Goal: Contribute content: Add original content to the website for others to see

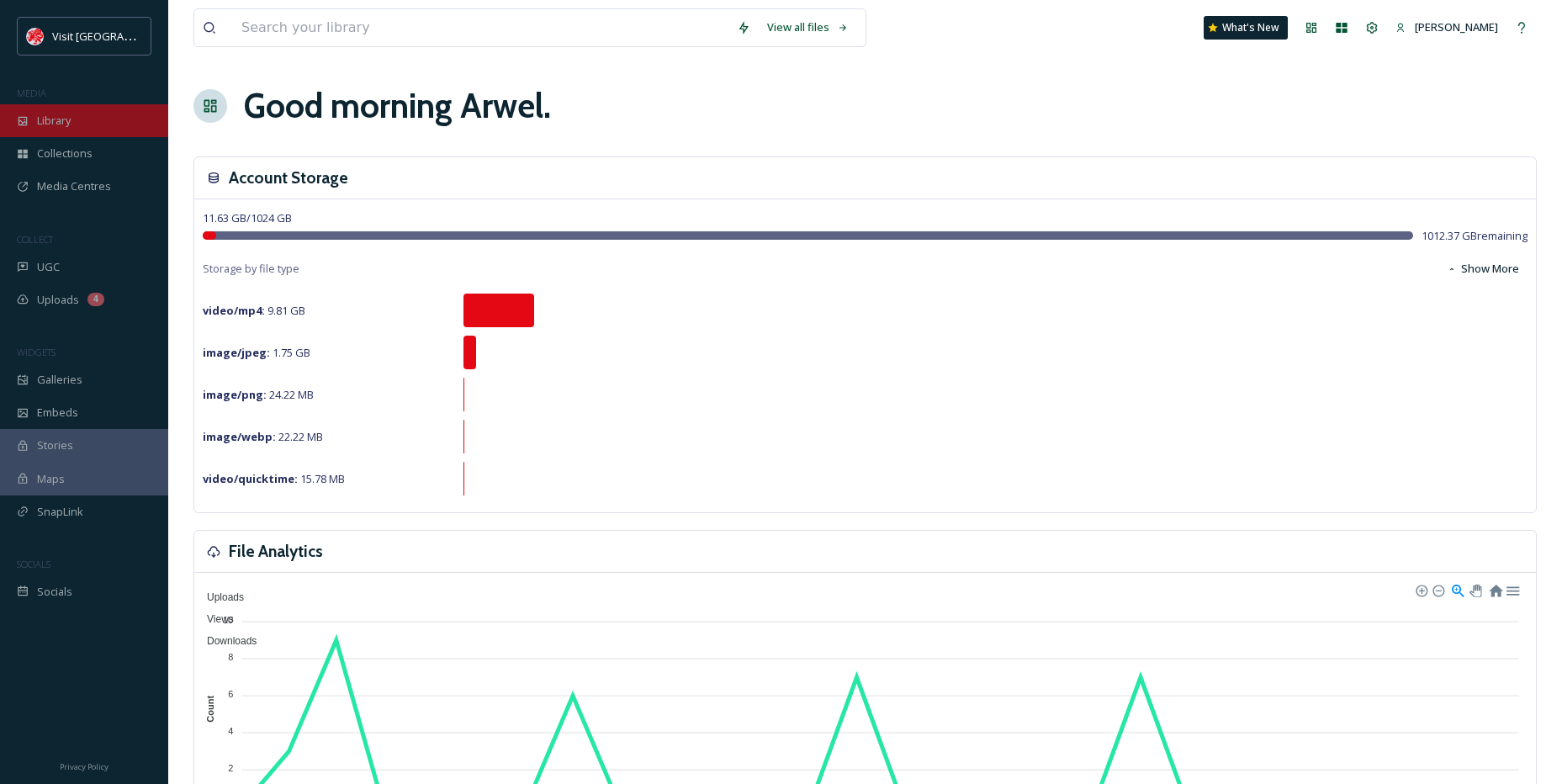
click at [48, 118] on span "Library" at bounding box center [54, 120] width 34 height 16
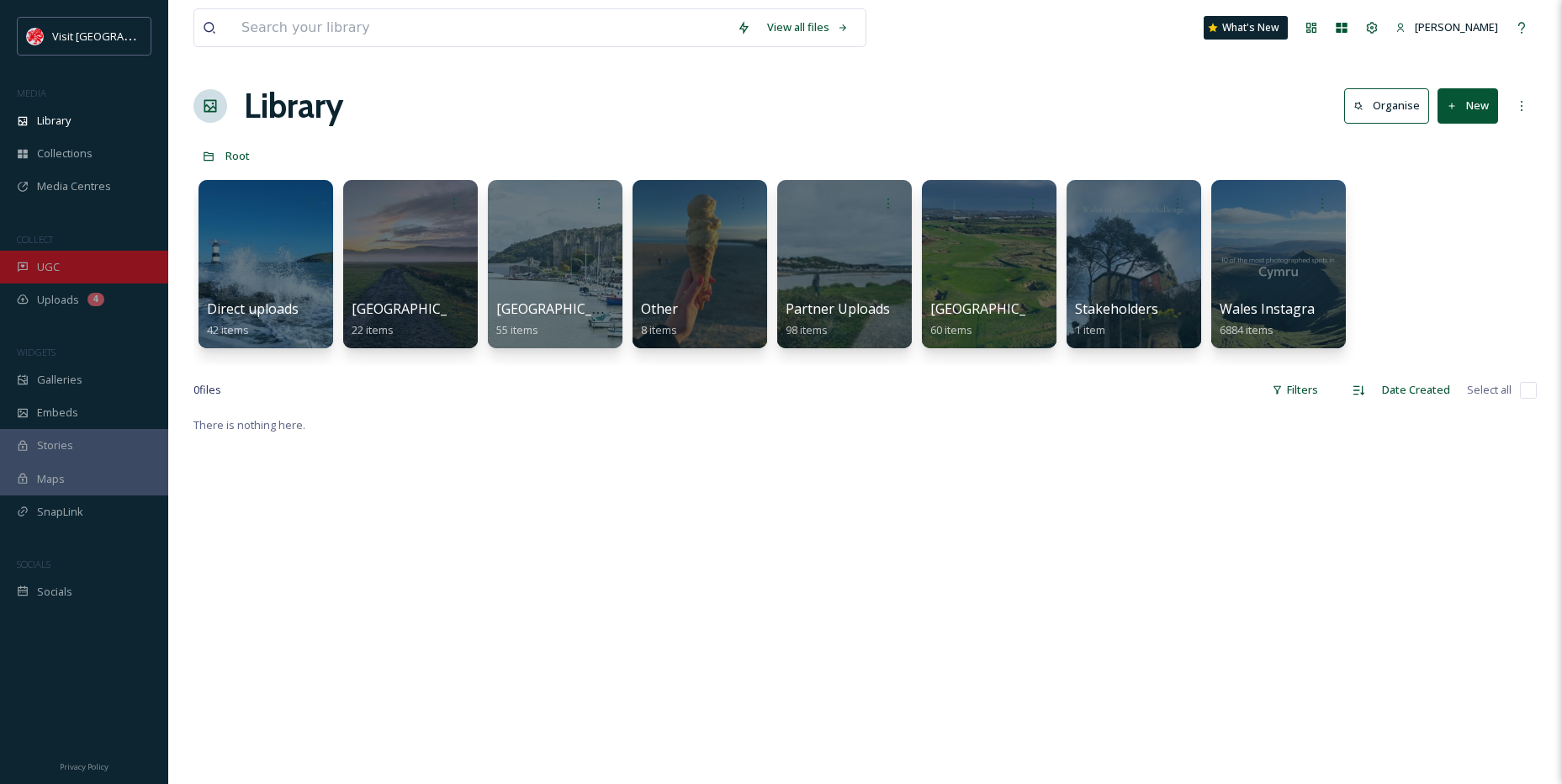
click at [86, 265] on div "UGC" at bounding box center [84, 267] width 168 height 33
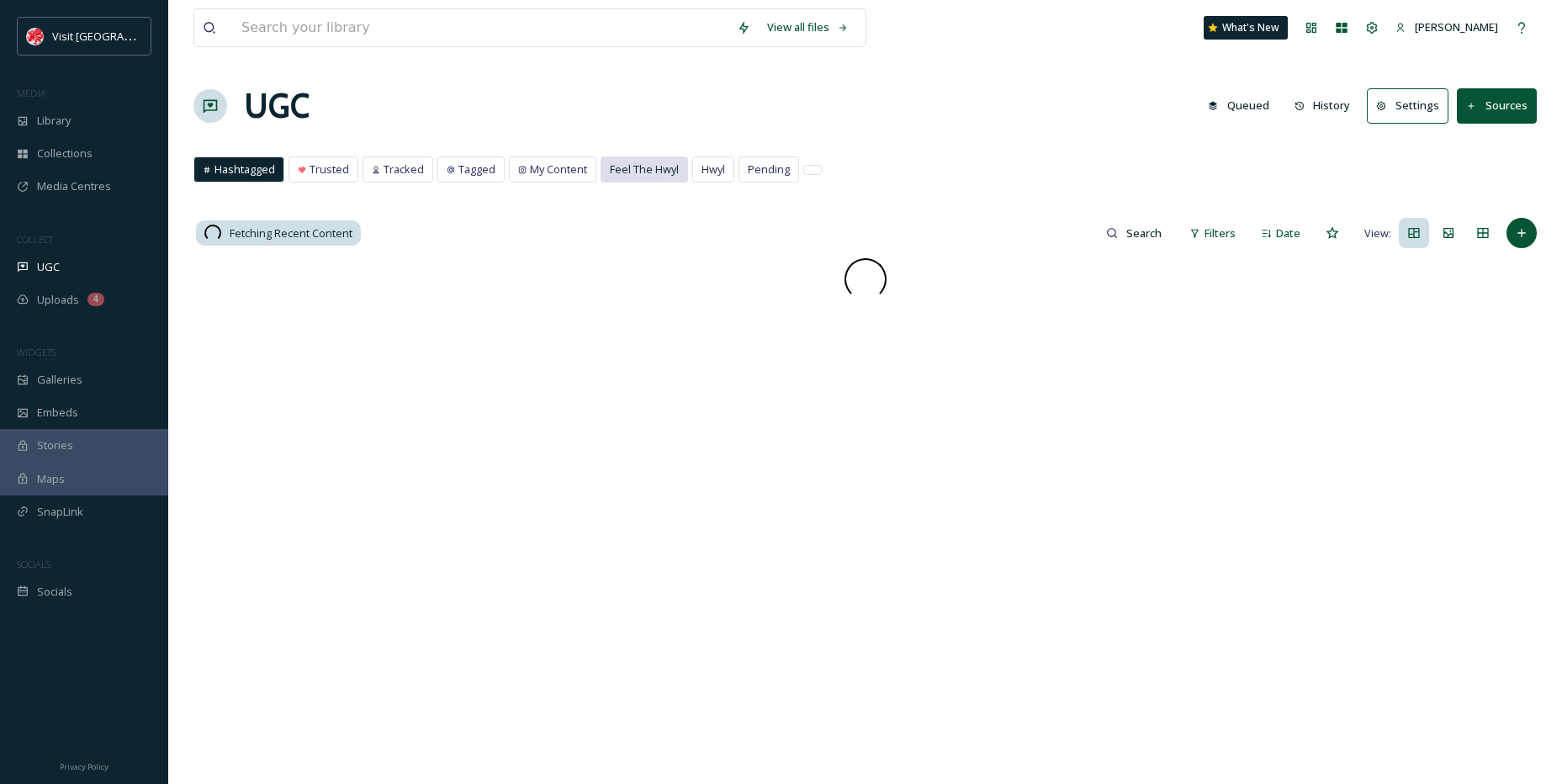
click at [648, 162] on span "Feel The Hwyl" at bounding box center [644, 169] width 69 height 16
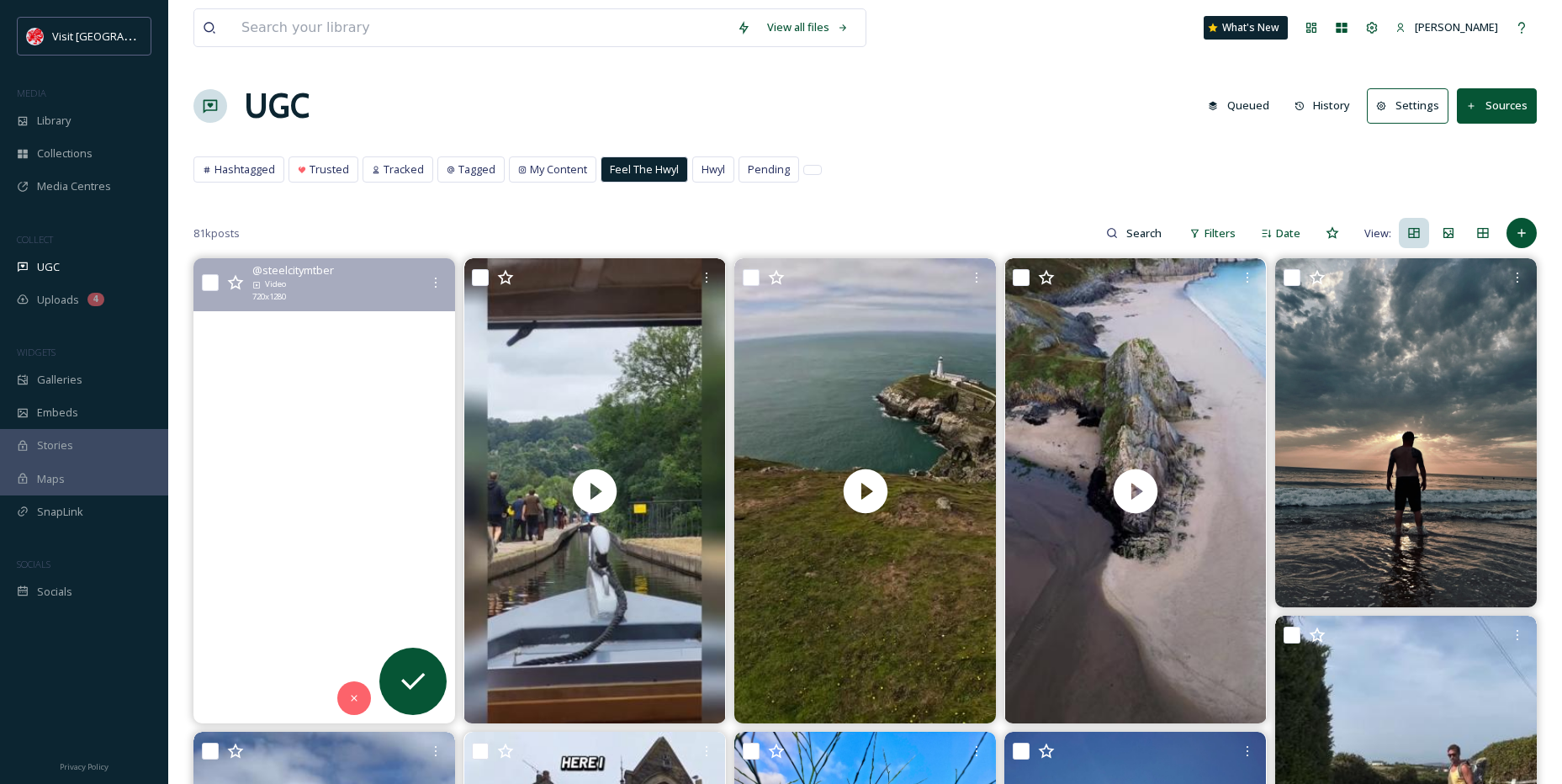
click at [352, 352] on video "cutting a new line in after the drop on #superswooper #difybikepark 😂😂 #gopro #…" at bounding box center [325, 490] width 262 height 465
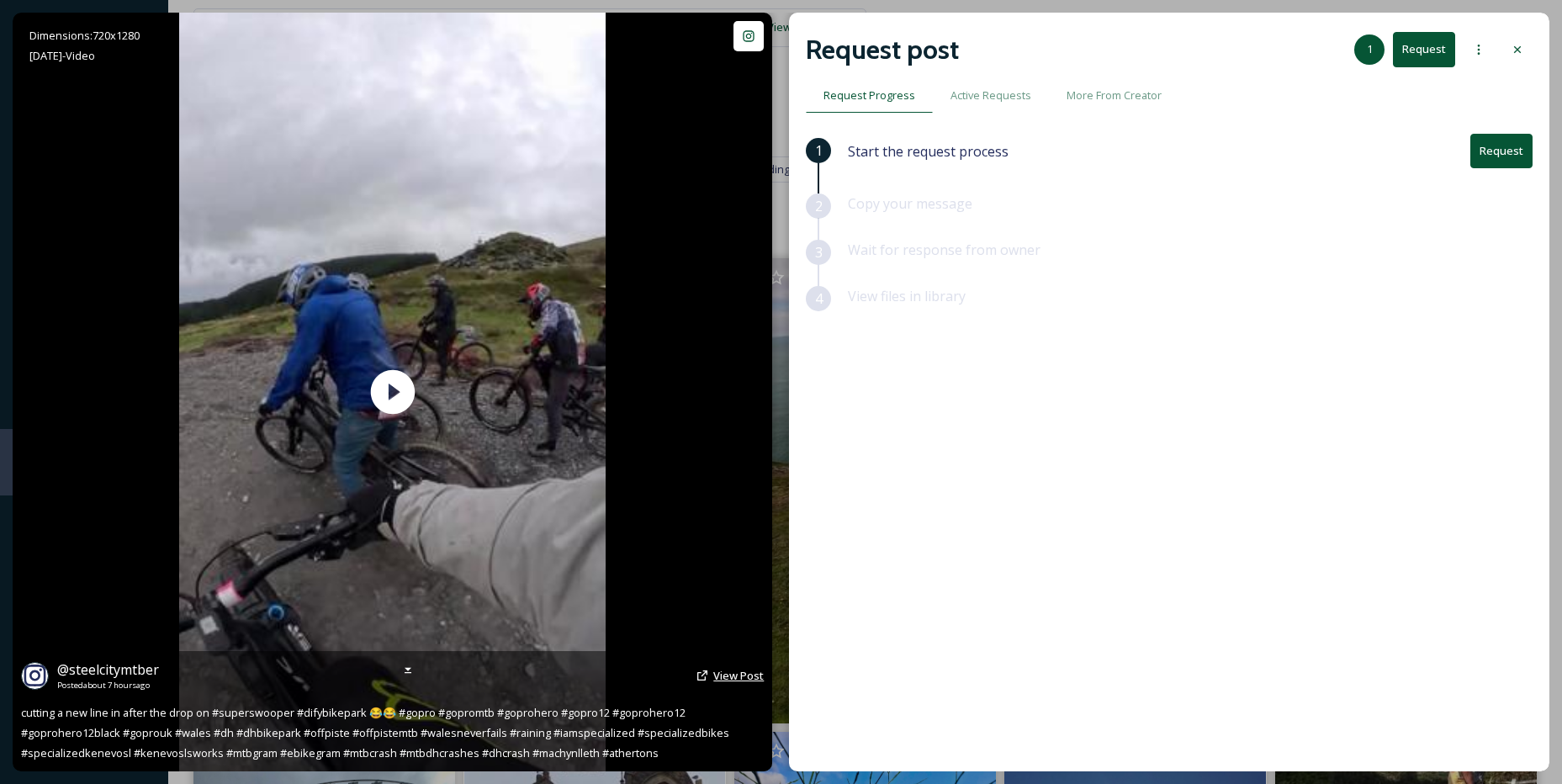
click at [748, 673] on span "View Post" at bounding box center [739, 675] width 50 height 15
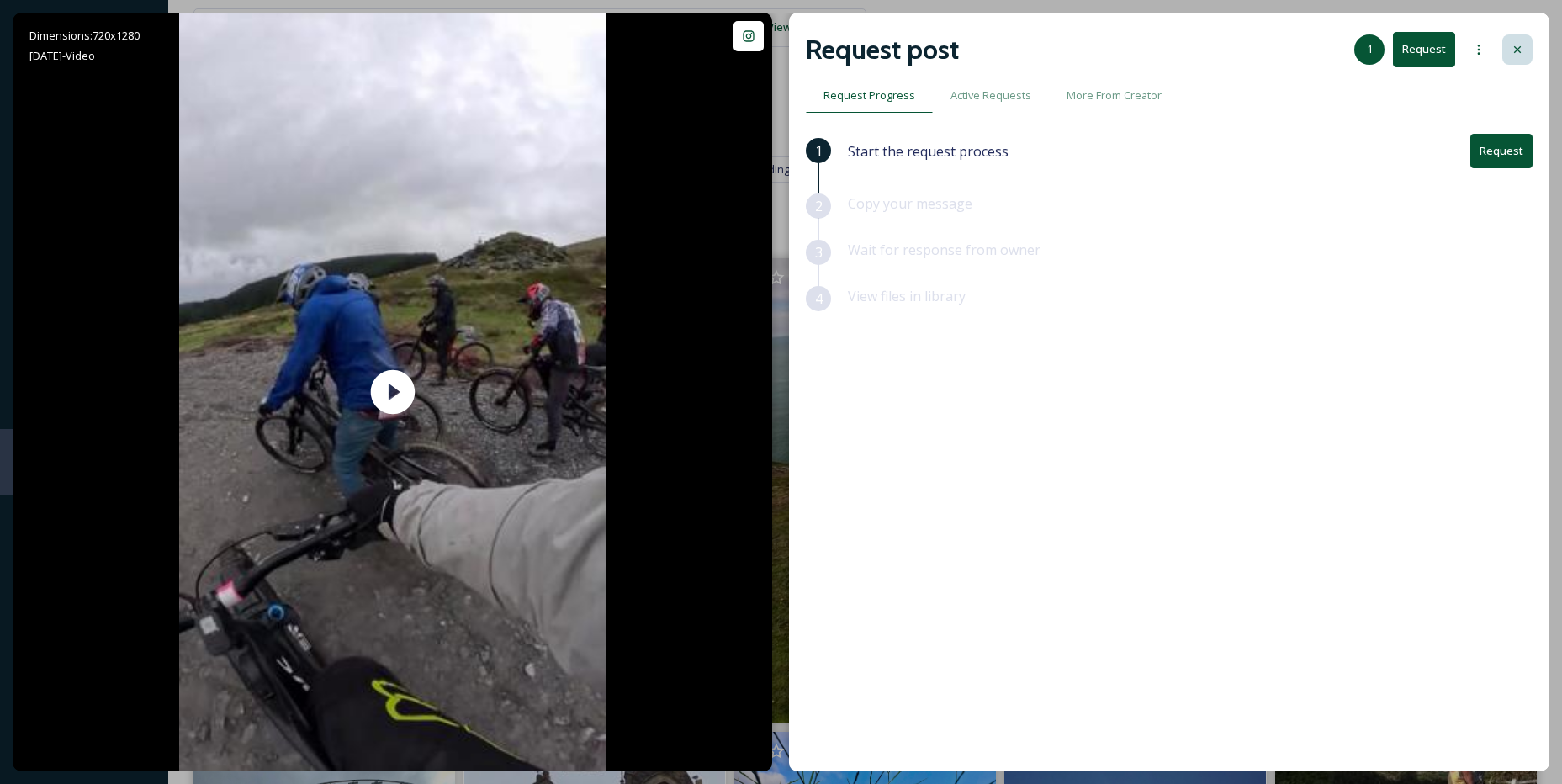
click at [1527, 39] on div at bounding box center [1517, 49] width 30 height 30
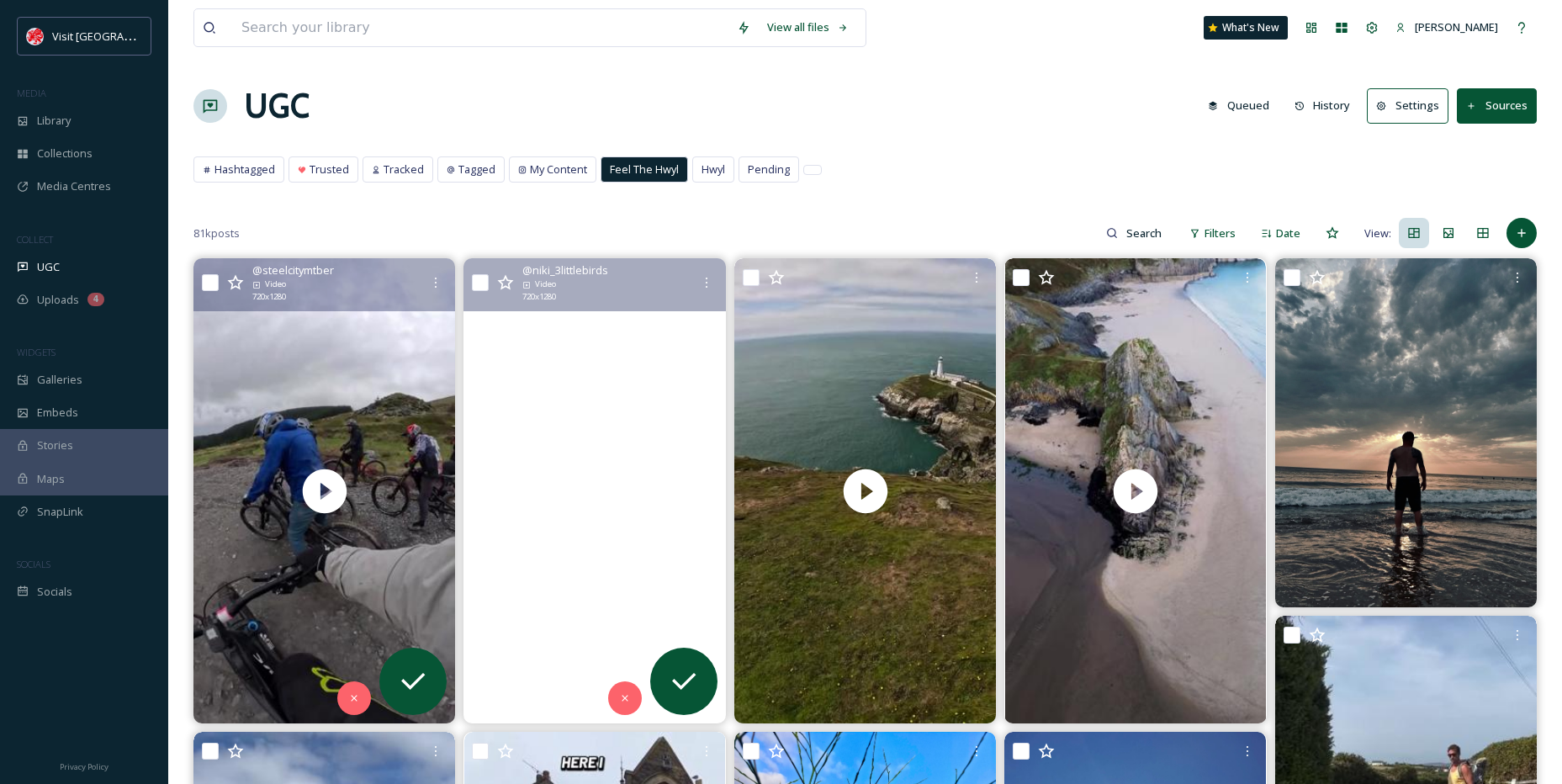
click at [705, 456] on video "View from an narrow boat on the longest tallest Aqueduct at World heritage site…" at bounding box center [595, 490] width 262 height 465
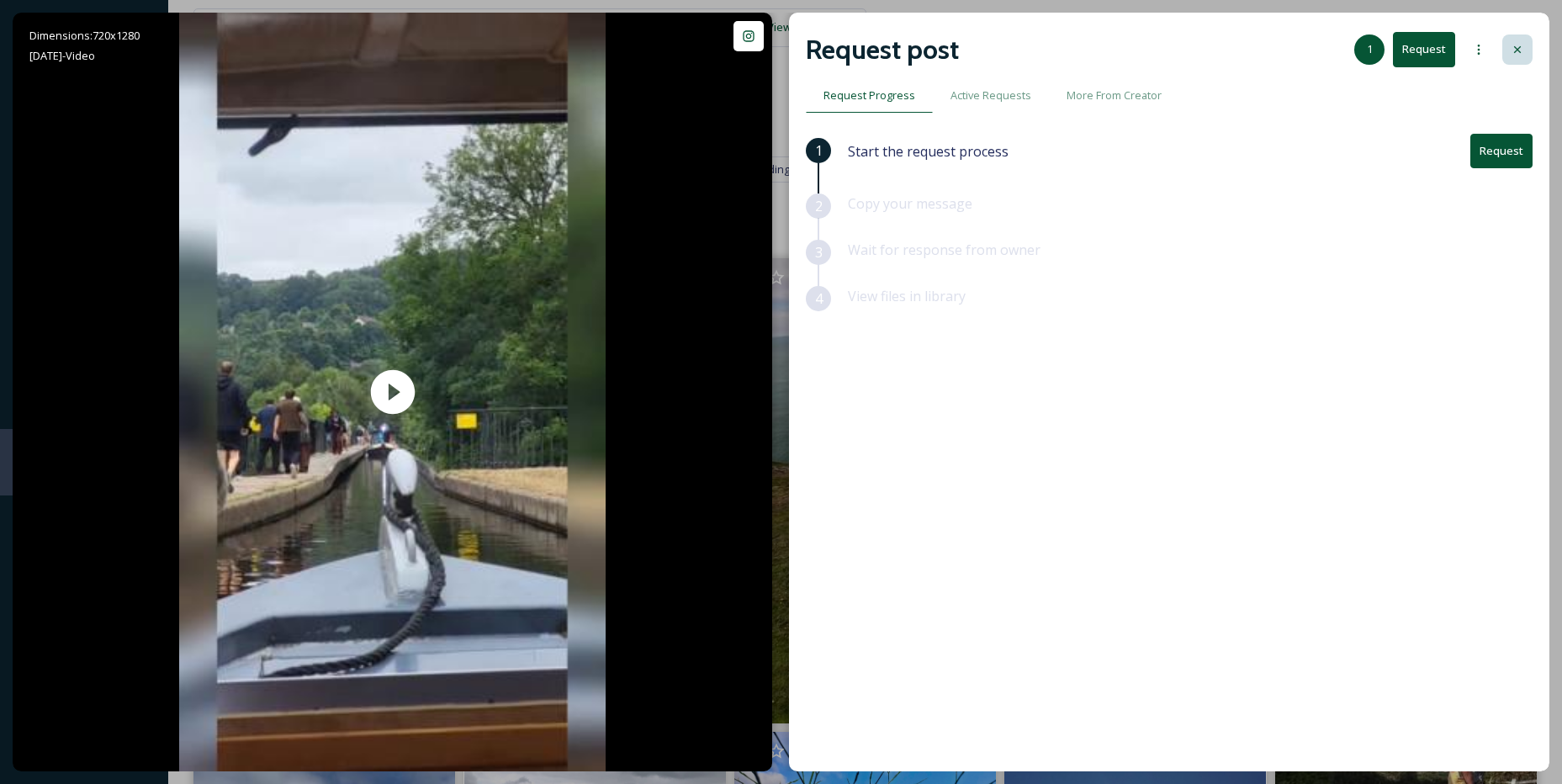
click at [1519, 61] on div at bounding box center [1517, 49] width 30 height 30
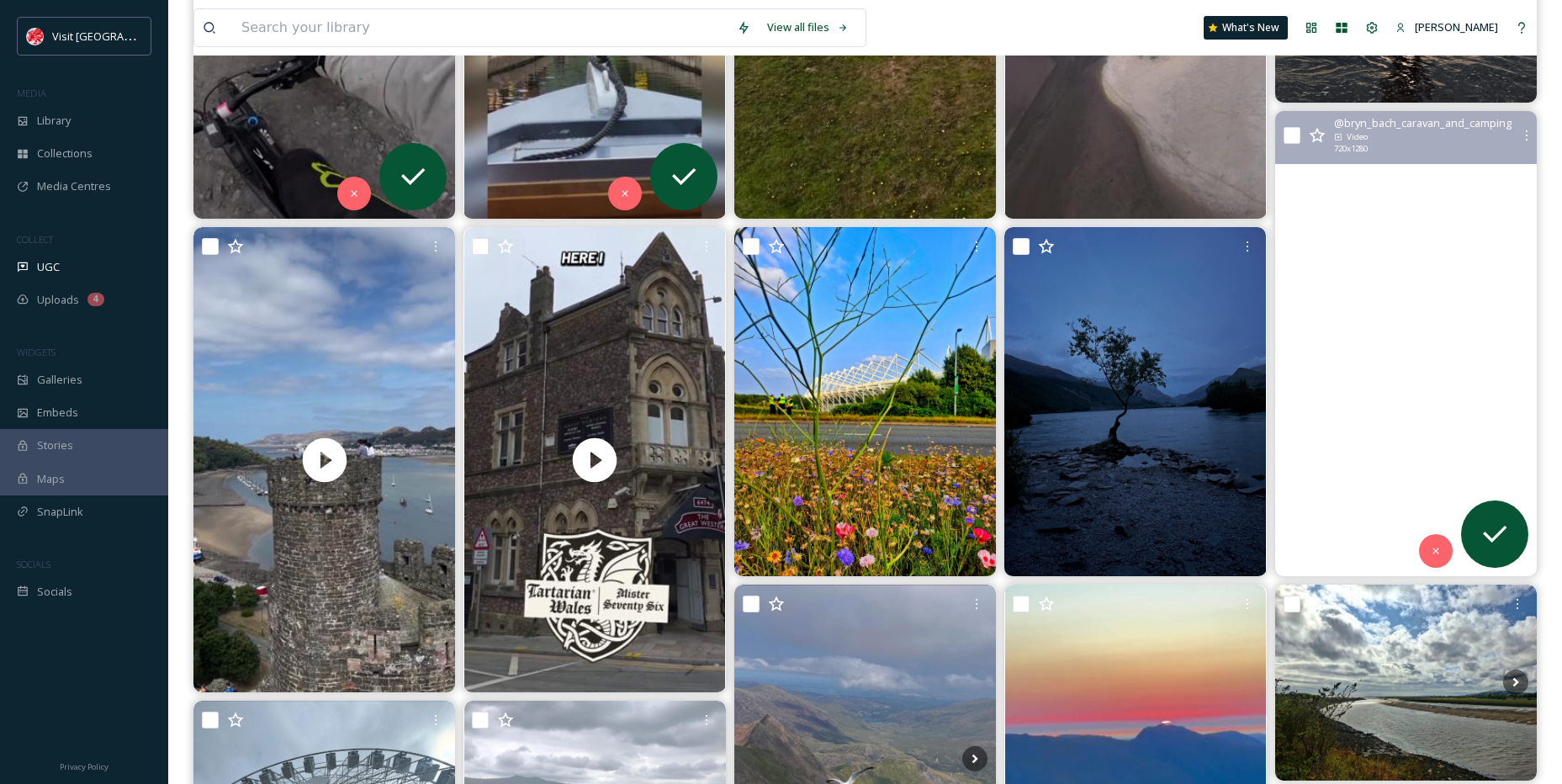
scroll to position [420, 0]
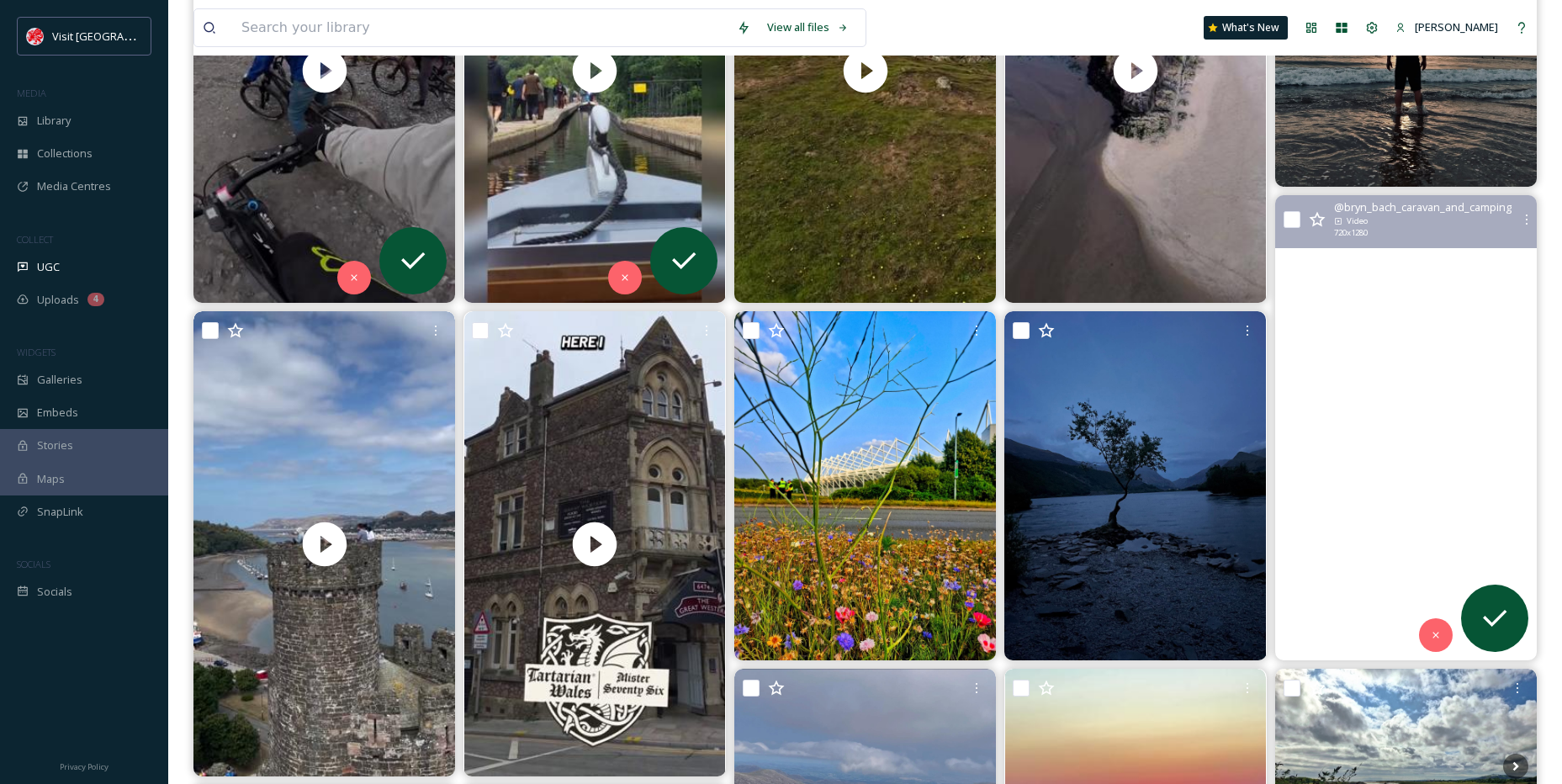
click at [1347, 374] on video ".\aGetting the young ones around the walescoastpath 4km circular walk without u…" at bounding box center [1406, 427] width 262 height 465
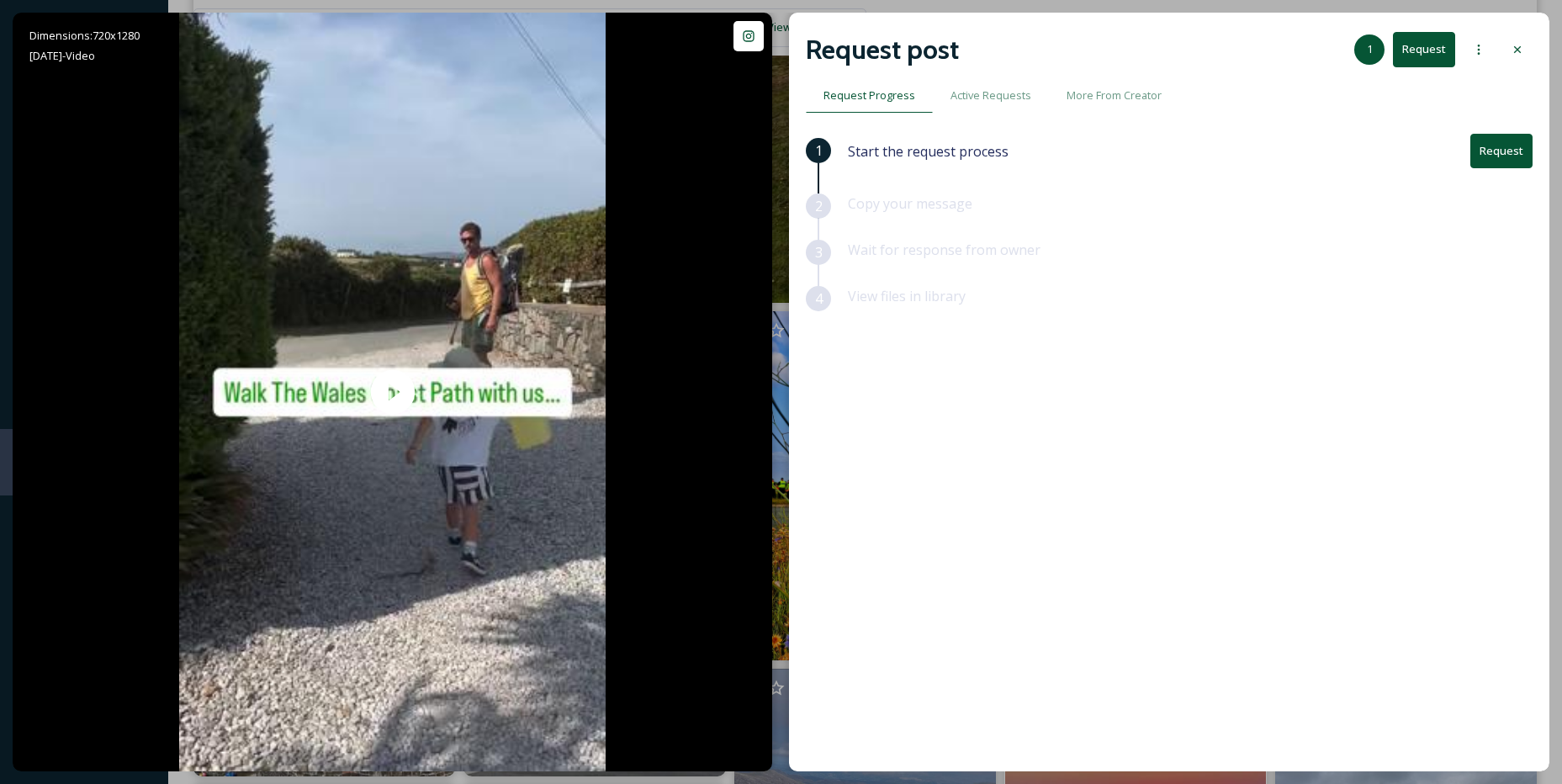
click at [1520, 140] on button "Request" at bounding box center [1501, 150] width 62 height 34
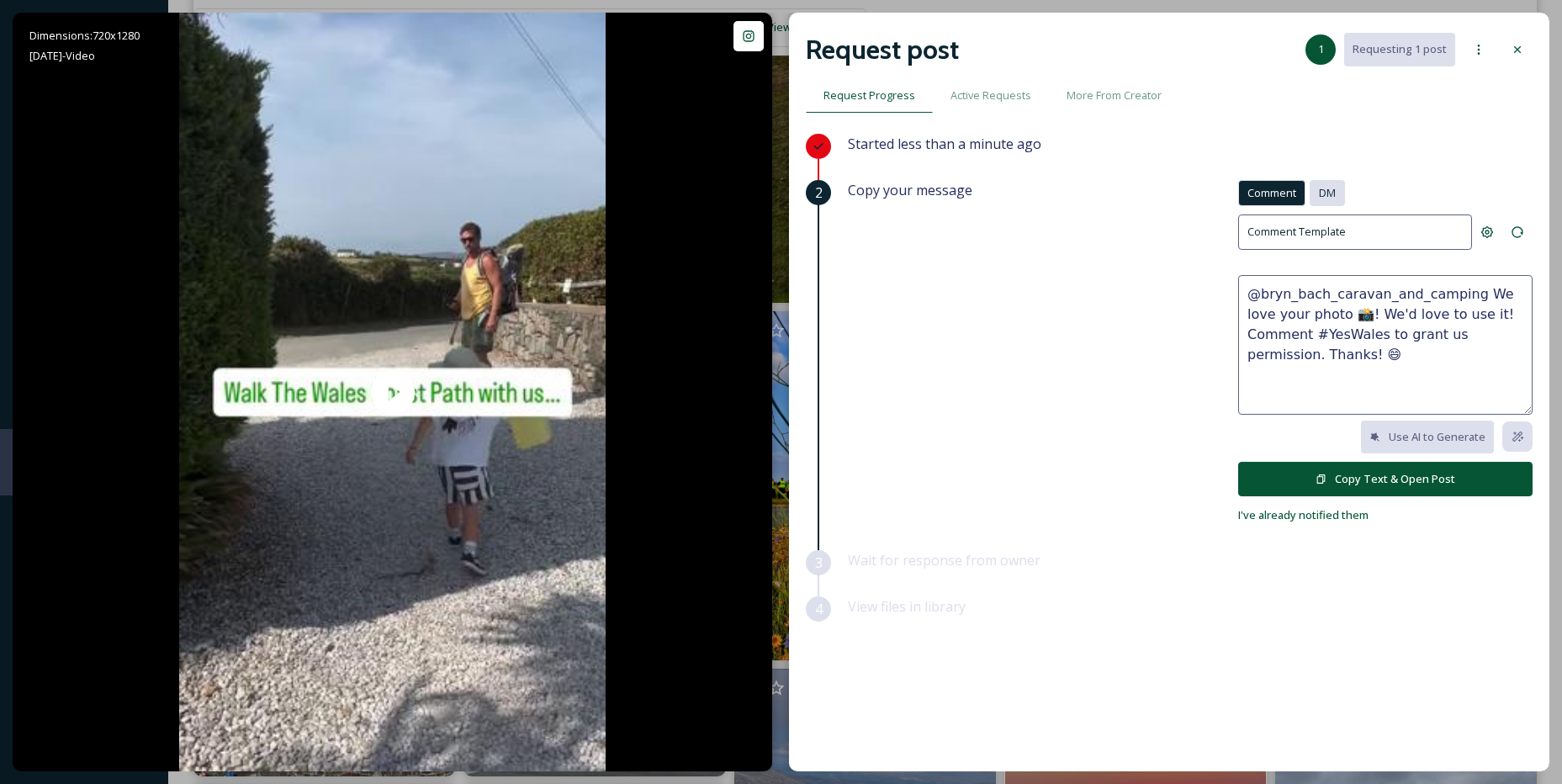
click at [1329, 190] on span "DM" at bounding box center [1328, 192] width 17 height 16
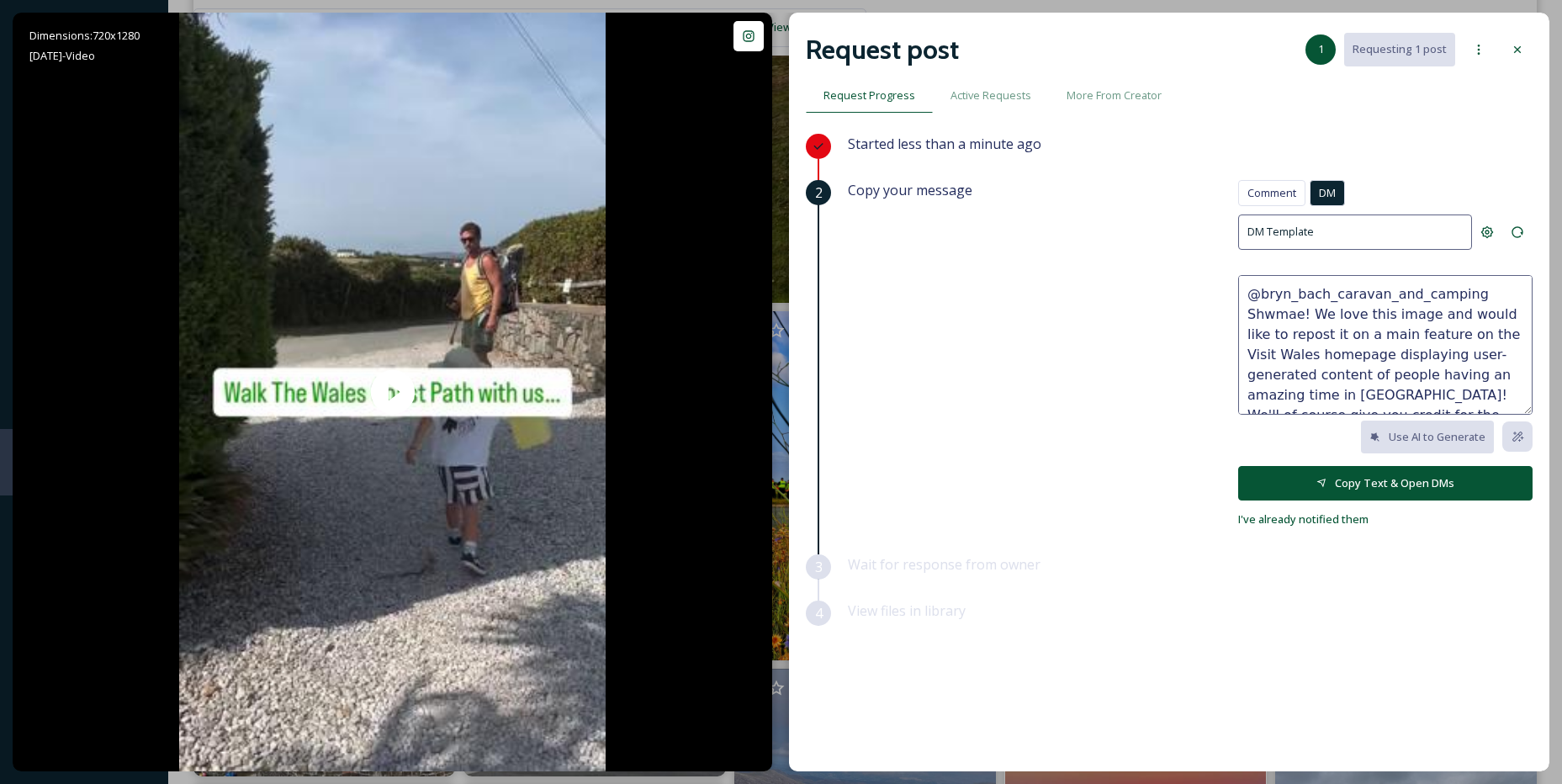
click at [1364, 485] on button "Copy Text & Open DMs" at bounding box center [1386, 483] width 295 height 34
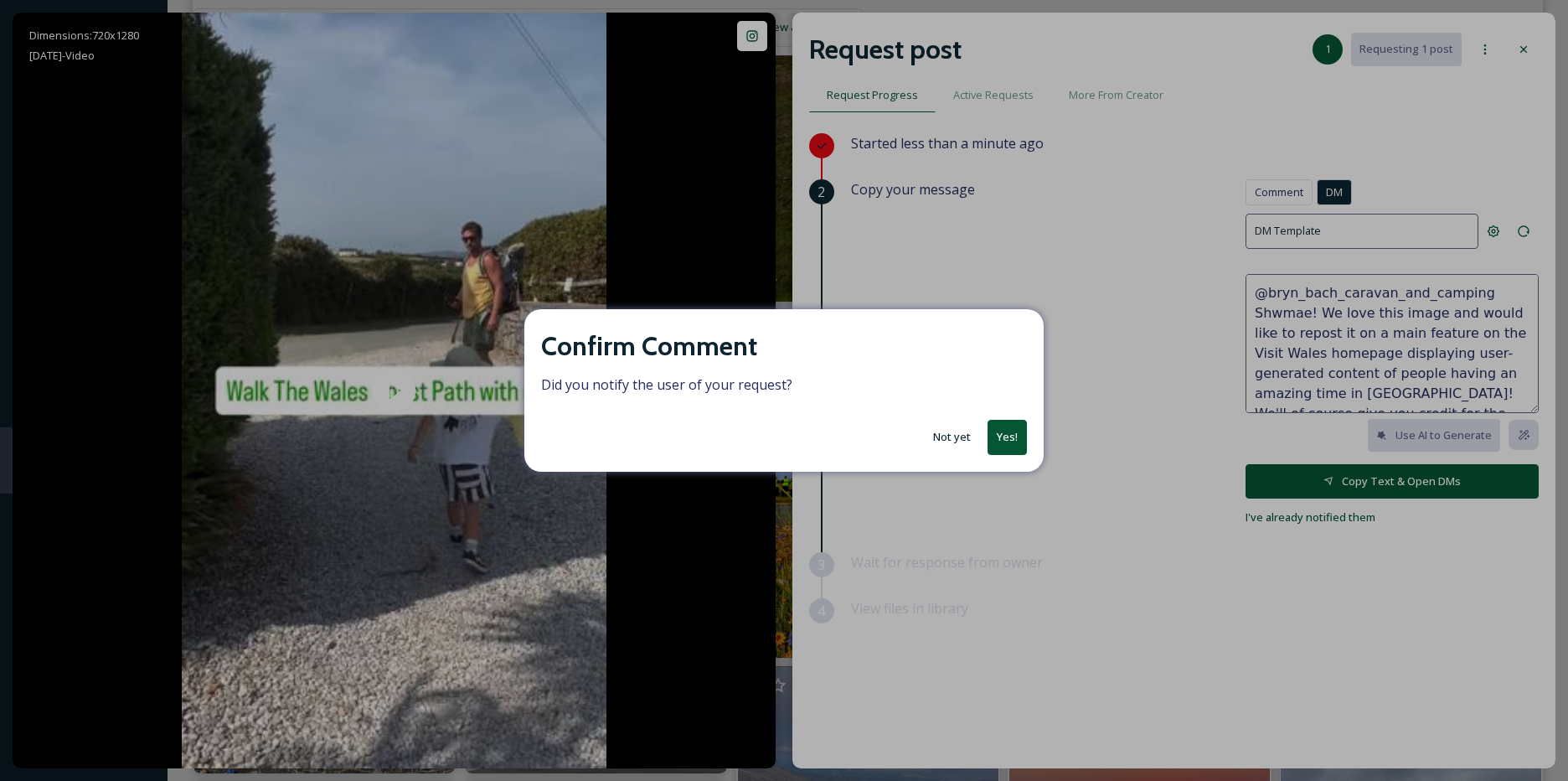
click at [1015, 427] on button "Yes!" at bounding box center [1007, 436] width 39 height 34
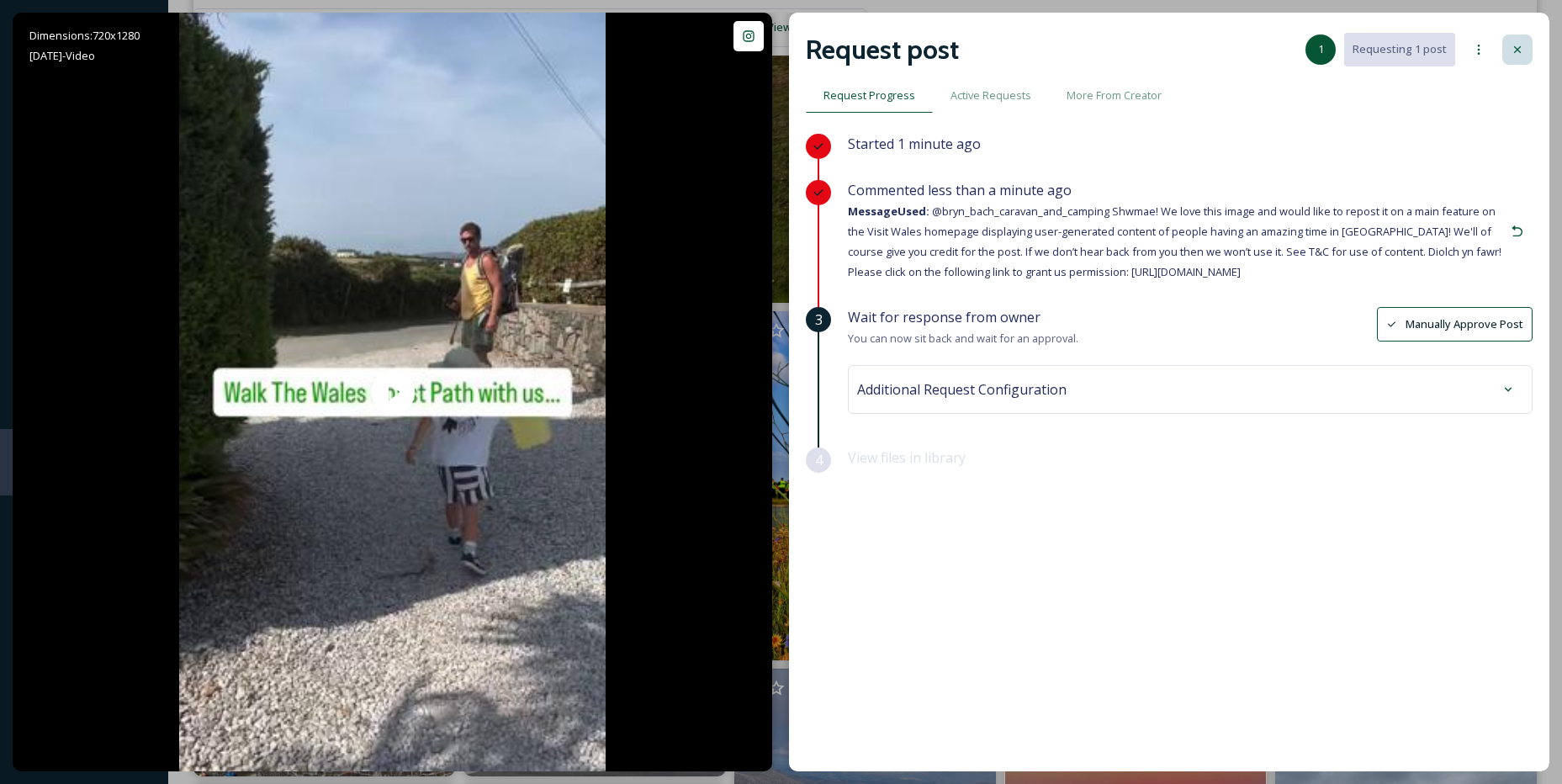
click at [1527, 47] on div at bounding box center [1517, 49] width 30 height 30
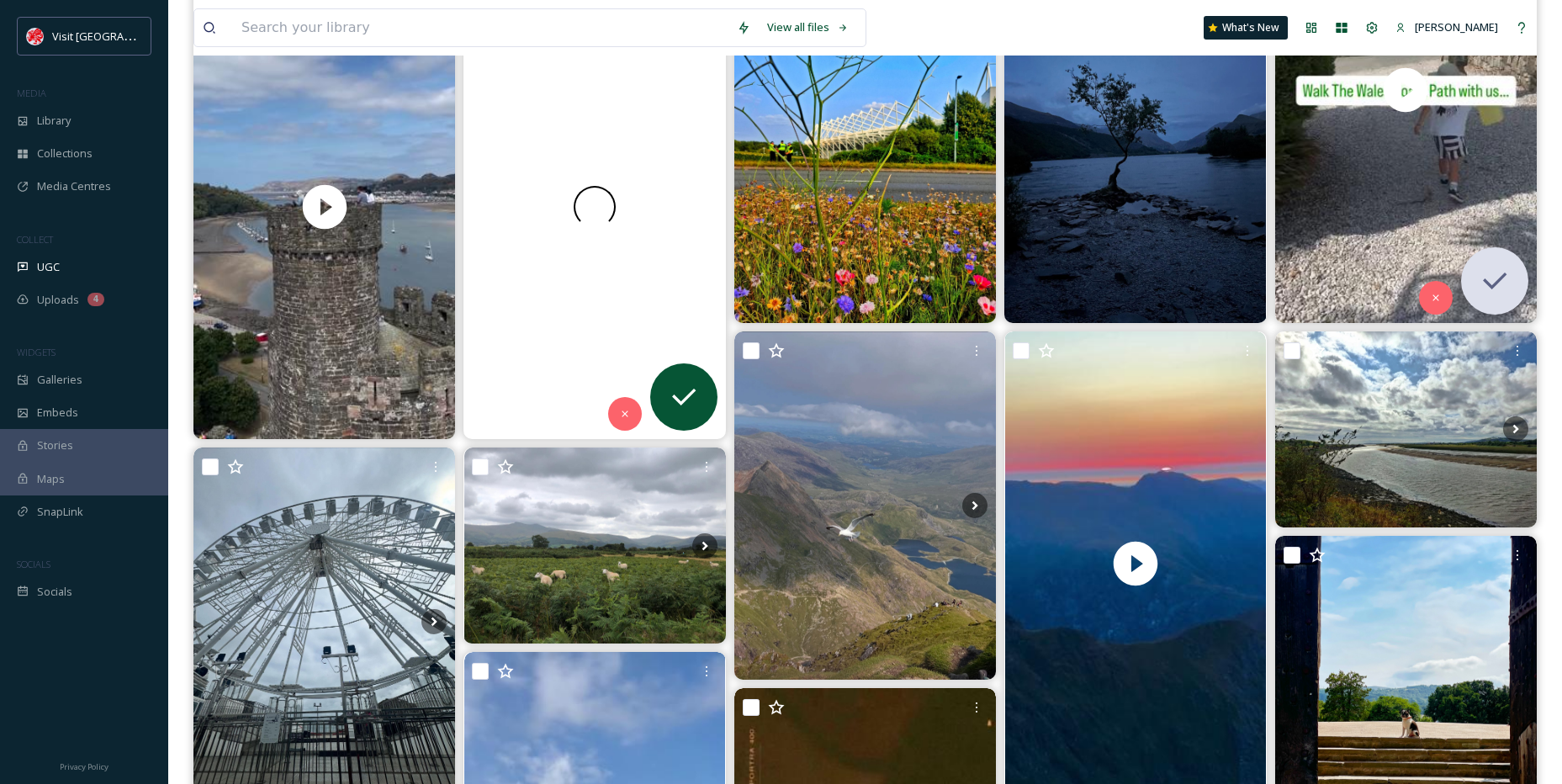
scroll to position [752, 0]
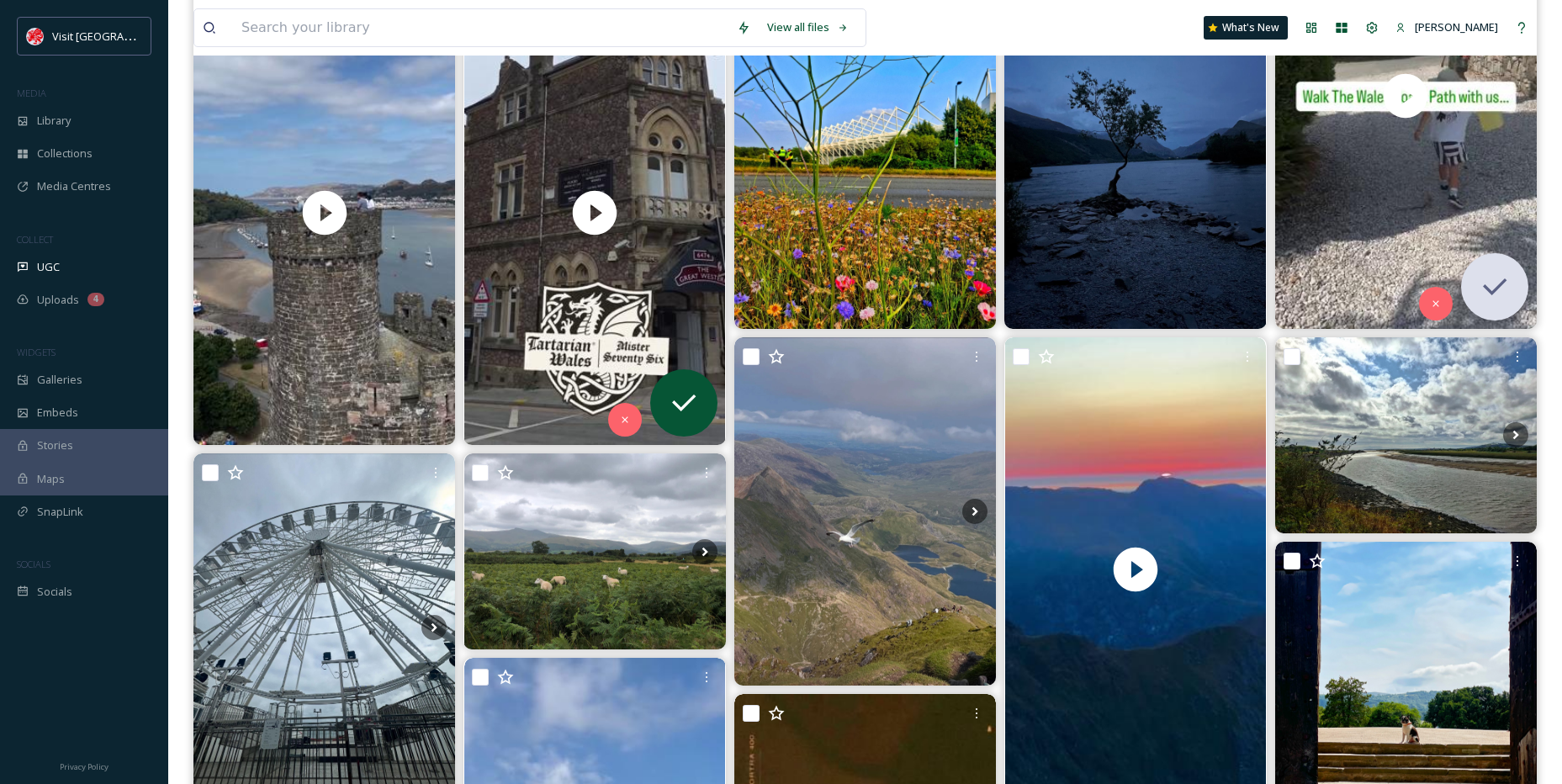
click at [492, 220] on icon at bounding box center [484, 213] width 25 height 25
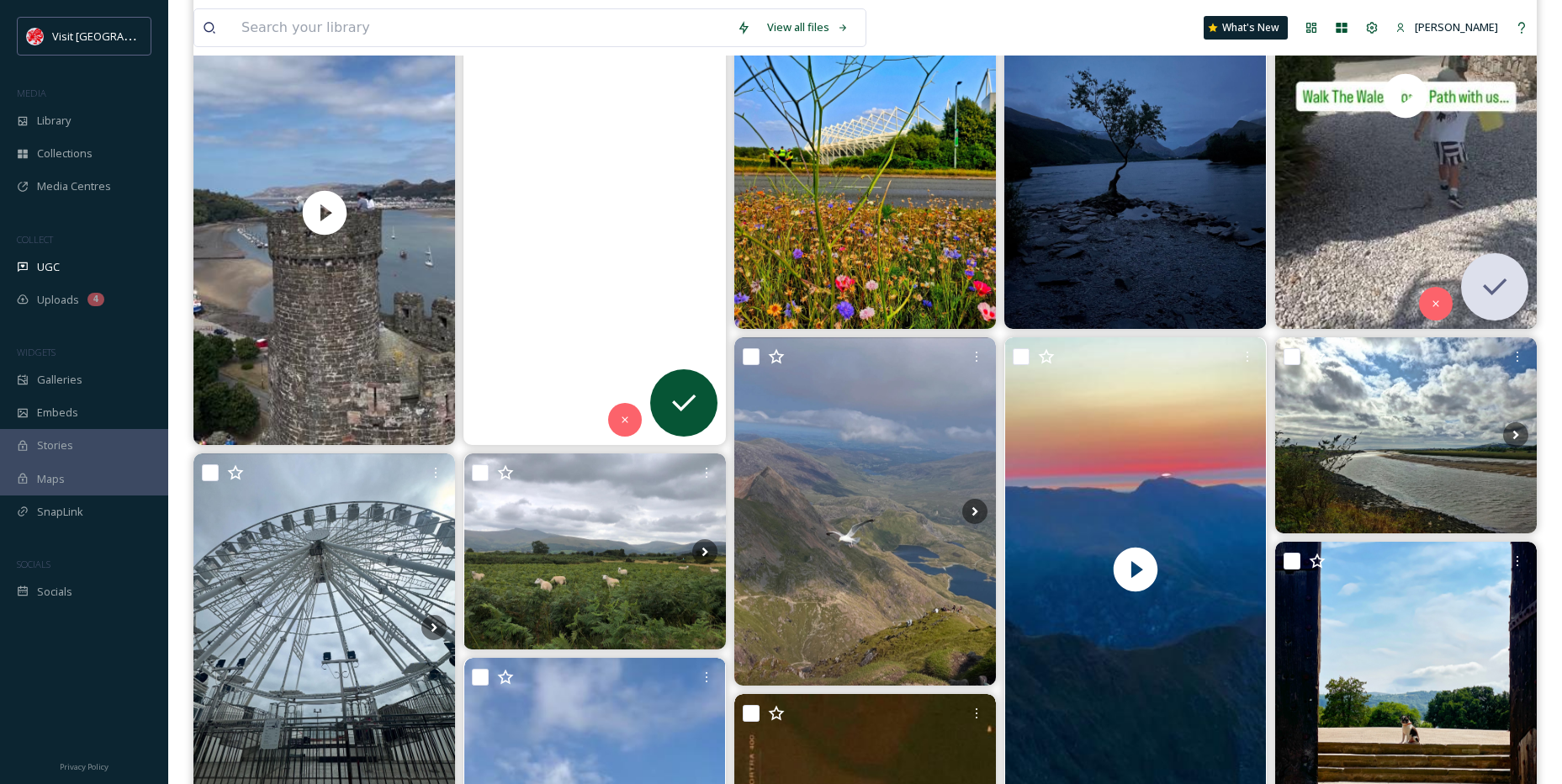
click at [515, 186] on video "I bring you in a short walk on St Mary's Street, in Cardiff and point out some …" at bounding box center [595, 212] width 262 height 465
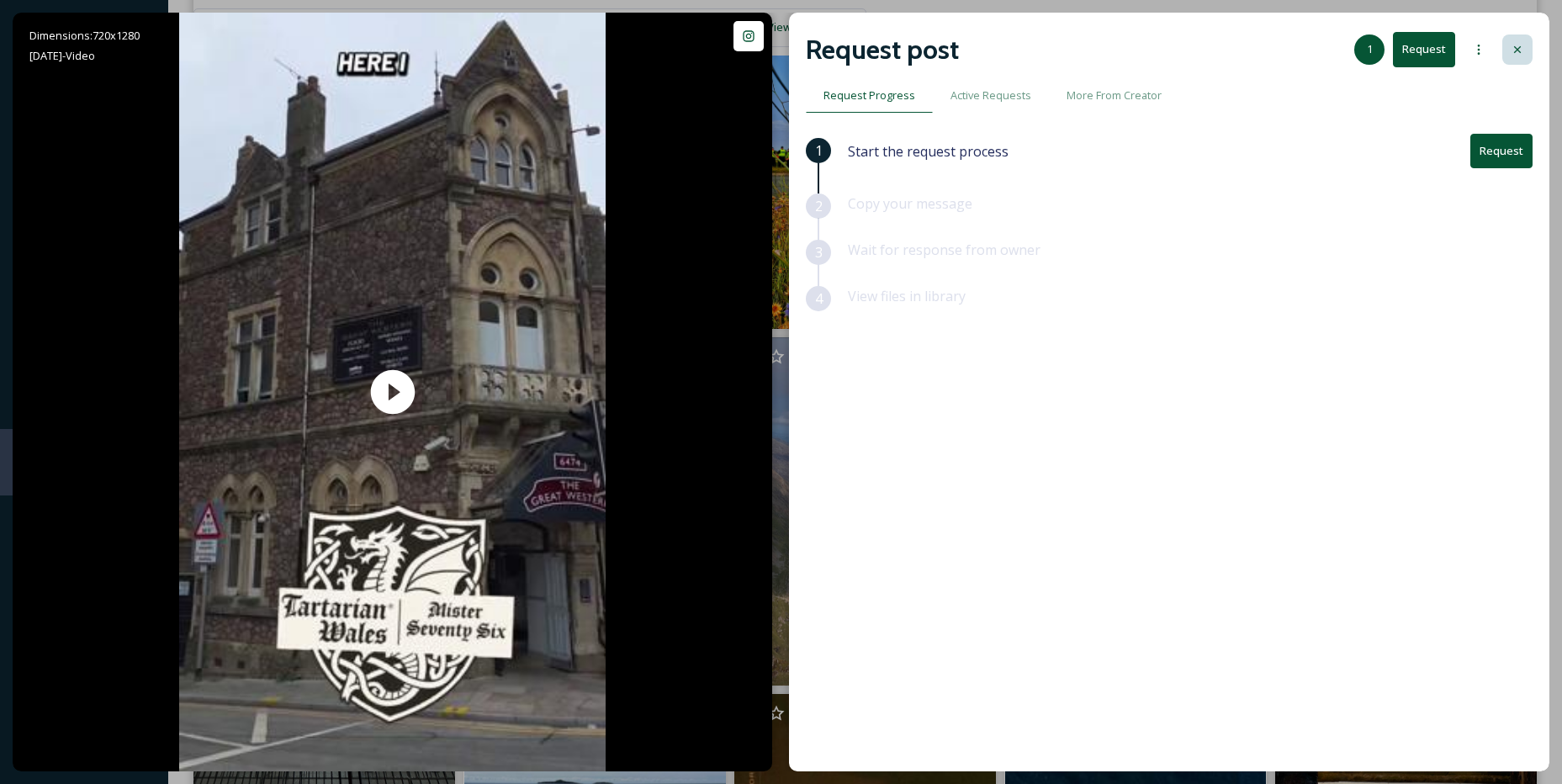
click at [1520, 60] on div at bounding box center [1517, 49] width 30 height 30
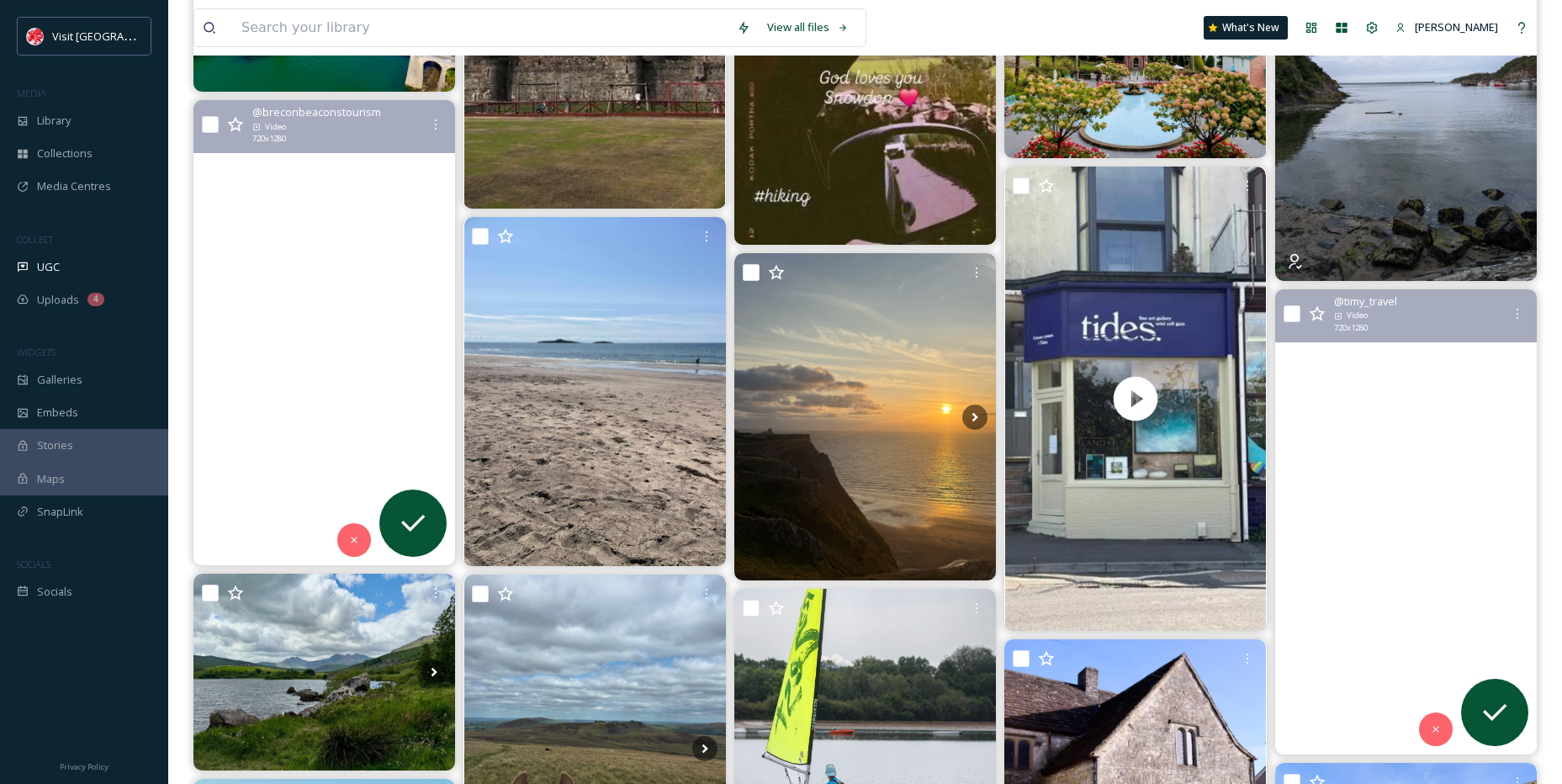
scroll to position [1677, 0]
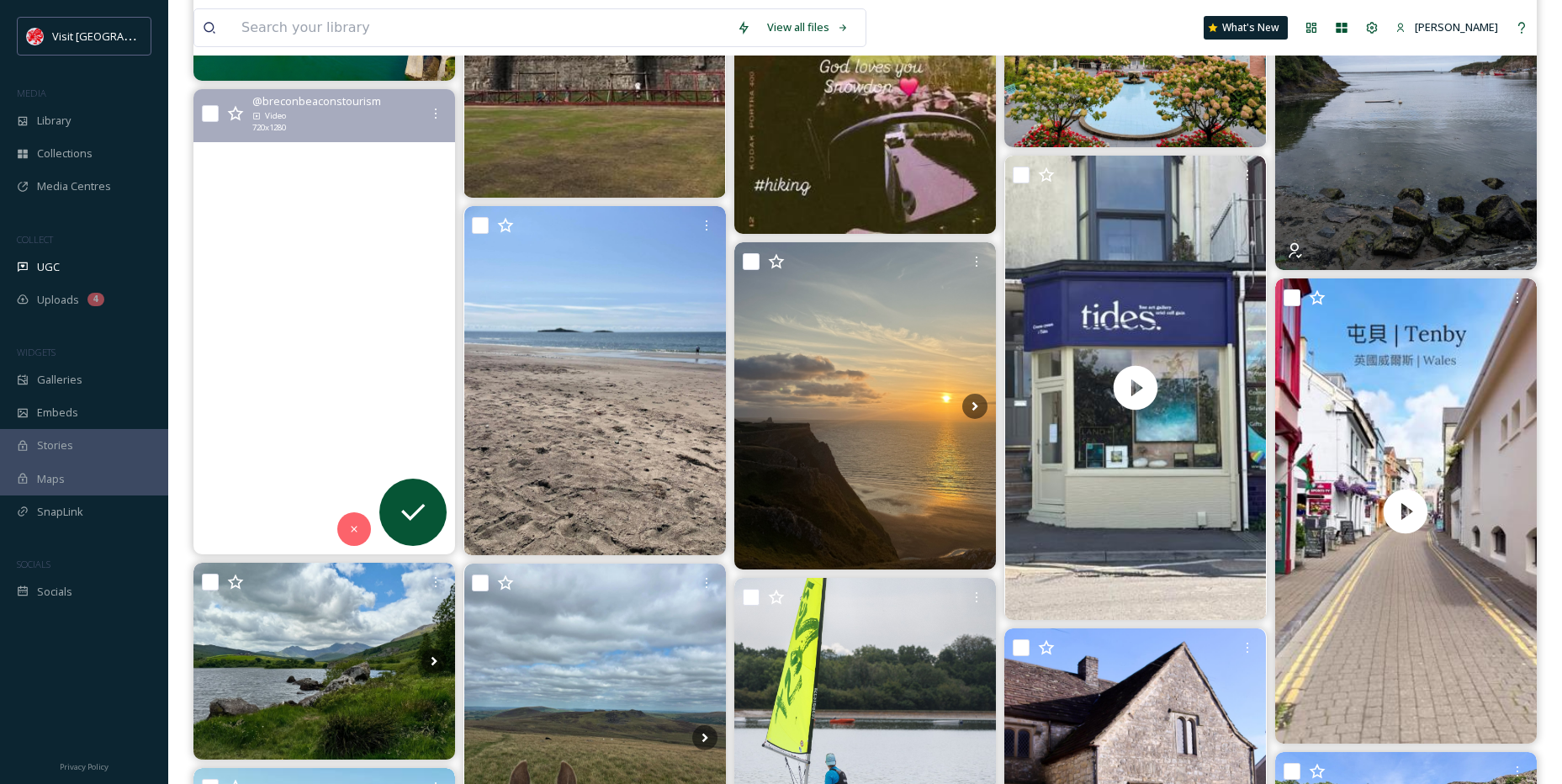
click at [391, 411] on video "If you have no plans for the weekend why not take a trip out and enjoy breconja…" at bounding box center [325, 322] width 262 height 465
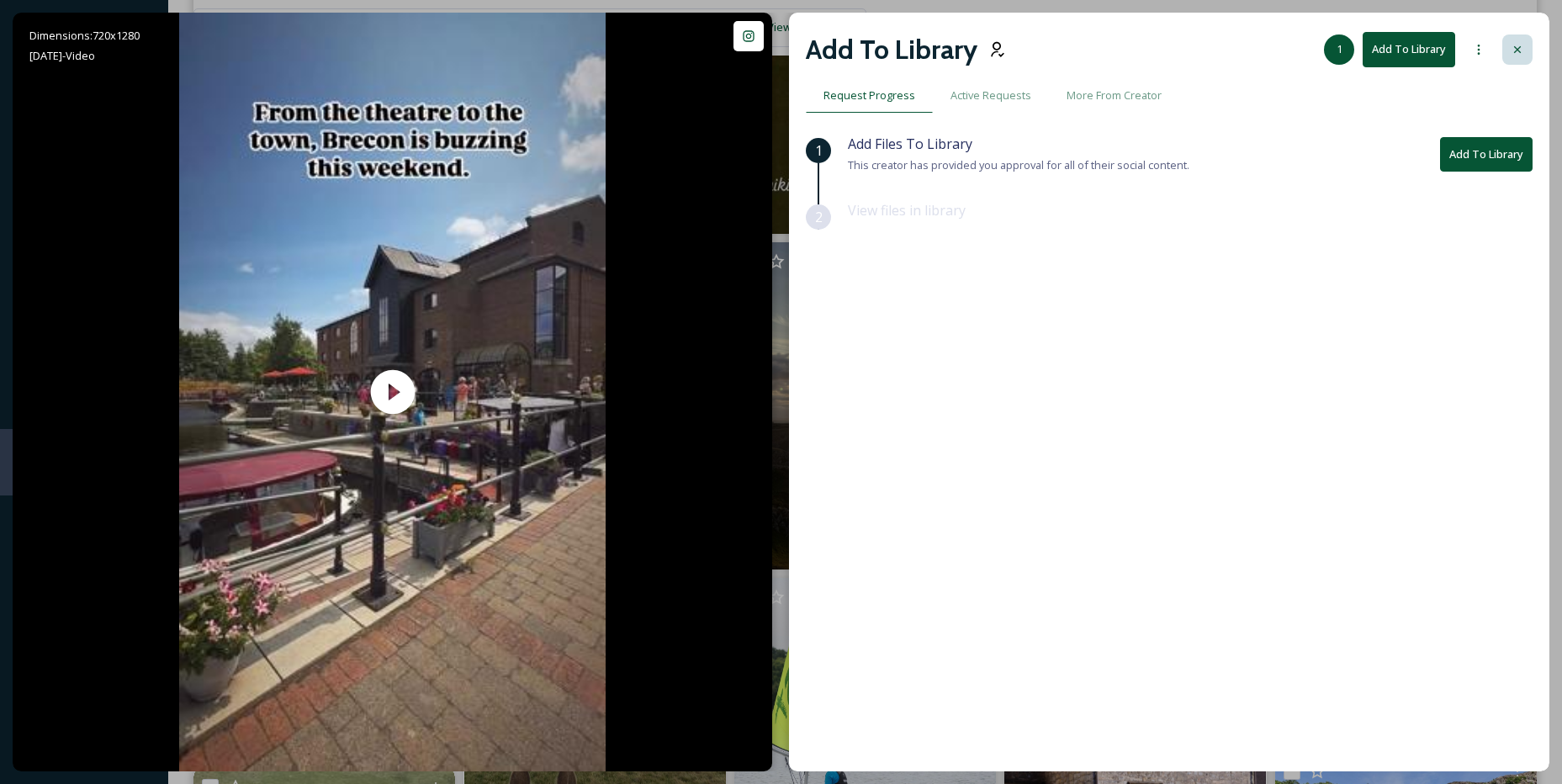
click at [1523, 36] on div at bounding box center [1517, 49] width 30 height 30
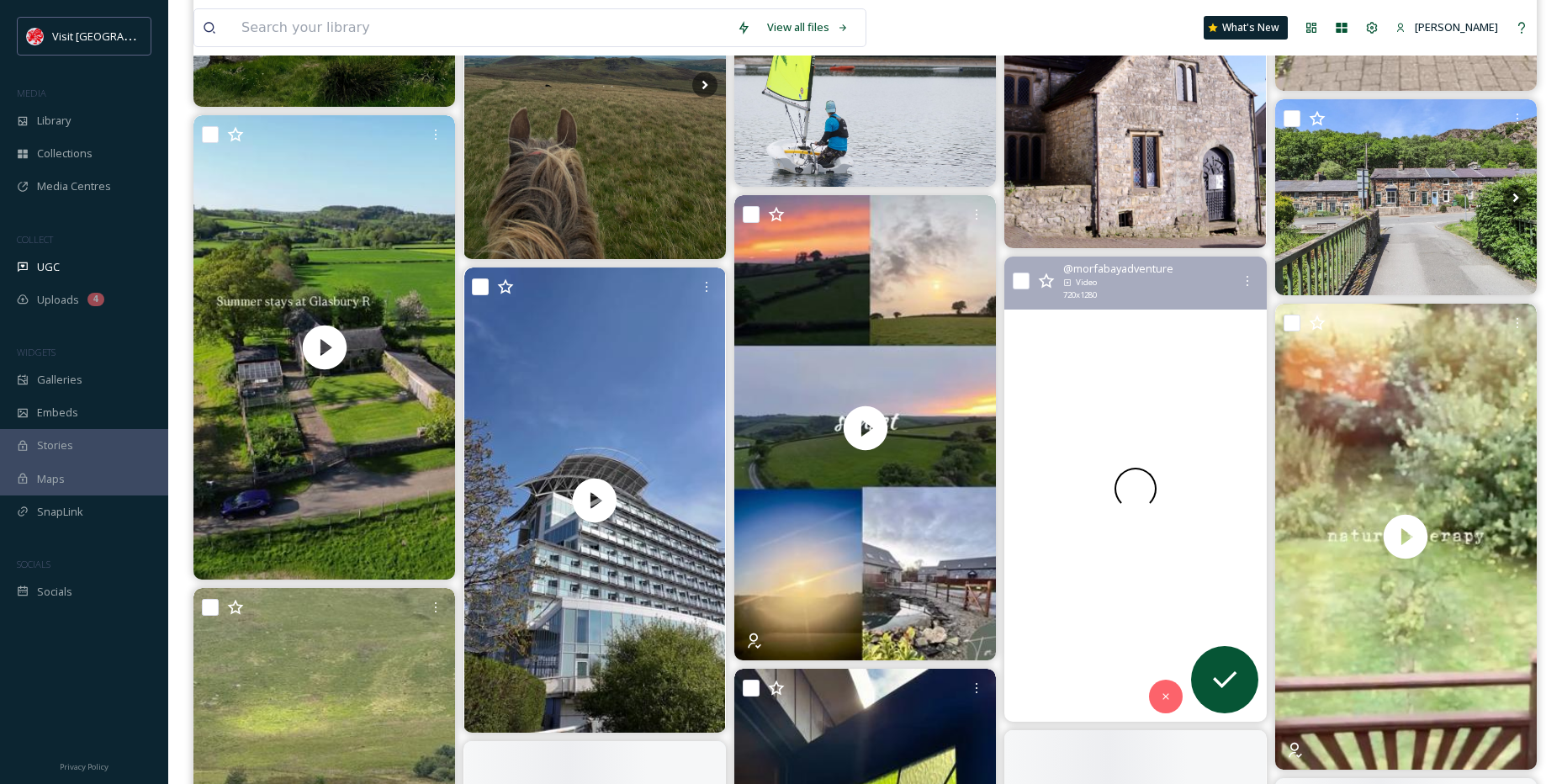
scroll to position [2350, 0]
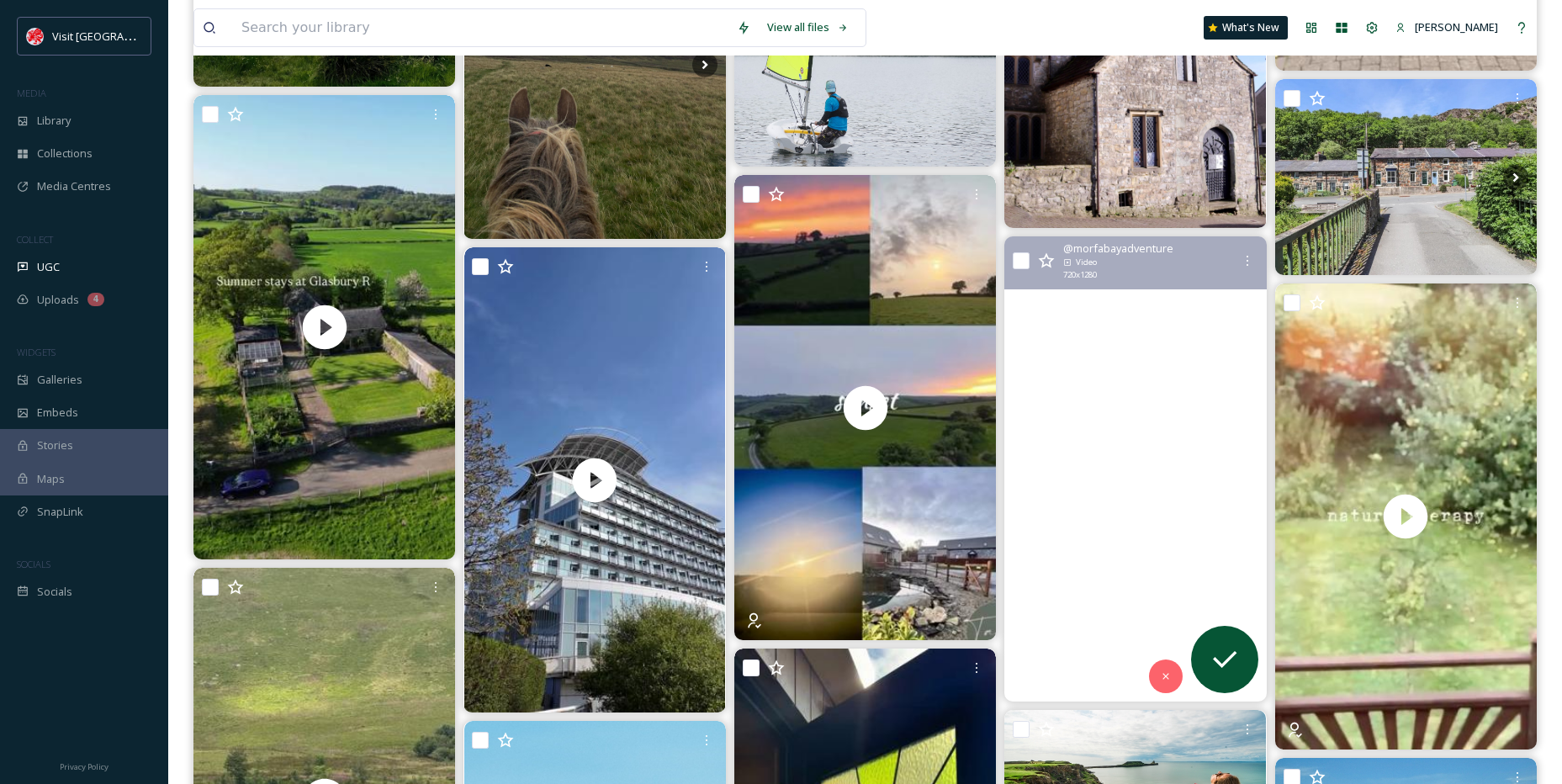
click at [1085, 394] on video "A D V E N T U R E\aD A Y S\a\aCombine Rock Climbing/Abseiling with Gorge Walkin…" at bounding box center [1135, 469] width 262 height 465
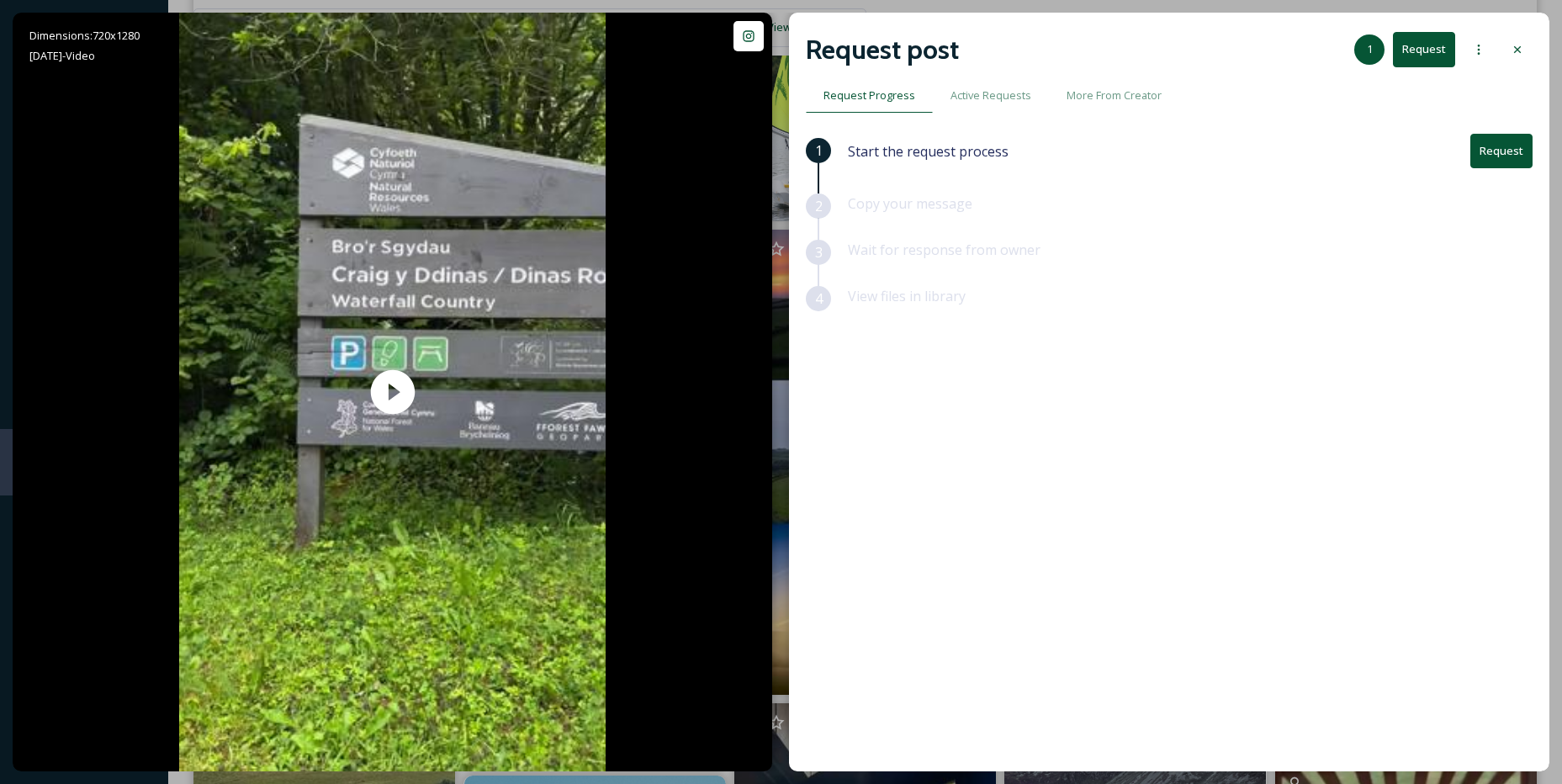
scroll to position [2266, 0]
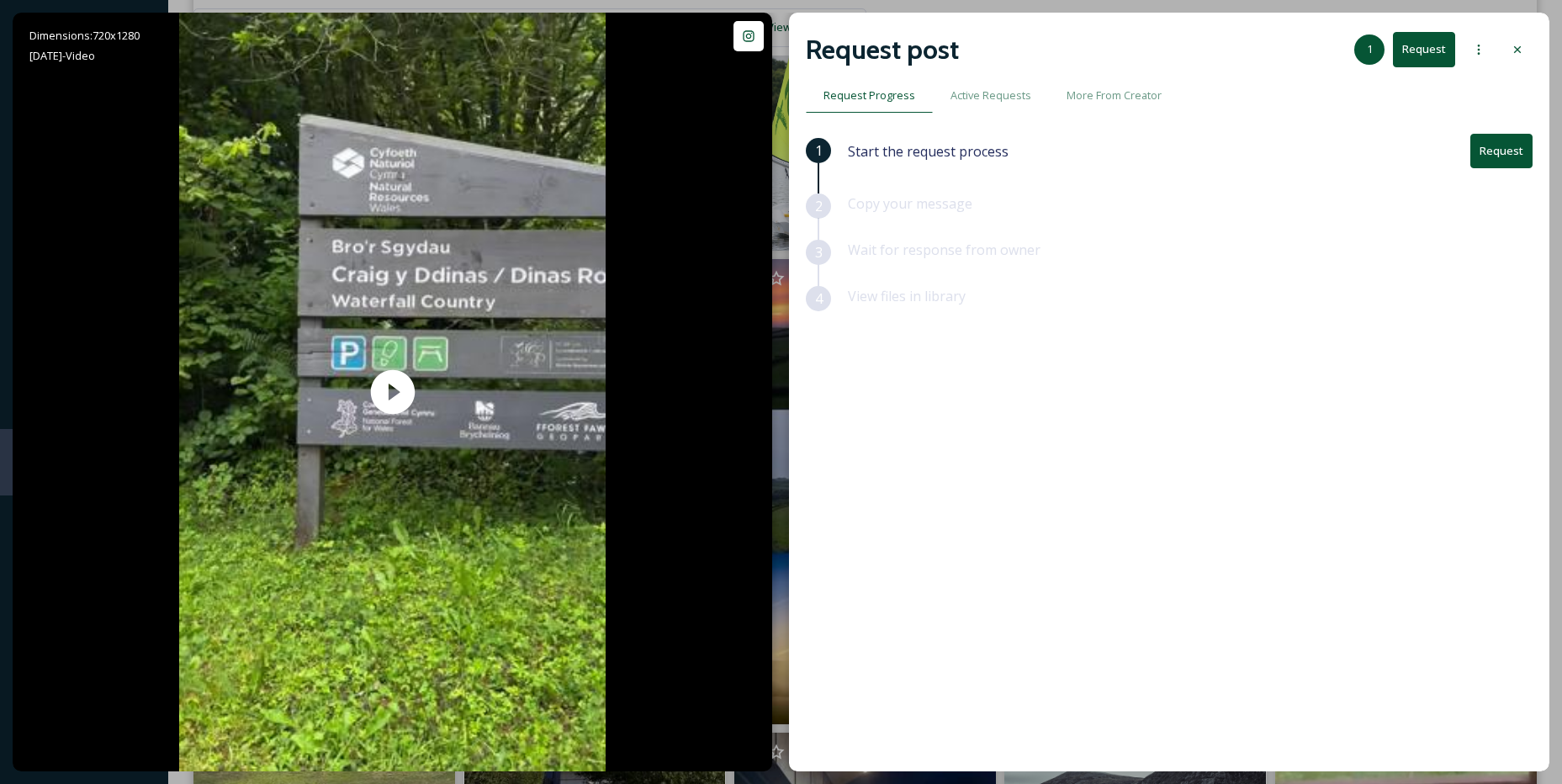
click at [1499, 146] on button "Request" at bounding box center [1501, 150] width 62 height 34
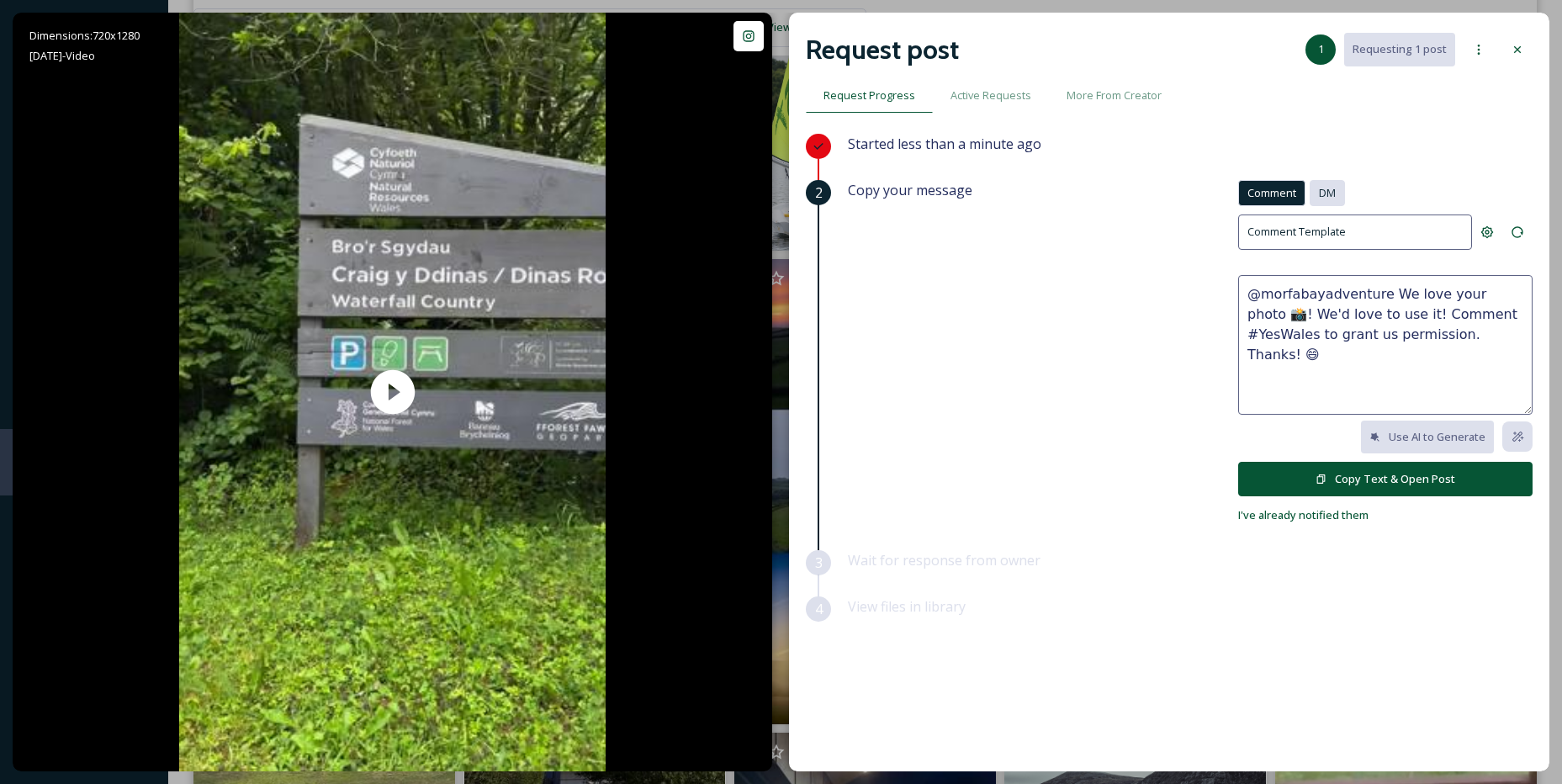
click at [1320, 194] on span "DM" at bounding box center [1328, 192] width 17 height 16
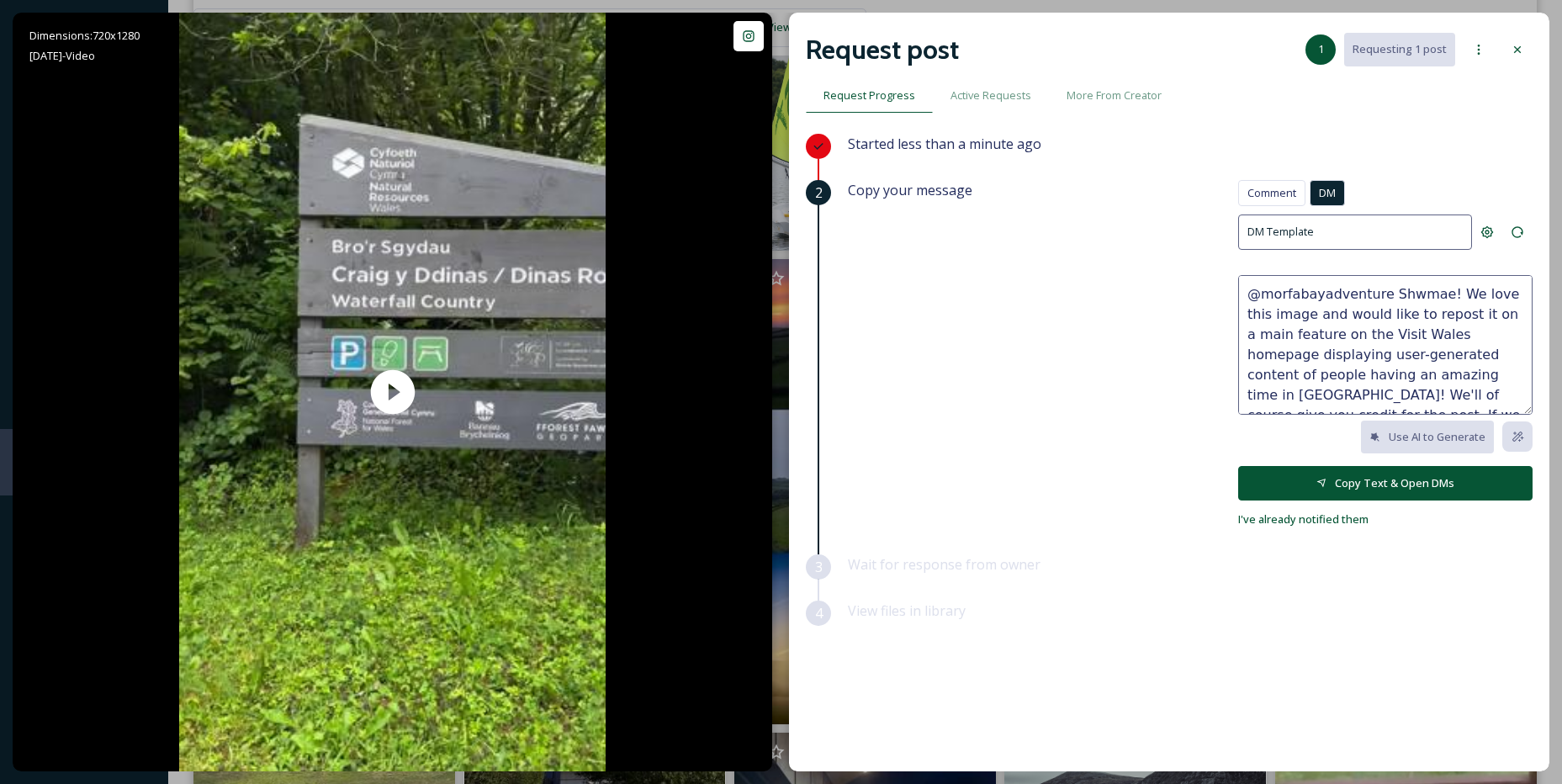
click at [1326, 477] on icon at bounding box center [1322, 483] width 11 height 11
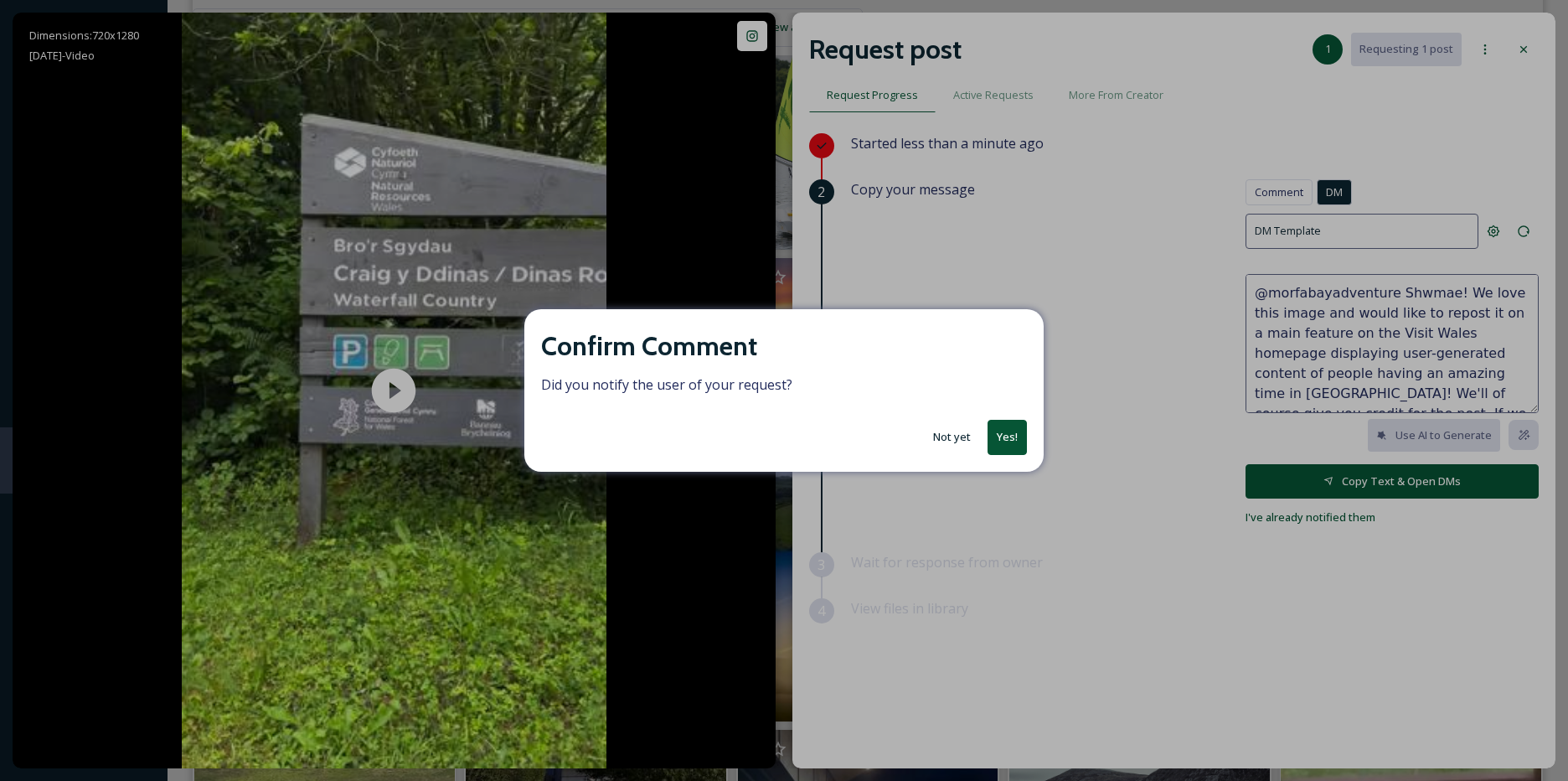
click at [947, 452] on button "Not yet" at bounding box center [952, 436] width 55 height 33
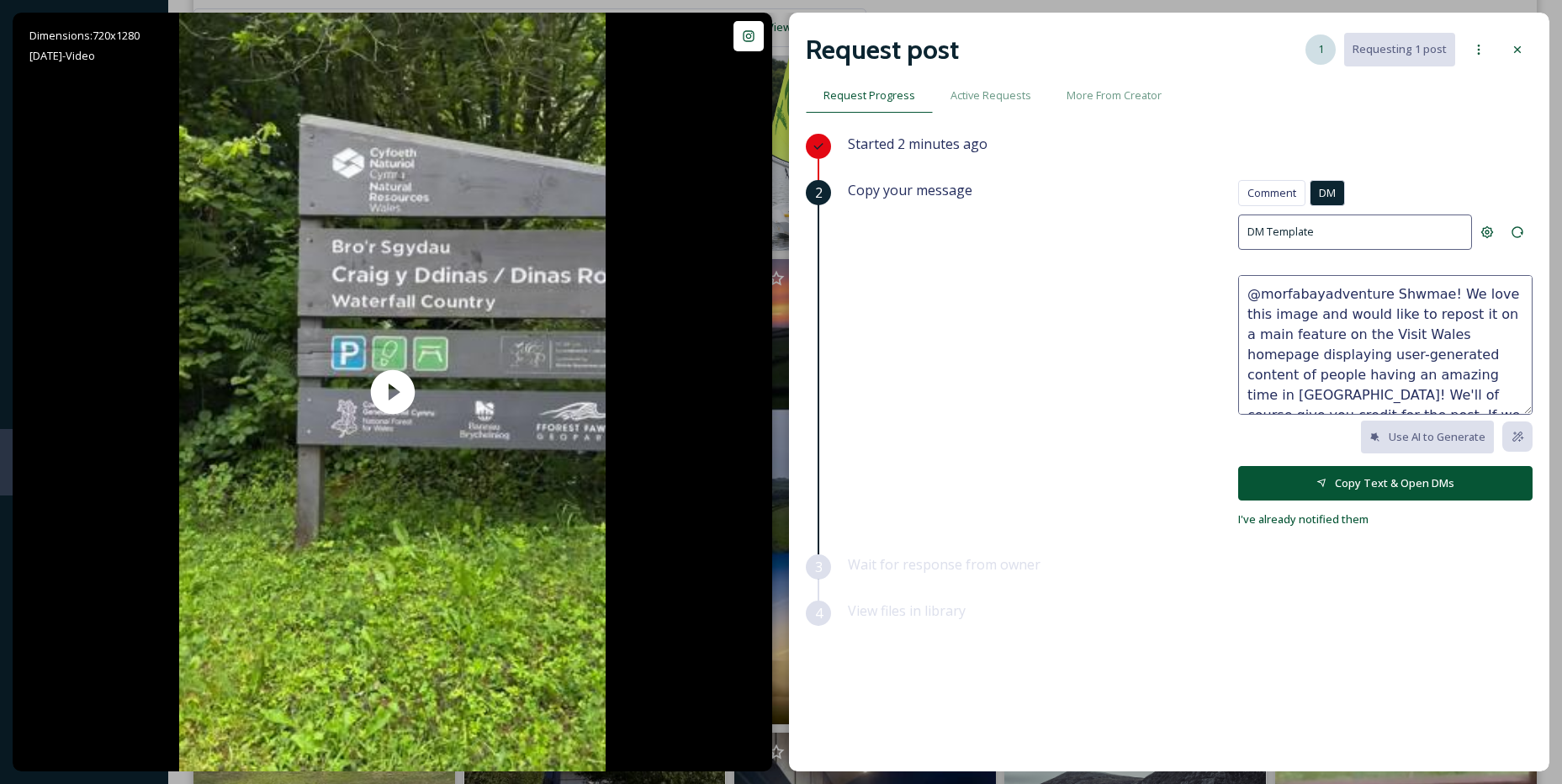
click at [1324, 48] on span "1" at bounding box center [1321, 48] width 6 height 16
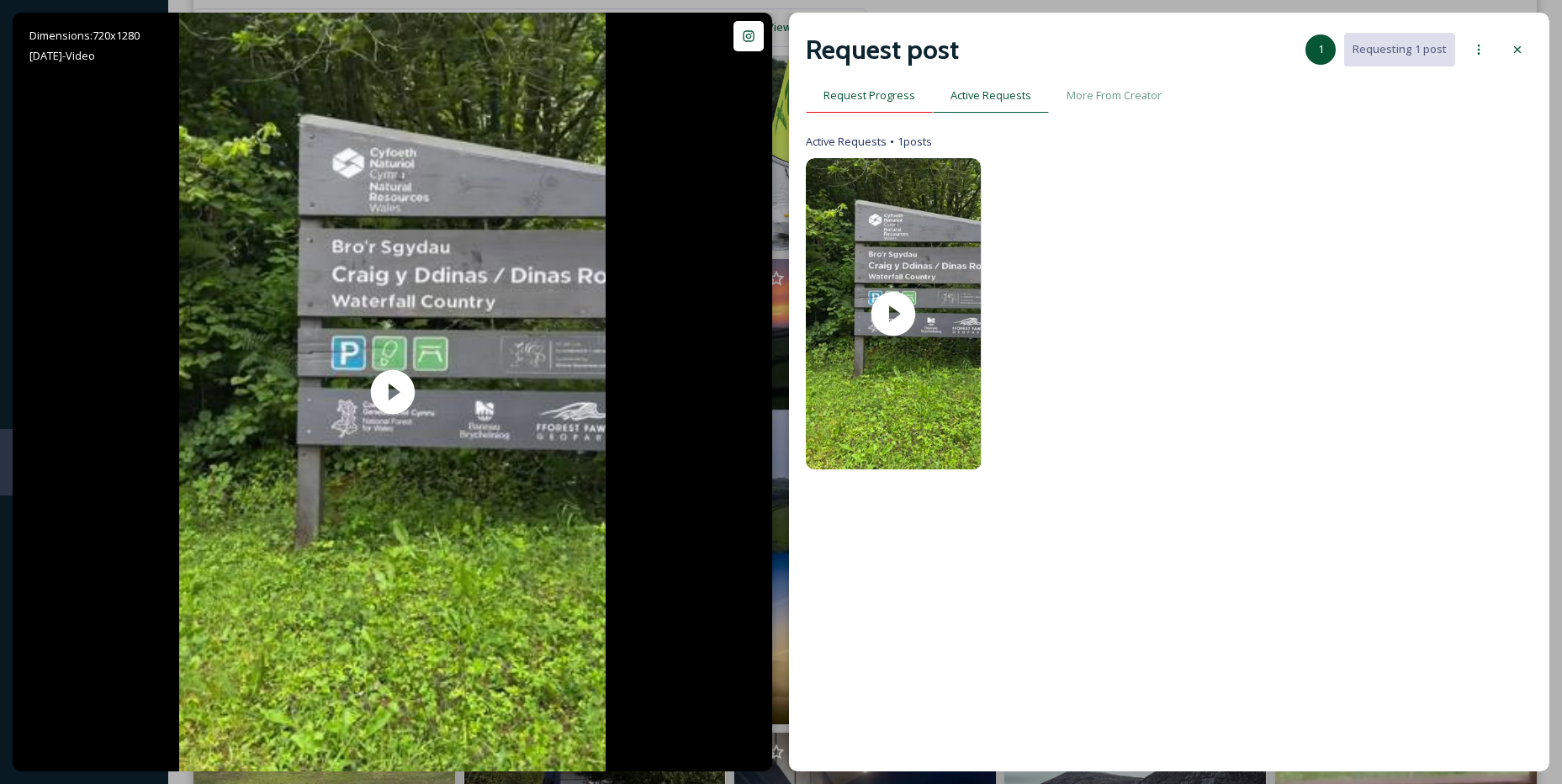
click at [854, 97] on span "Request Progress" at bounding box center [869, 95] width 91 height 16
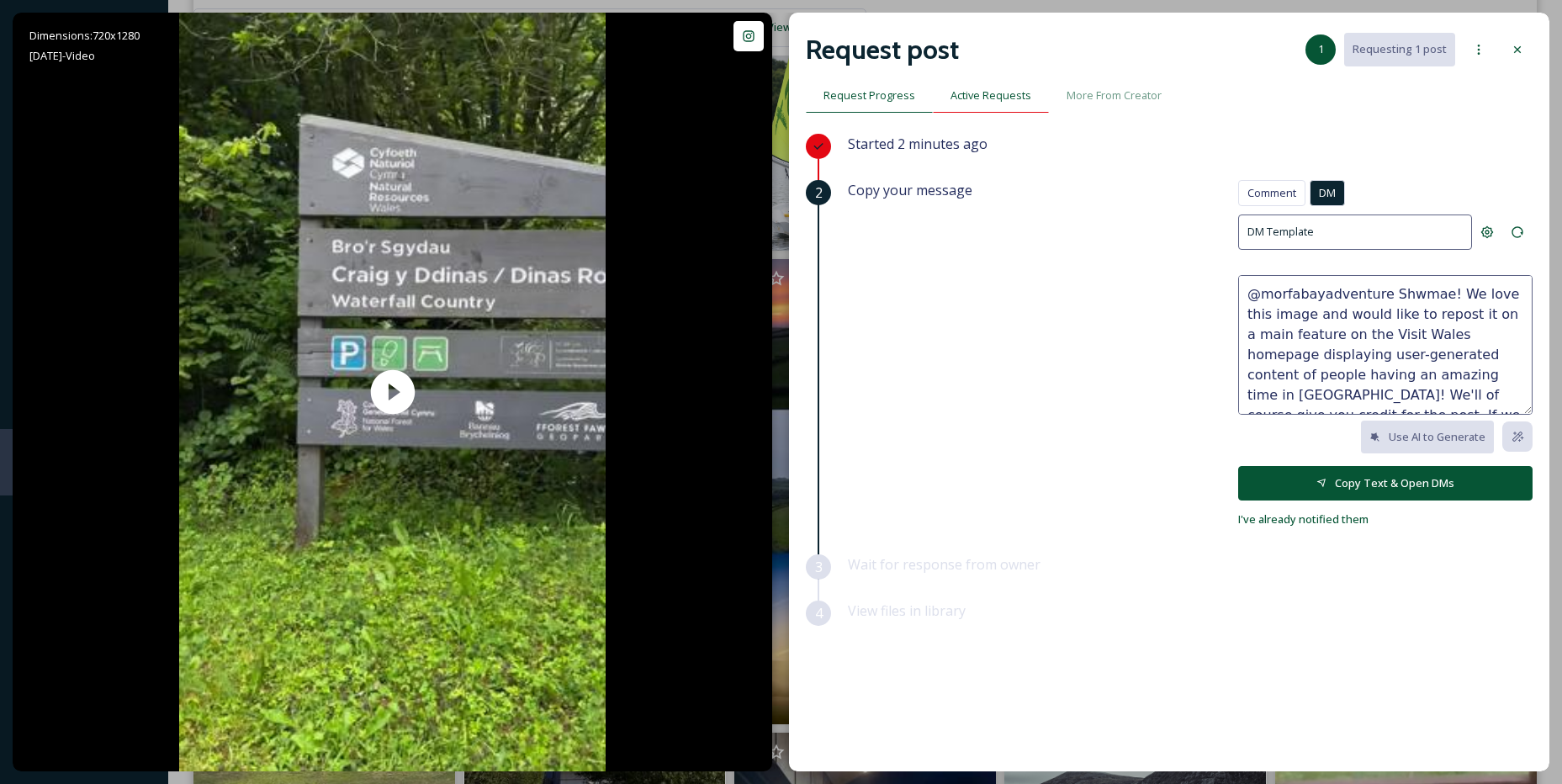
click at [992, 87] on div "Active Requests" at bounding box center [991, 95] width 117 height 34
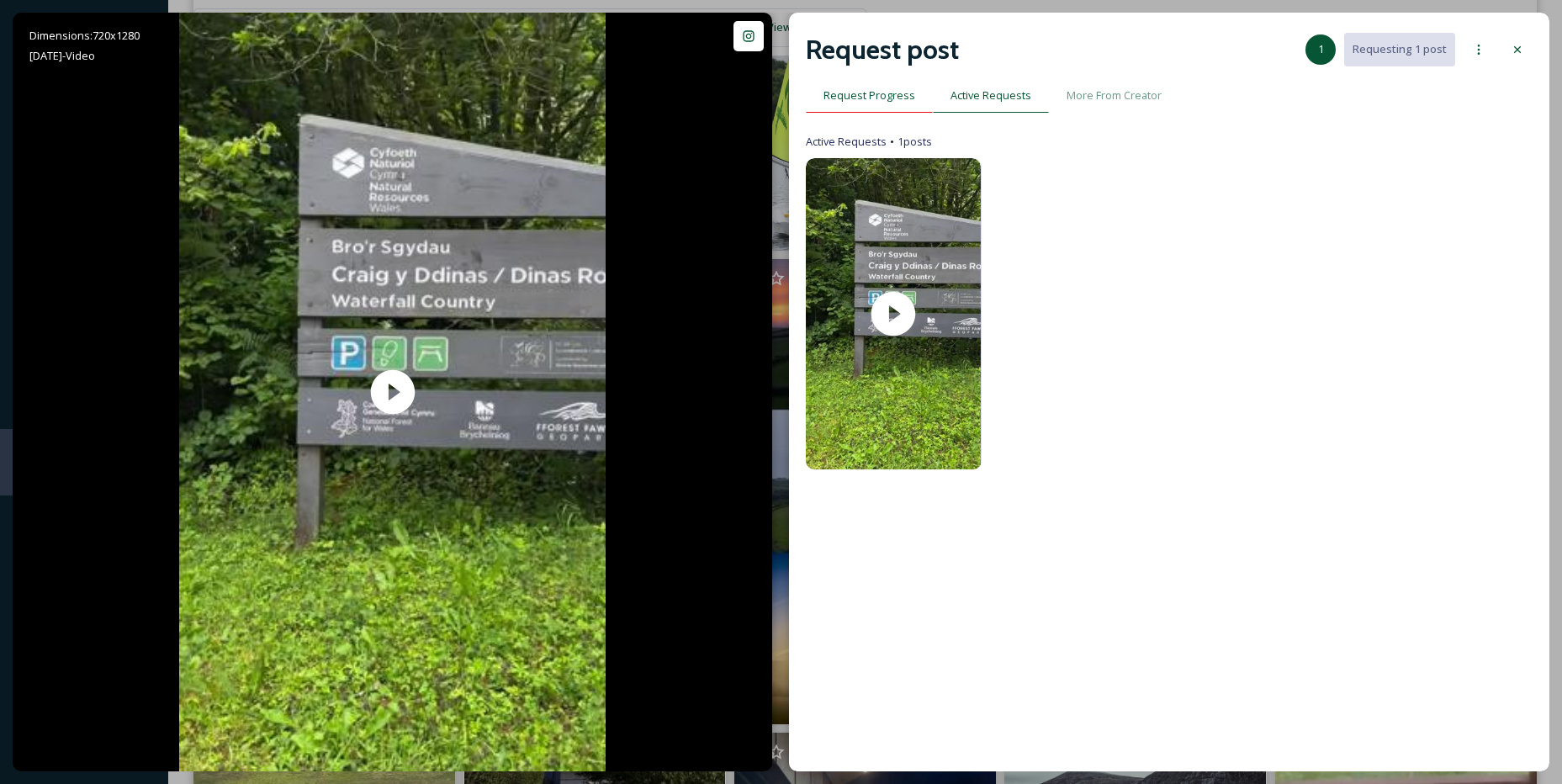
click at [915, 95] on div "Request Progress" at bounding box center [869, 95] width 127 height 34
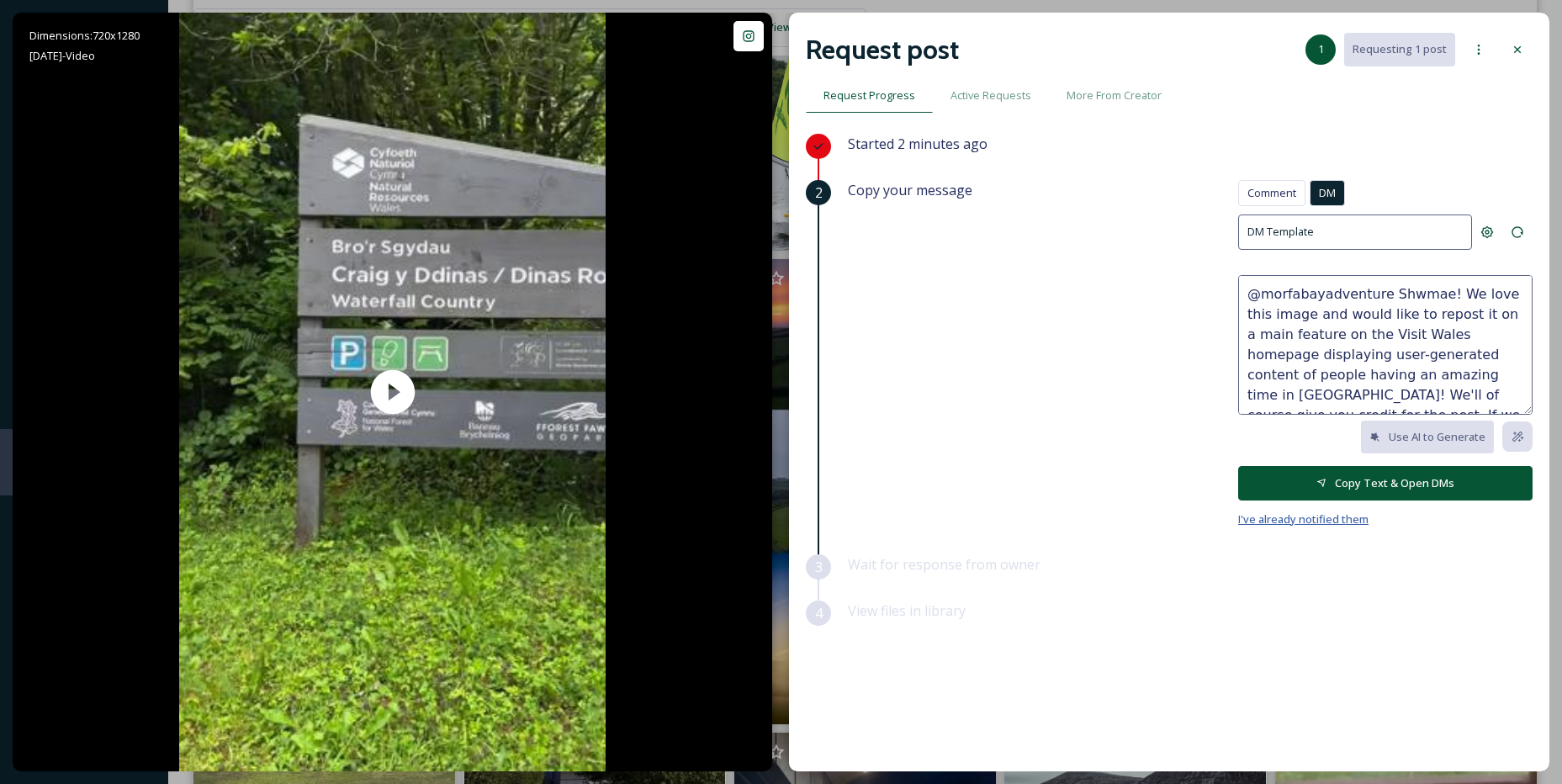
click at [1266, 523] on span "I've already notified them" at bounding box center [1304, 519] width 131 height 15
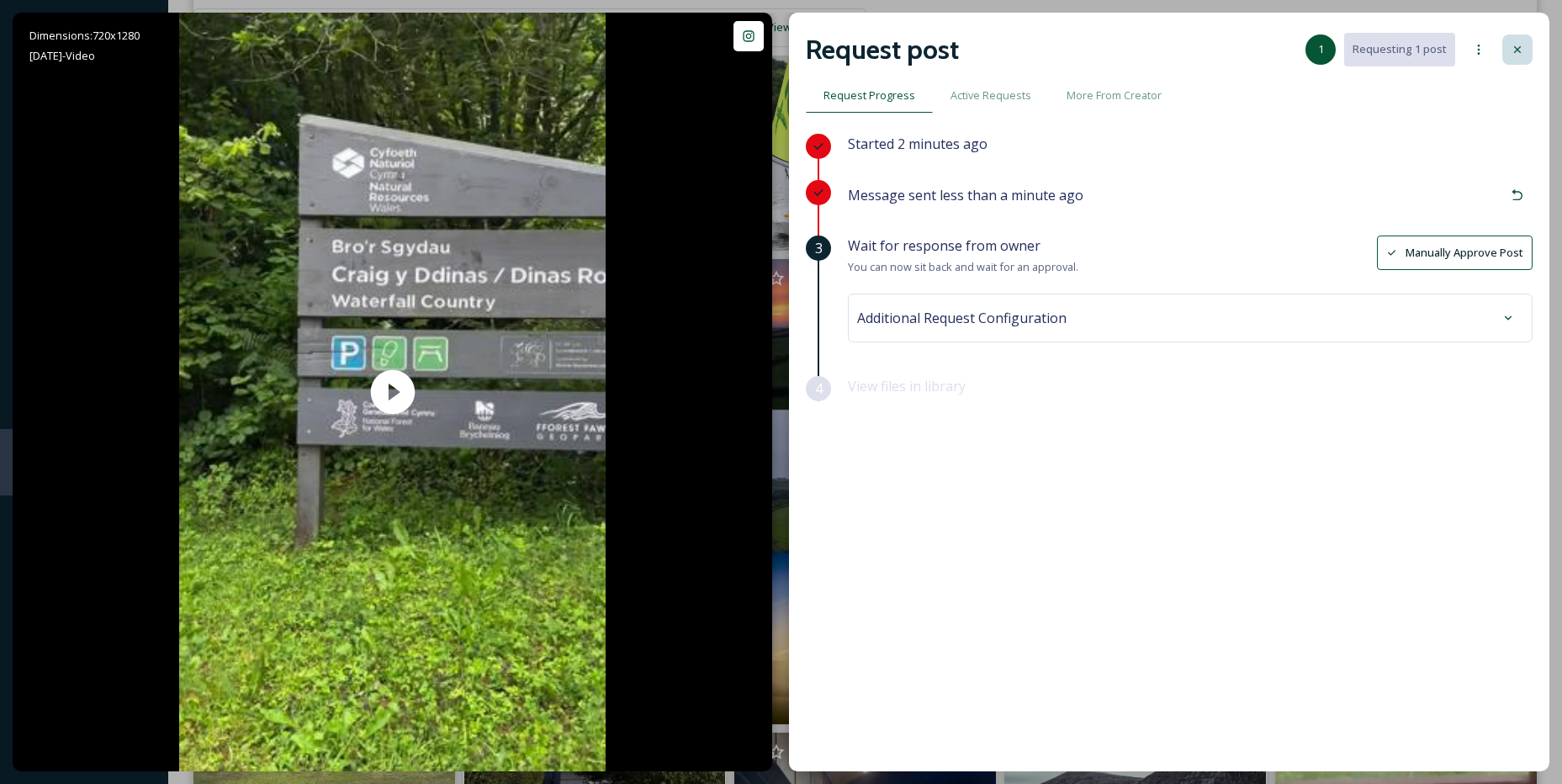
click at [1509, 45] on div at bounding box center [1517, 49] width 30 height 30
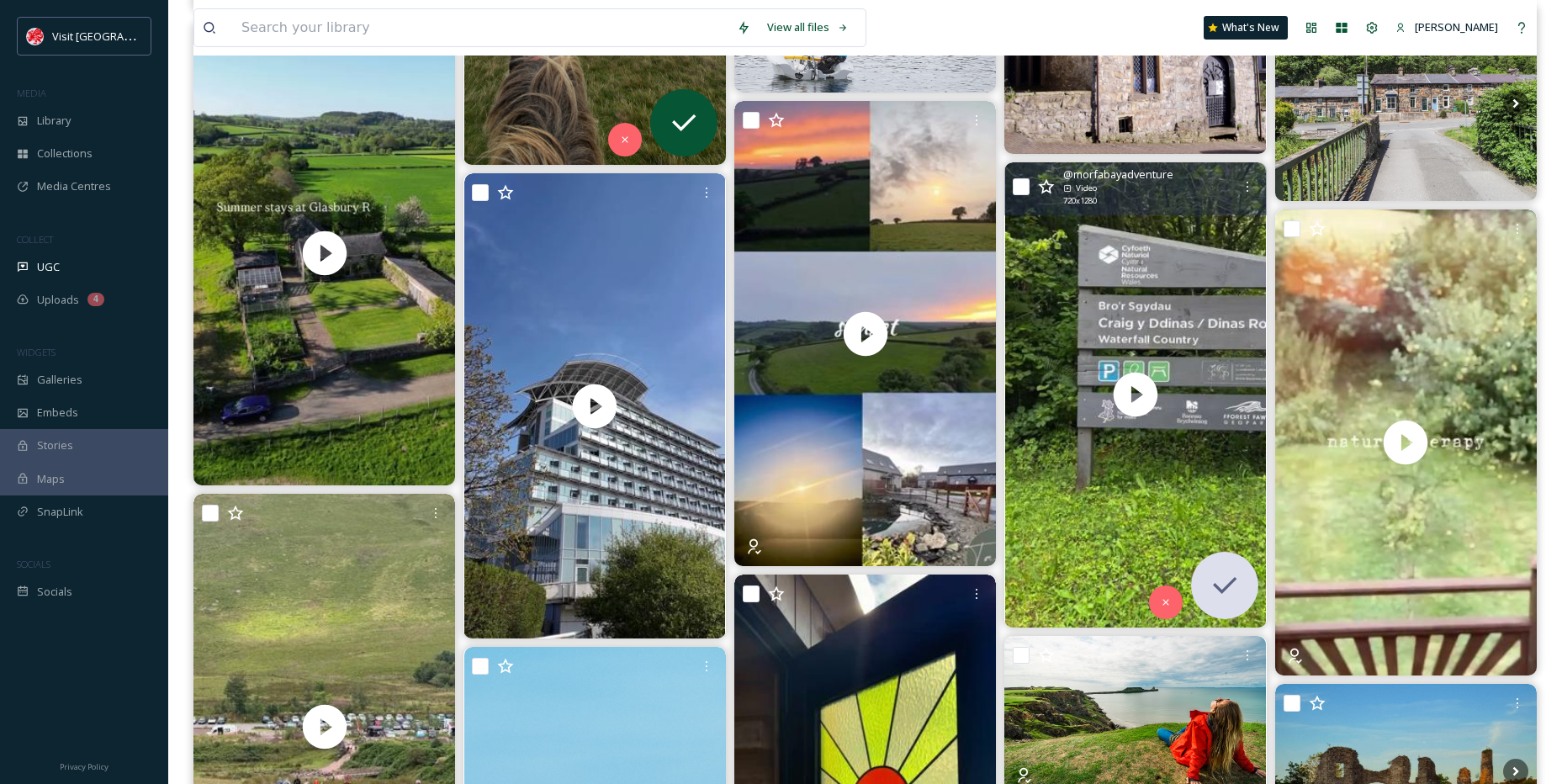
scroll to position [2434, 0]
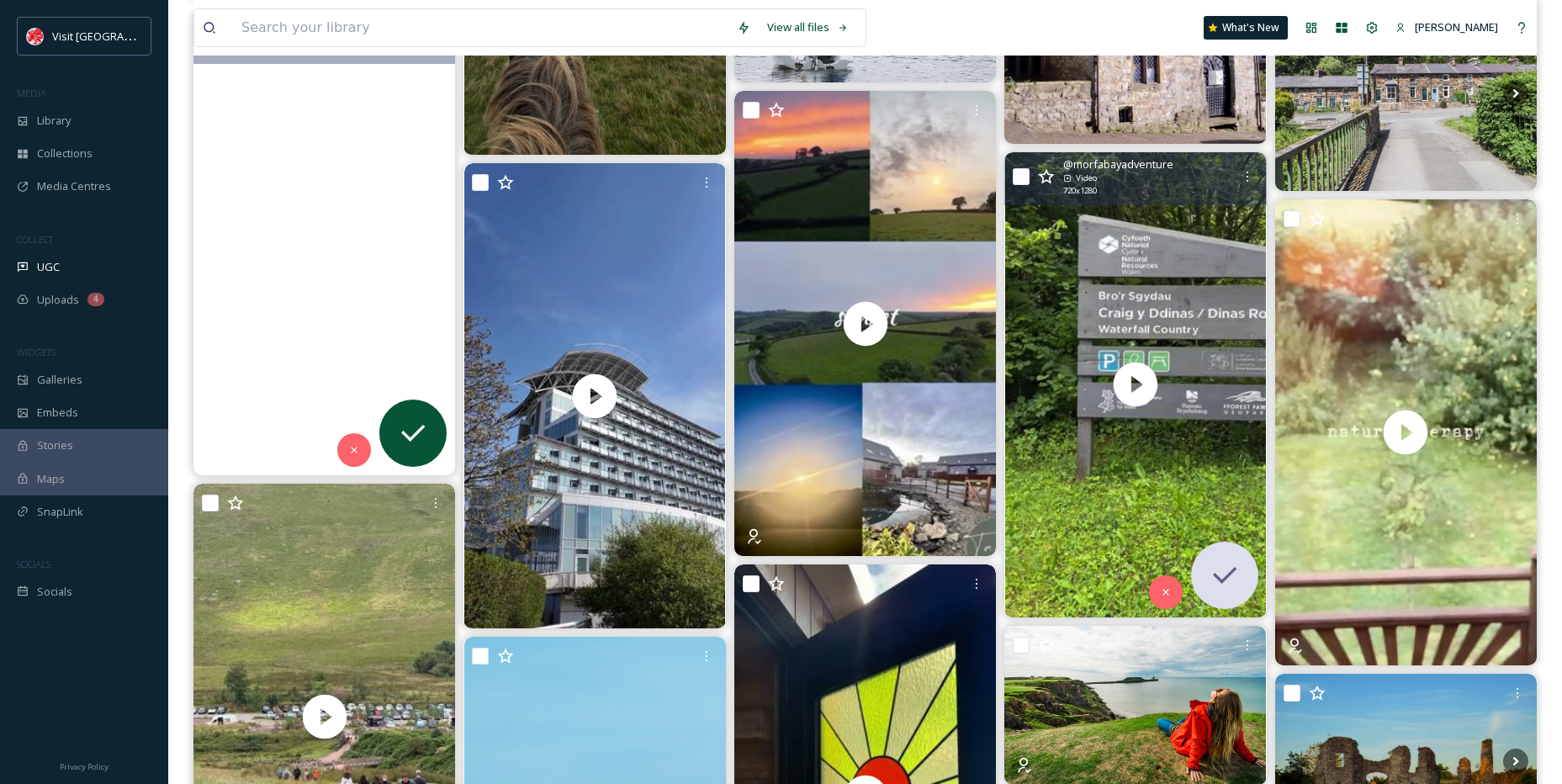
click at [341, 291] on video "Missed out on a Summer holiday at Glasbury River Cottage? \a\aOur next availabi…" at bounding box center [325, 243] width 262 height 465
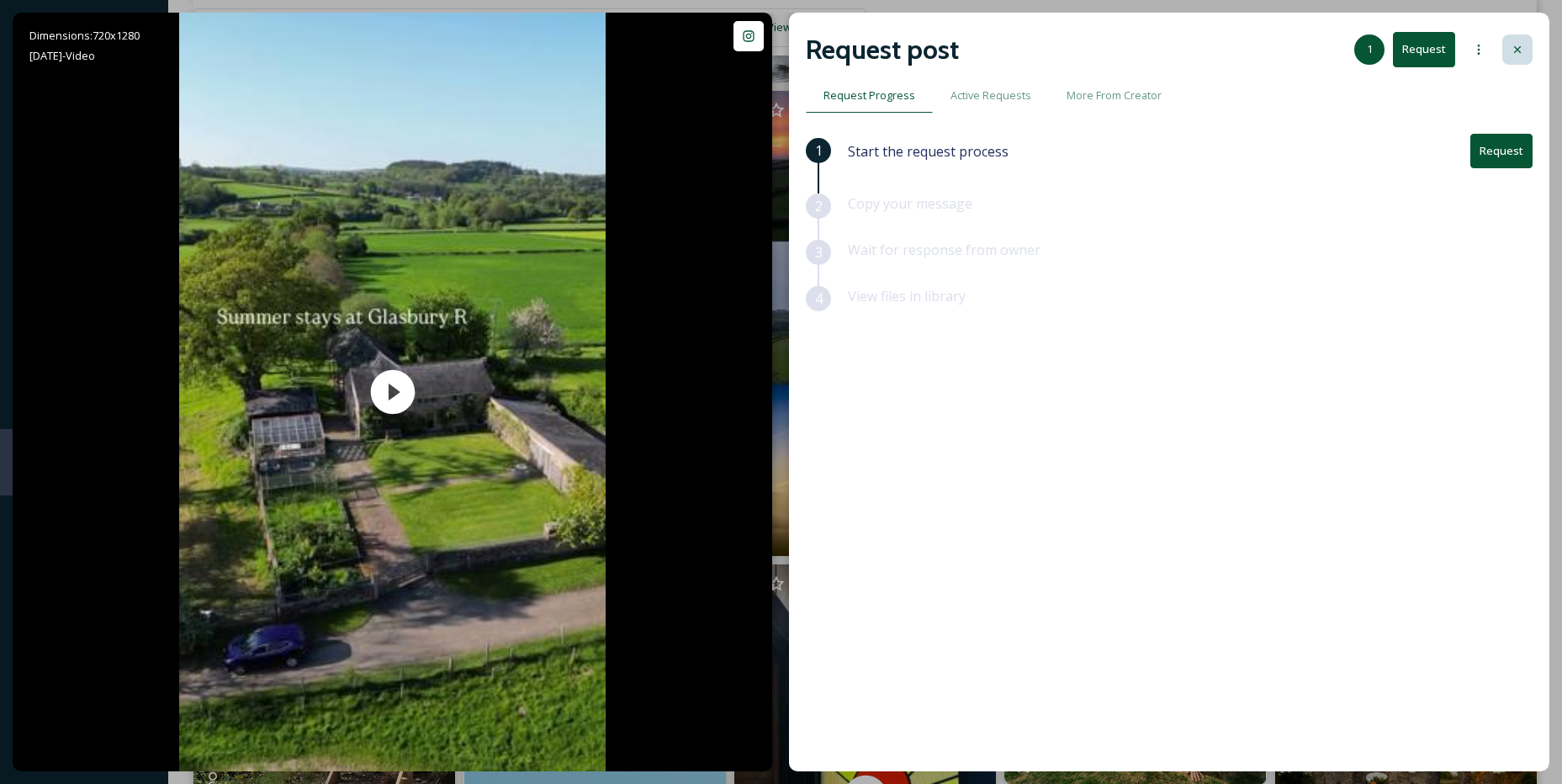
click at [1521, 51] on icon at bounding box center [1517, 49] width 13 height 13
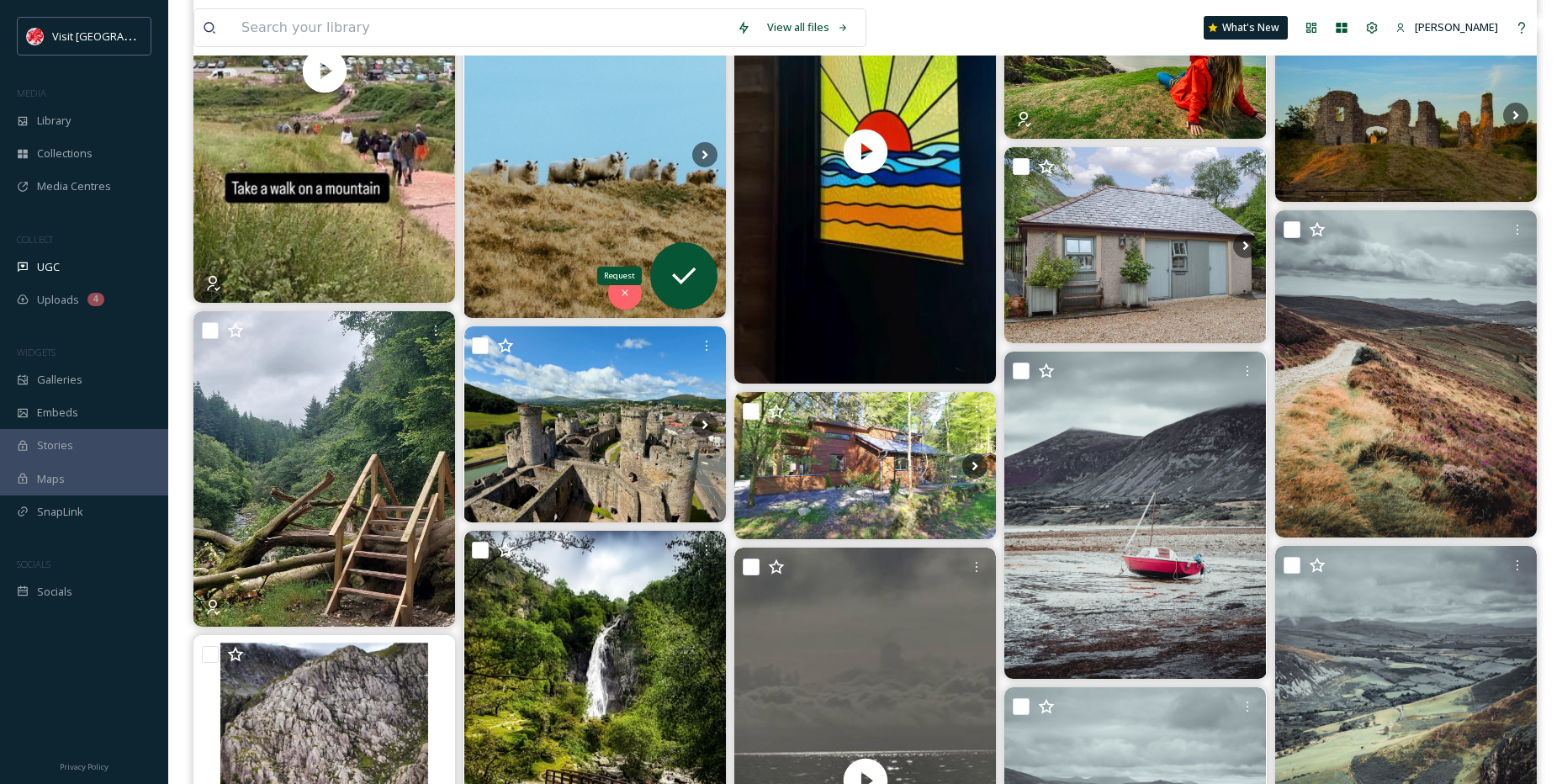
scroll to position [2854, 0]
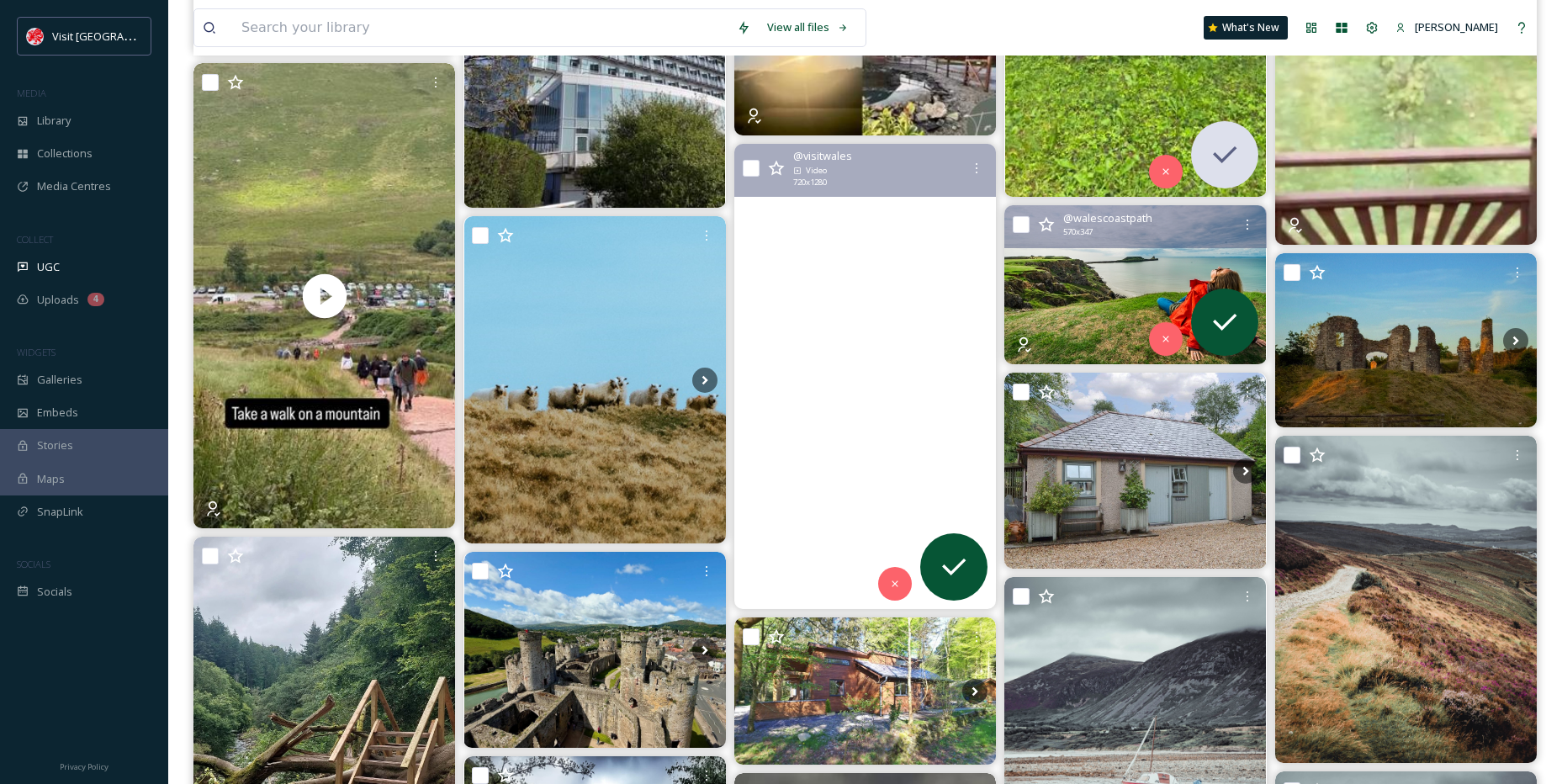
click at [1095, 312] on img at bounding box center [1135, 284] width 262 height 159
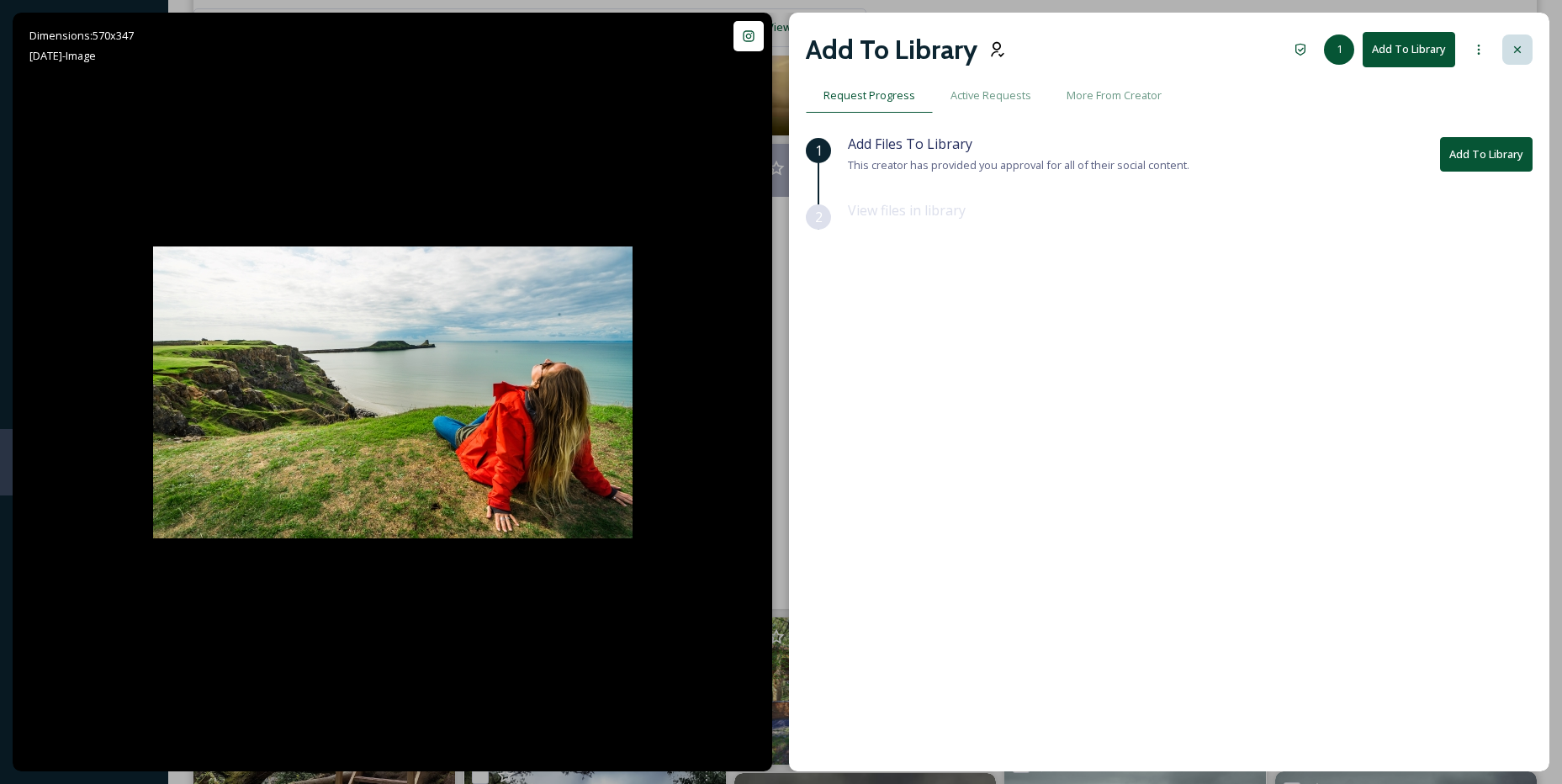
drag, startPoint x: 1527, startPoint y: 48, endPoint x: 1496, endPoint y: 84, distance: 47.5
click at [1527, 48] on div at bounding box center [1517, 49] width 30 height 30
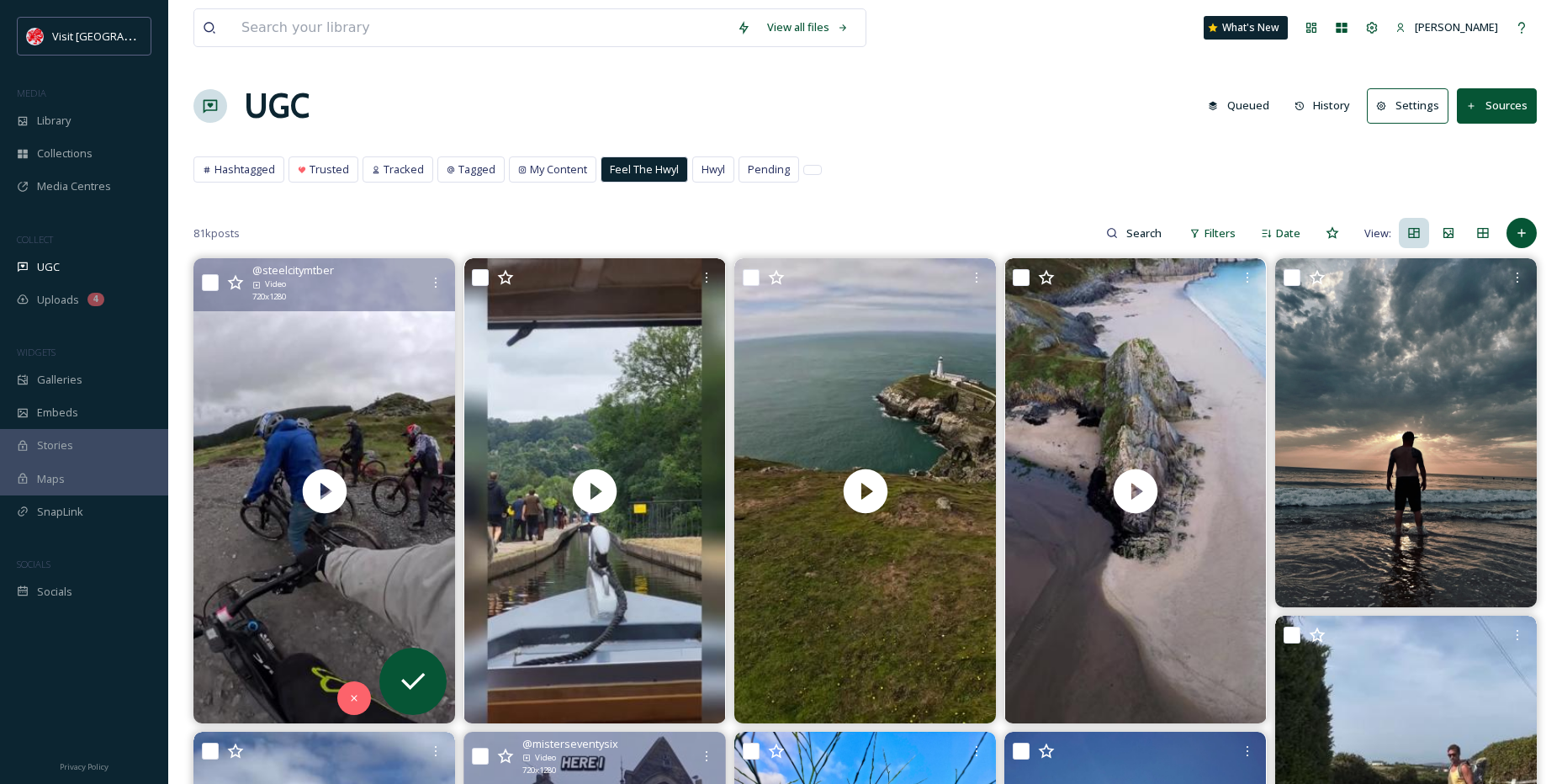
click at [675, 167] on span "Feel The Hwyl" at bounding box center [644, 169] width 69 height 16
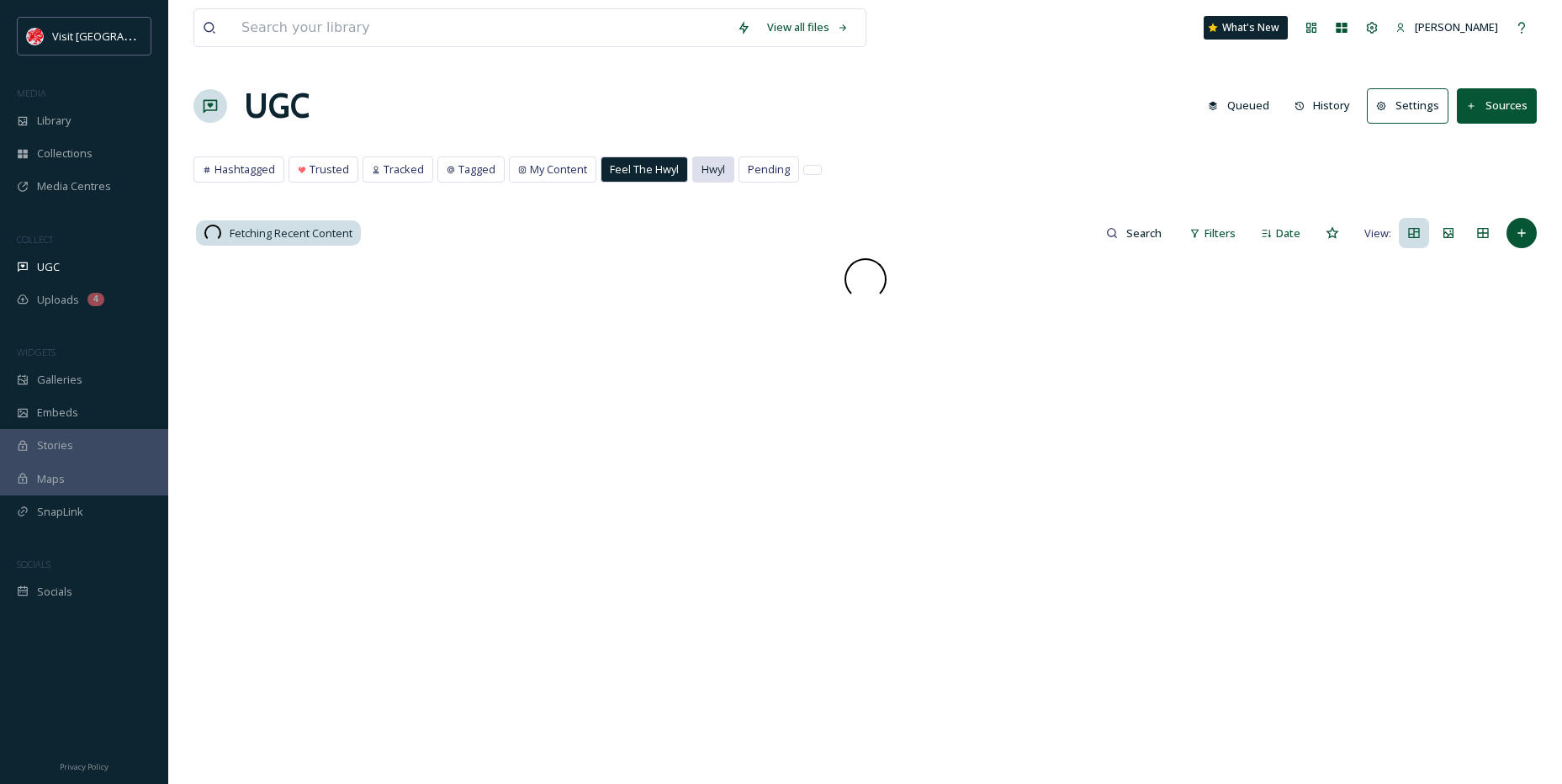
click at [695, 172] on div "Hwyl" at bounding box center [712, 170] width 40 height 24
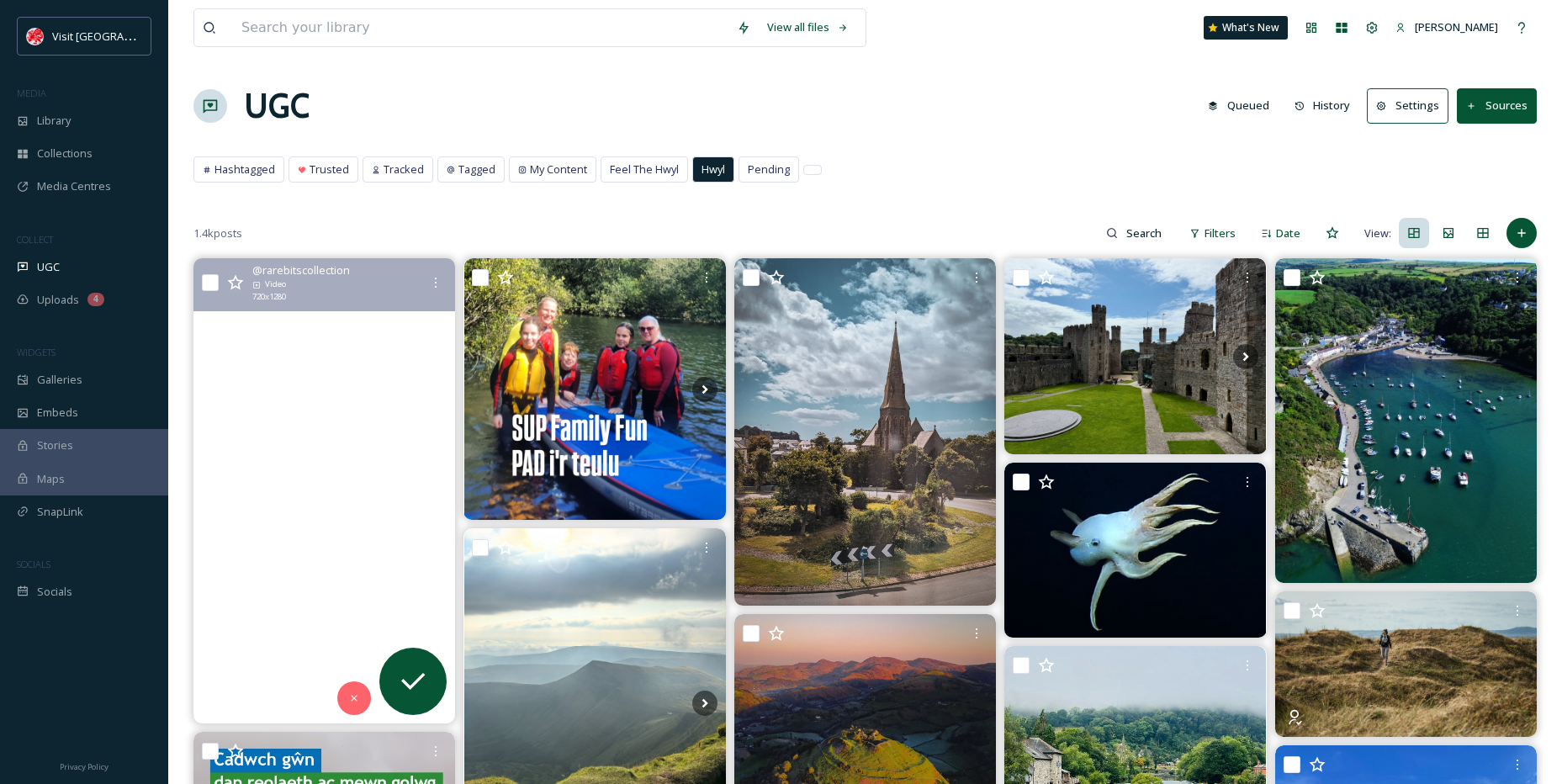
click at [261, 412] on video "Wales, where every view is a masterpiece. From golden coastlines and rolling gr…" at bounding box center [325, 490] width 262 height 465
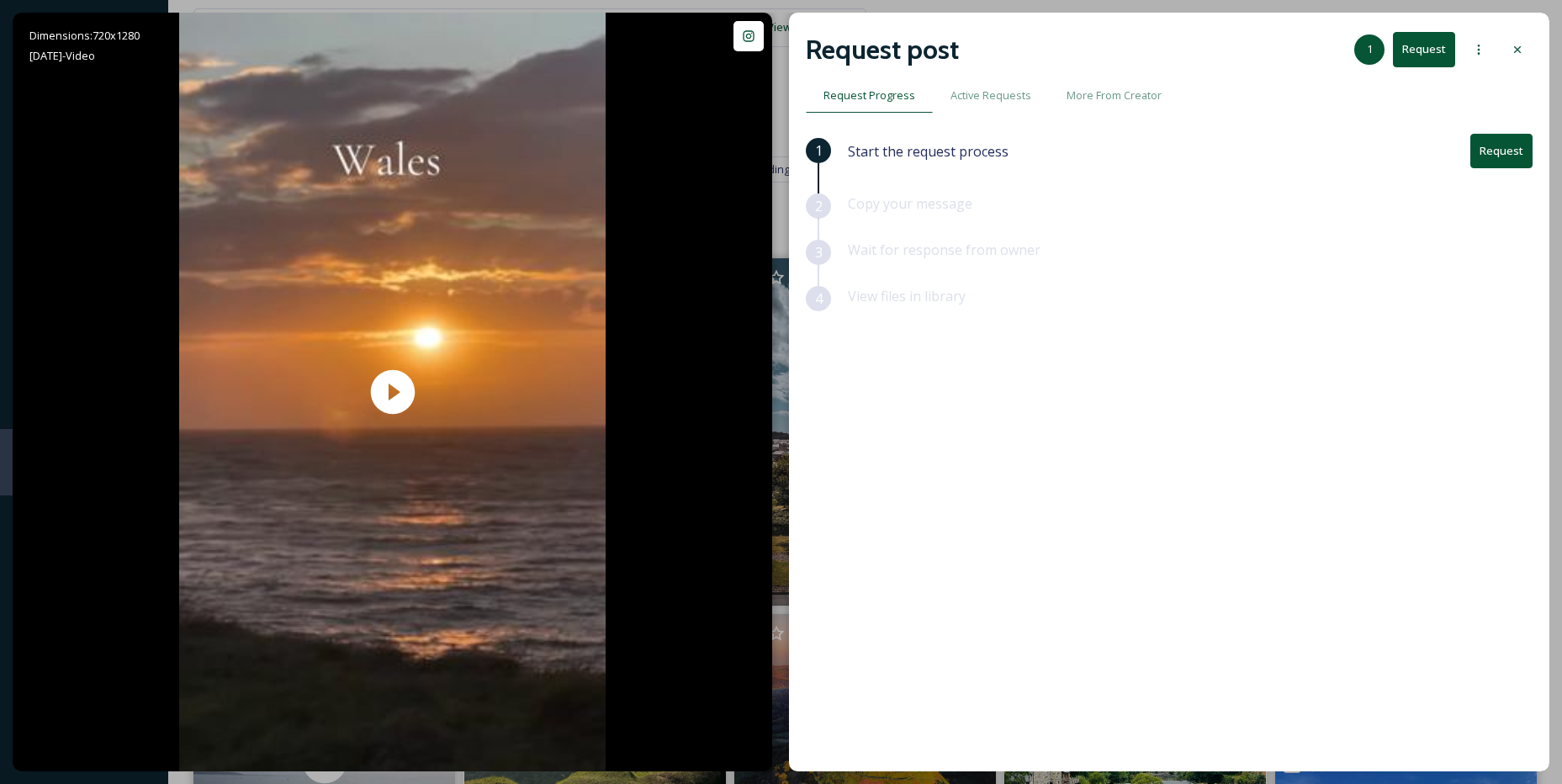
click at [1510, 168] on button "Request" at bounding box center [1501, 150] width 62 height 34
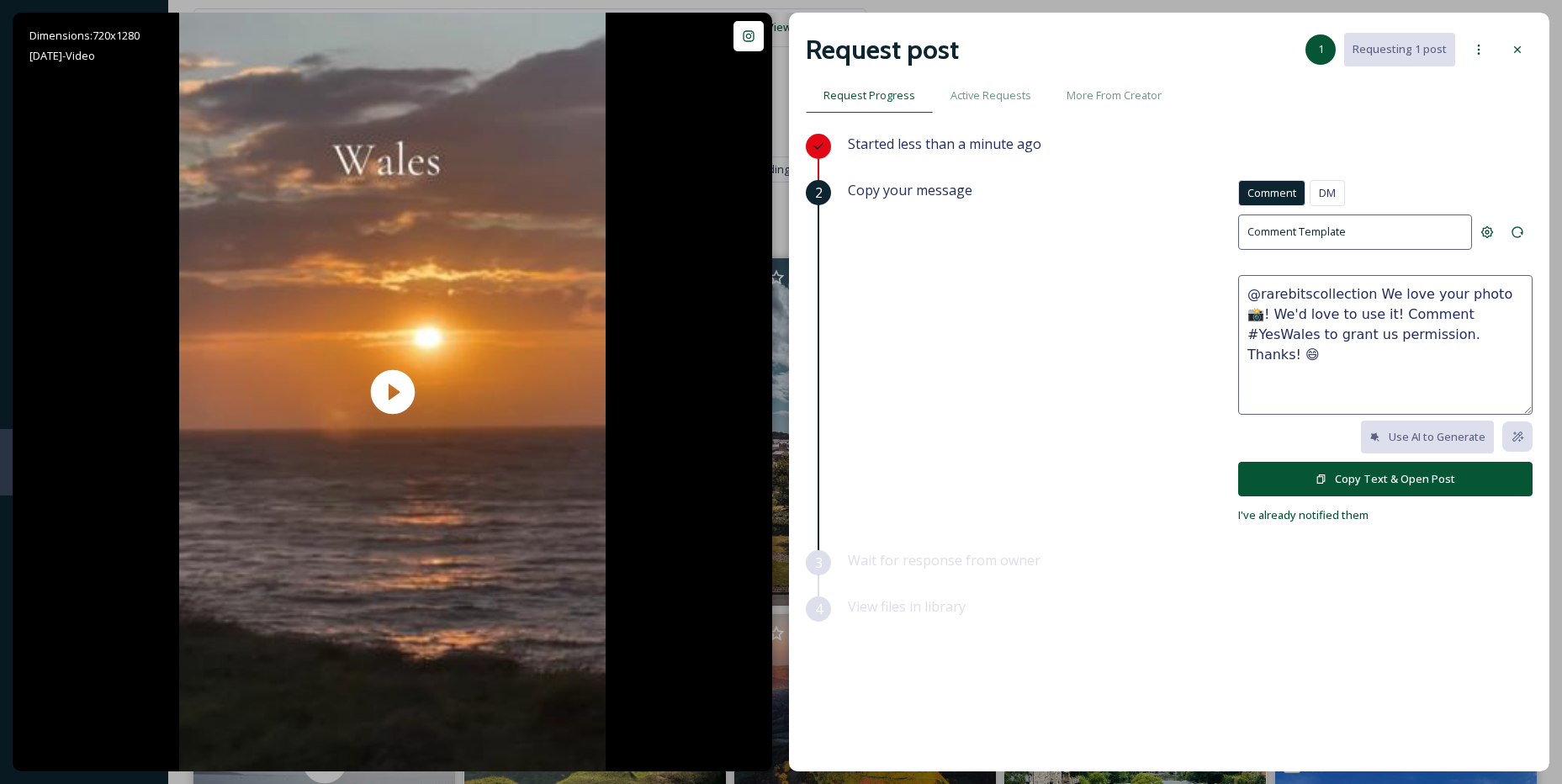
click at [1341, 191] on div "DM" at bounding box center [1328, 193] width 35 height 26
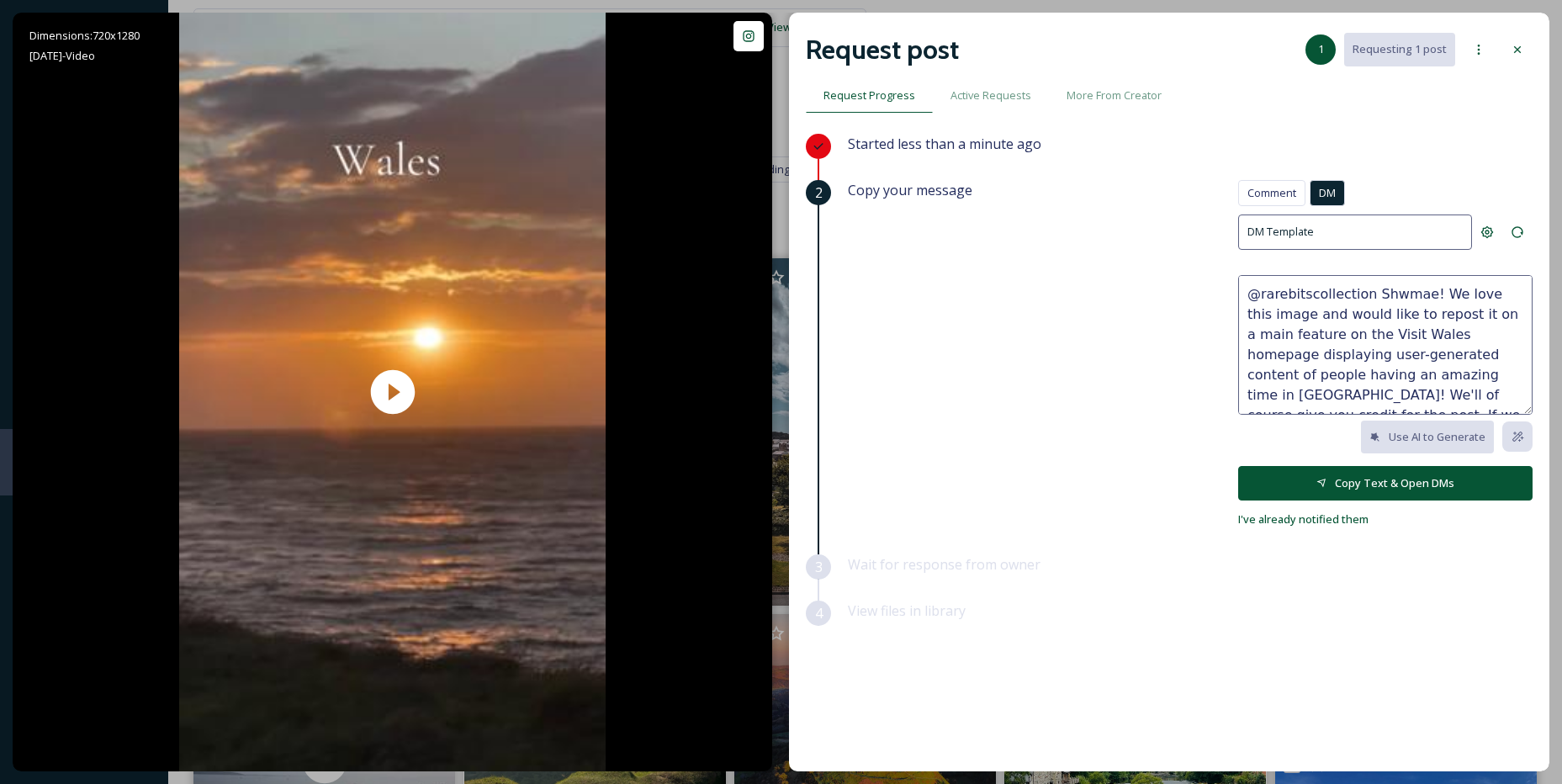
click at [1364, 496] on button "Copy Text & Open DMs" at bounding box center [1386, 483] width 295 height 34
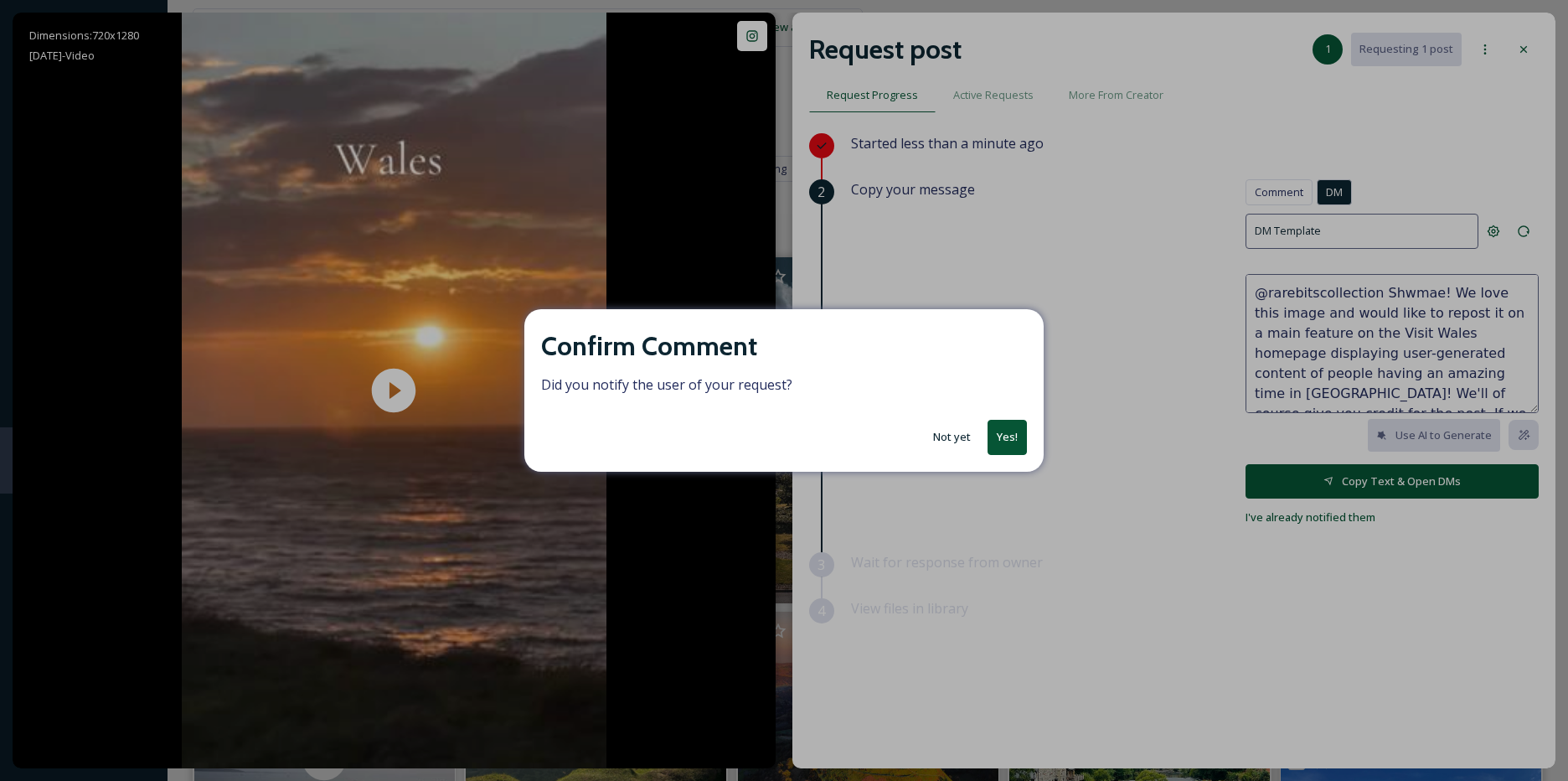
click at [1002, 441] on button "Yes!" at bounding box center [1007, 436] width 39 height 34
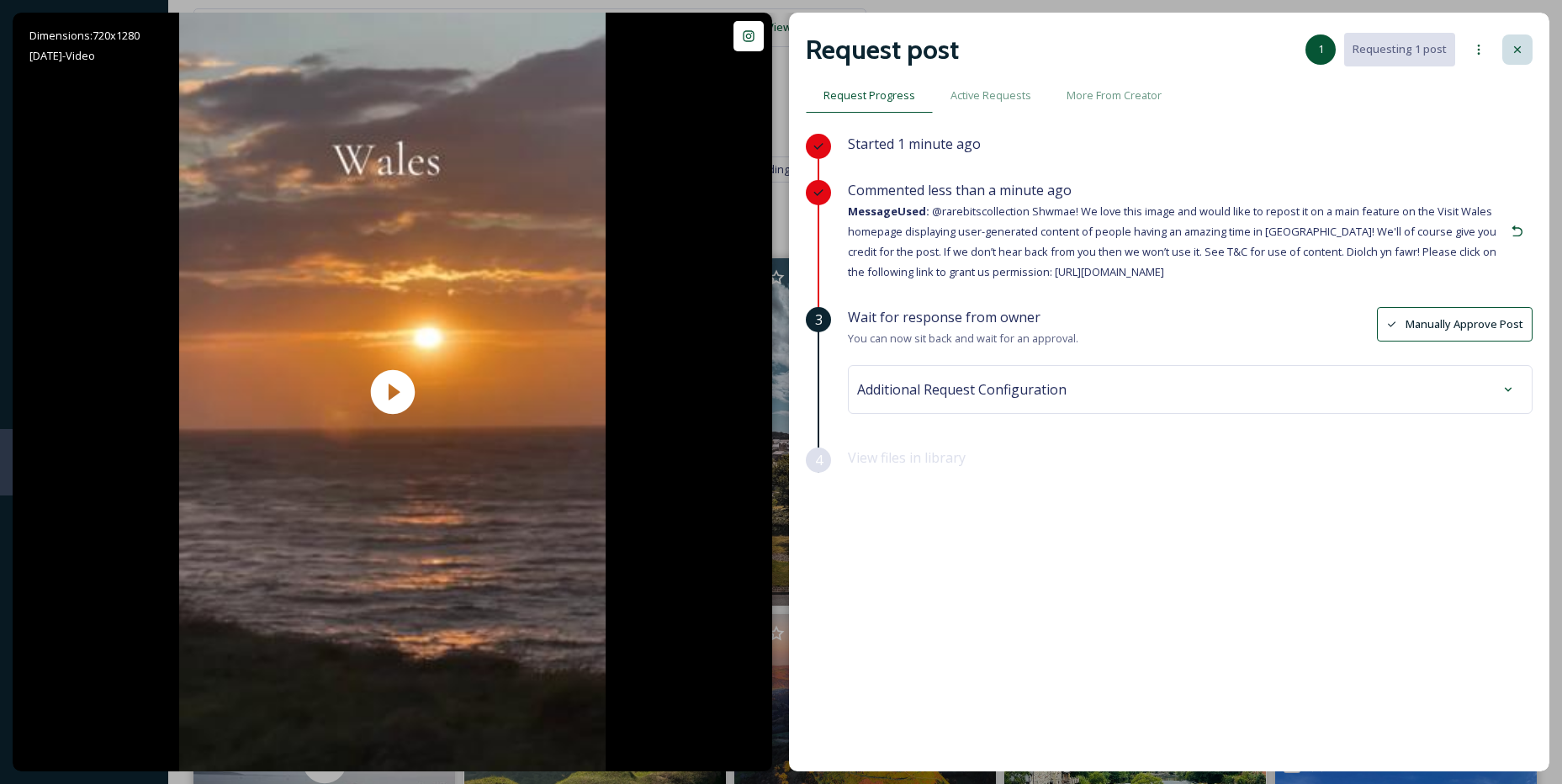
click at [1517, 55] on icon at bounding box center [1517, 49] width 13 height 13
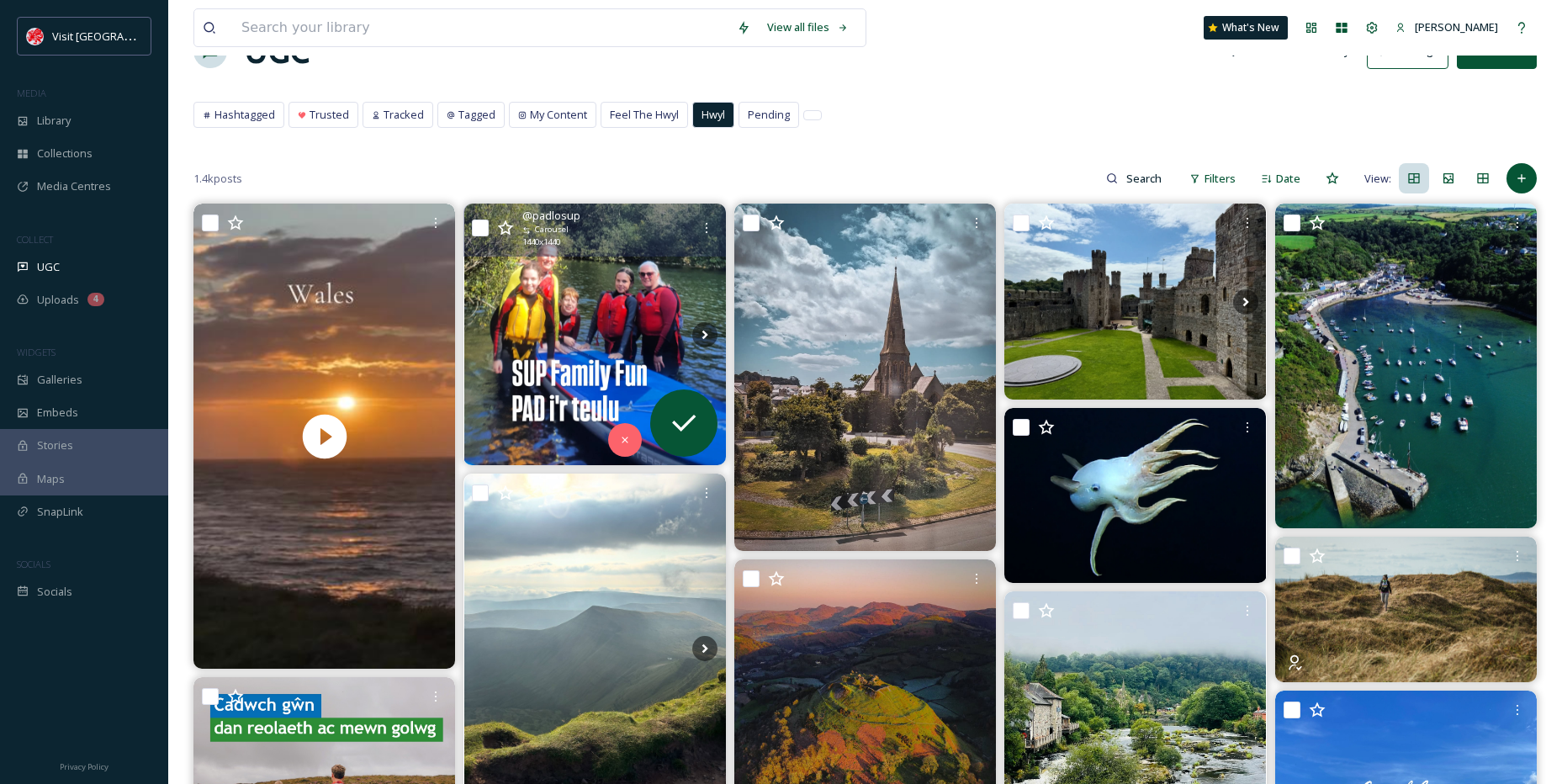
scroll to position [84, 0]
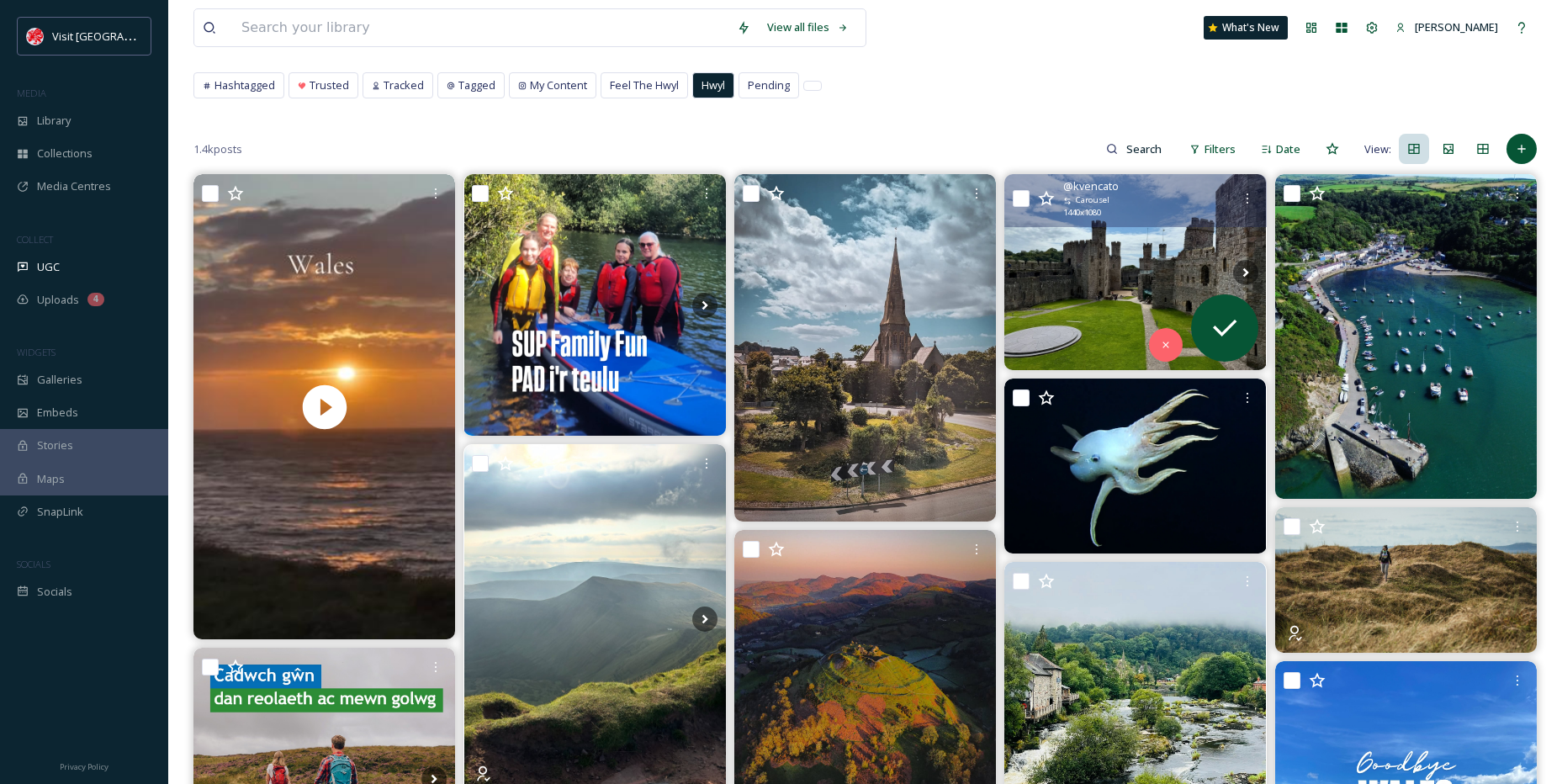
click at [1124, 305] on img at bounding box center [1135, 272] width 262 height 196
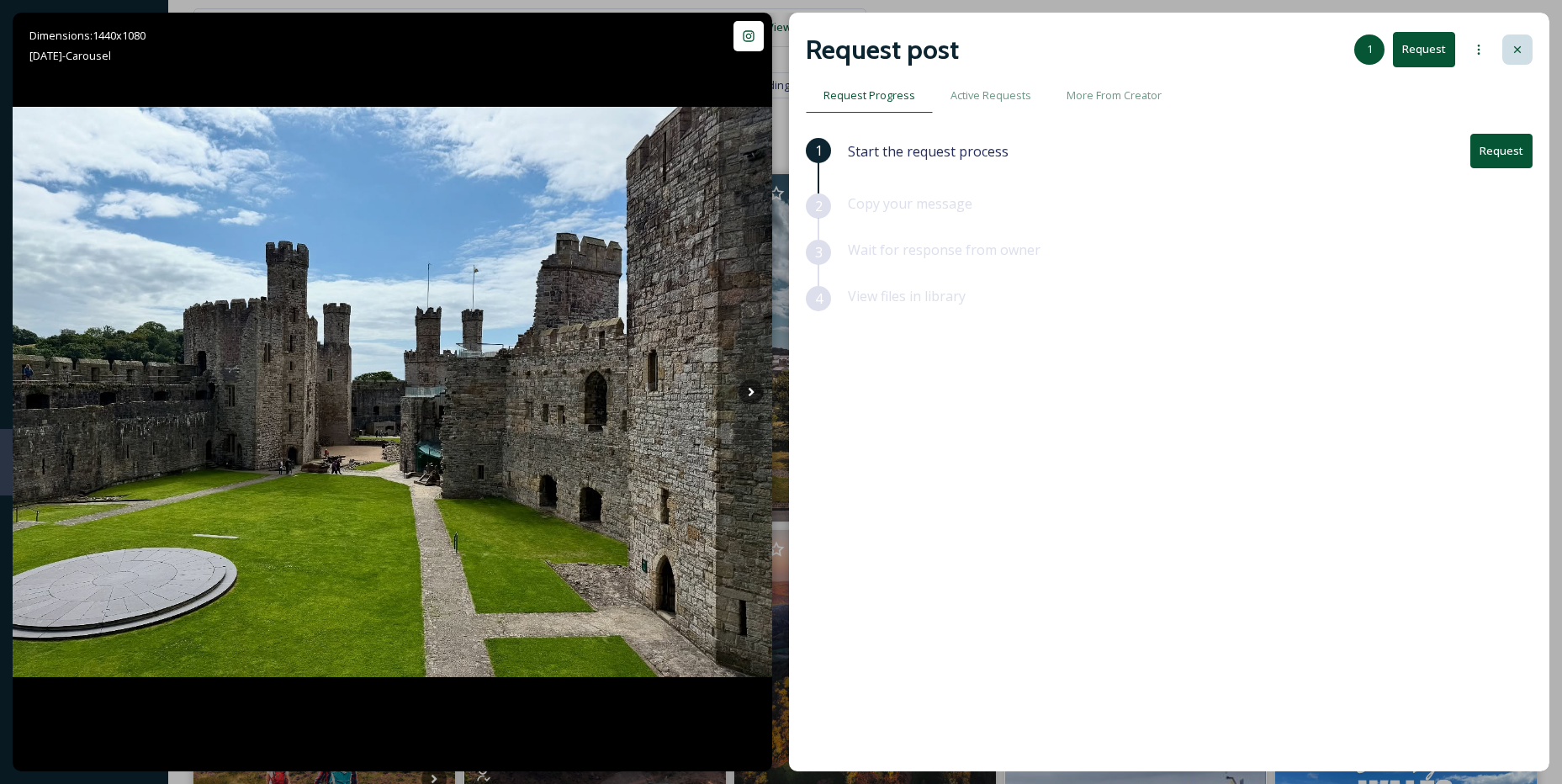
click at [1521, 48] on icon at bounding box center [1517, 49] width 13 height 13
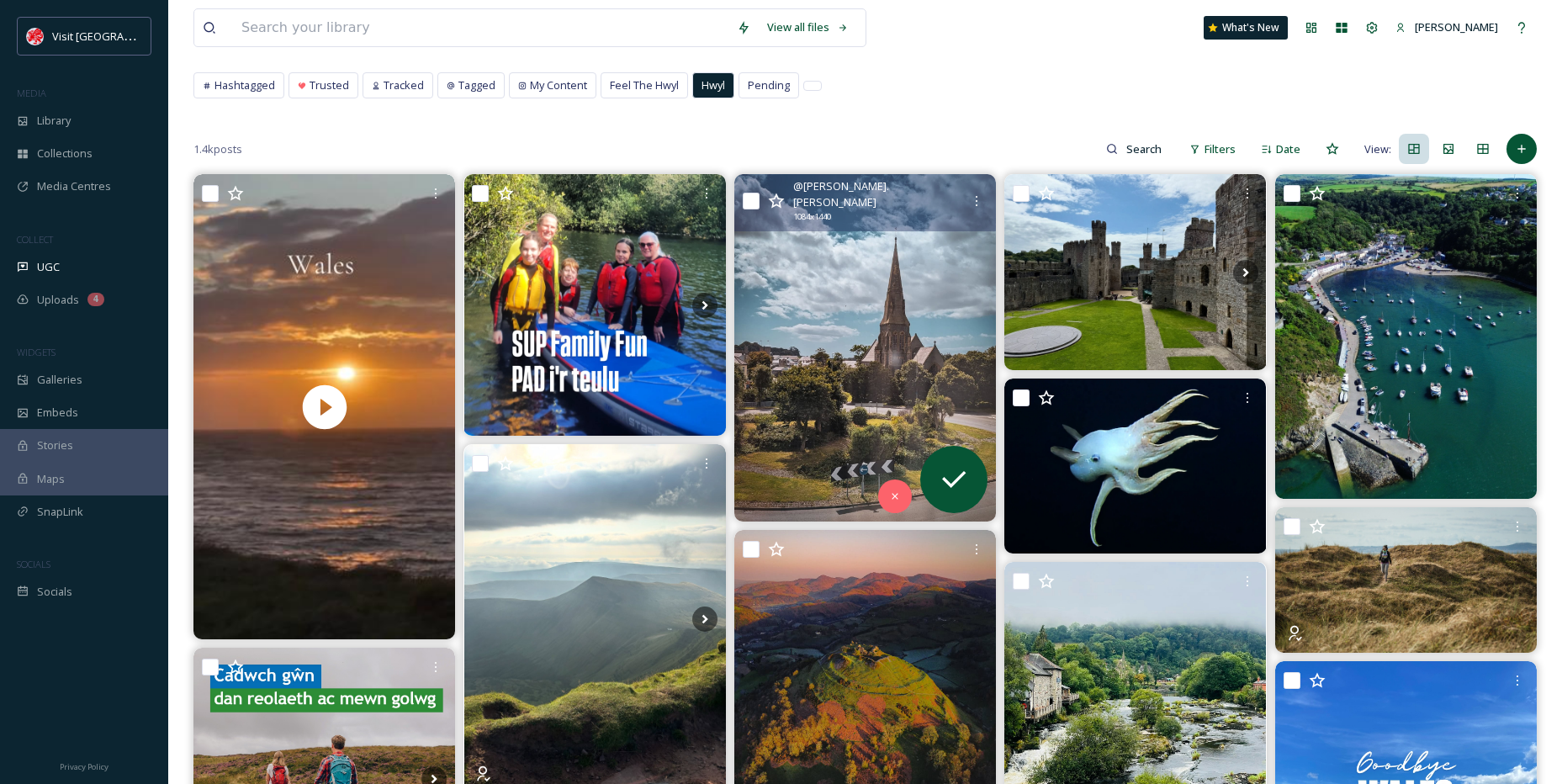
click at [859, 312] on img at bounding box center [865, 348] width 262 height 348
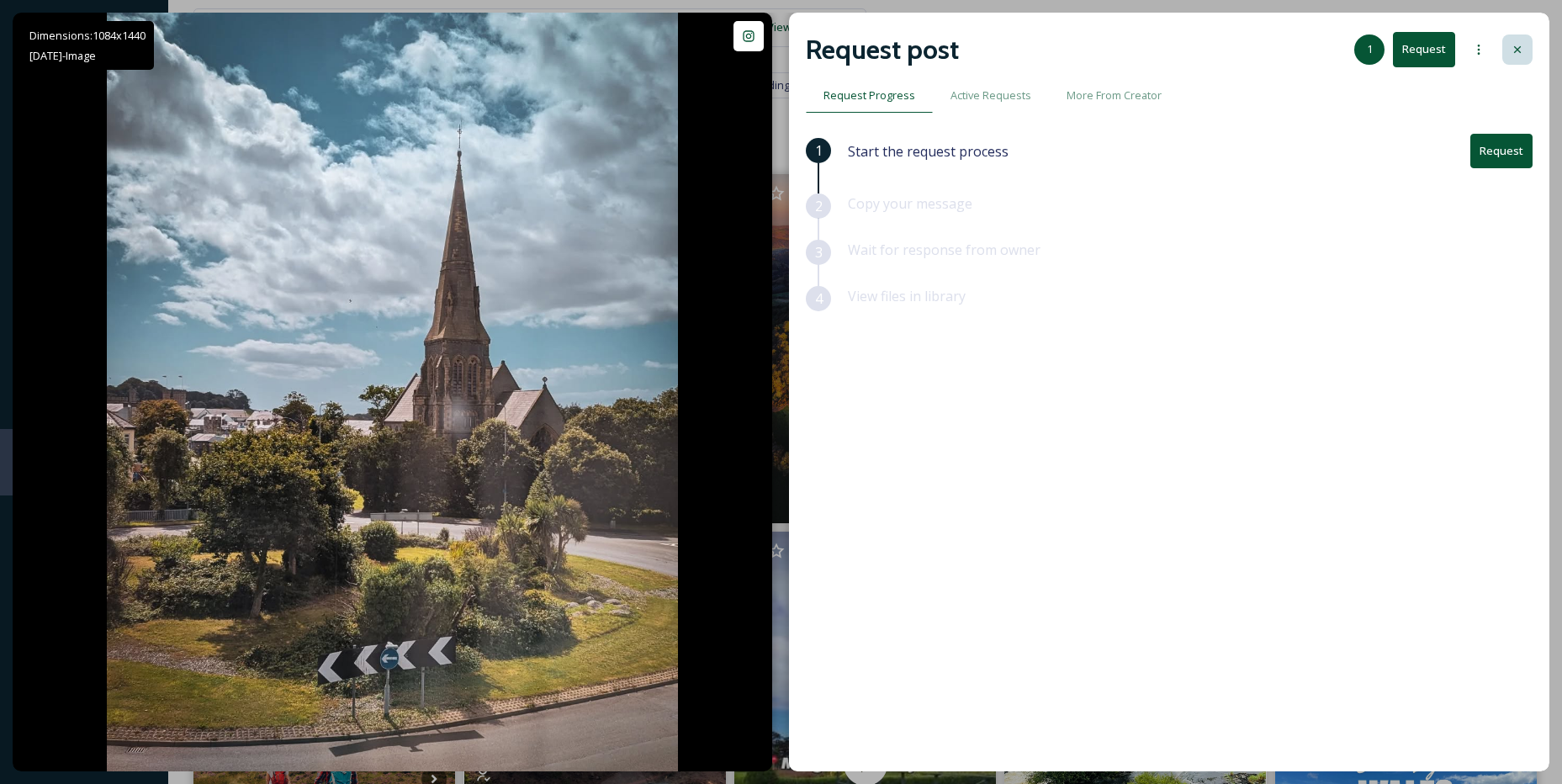
click at [1519, 44] on div at bounding box center [1517, 49] width 30 height 30
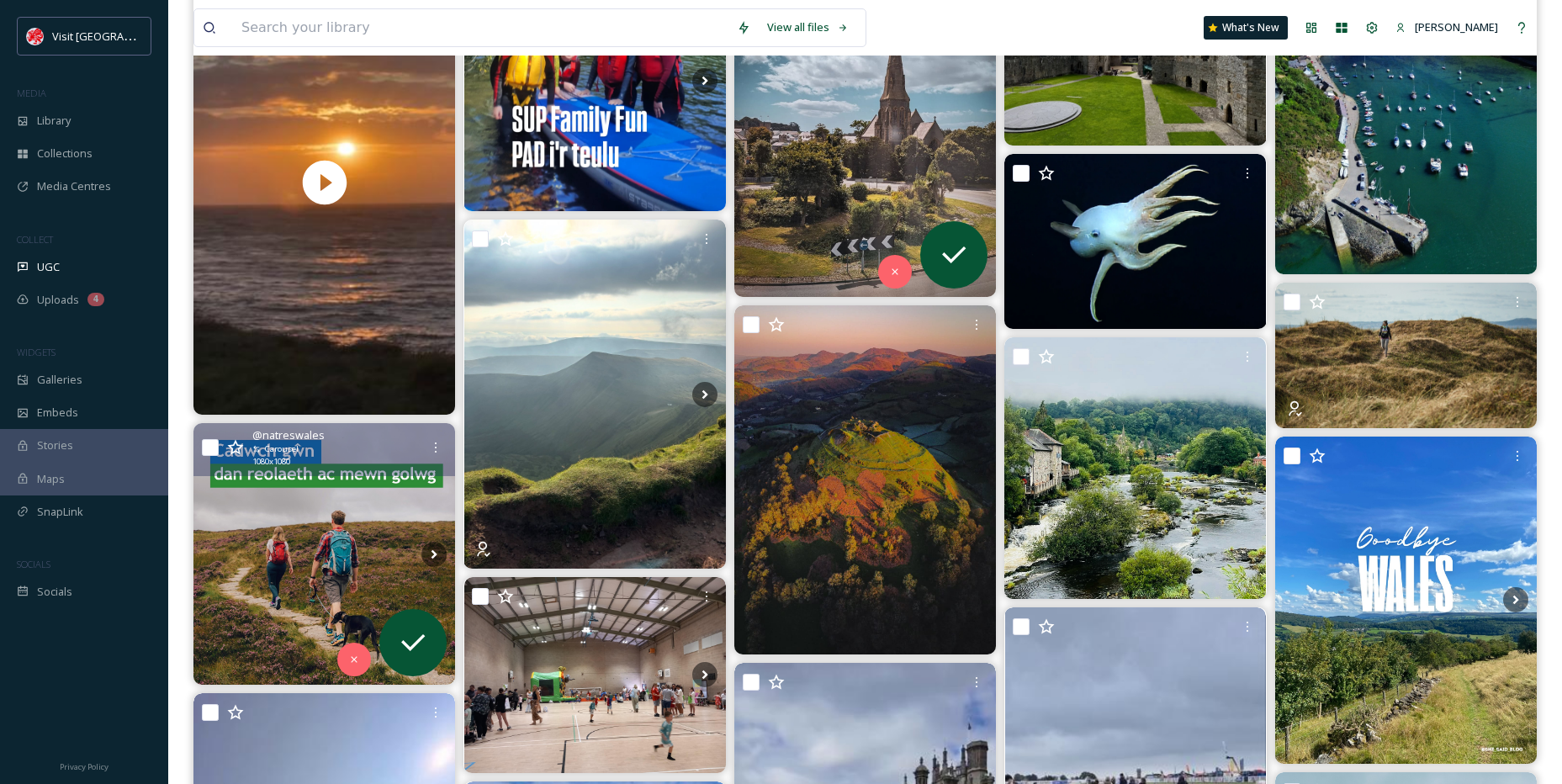
scroll to position [337, 0]
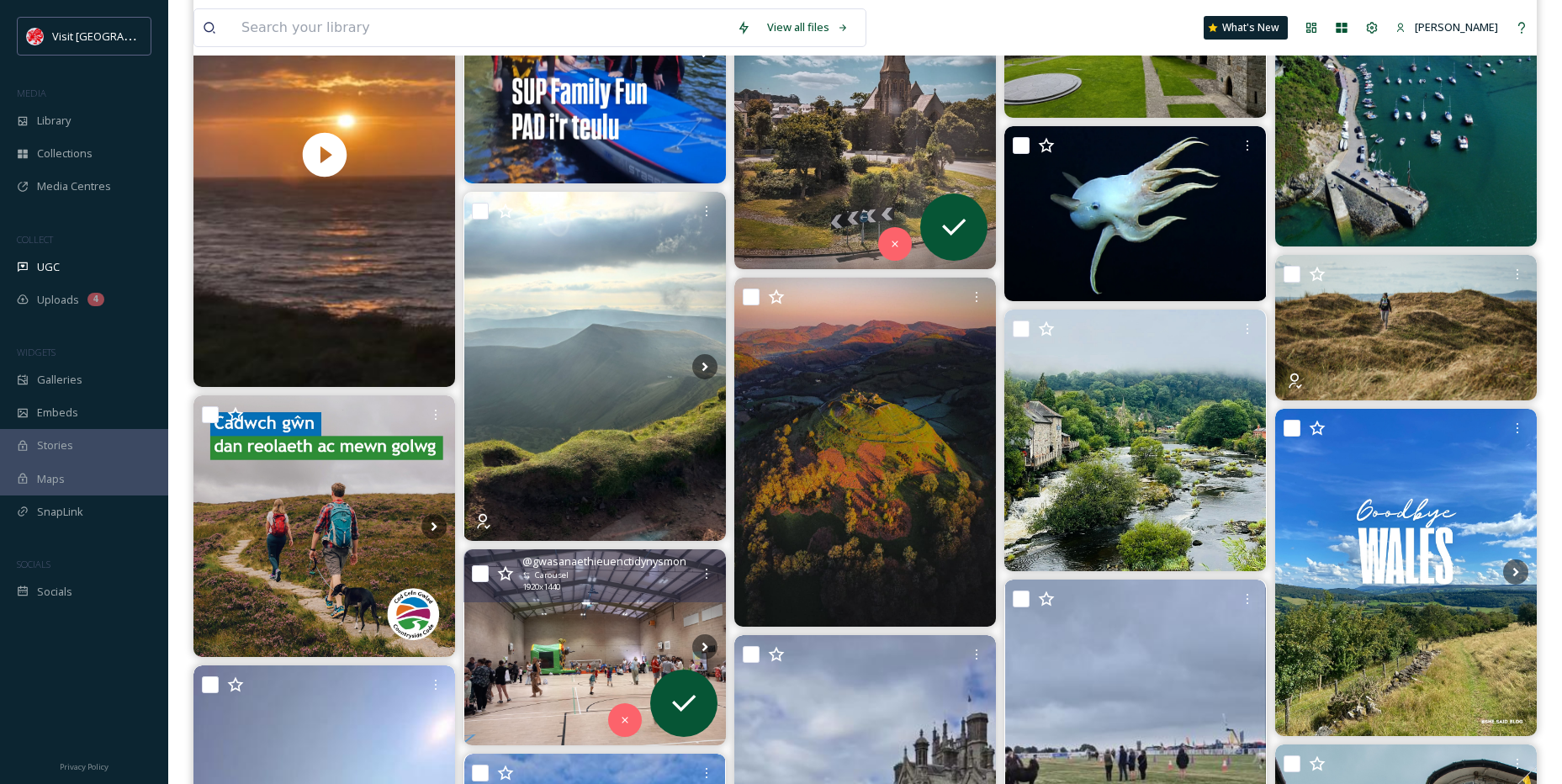
click at [559, 625] on img at bounding box center [595, 647] width 262 height 196
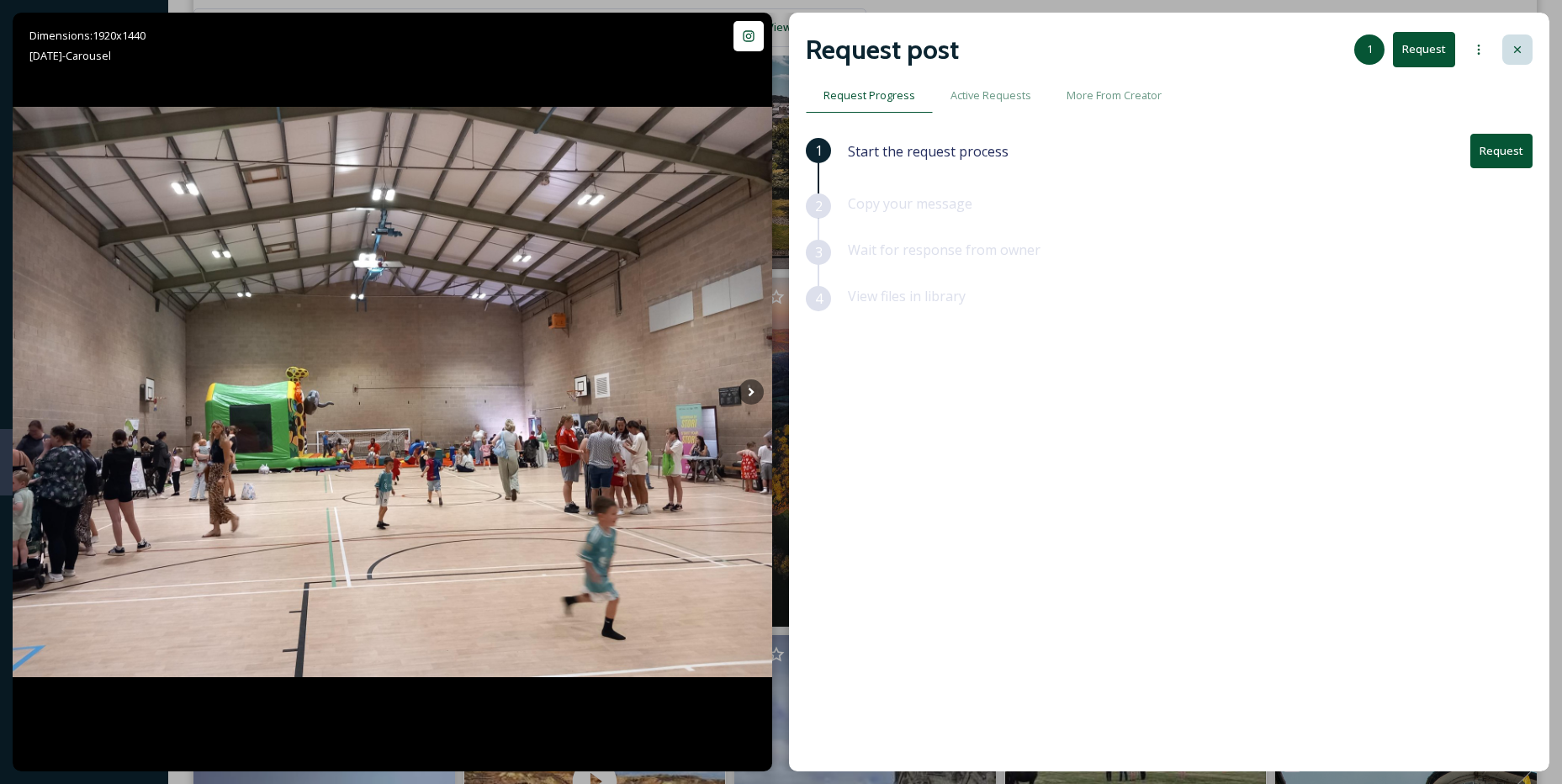
click at [1524, 49] on icon at bounding box center [1517, 49] width 13 height 13
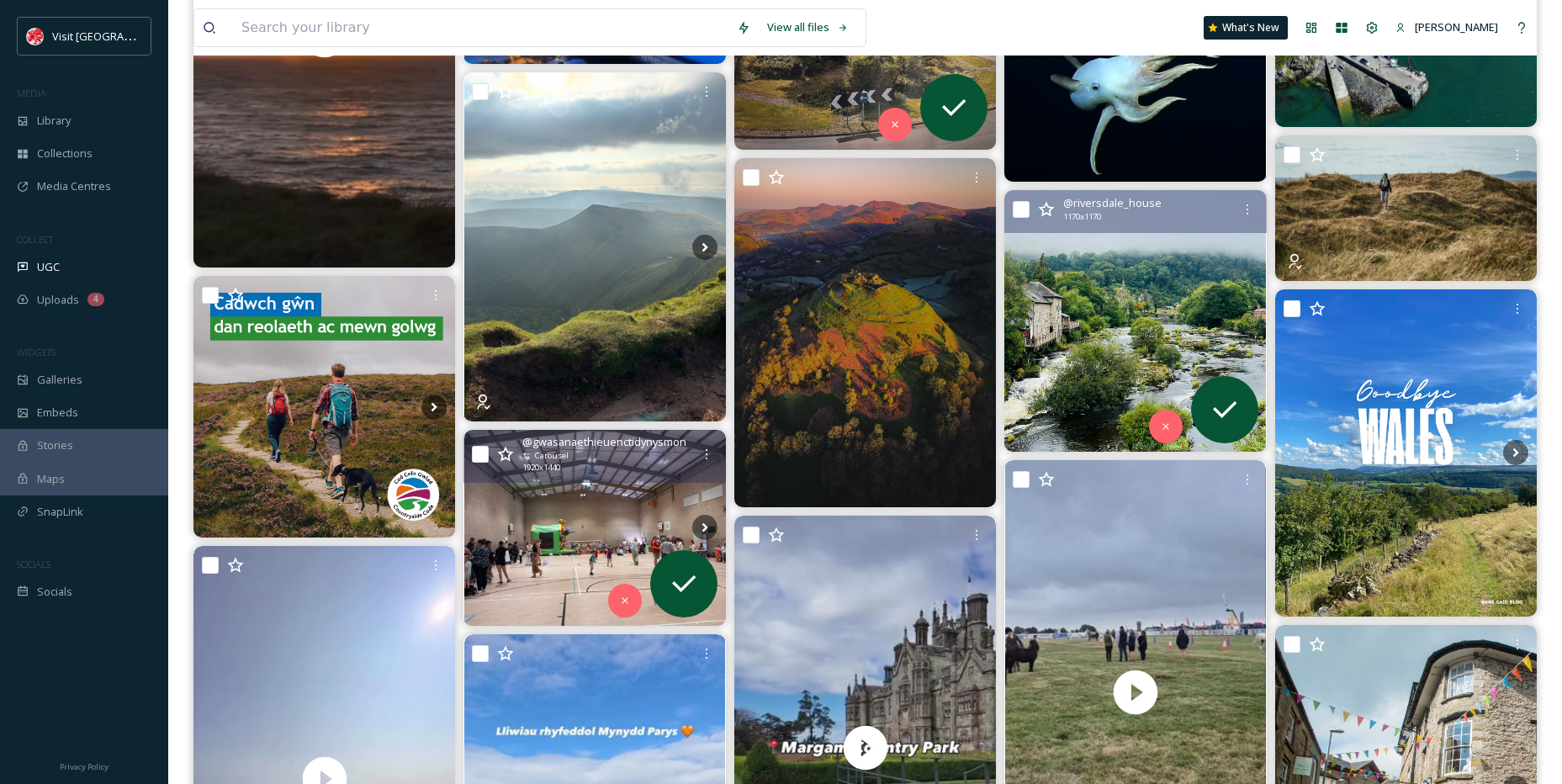
scroll to position [504, 0]
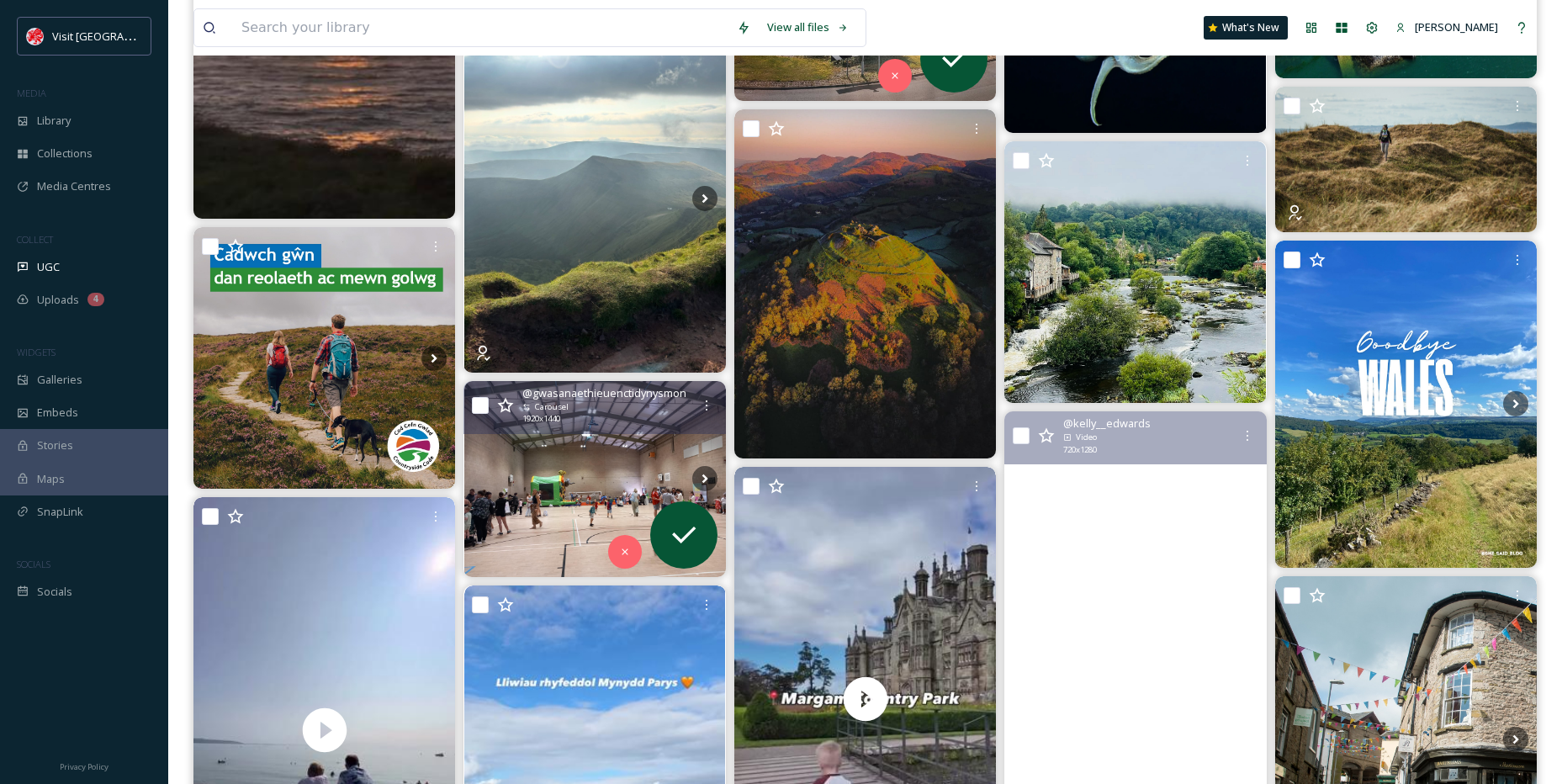
click at [1143, 474] on video "Diwrnod da yn Sioe Môn! ☀️🎢🐴🍦\a\a#anglesey #ynysmôn #sioemôn #caraann #becaelli…" at bounding box center [1135, 643] width 262 height 465
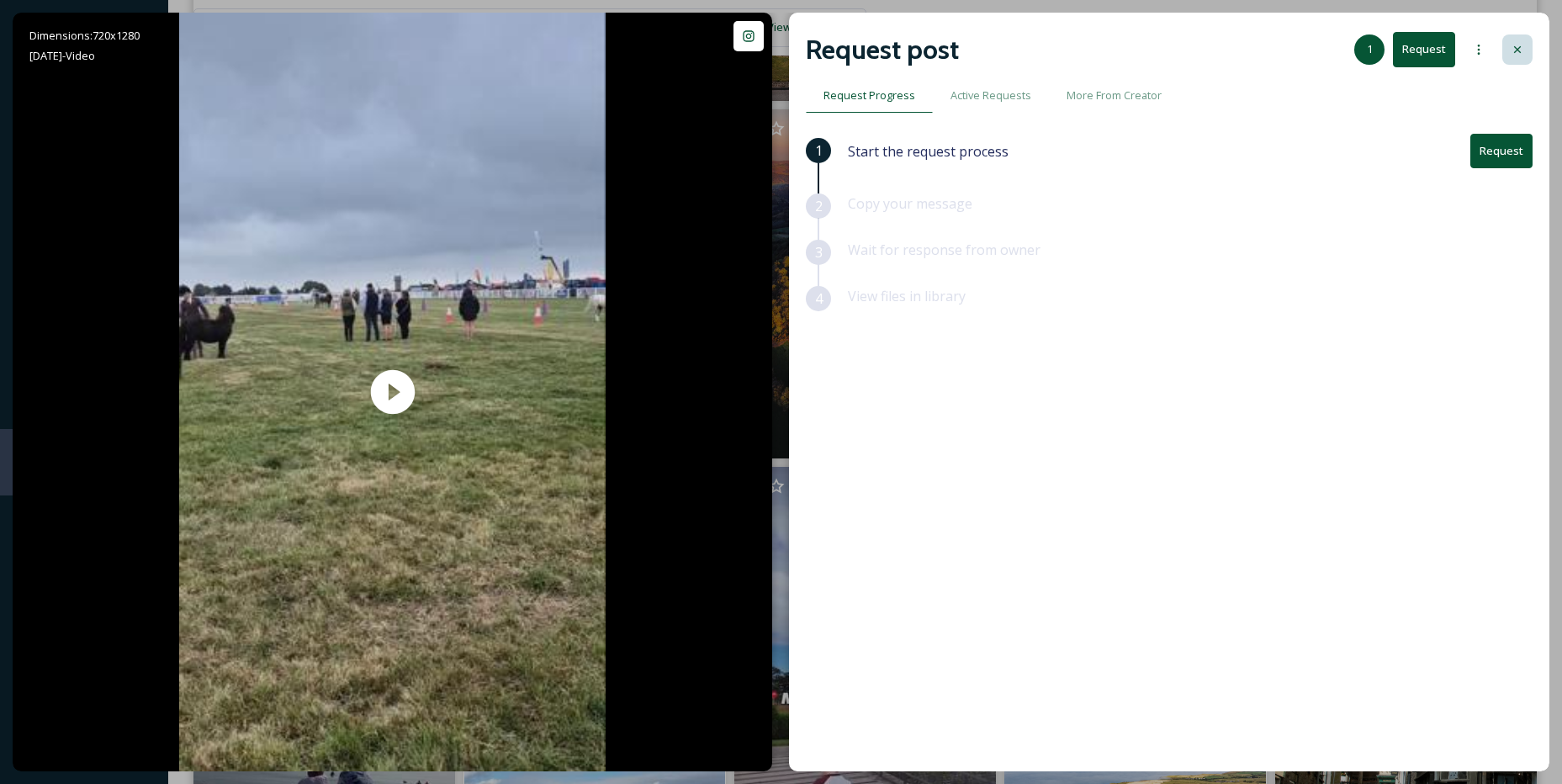
click at [1503, 48] on div at bounding box center [1517, 49] width 30 height 30
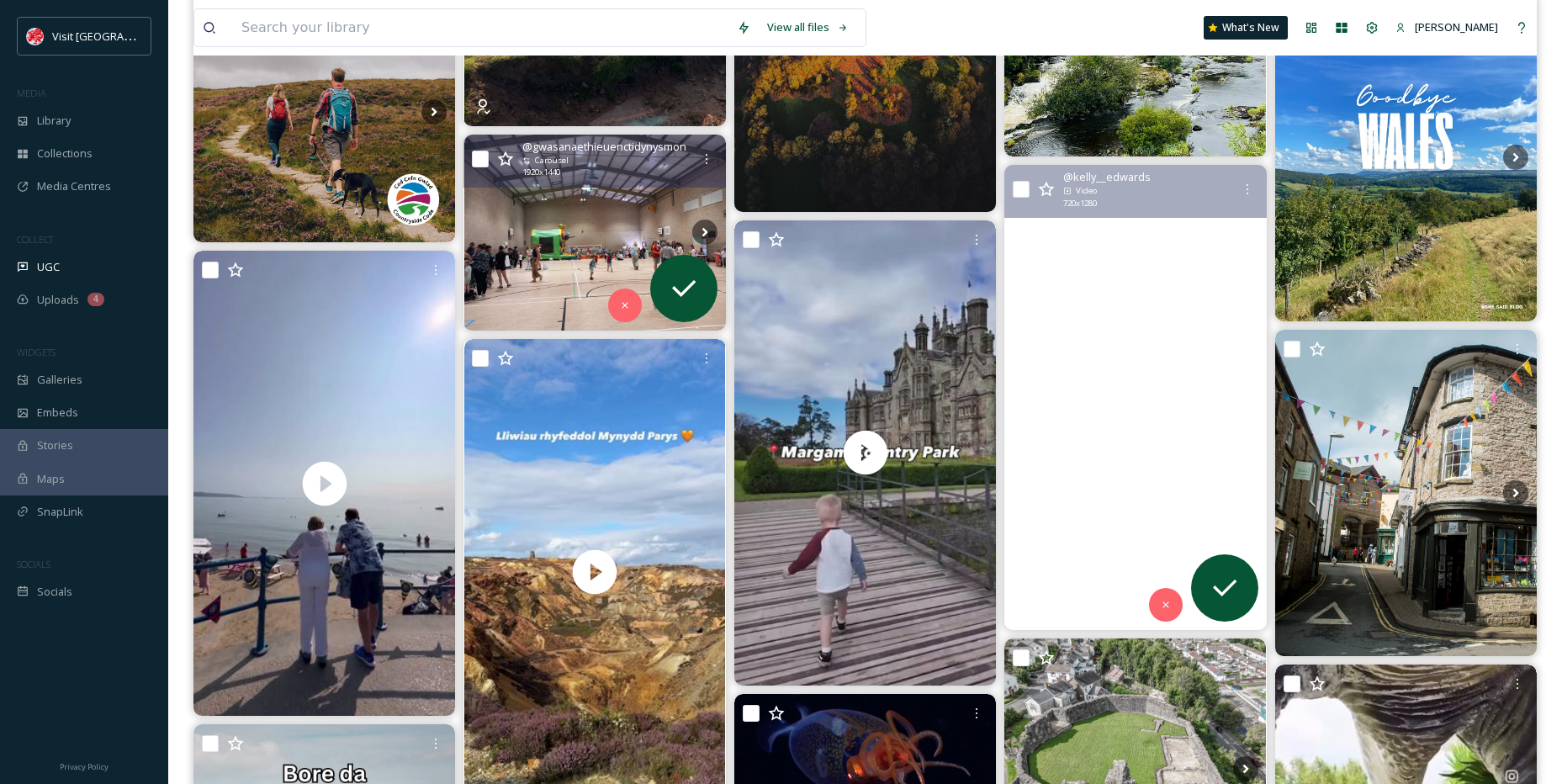
scroll to position [757, 0]
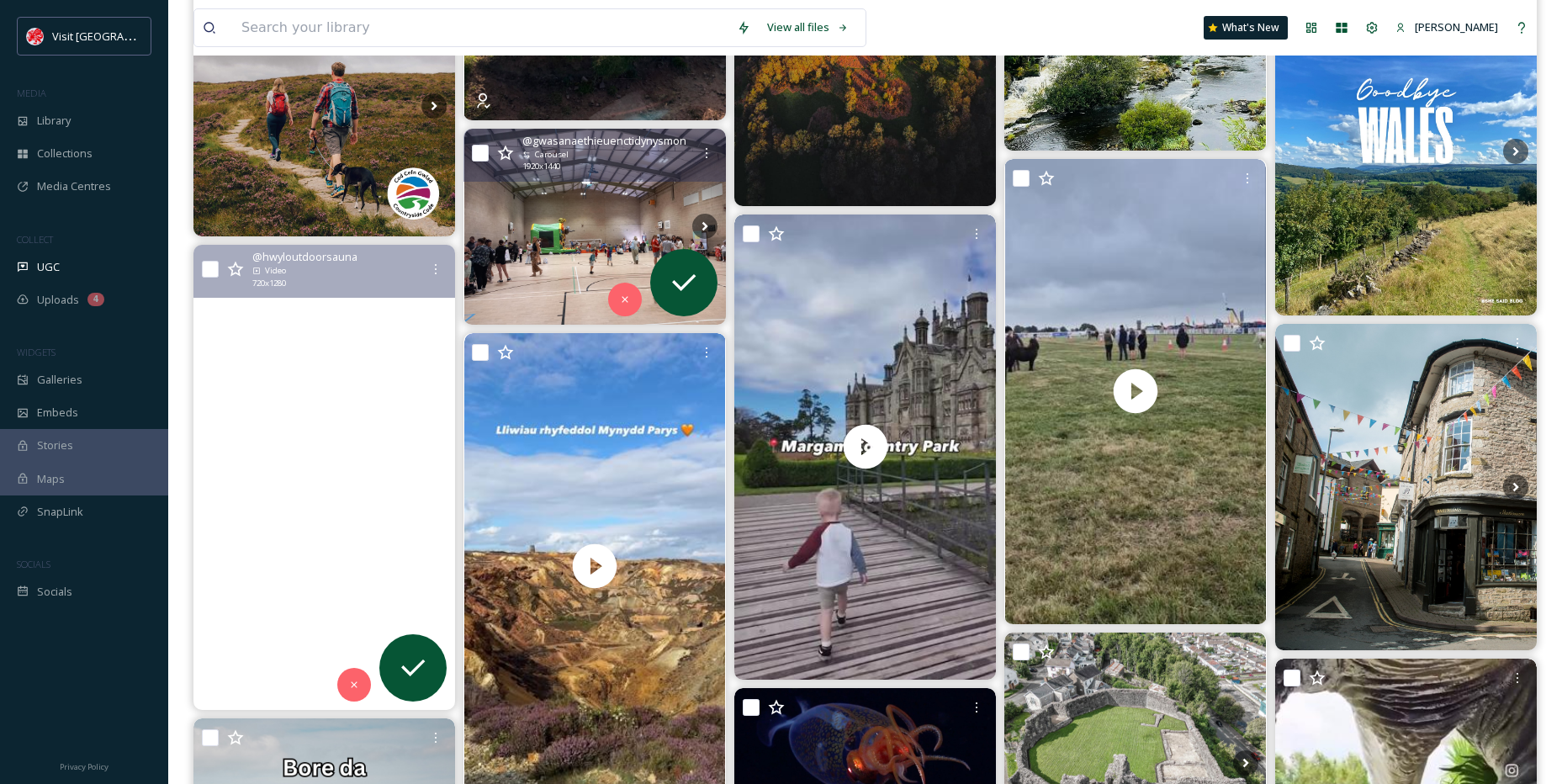
click at [328, 468] on video "Today was incredible and we couldn't be more grateful! 🌞🤍✨\a\aA huge thank you …" at bounding box center [325, 477] width 262 height 465
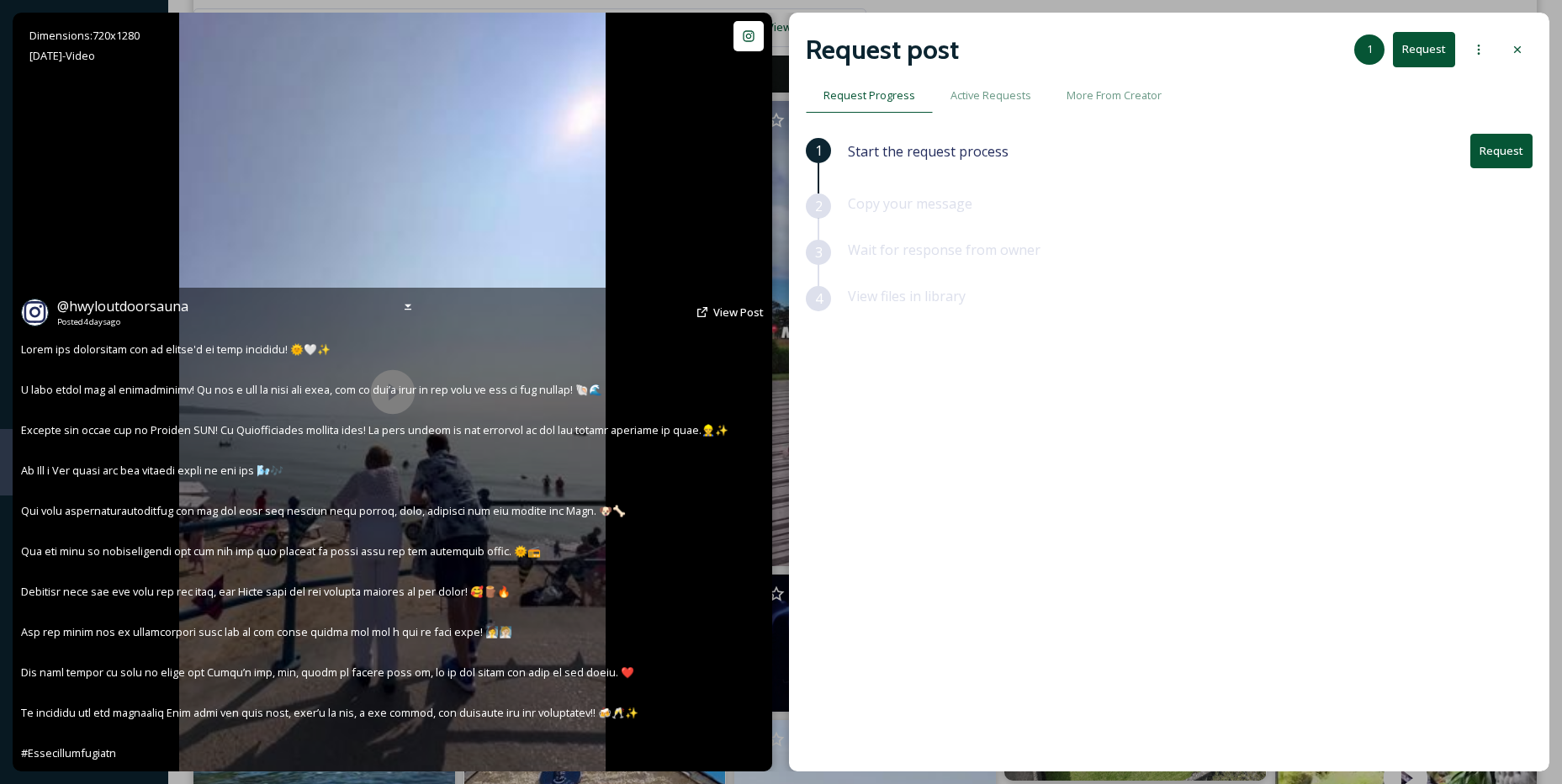
scroll to position [841, 0]
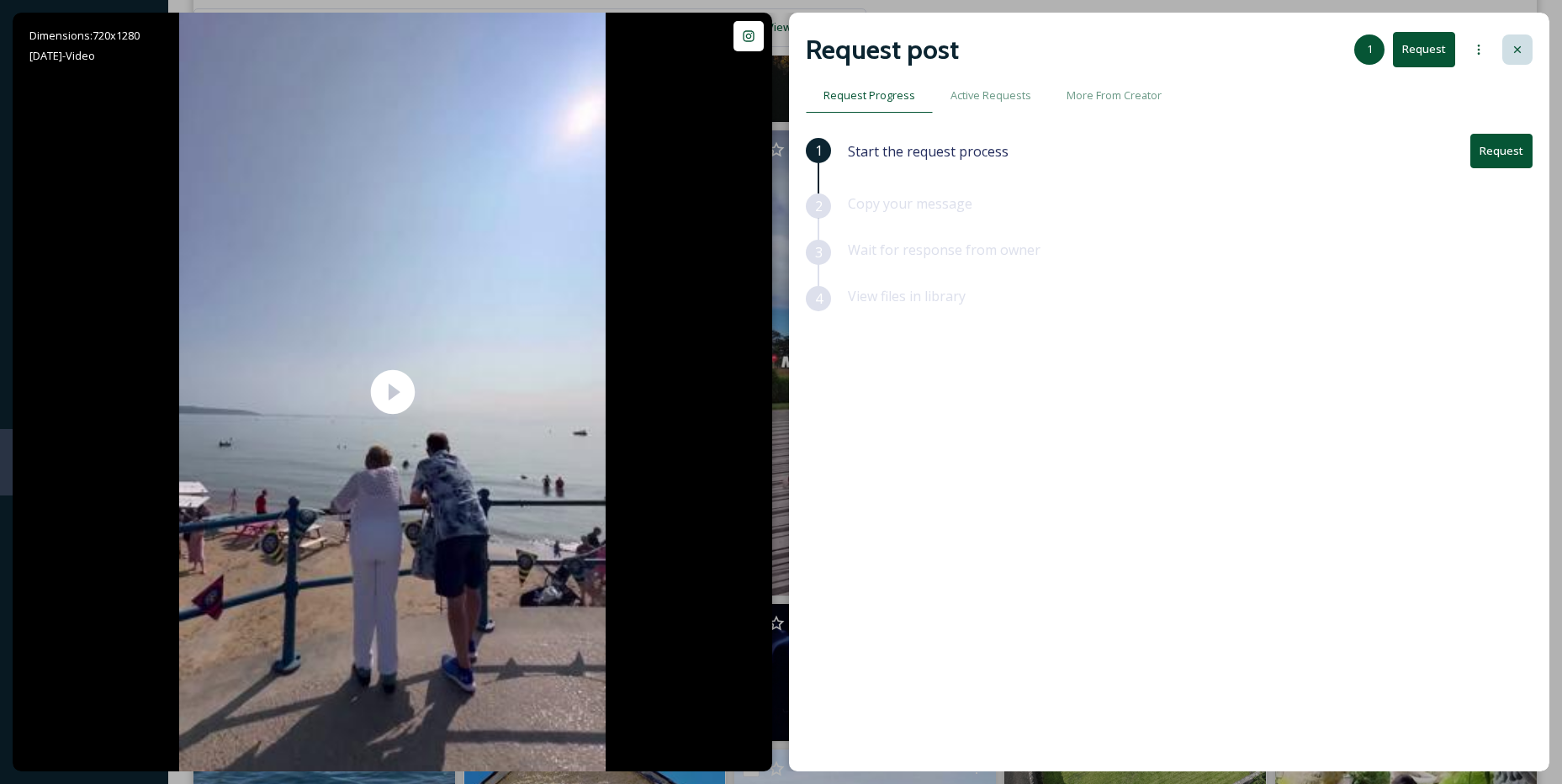
click at [1511, 53] on div at bounding box center [1517, 49] width 30 height 30
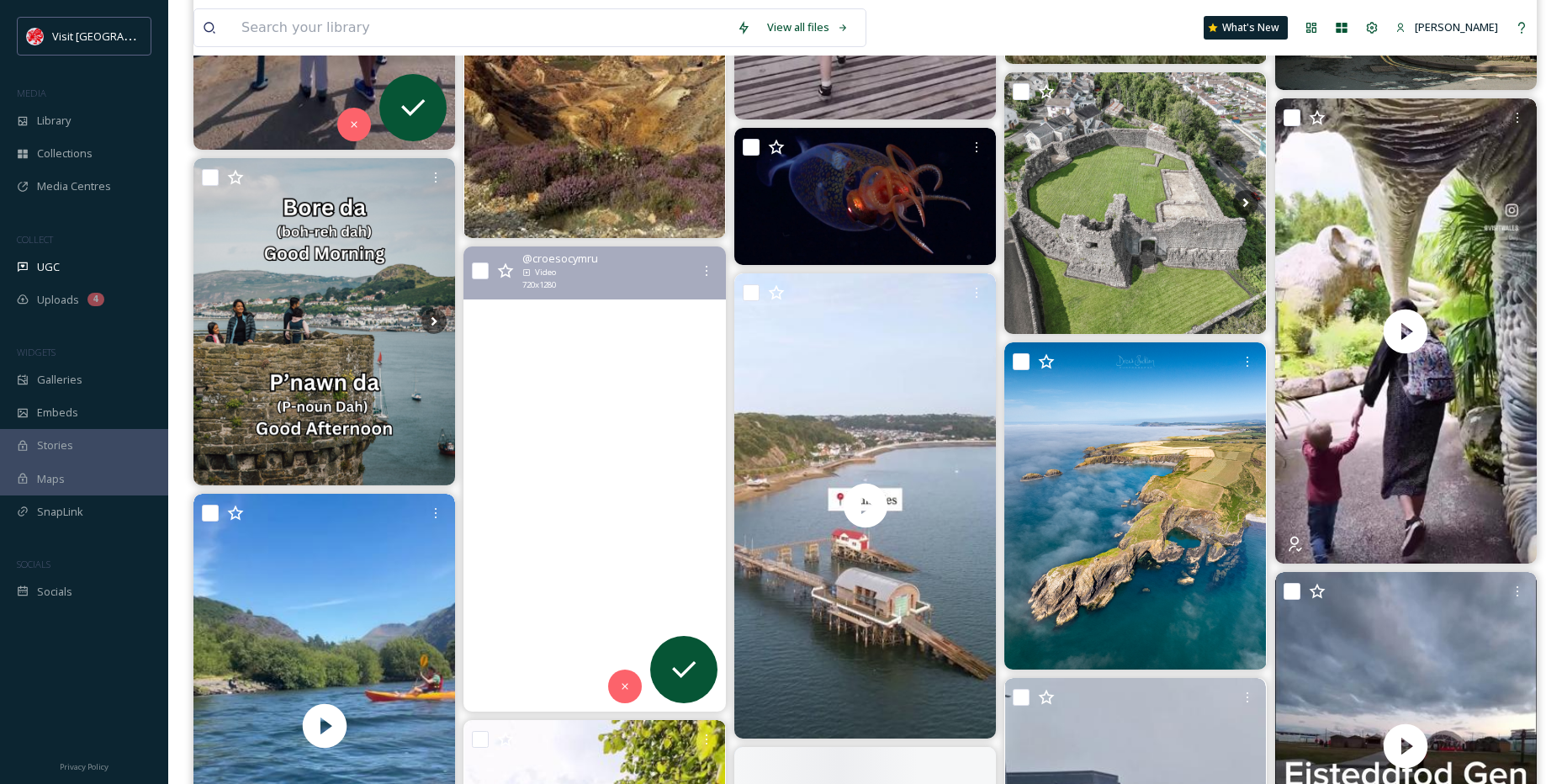
scroll to position [1346, 0]
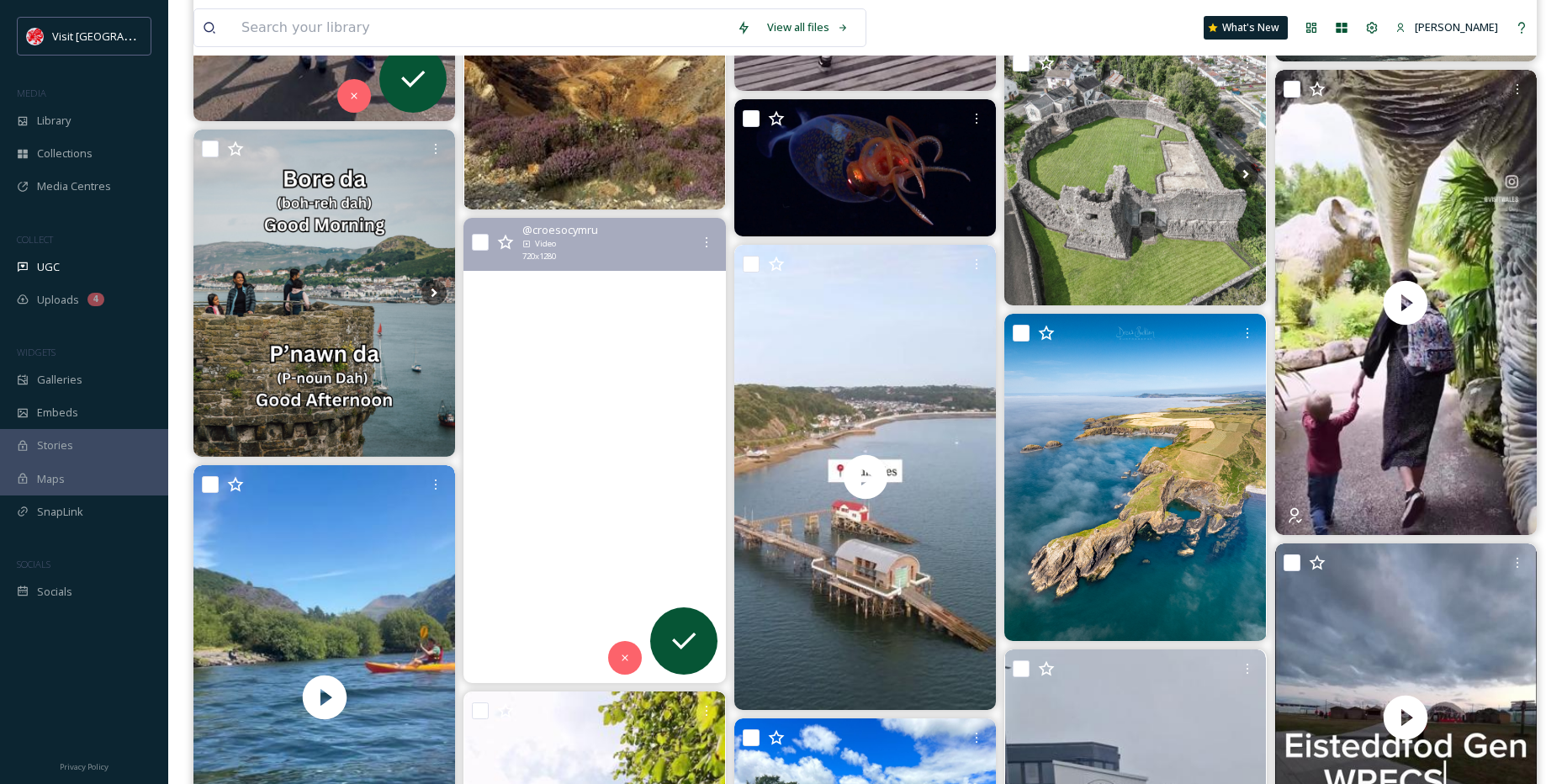
click at [691, 323] on video "O’r Rhyfel Cartref i fan geni’r Eisteddfod, mae stori Castell Aberteifi’n un ry…" at bounding box center [595, 450] width 262 height 465
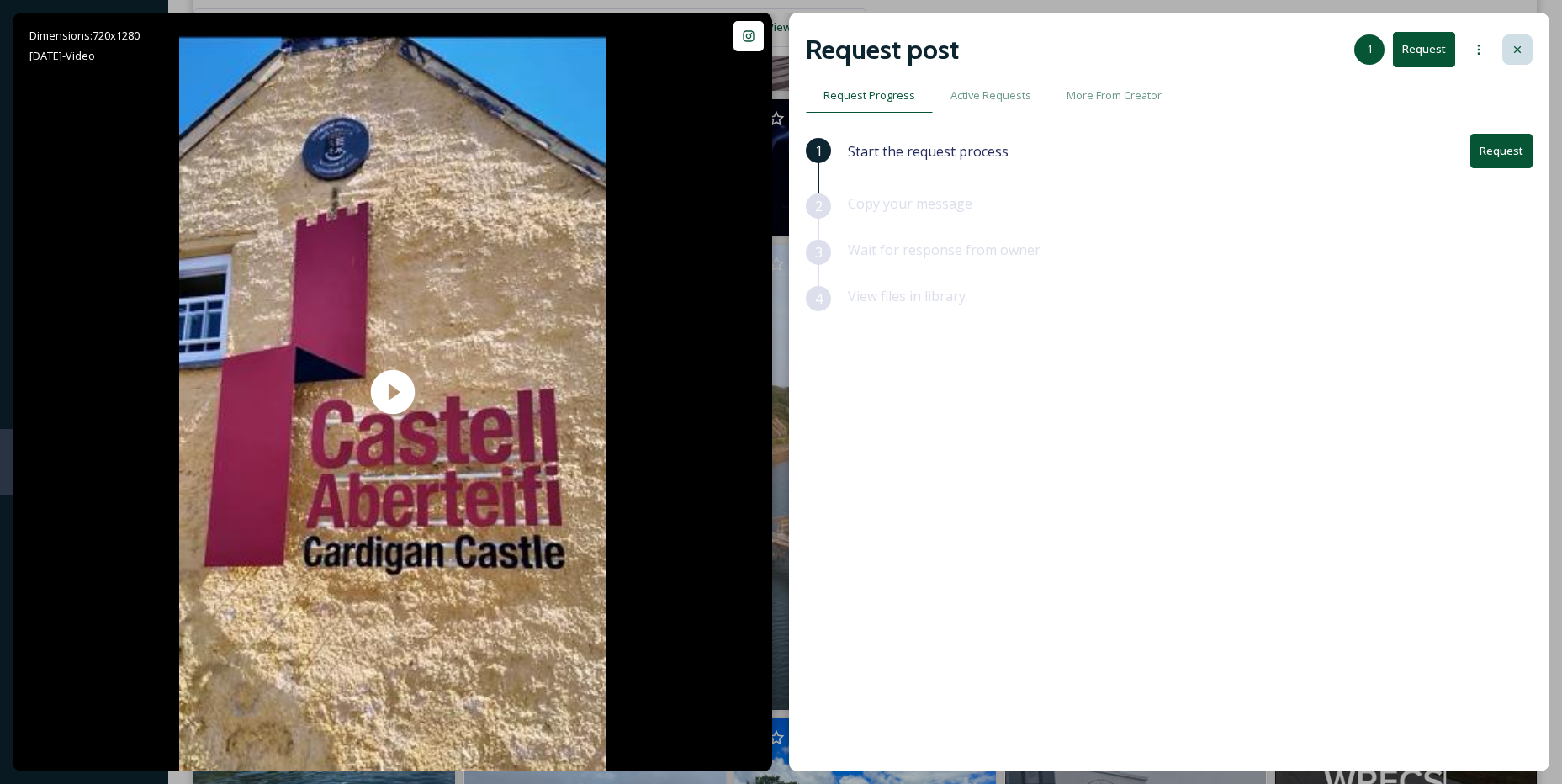
click at [1531, 45] on div at bounding box center [1517, 49] width 30 height 30
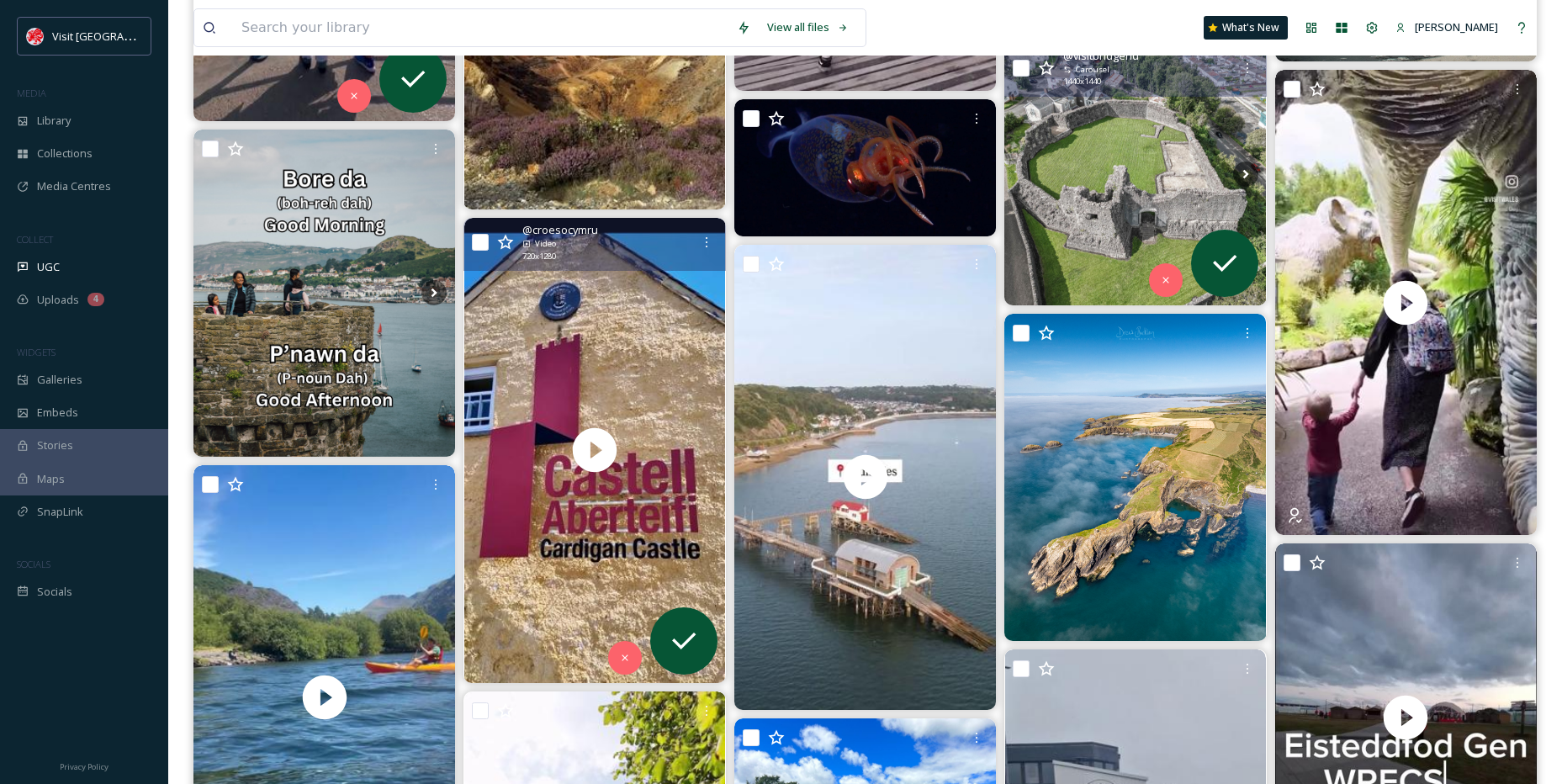
scroll to position [1261, 0]
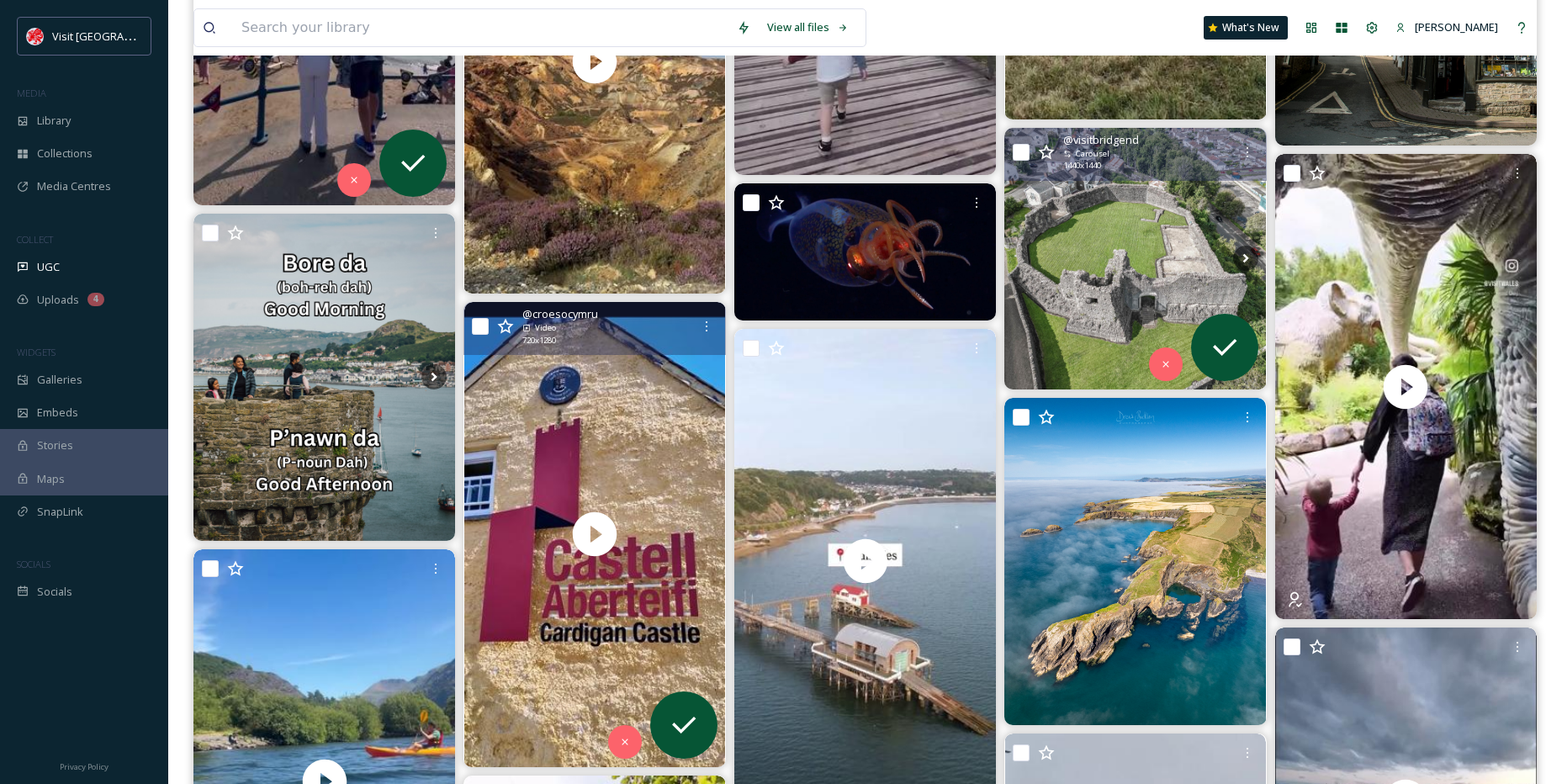
click at [1162, 151] on div "Carousel" at bounding box center [1147, 154] width 168 height 12
click at [1146, 211] on img at bounding box center [1135, 258] width 262 height 262
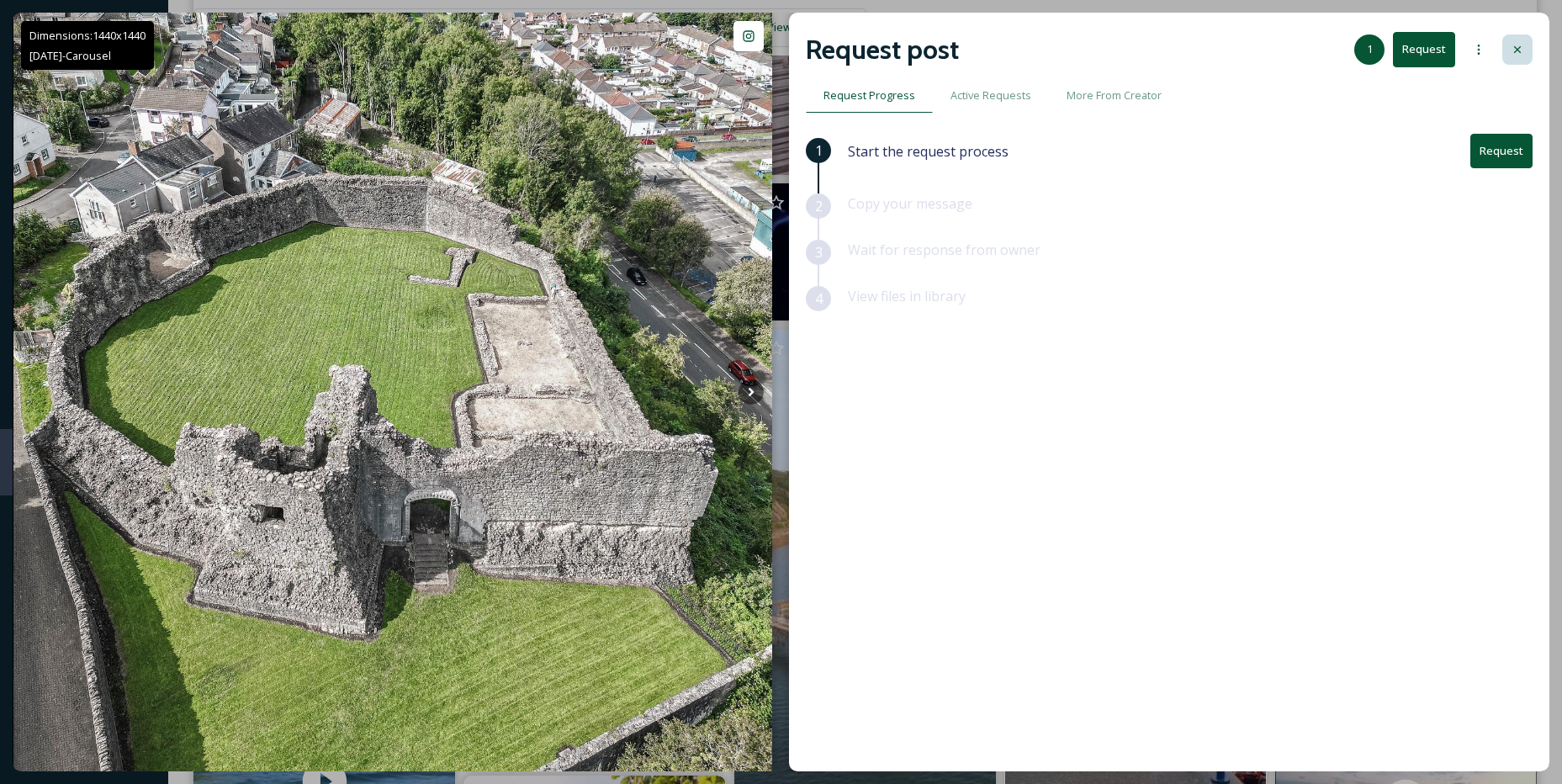
click at [1521, 43] on icon at bounding box center [1517, 49] width 13 height 13
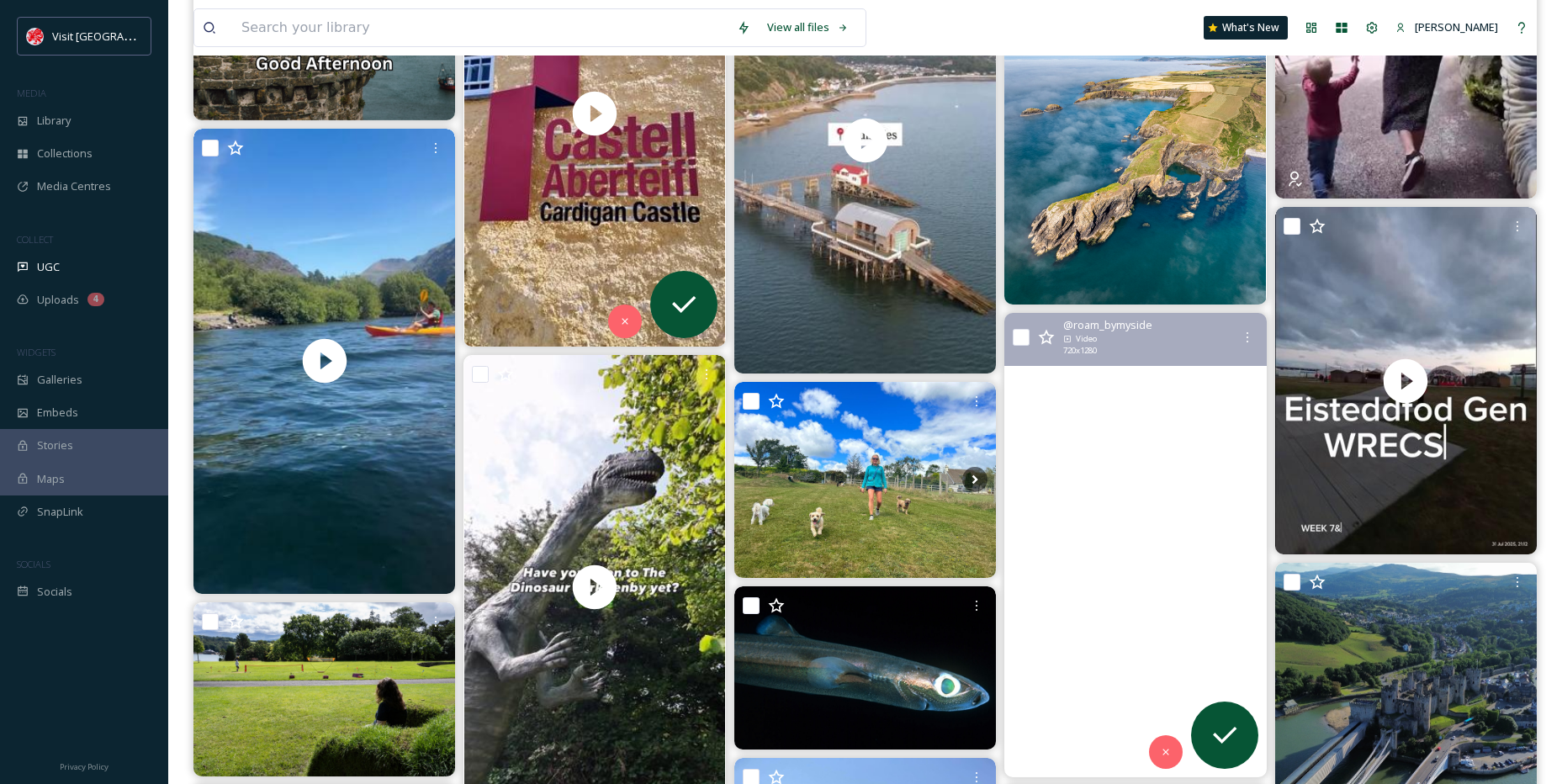
scroll to position [1767, 0]
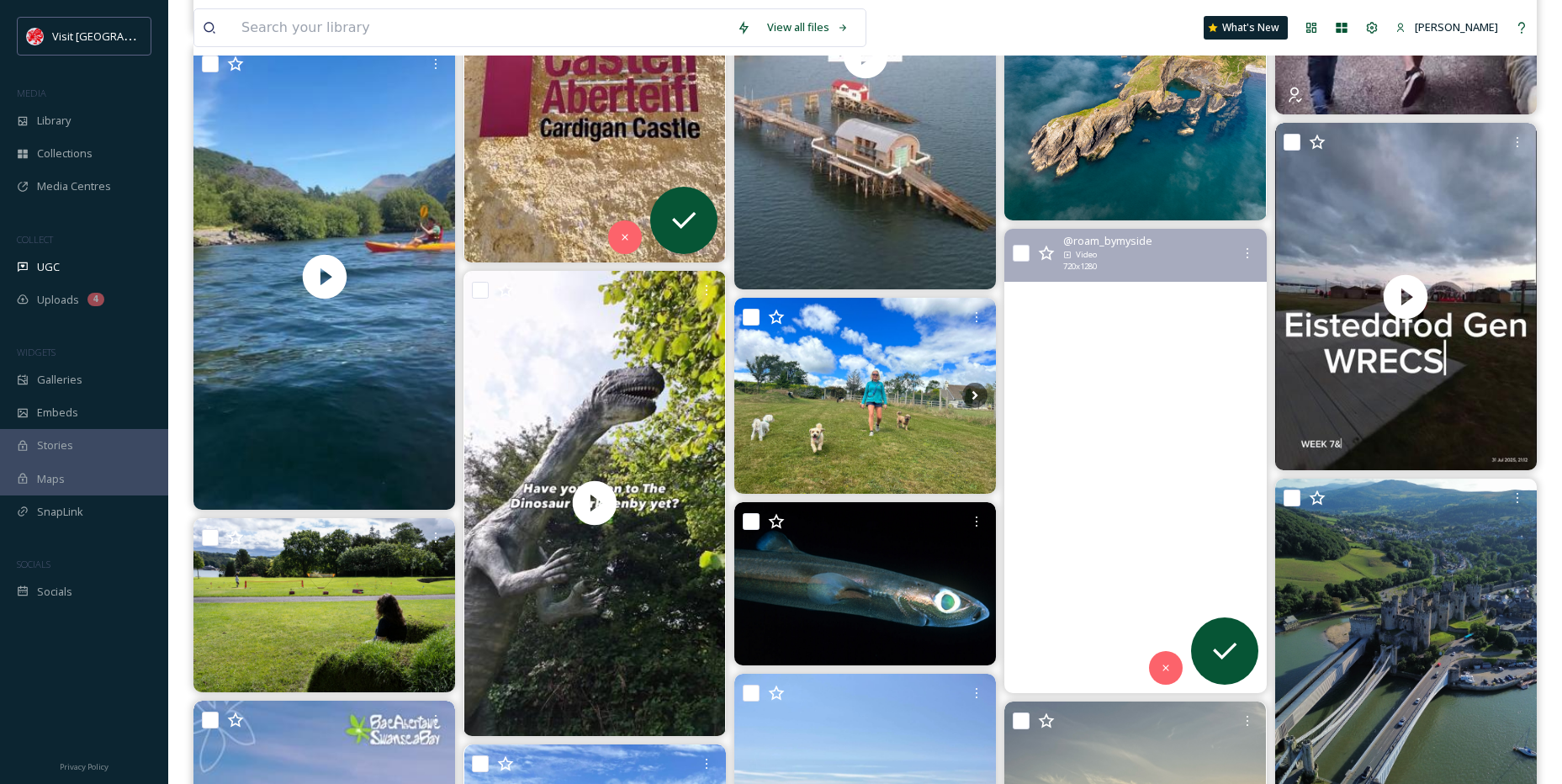
click at [1182, 436] on video "Sauna, a refreshing dip and lunch in Saundersfoot.\a #hwyl #lunch #sauna #seasw…" at bounding box center [1135, 461] width 262 height 465
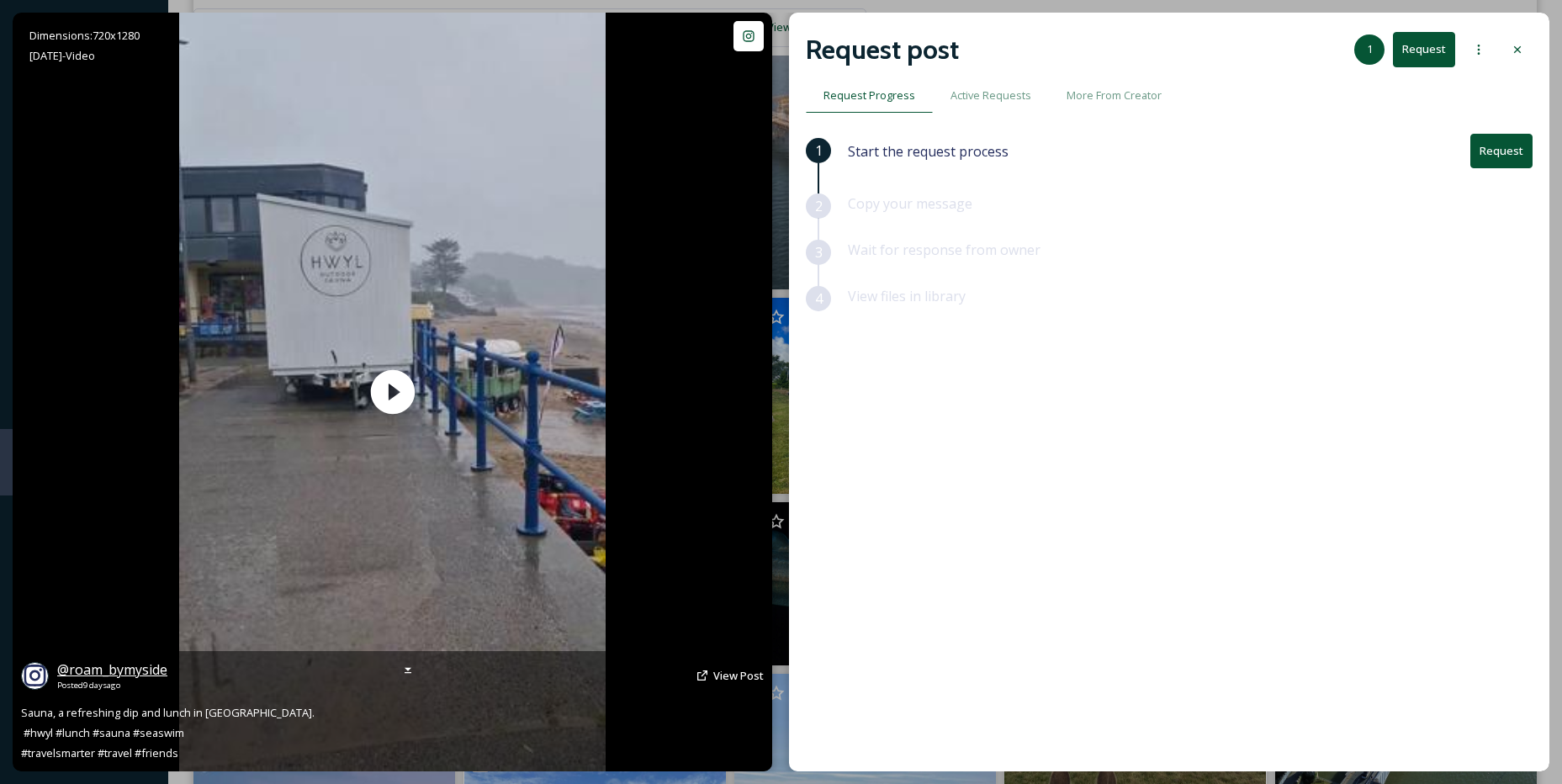
click at [125, 677] on span "@ roam_bymyside" at bounding box center [112, 669] width 110 height 19
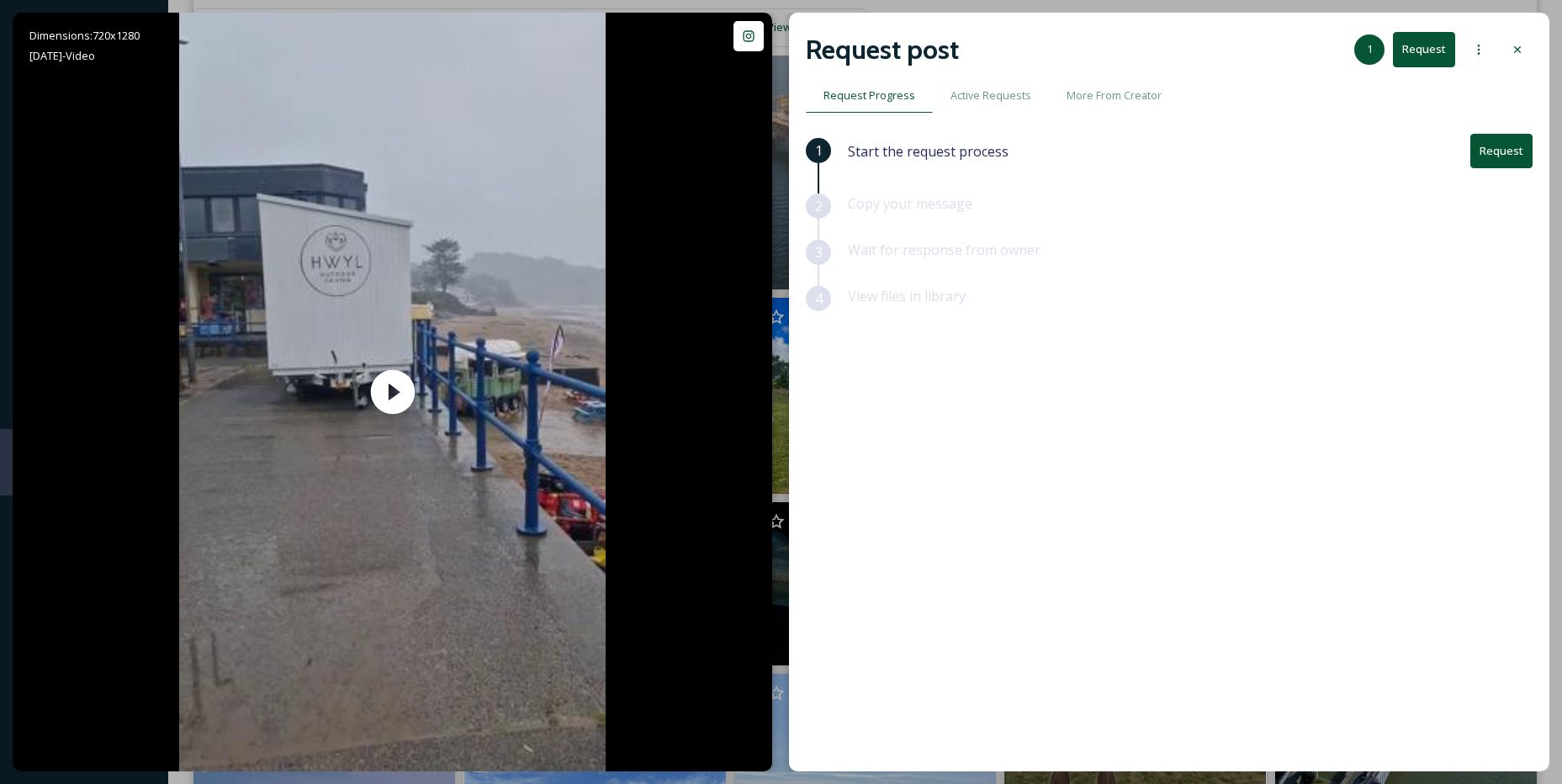
drag, startPoint x: 1518, startPoint y: 39, endPoint x: 1503, endPoint y: 44, distance: 15.8
click at [1518, 40] on div at bounding box center [1517, 49] width 30 height 30
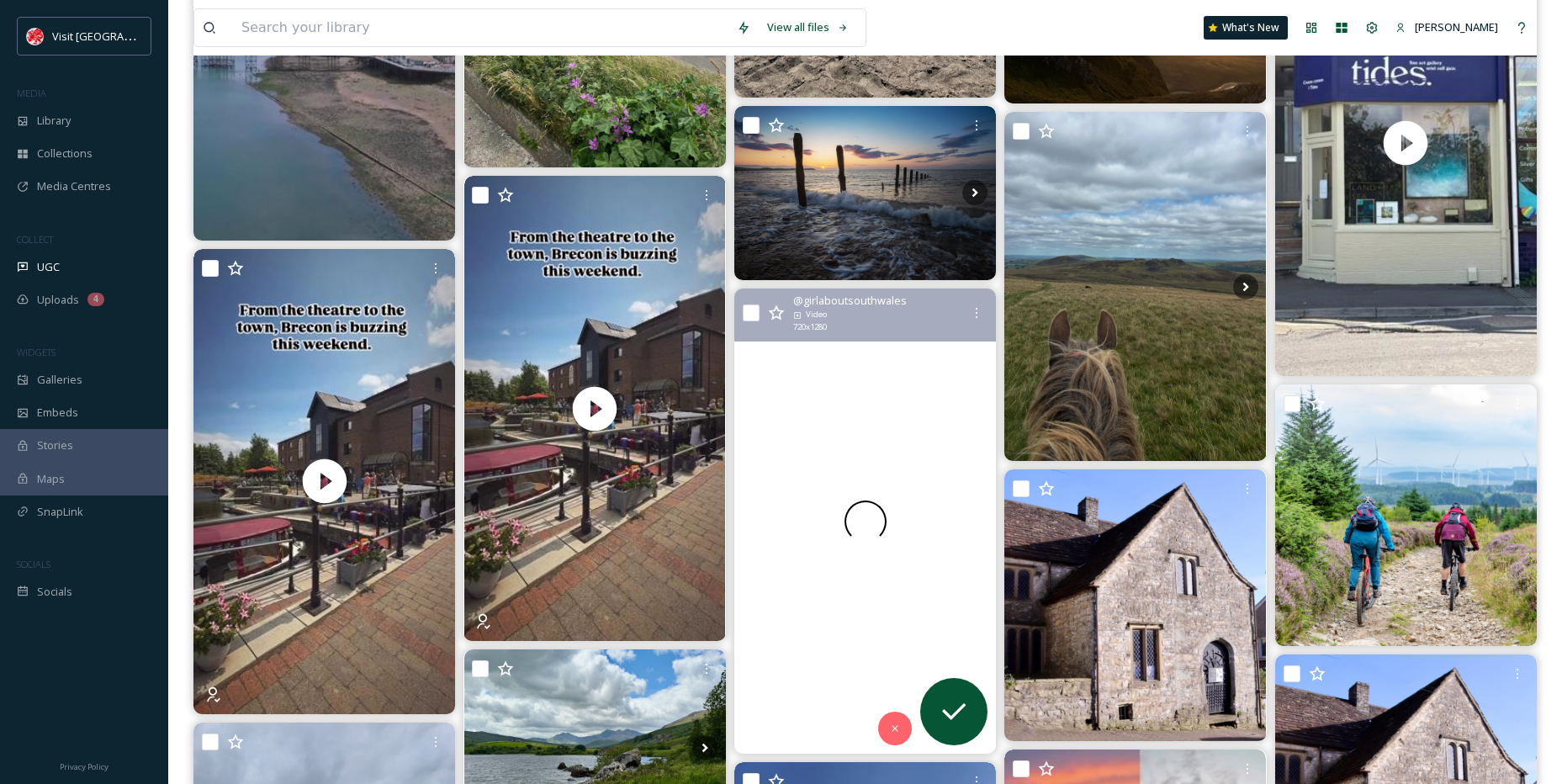
scroll to position [2775, 0]
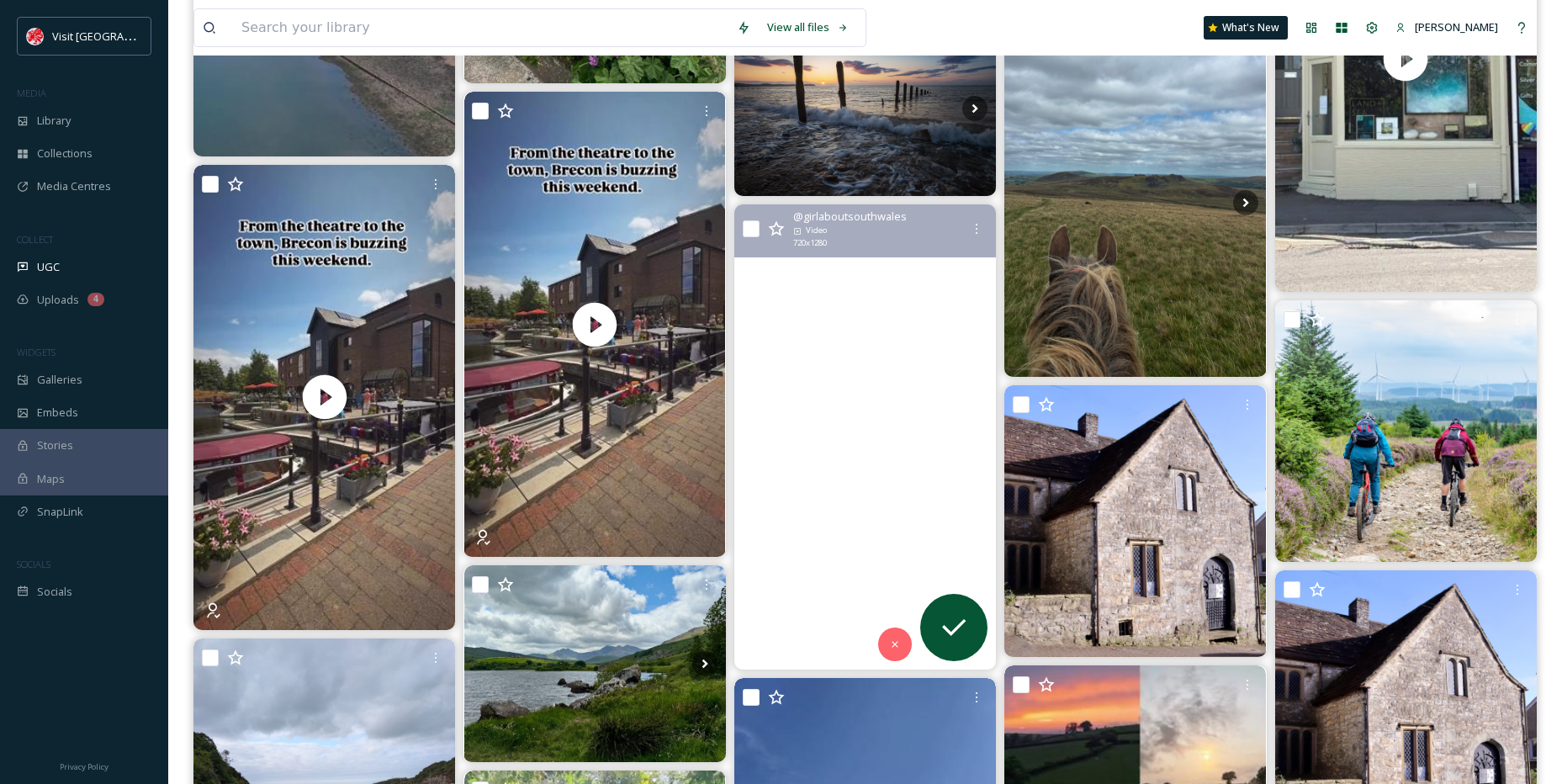
click at [800, 471] on video "🎨#AD|cadwcymruwales has commissioned artist Julian Beever to create an immersiv…" at bounding box center [865, 436] width 262 height 465
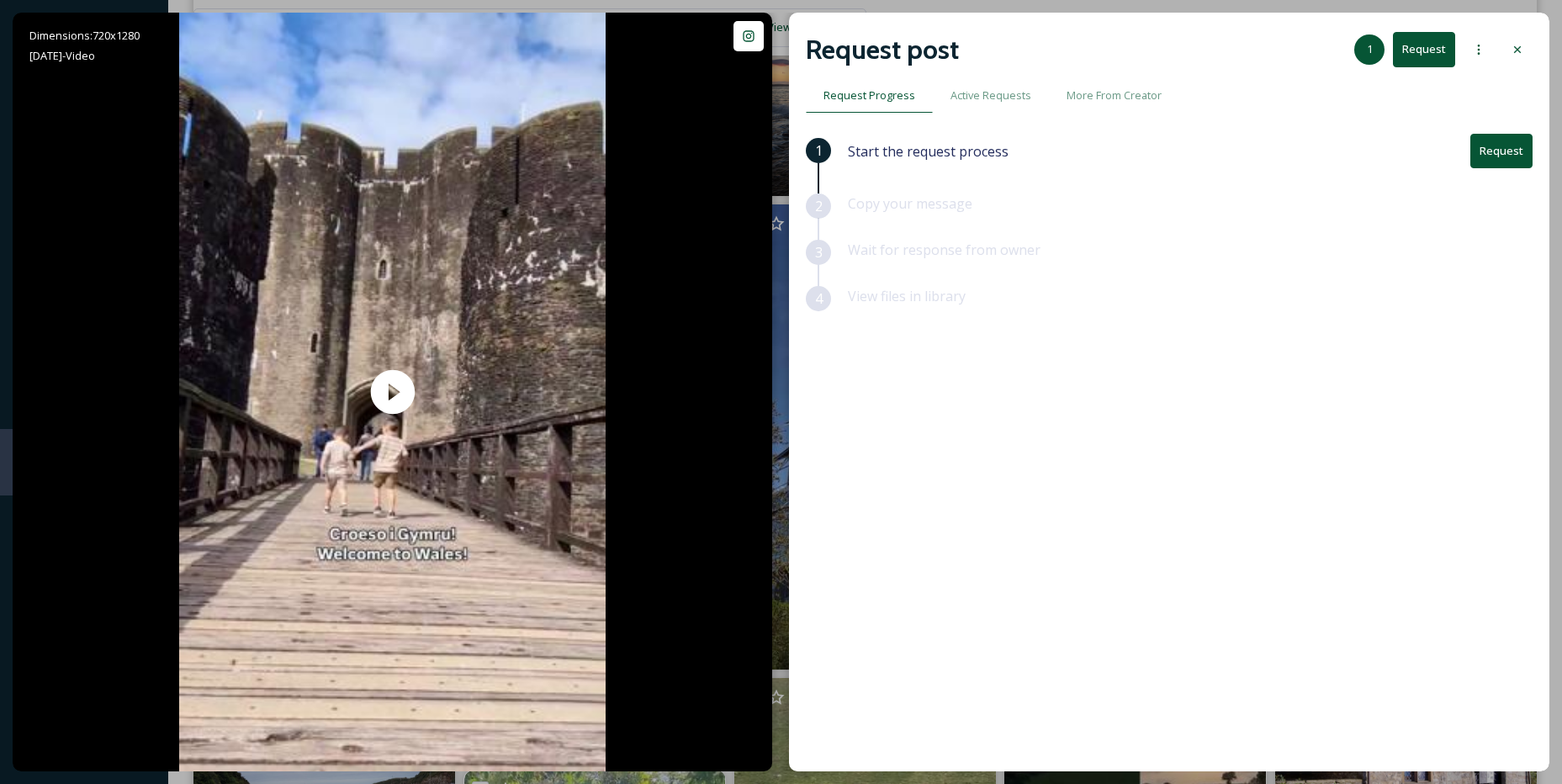
click at [1515, 153] on button "Request" at bounding box center [1501, 150] width 62 height 34
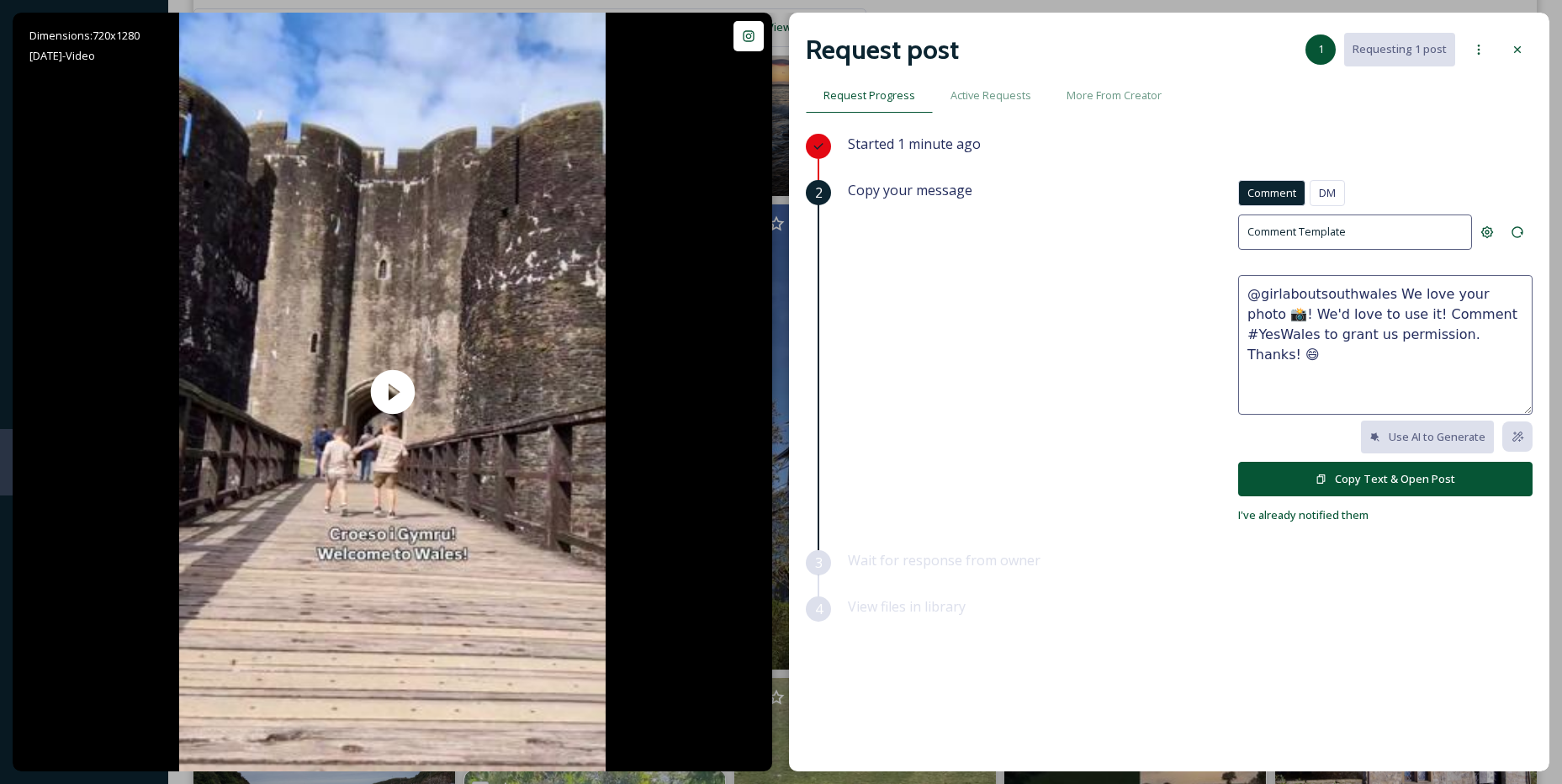
click at [1400, 474] on button "Copy Text & Open Post" at bounding box center [1386, 478] width 295 height 34
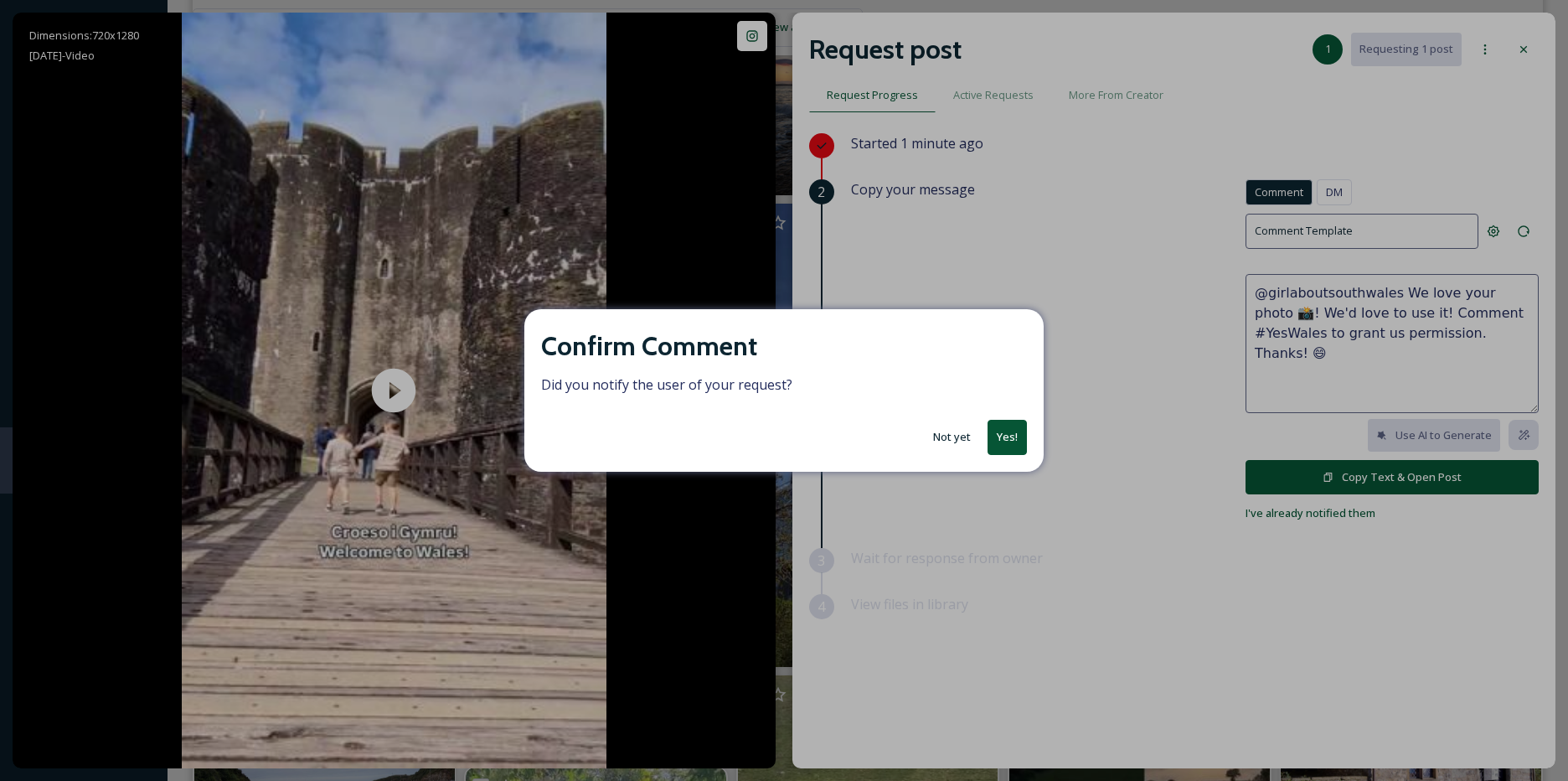
click at [964, 443] on button "Not yet" at bounding box center [952, 436] width 55 height 33
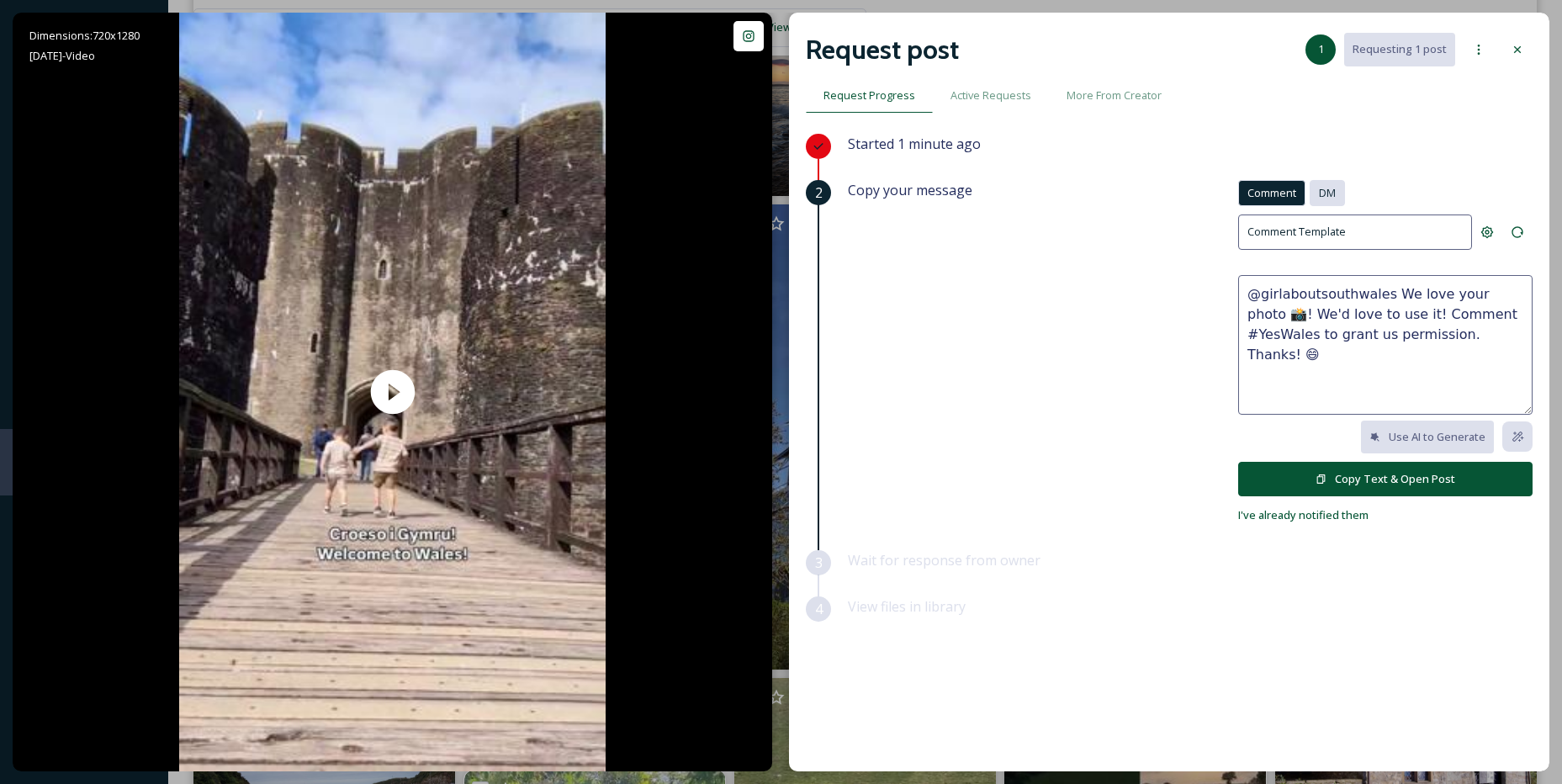
click at [1329, 191] on span "DM" at bounding box center [1328, 192] width 17 height 16
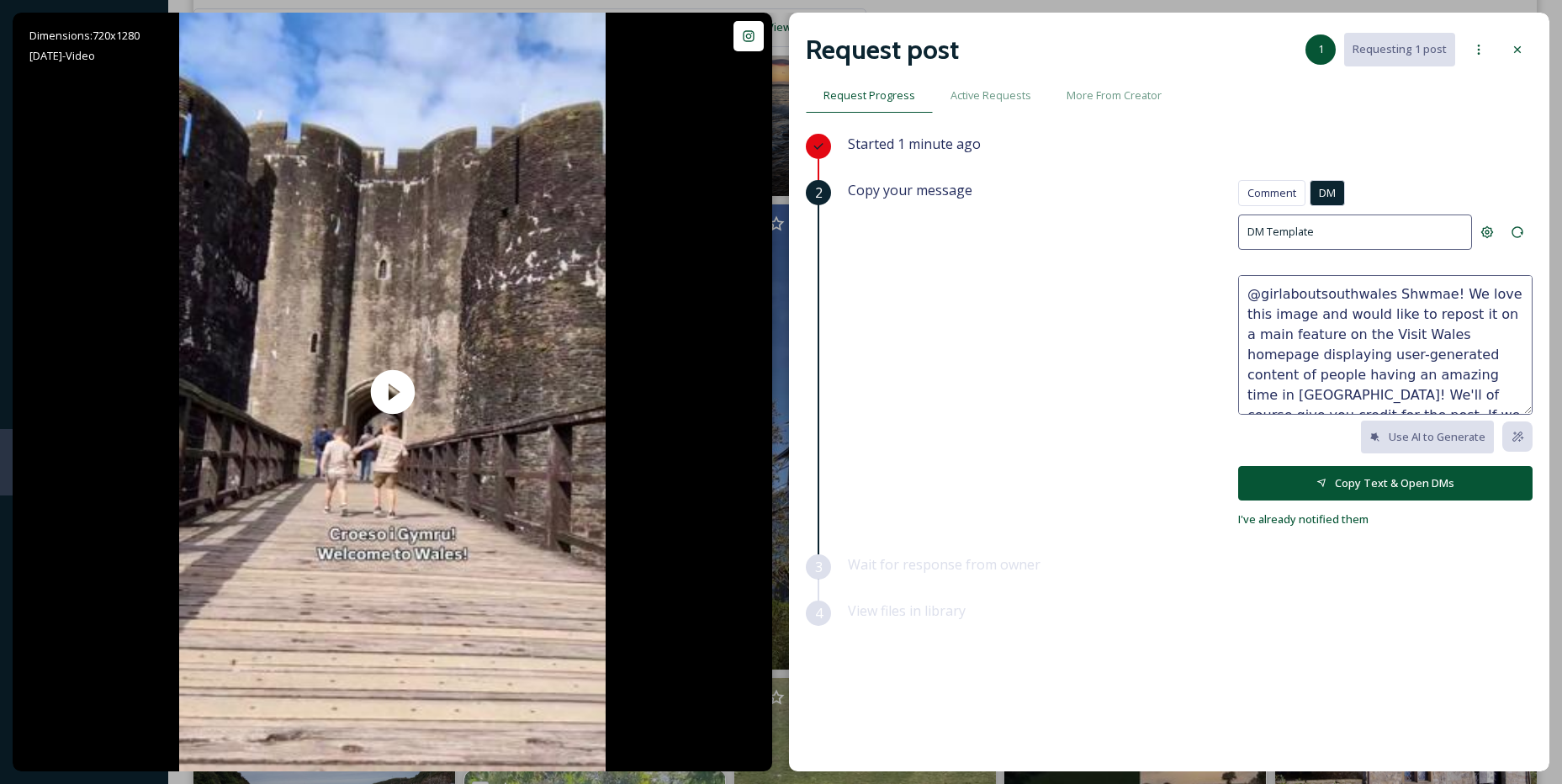
click at [1418, 477] on button "Copy Text & Open DMs" at bounding box center [1386, 483] width 295 height 34
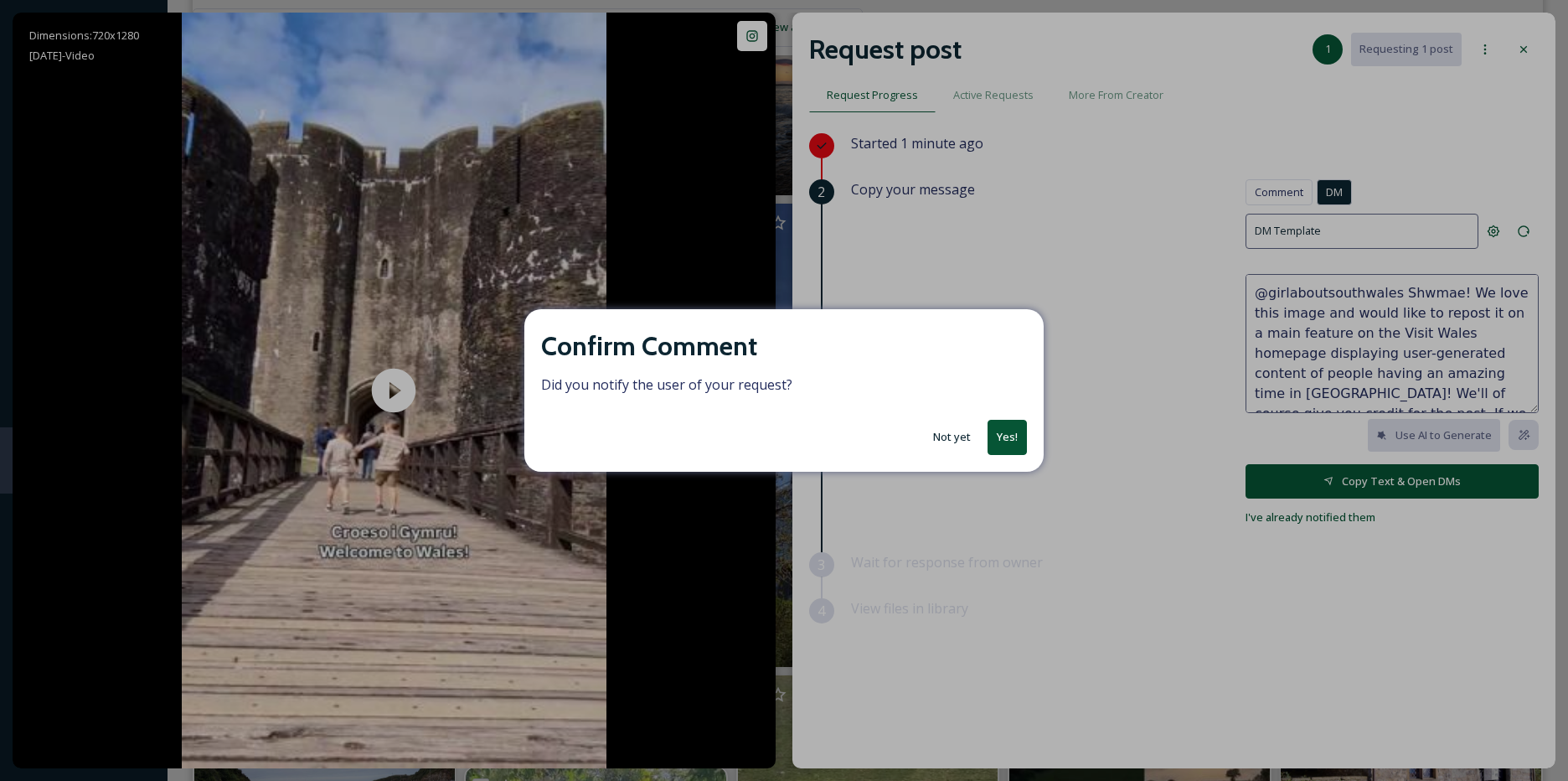
click at [937, 433] on button "Not yet" at bounding box center [952, 436] width 55 height 33
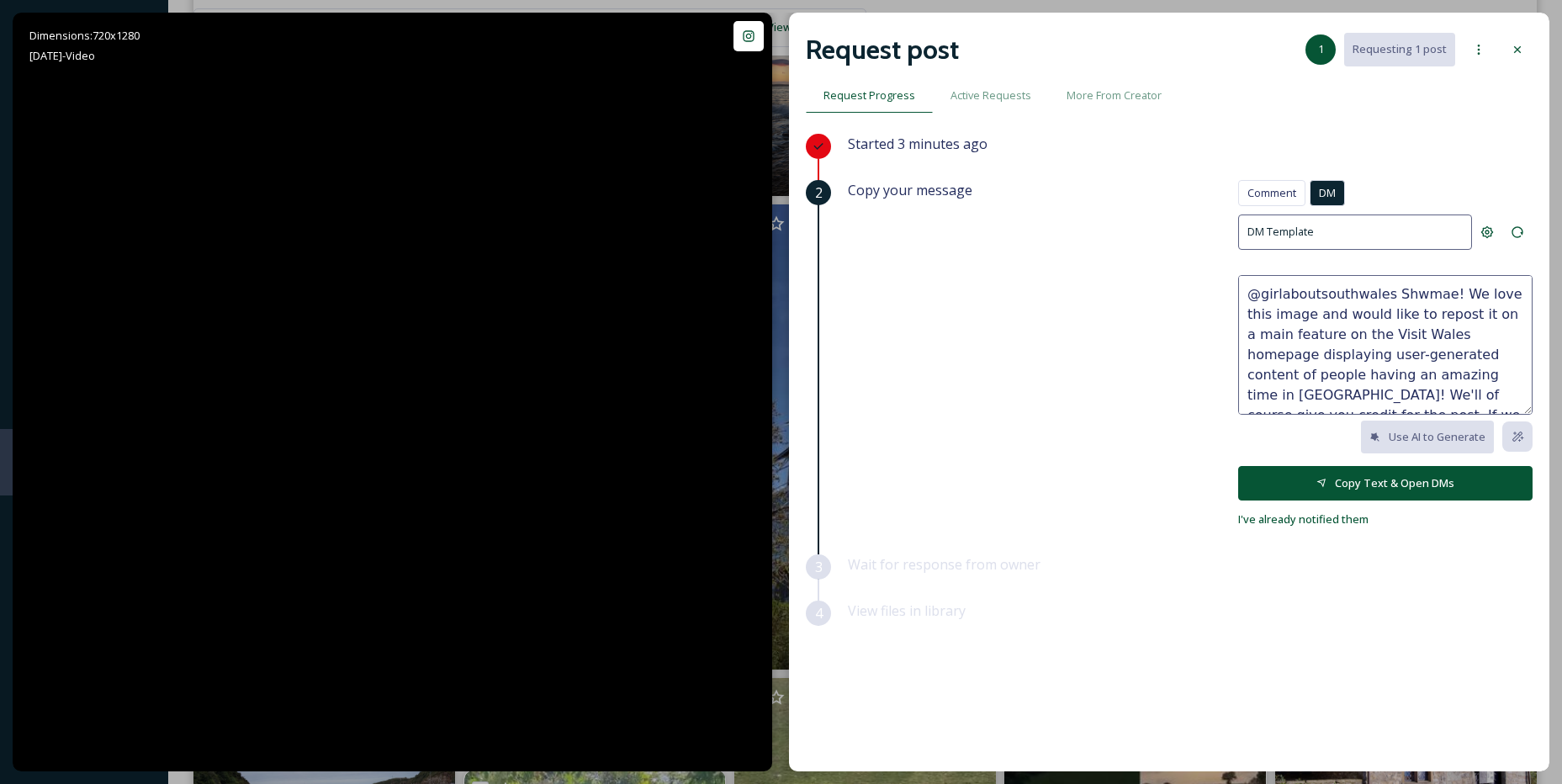
click at [1504, 618] on div "View files in library" at bounding box center [1190, 624] width 684 height 47
click at [1295, 520] on span "I've already notified them" at bounding box center [1304, 519] width 131 height 15
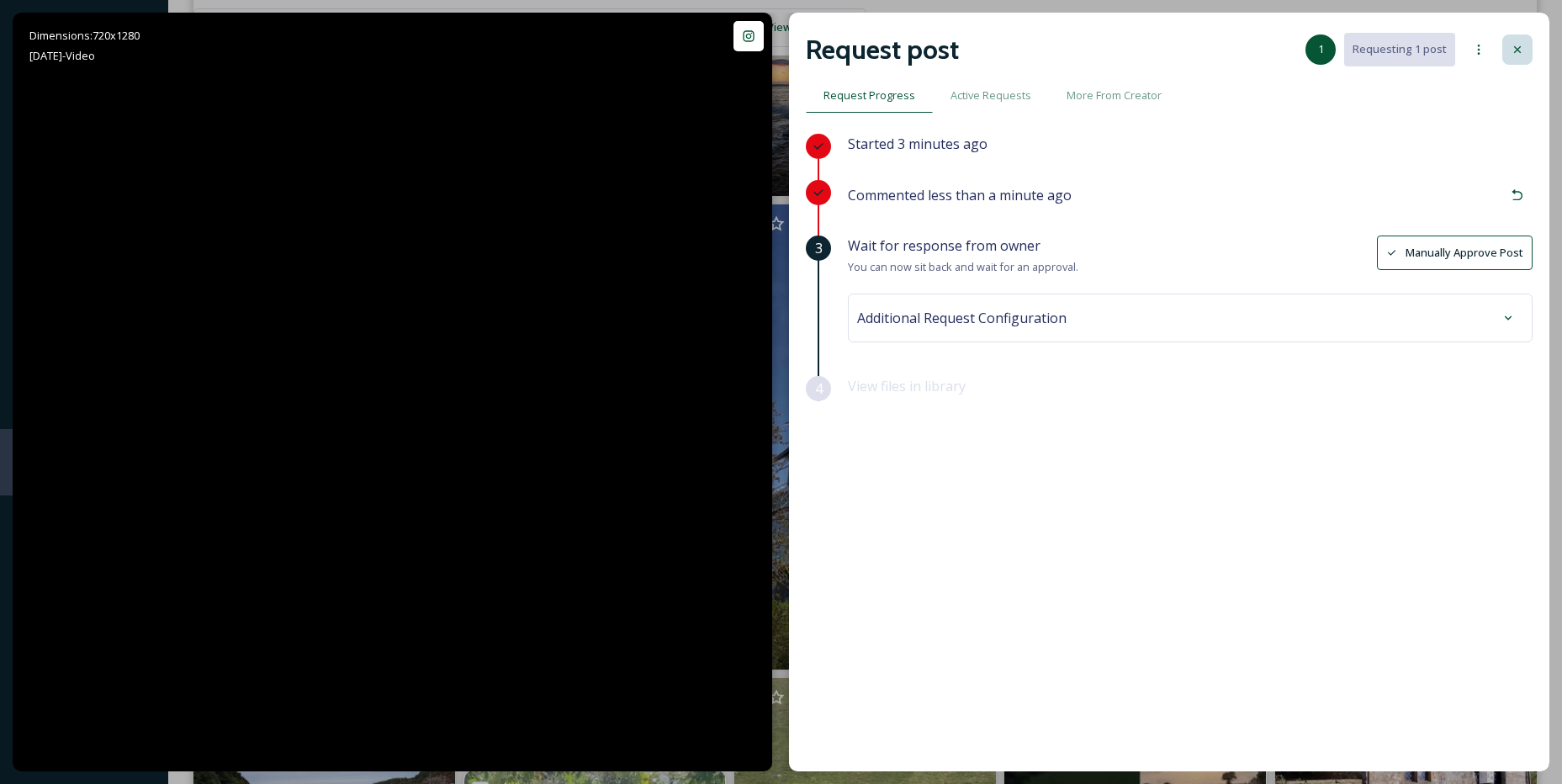
click at [1522, 49] on icon at bounding box center [1517, 49] width 13 height 13
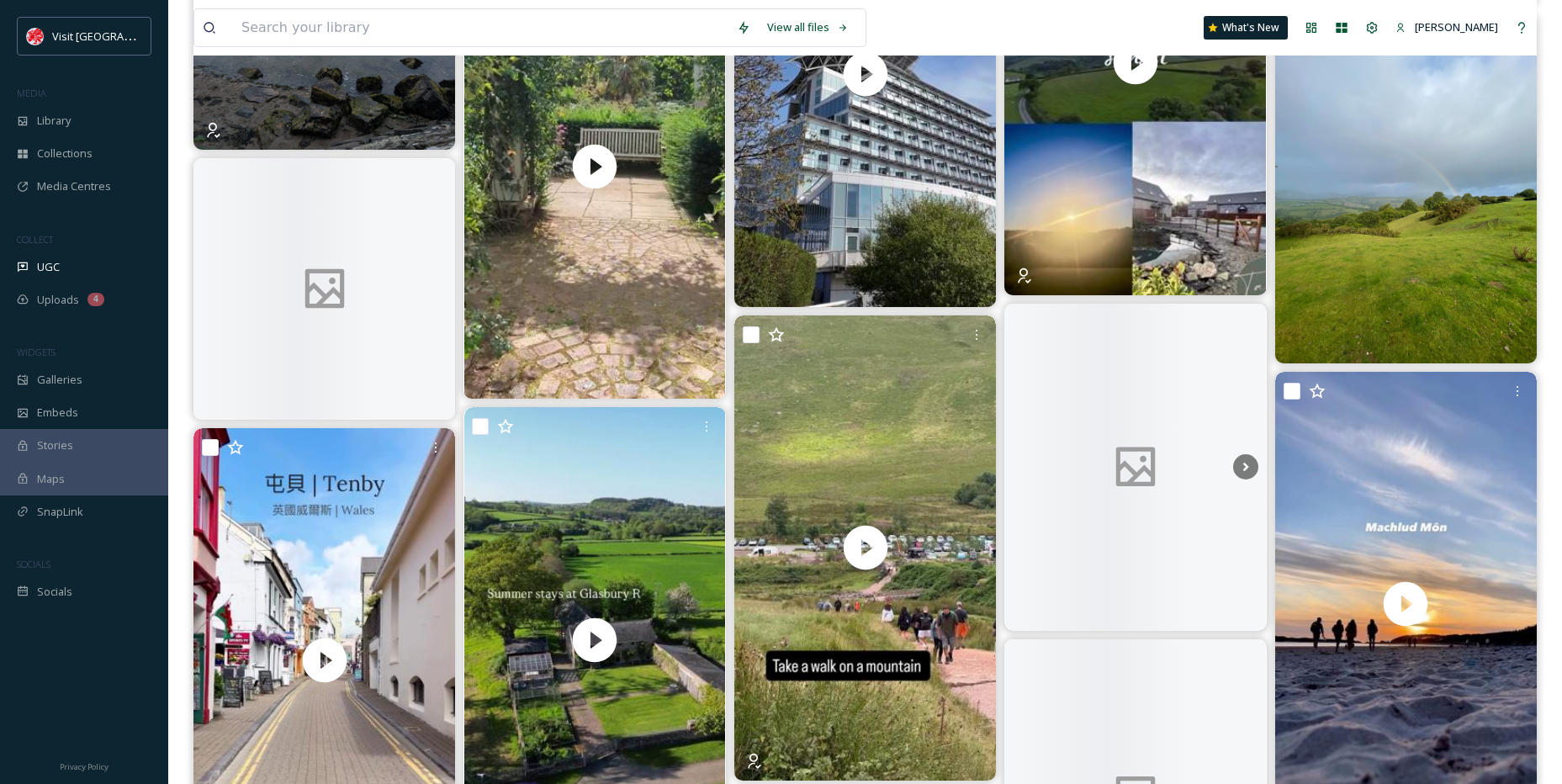
scroll to position [3617, 0]
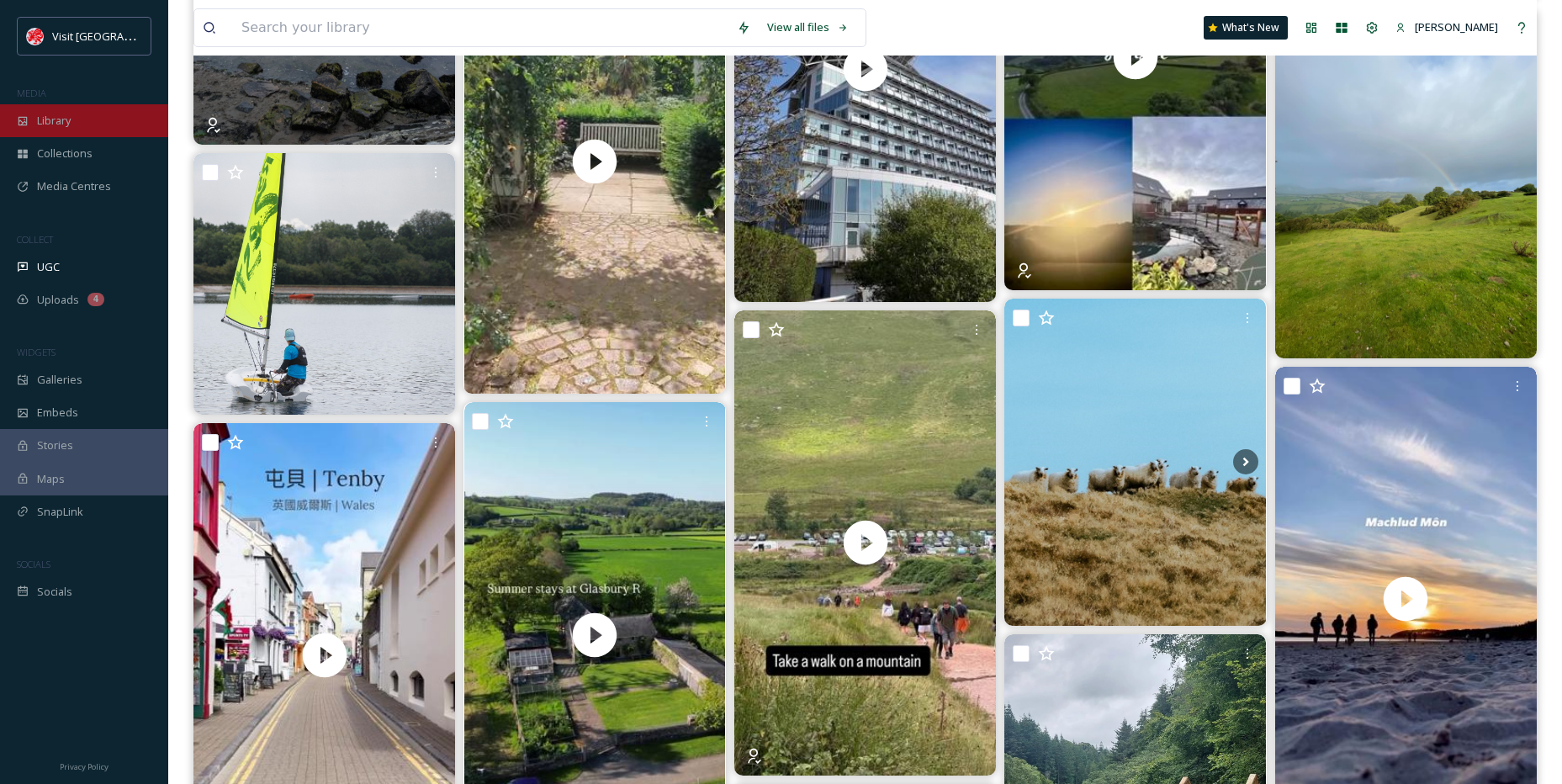
click at [53, 117] on span "Library" at bounding box center [54, 120] width 34 height 16
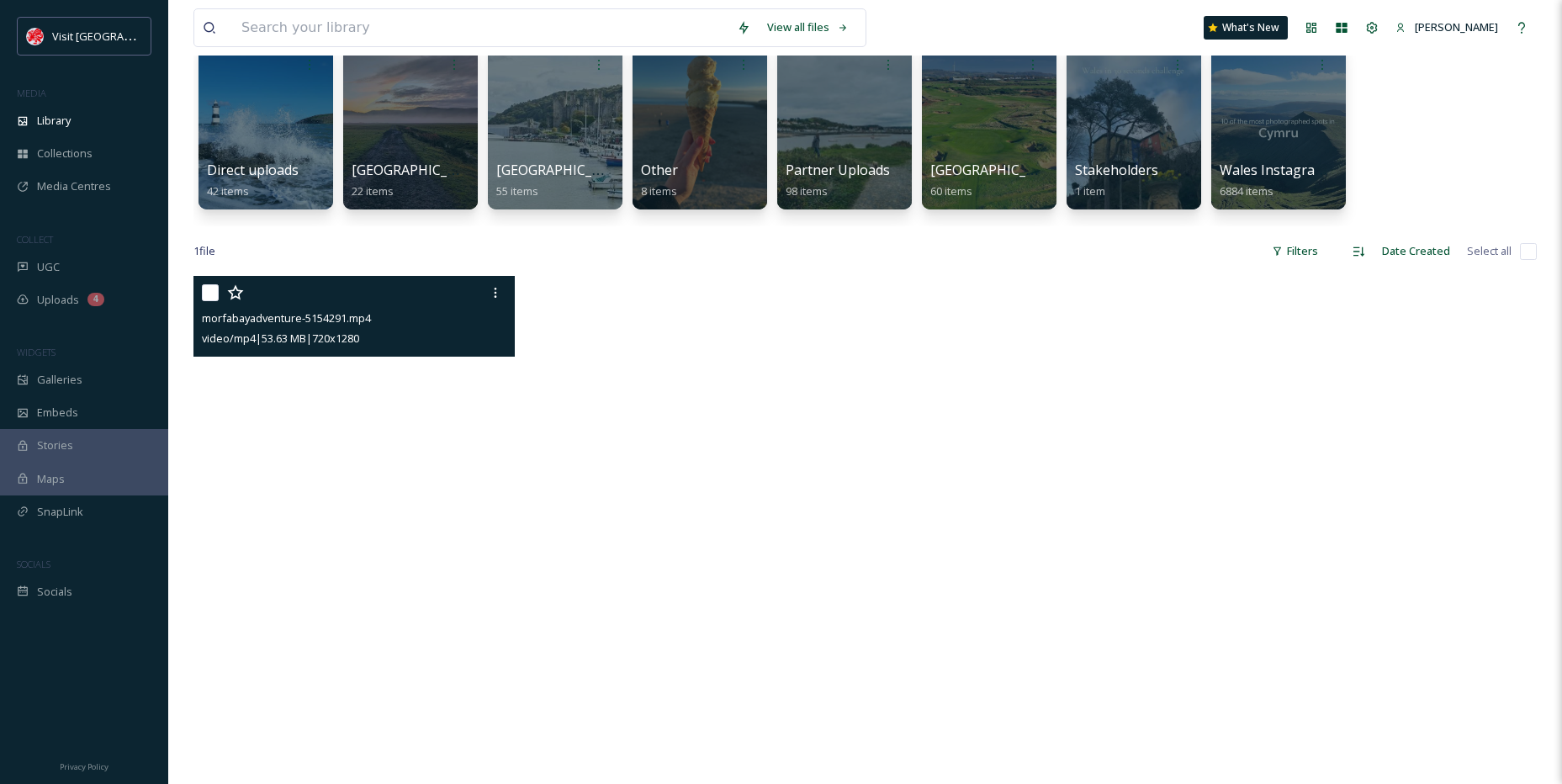
scroll to position [168, 0]
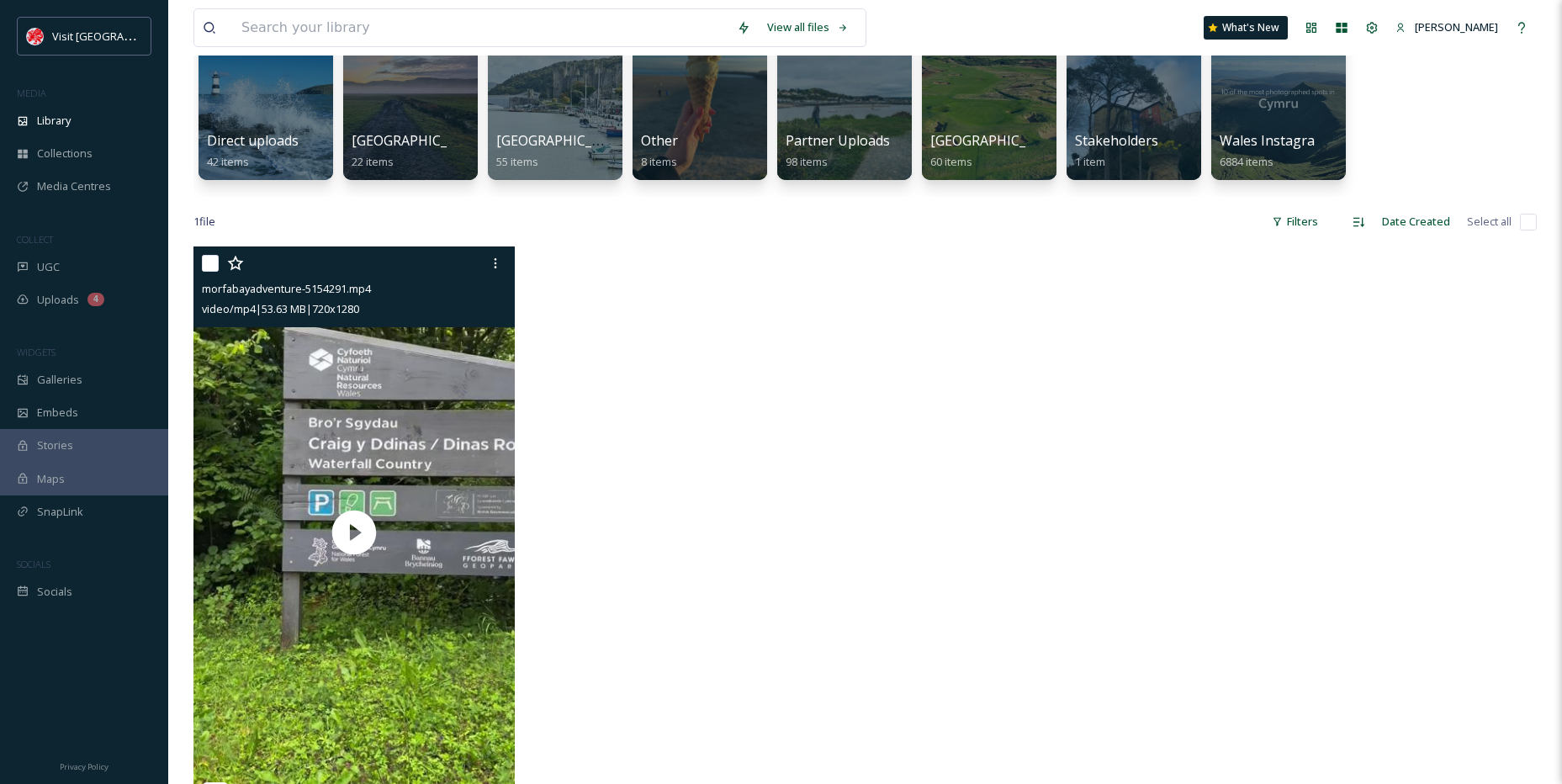
click at [205, 259] on input "checkbox" at bounding box center [211, 263] width 17 height 17
checkbox input "true"
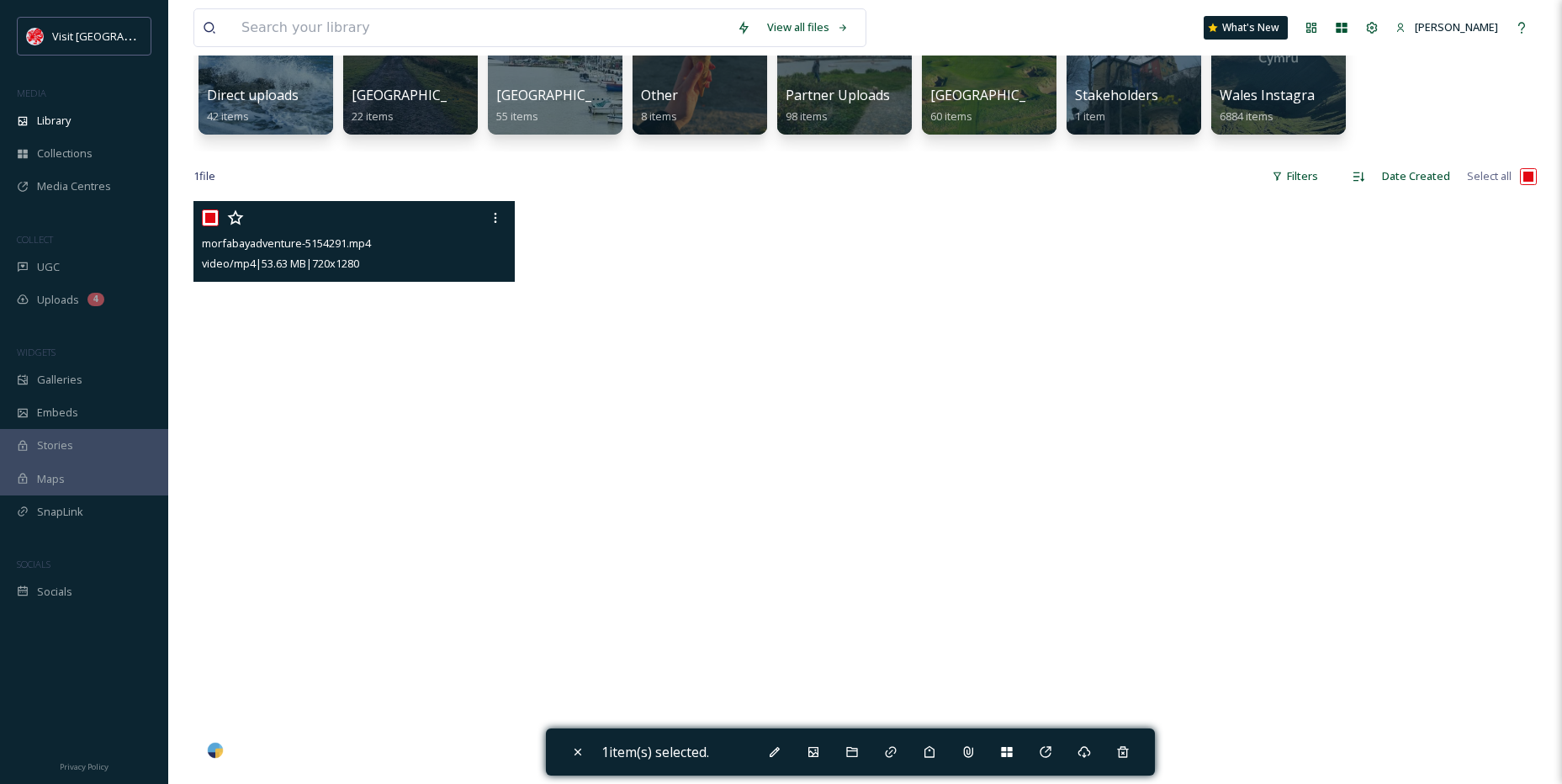
scroll to position [253, 0]
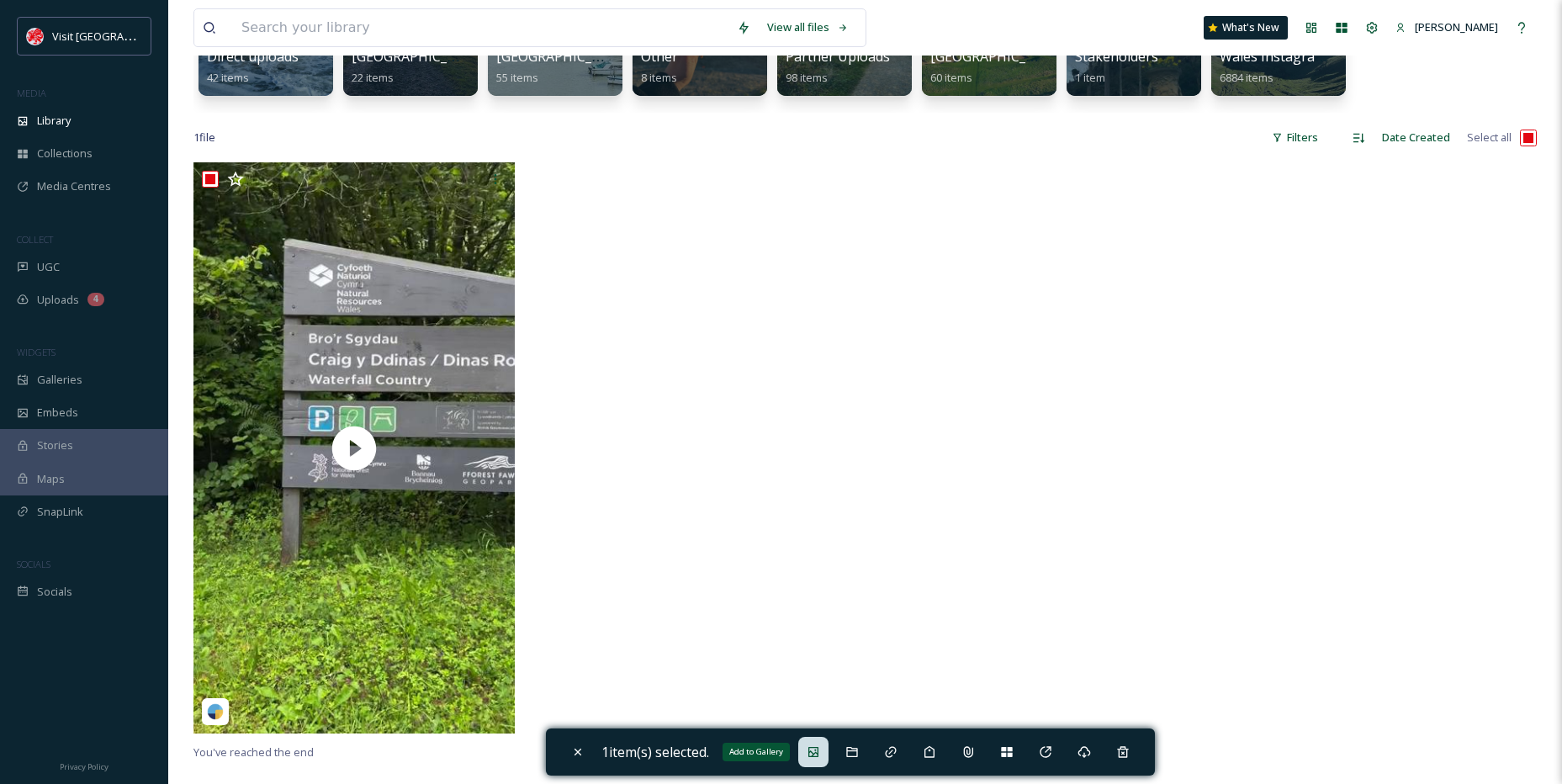
click at [829, 754] on div "Add to Gallery" at bounding box center [813, 751] width 30 height 30
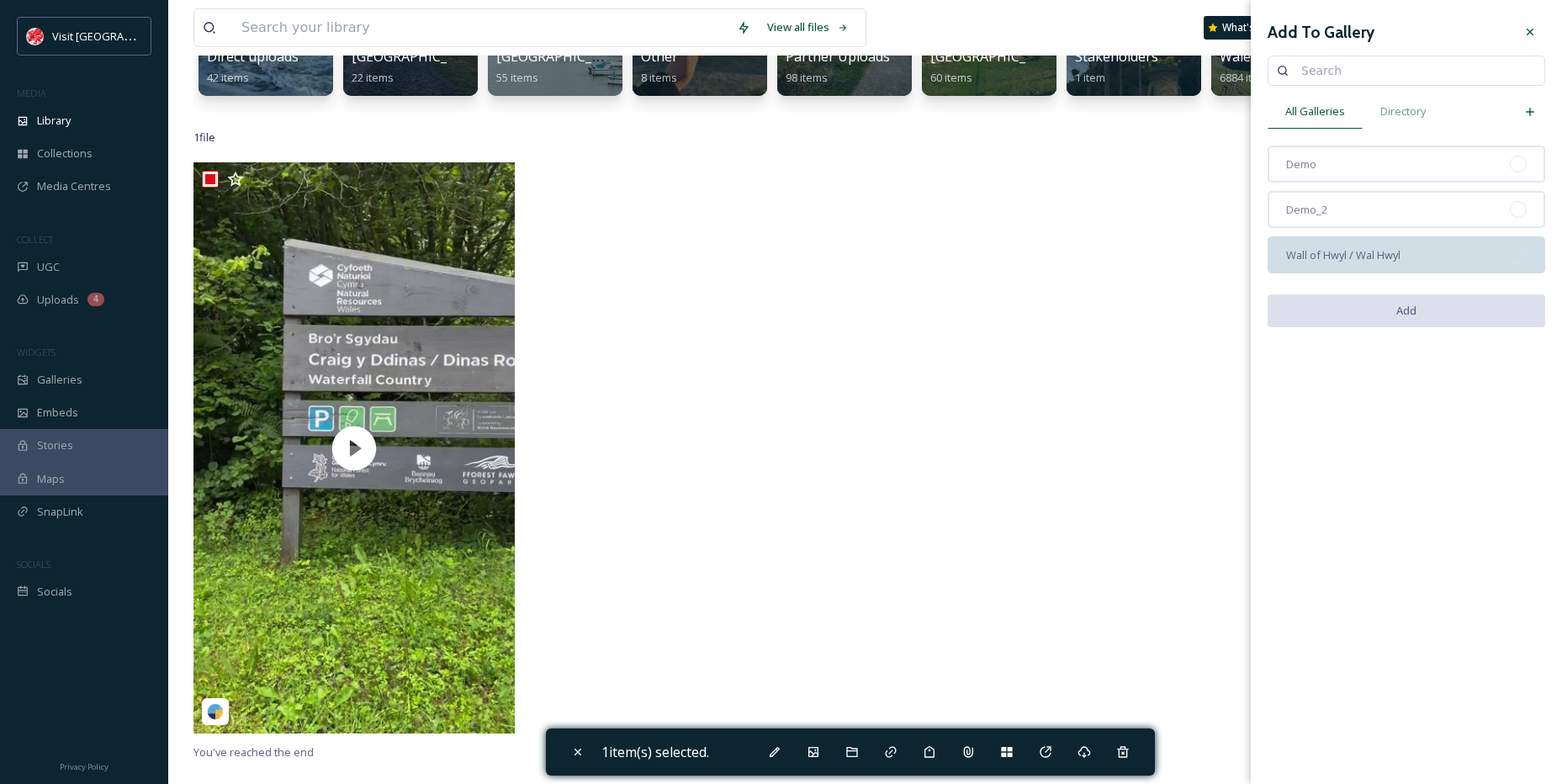
click at [1451, 268] on div "Wall of Hwyl / Wal Hwyl" at bounding box center [1407, 255] width 278 height 37
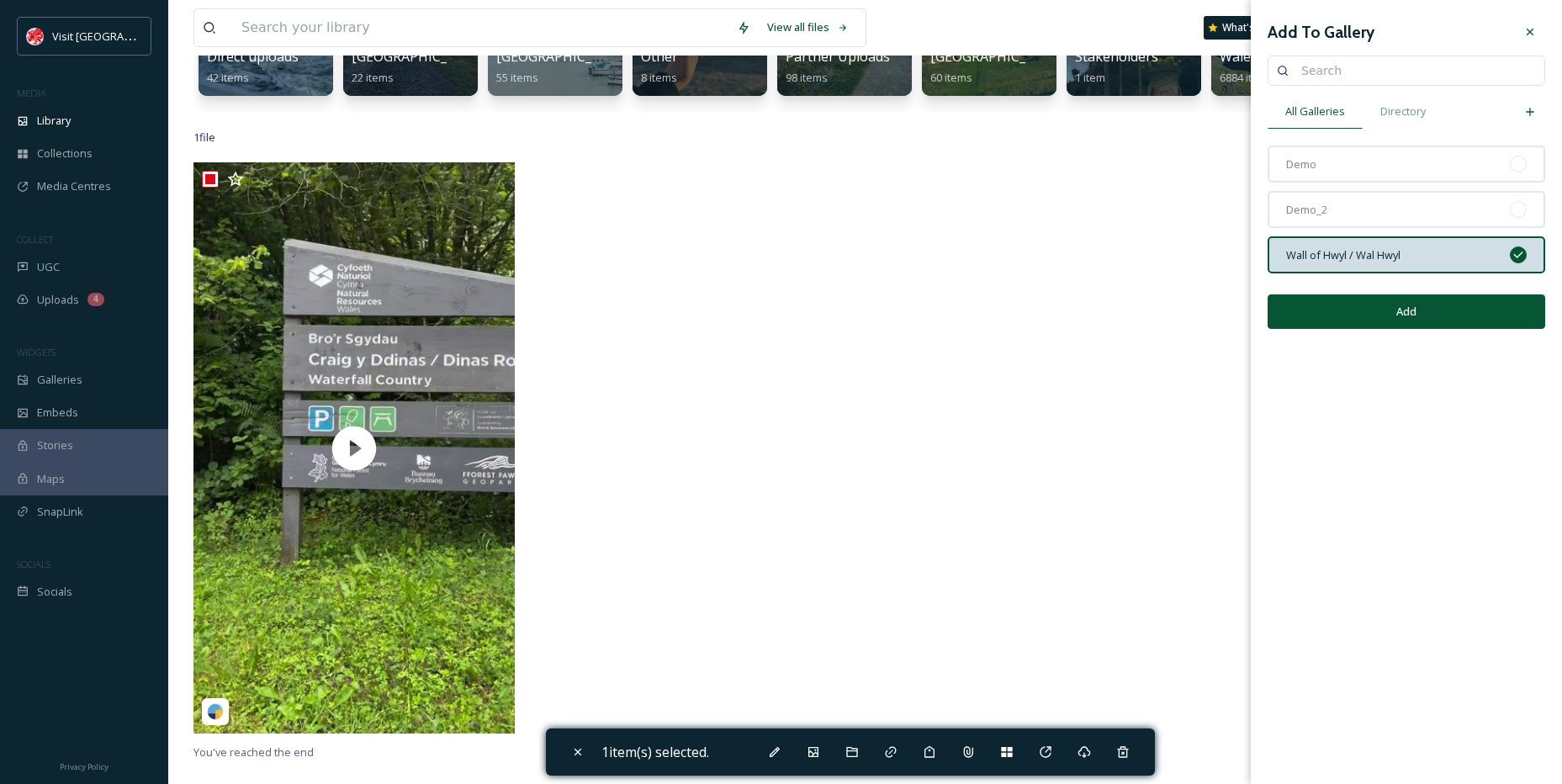
click at [1412, 319] on button "Add" at bounding box center [1407, 311] width 278 height 34
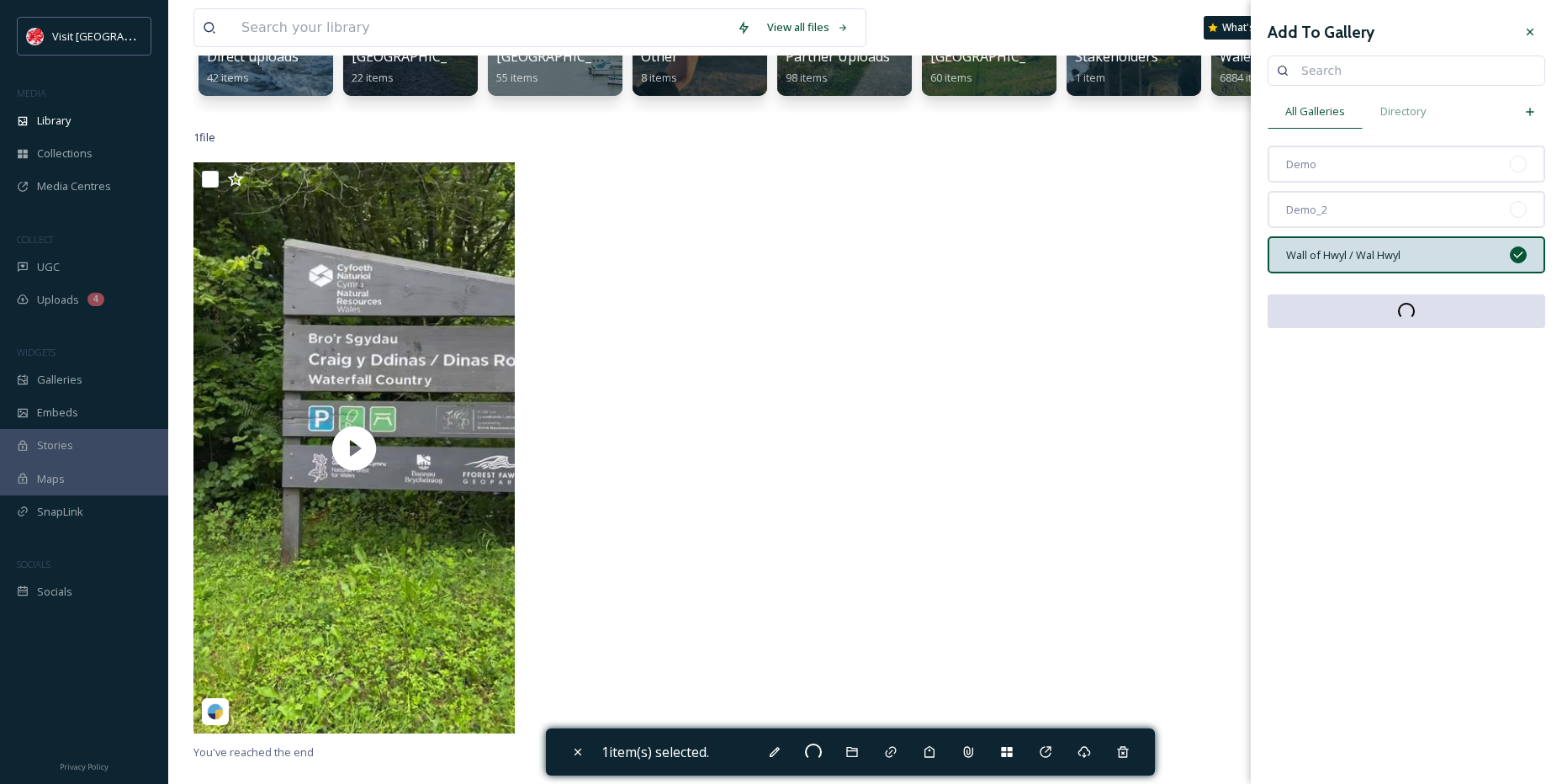
checkbox input "false"
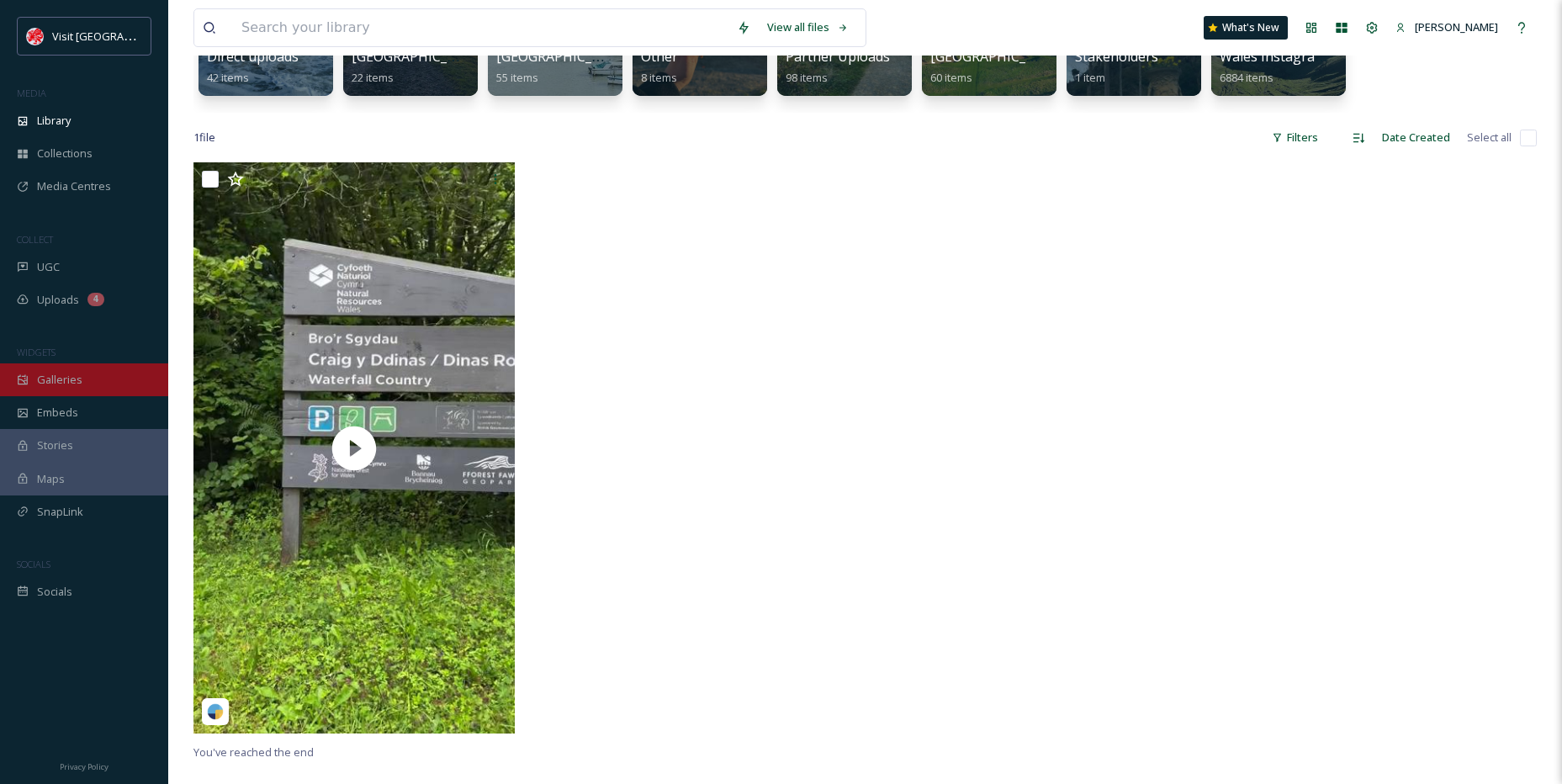
click at [85, 369] on div "Galleries" at bounding box center [84, 379] width 168 height 33
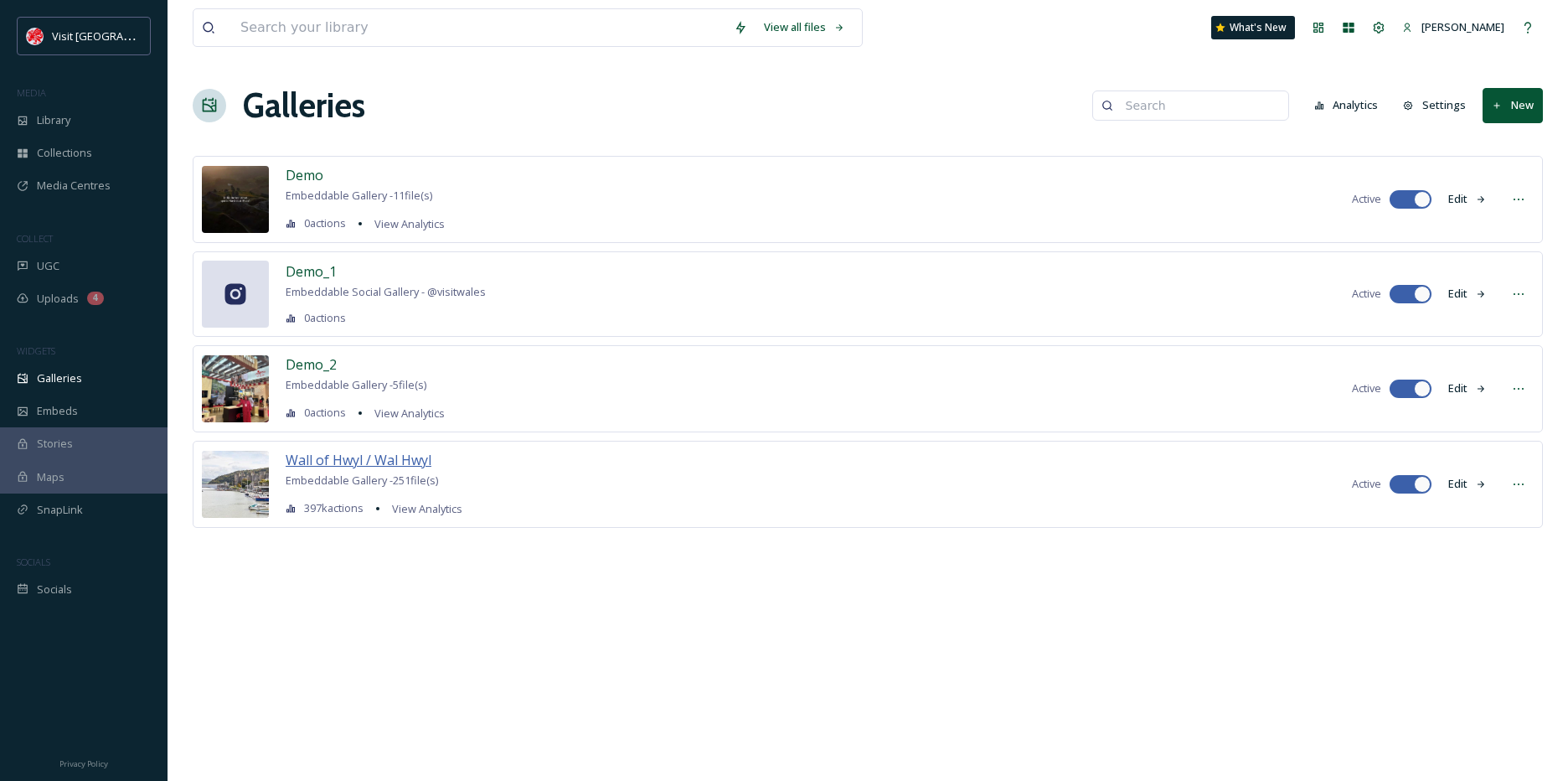
click at [382, 462] on span "Wall of Hwyl / Wal Hwyl" at bounding box center [358, 460] width 146 height 19
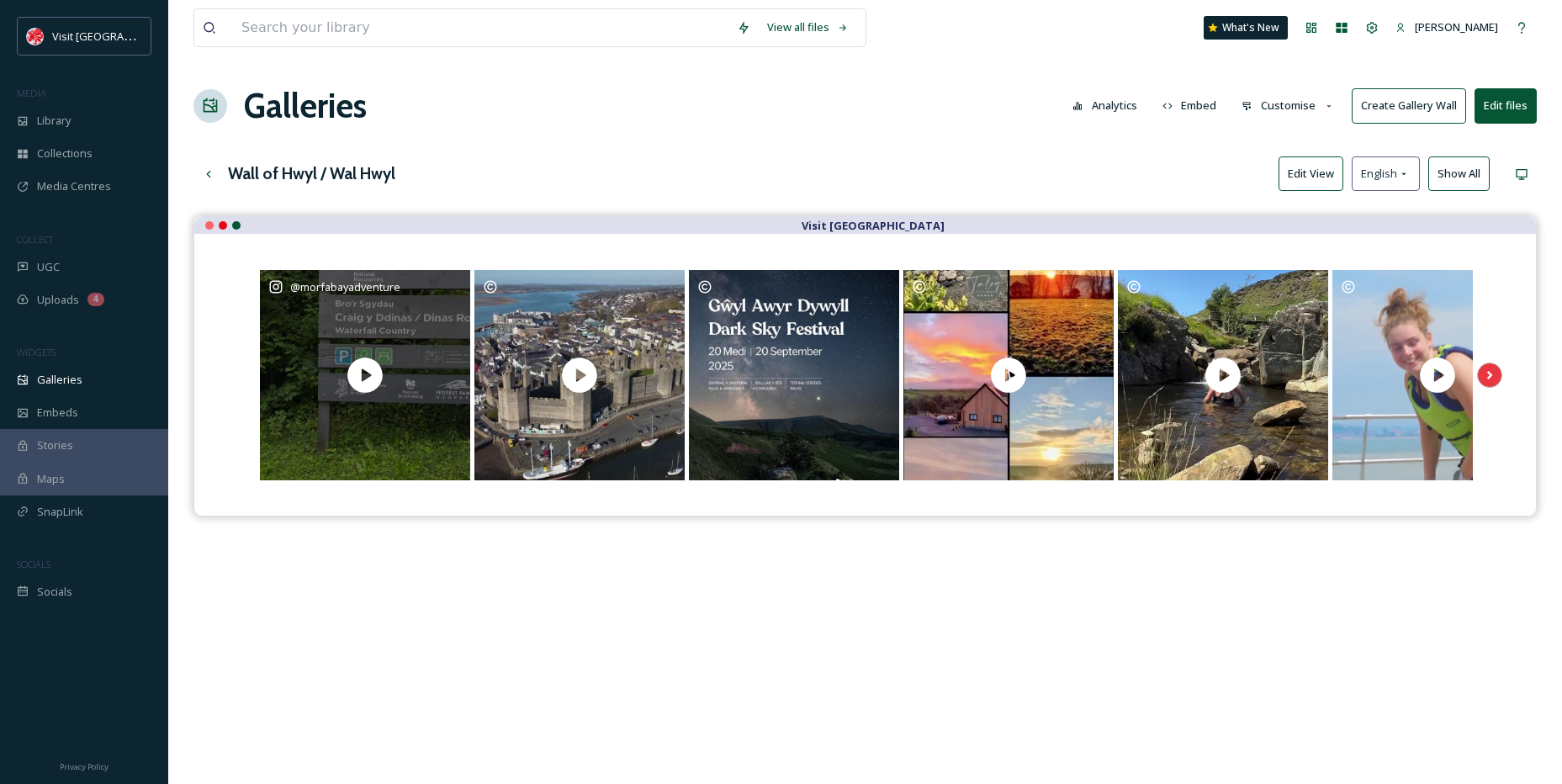
click at [391, 418] on div "@ morfabayadventure" at bounding box center [366, 376] width 211 height 211
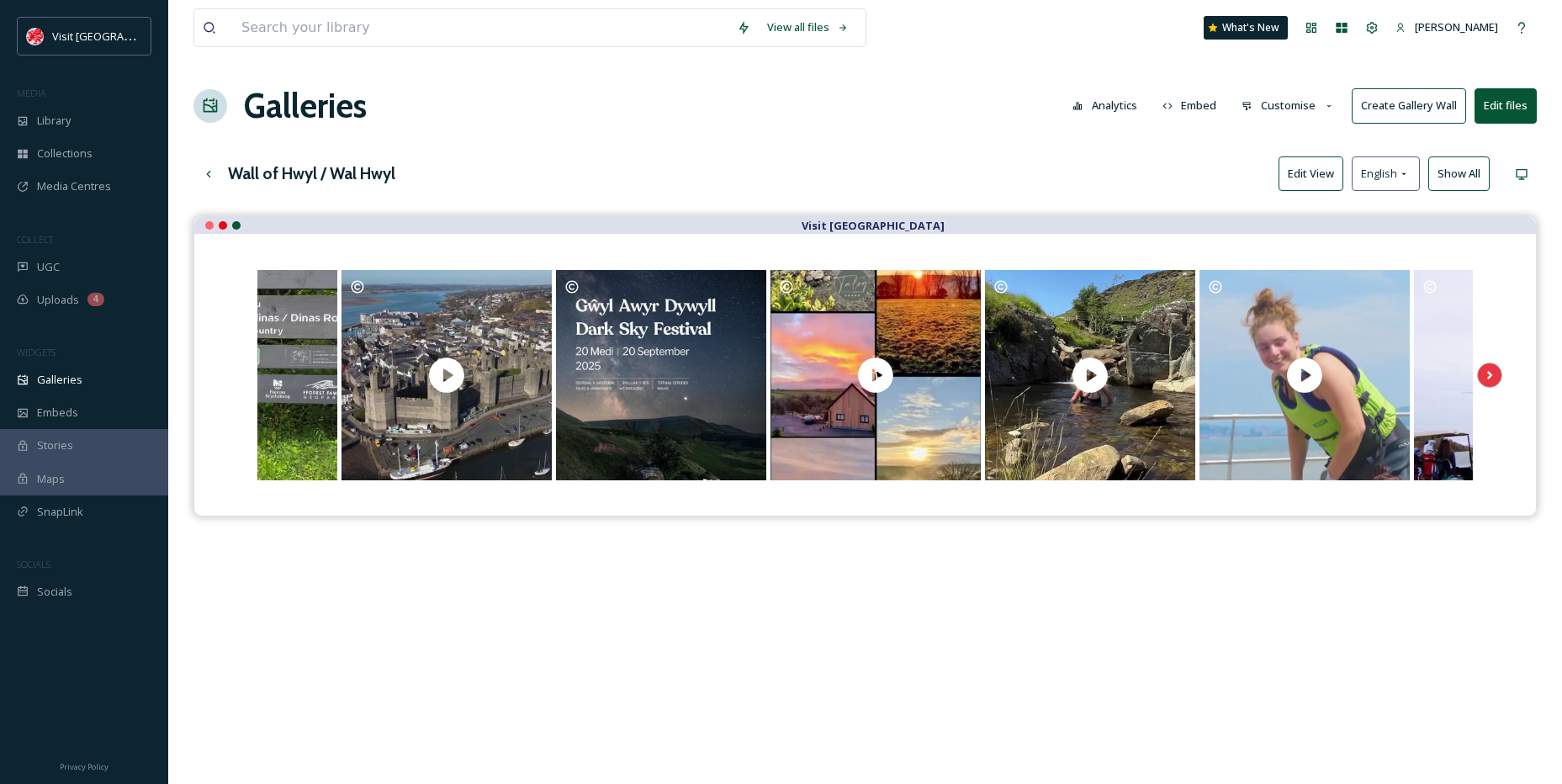
click at [1304, 182] on button "Edit View" at bounding box center [1310, 173] width 64 height 34
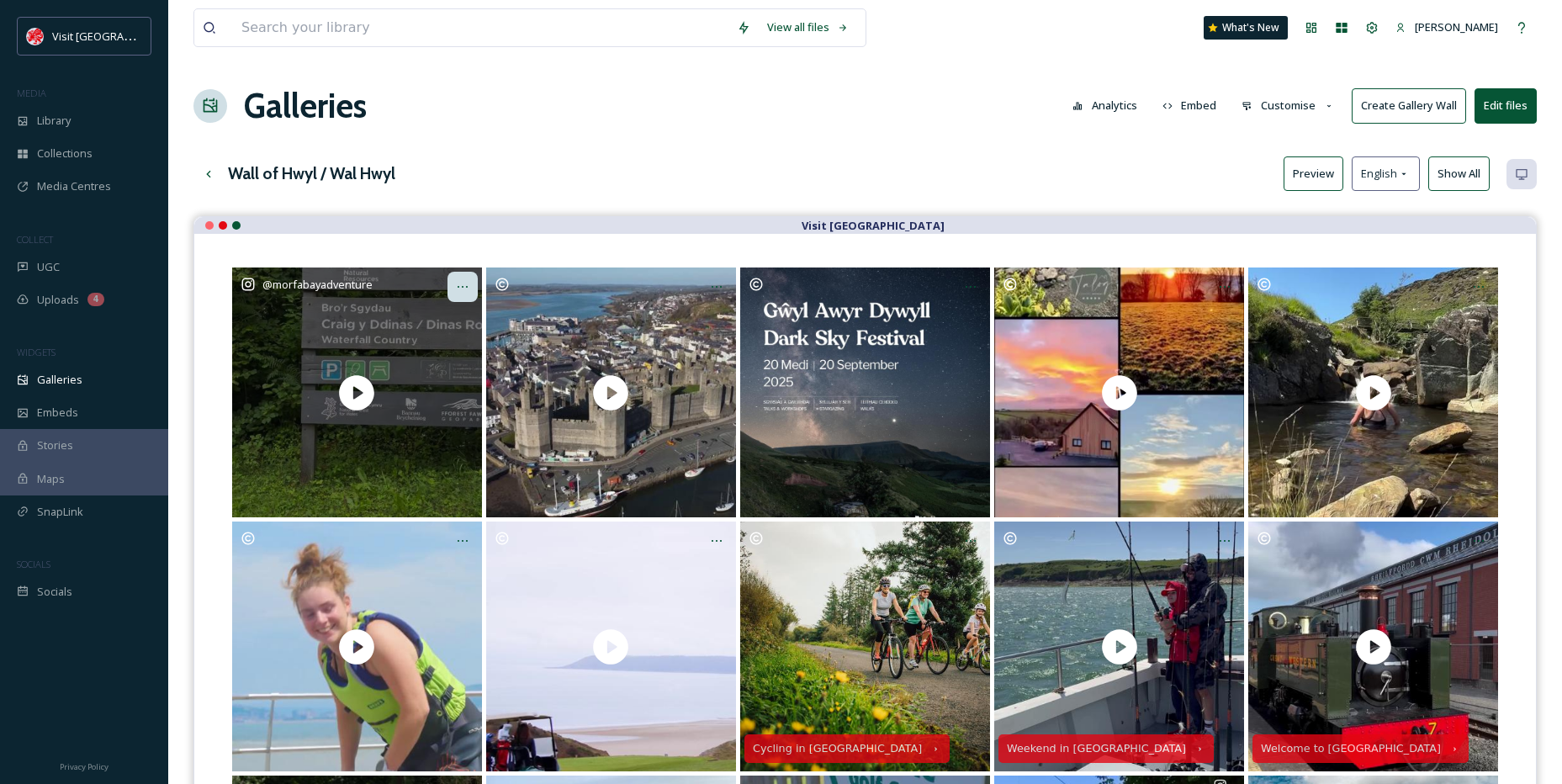
click at [456, 288] on icon at bounding box center [463, 286] width 13 height 13
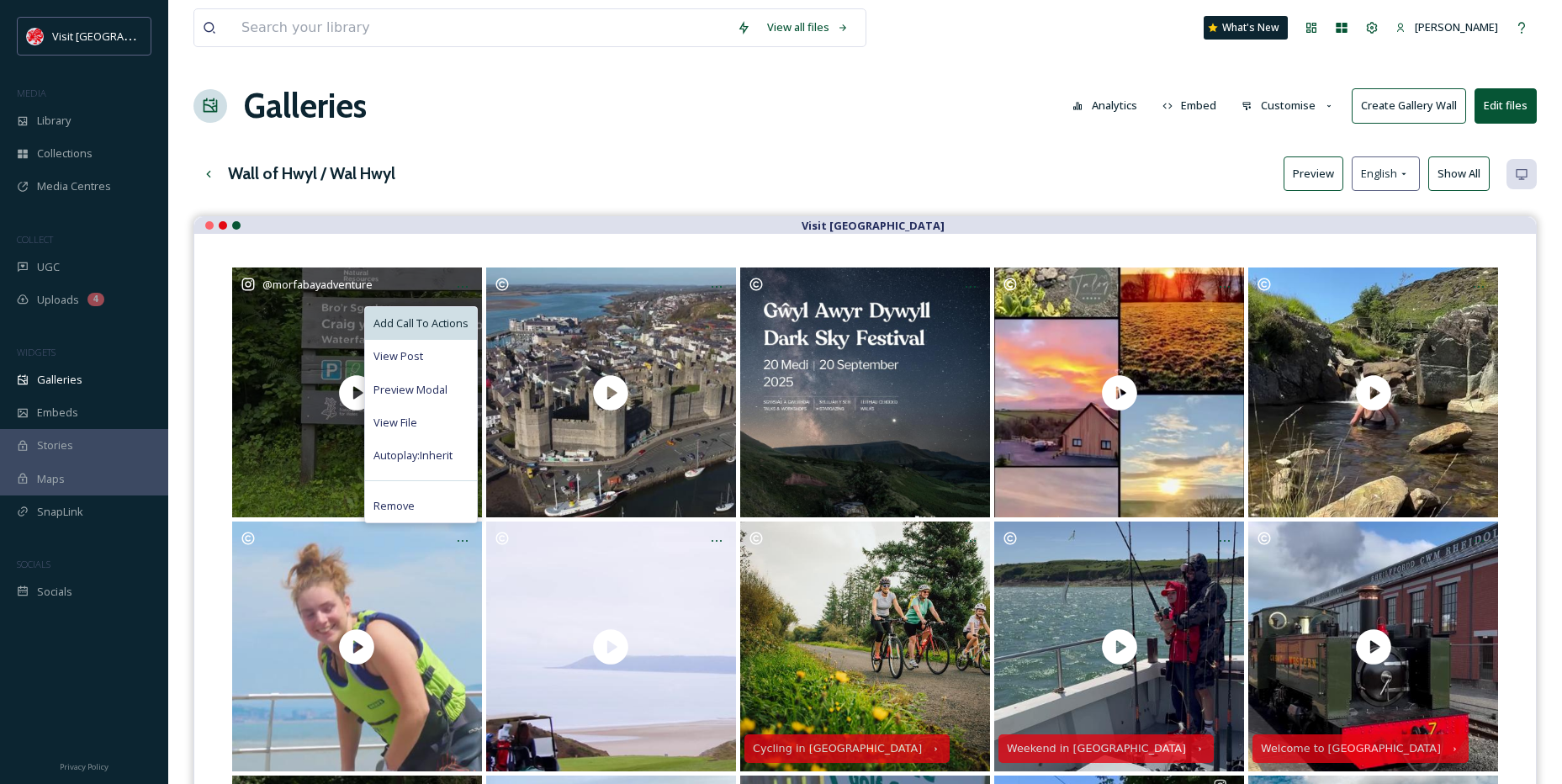
click at [423, 317] on span "Add Call To Actions" at bounding box center [422, 323] width 95 height 16
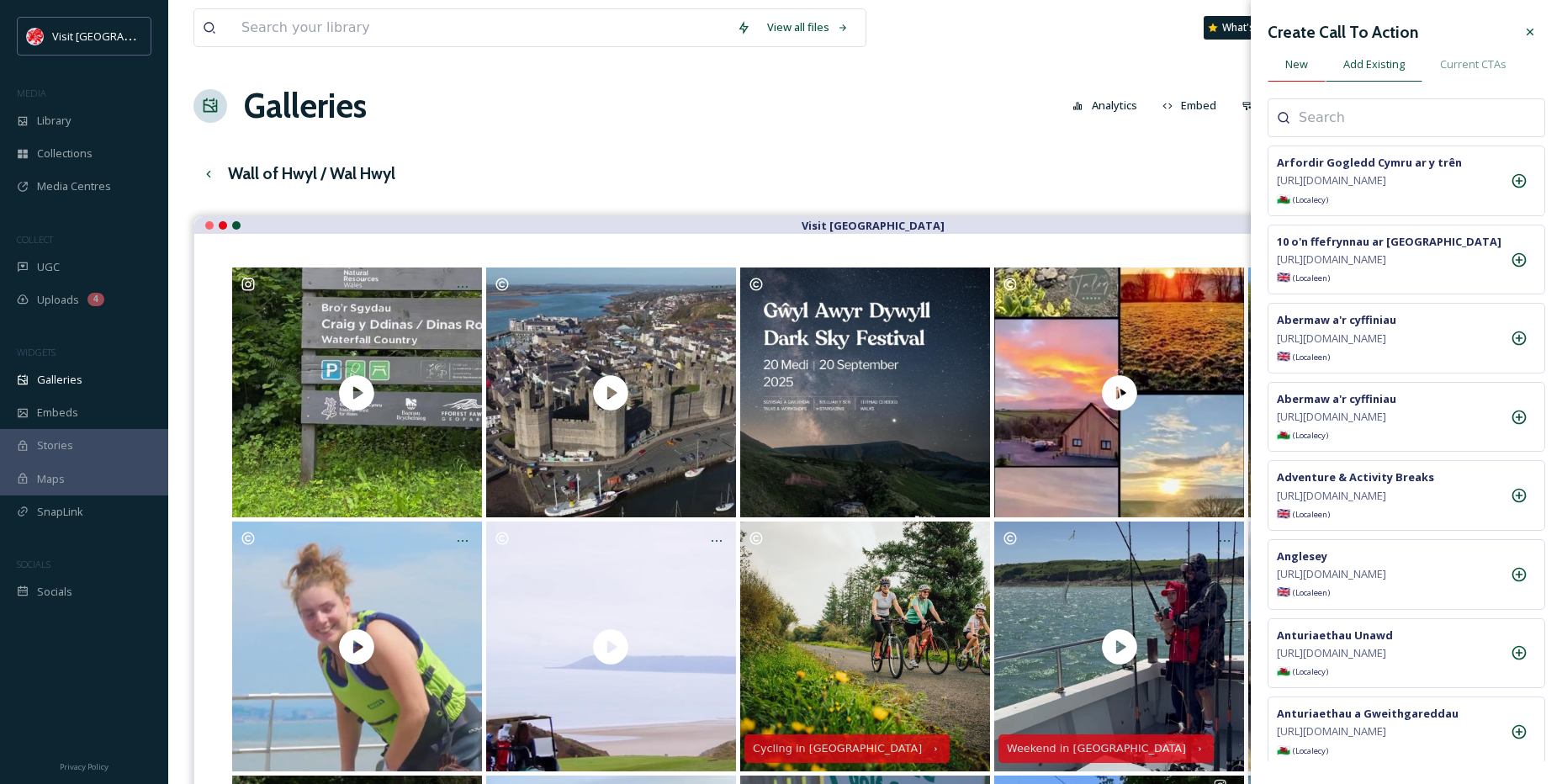
click at [1310, 56] on div "New" at bounding box center [1297, 64] width 58 height 34
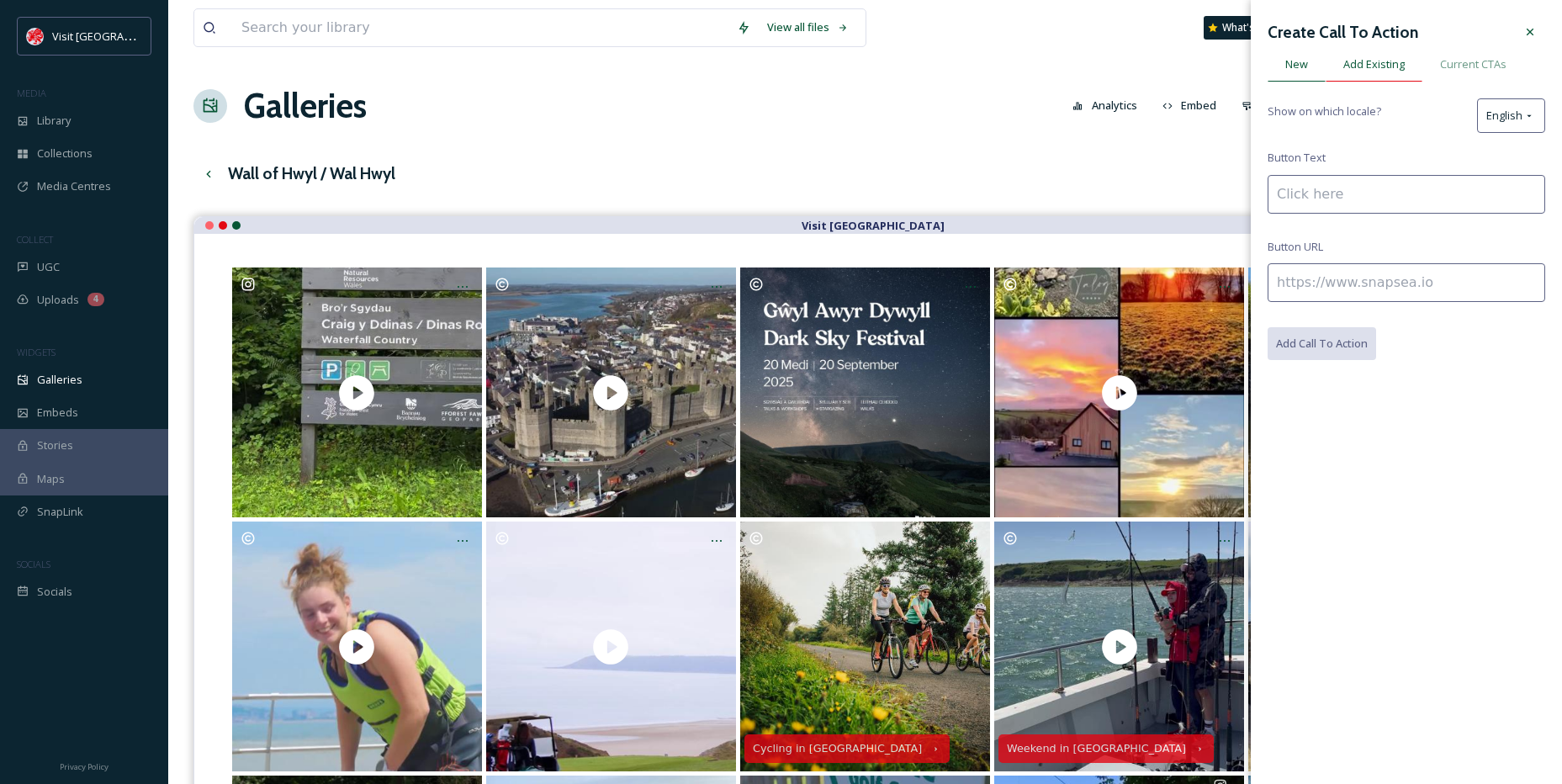
click at [1345, 64] on span "Add Existing" at bounding box center [1375, 63] width 62 height 16
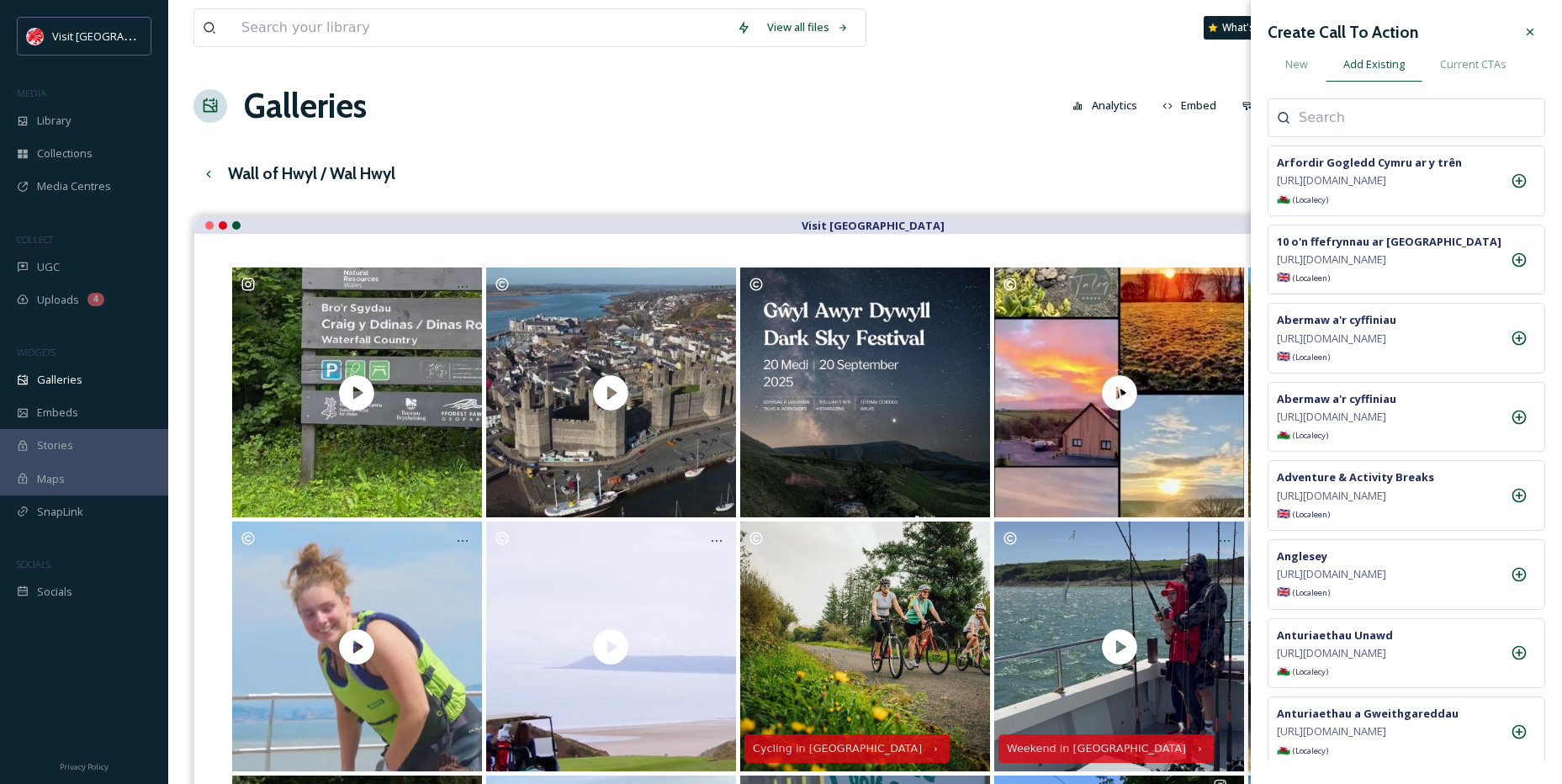
click at [1347, 126] on input at bounding box center [1383, 117] width 168 height 21
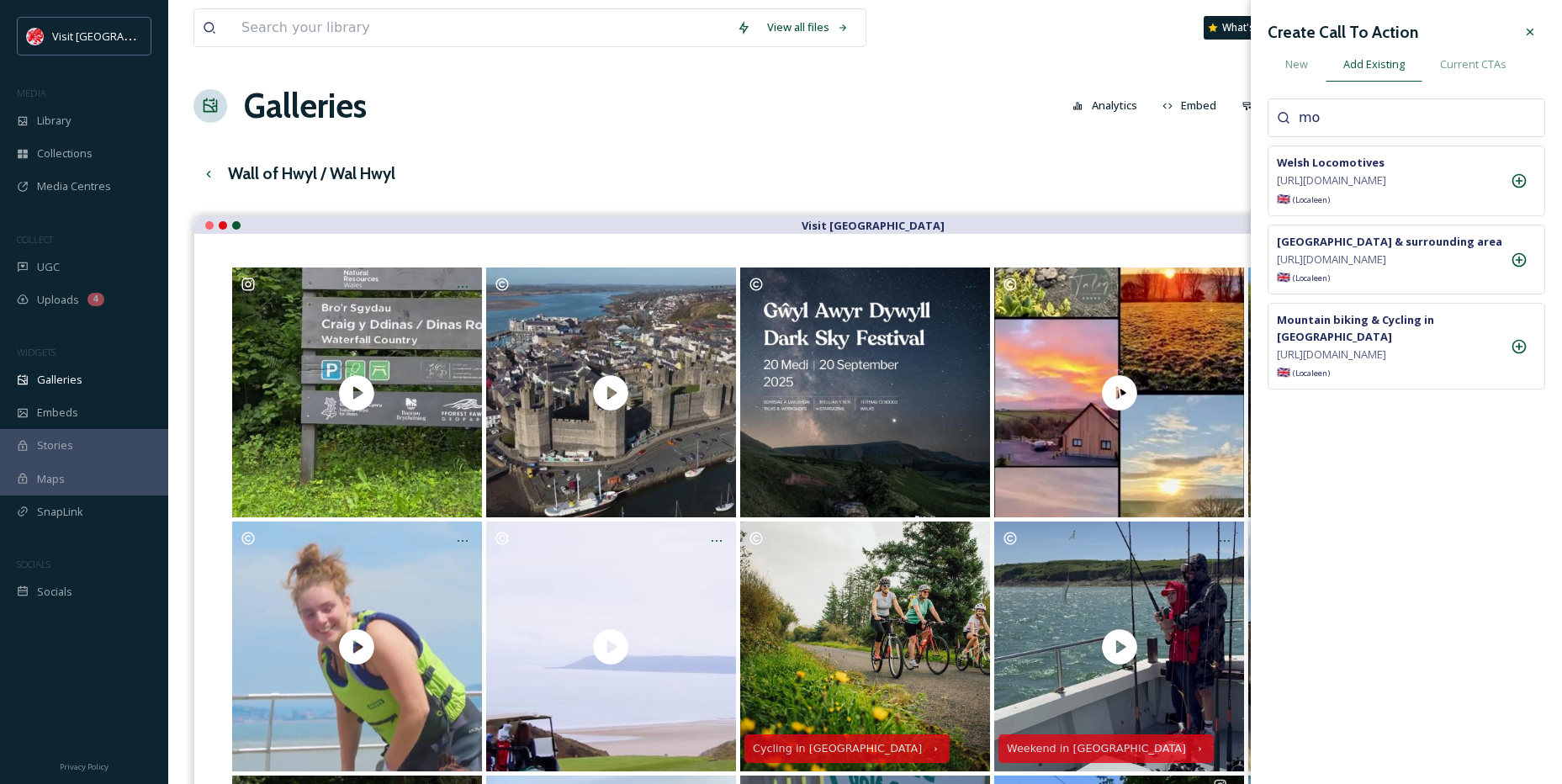
type input "m"
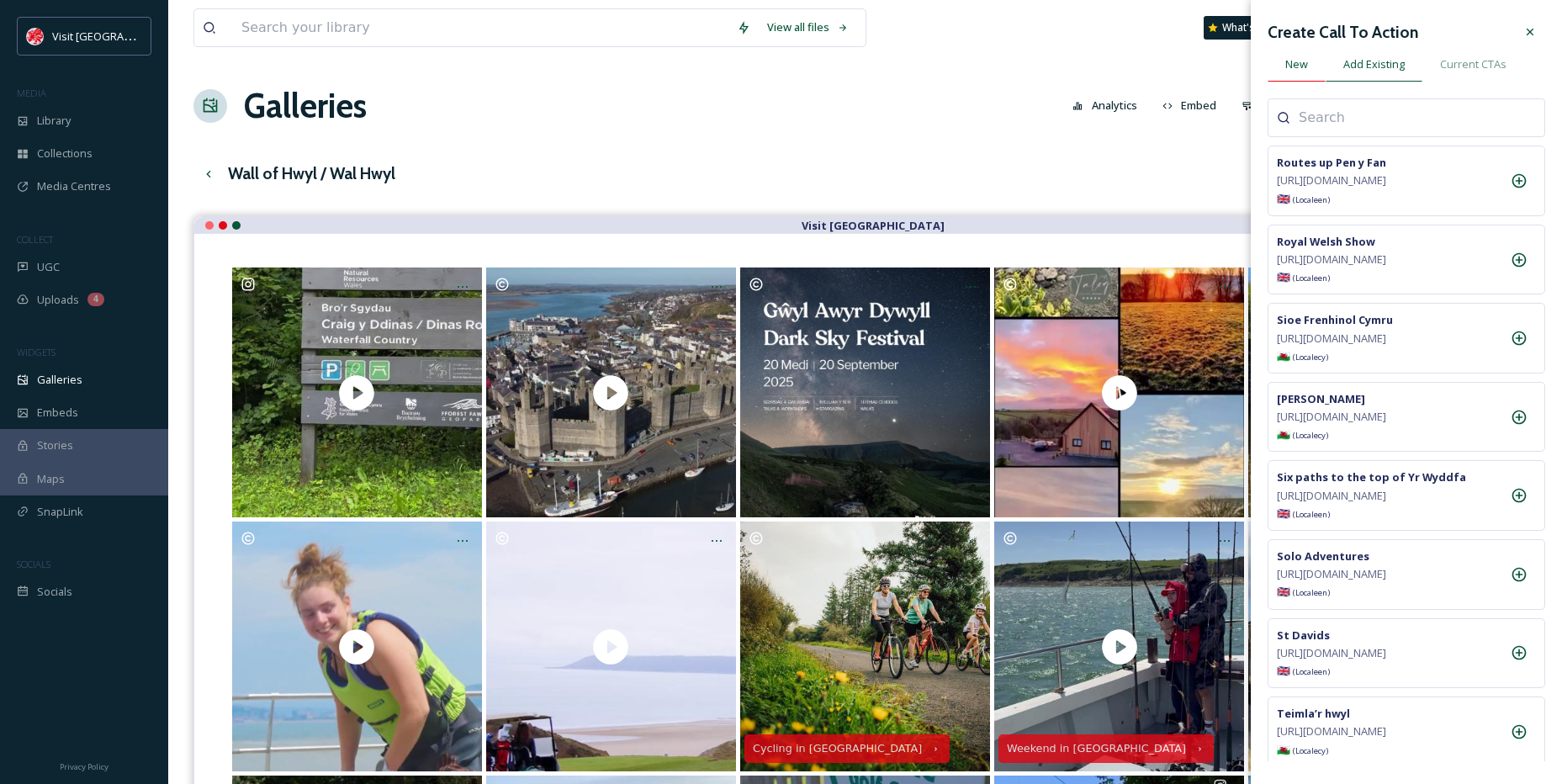
click at [1303, 72] on span "New" at bounding box center [1297, 63] width 22 height 16
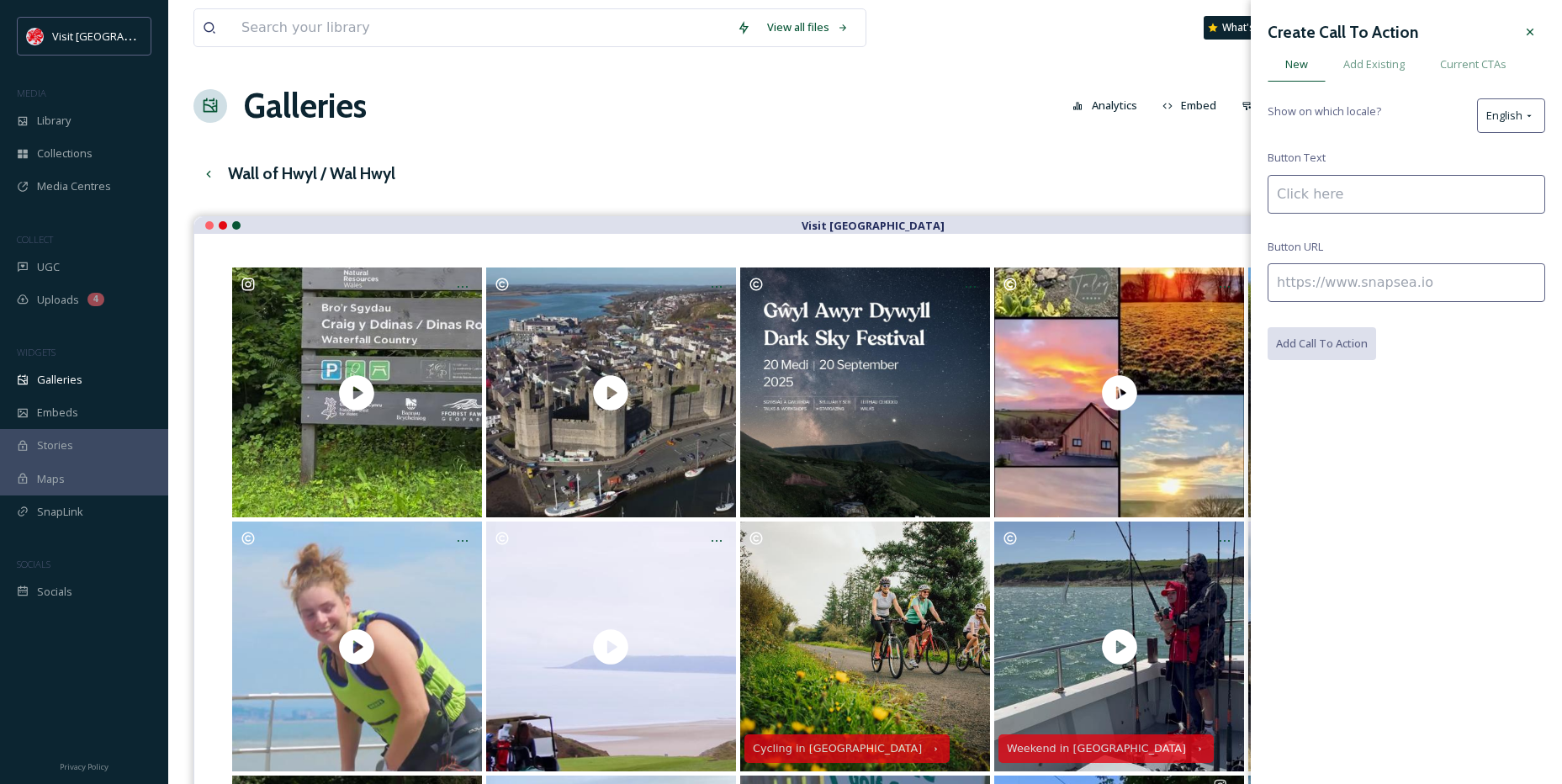
click at [1333, 186] on input at bounding box center [1407, 195] width 278 height 39
click at [1338, 198] on input "Morfabay adventure" at bounding box center [1407, 195] width 278 height 39
type input "Morfabayadventure"
click at [1354, 269] on input at bounding box center [1407, 282] width 278 height 39
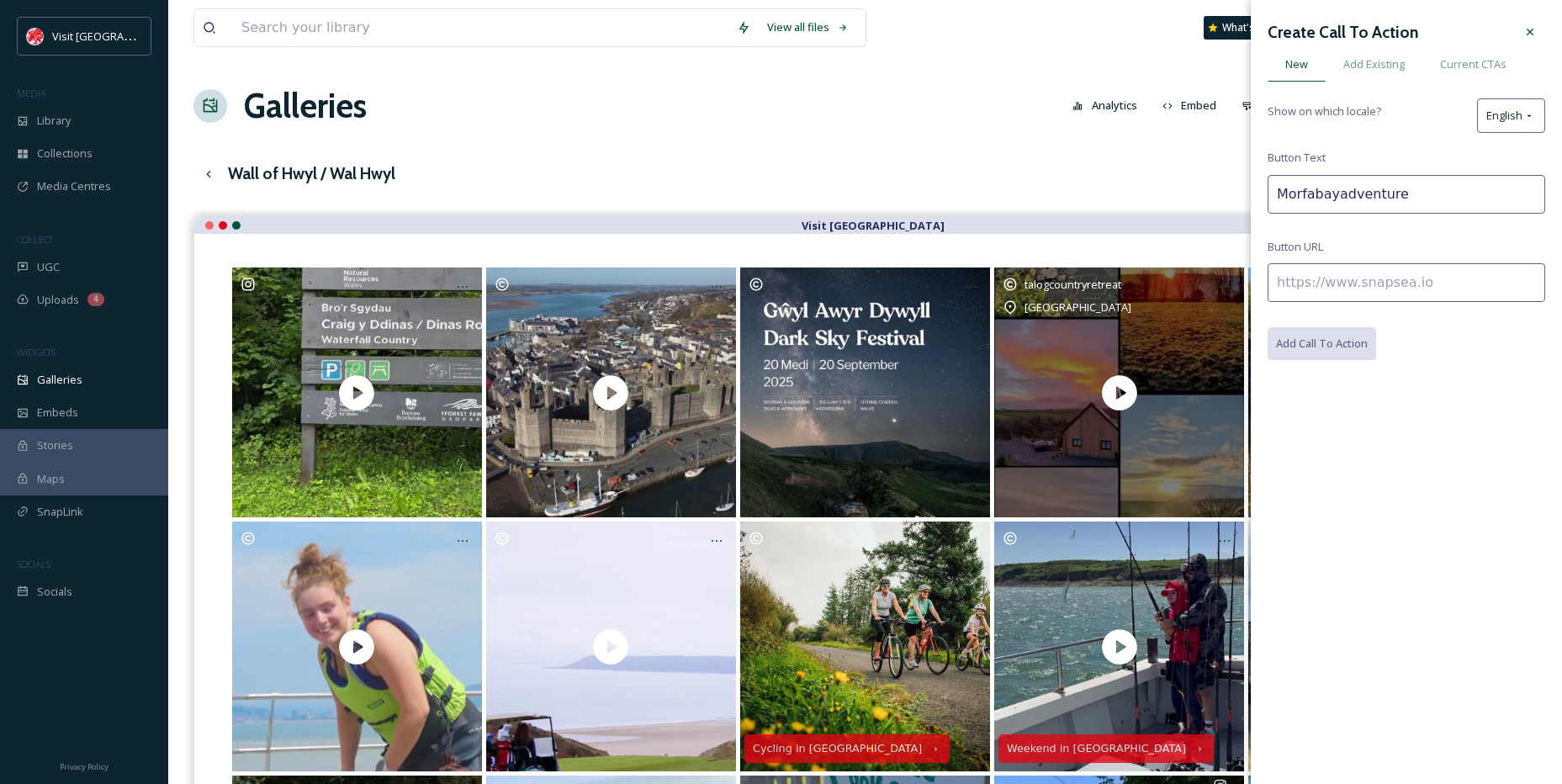
paste input "[URL][DOMAIN_NAME][GEOGRAPHIC_DATA]"
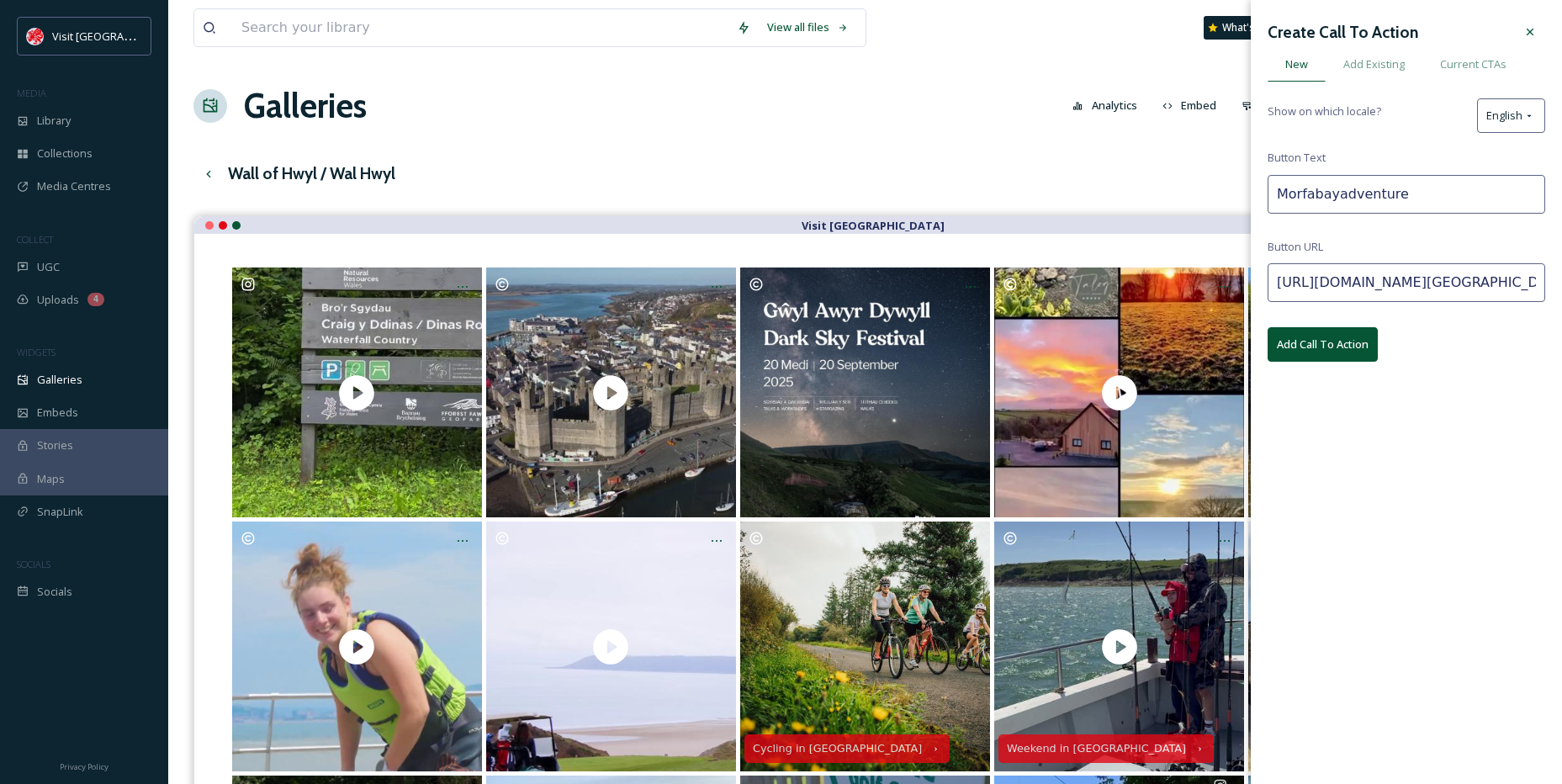
scroll to position [0, 666]
type input "[URL][DOMAIN_NAME][GEOGRAPHIC_DATA]"
click at [1331, 338] on button "Add Call To Action" at bounding box center [1323, 344] width 110 height 34
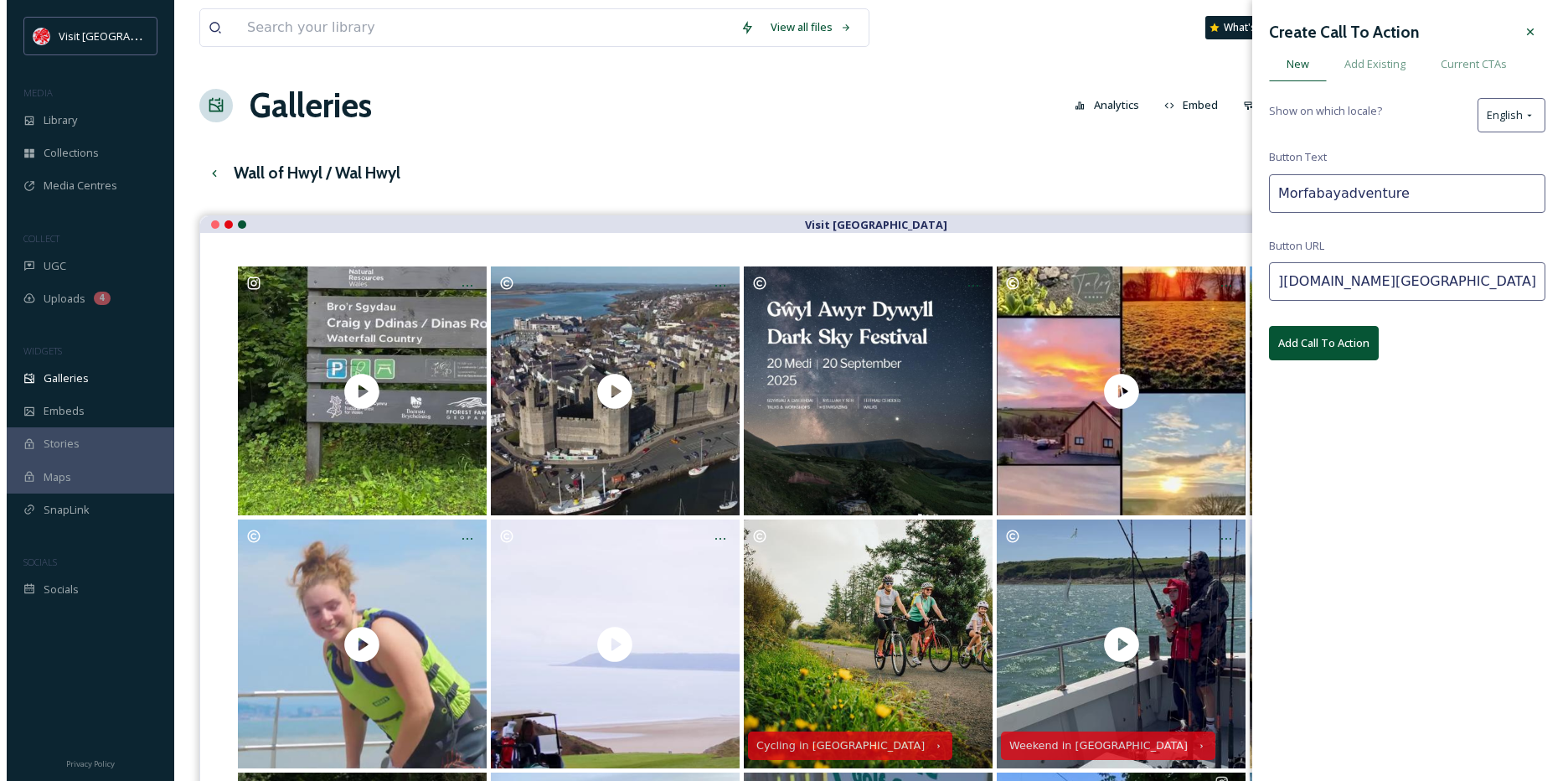
scroll to position [0, 0]
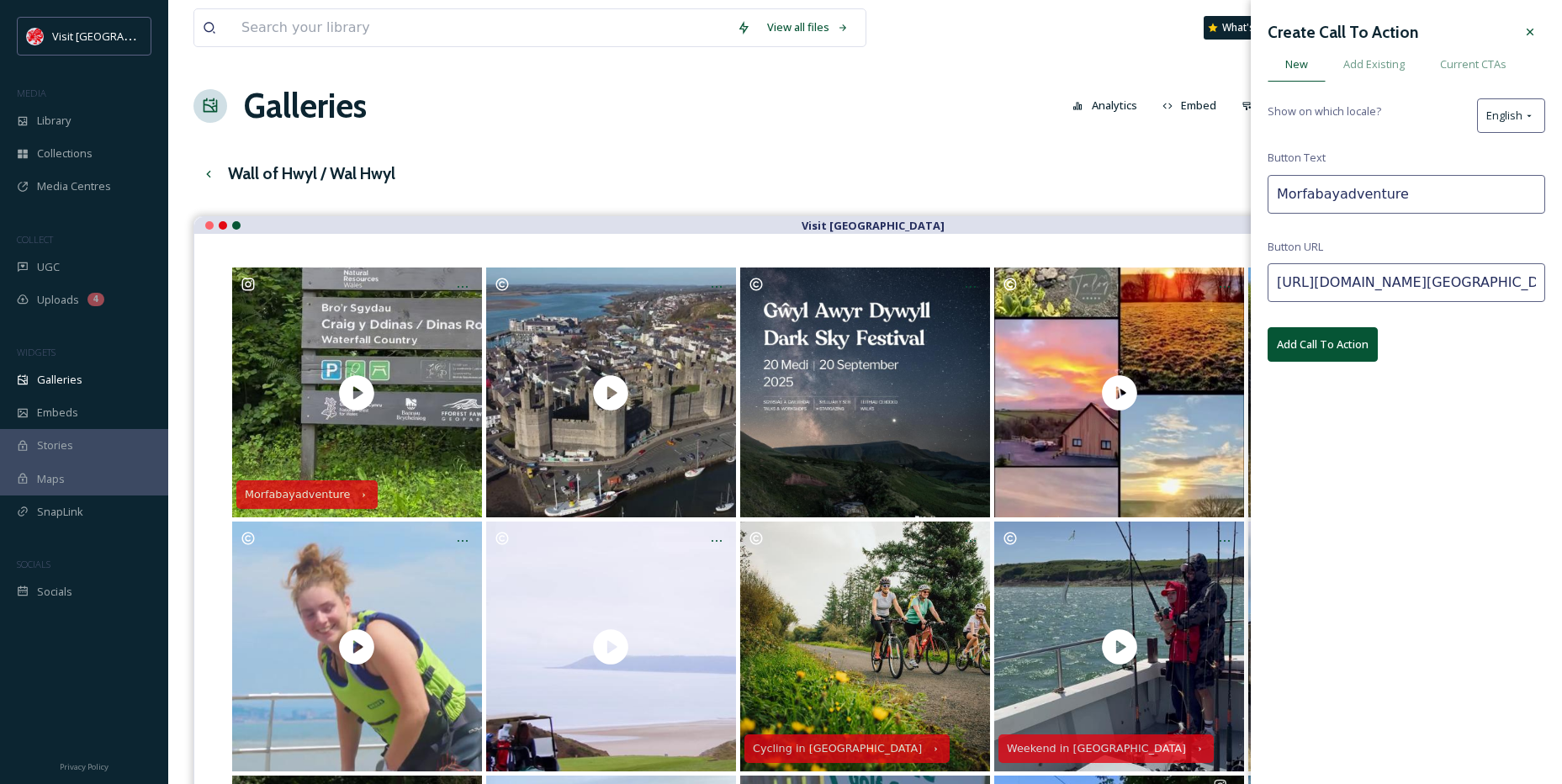
click at [1538, 28] on div at bounding box center [1530, 32] width 30 height 30
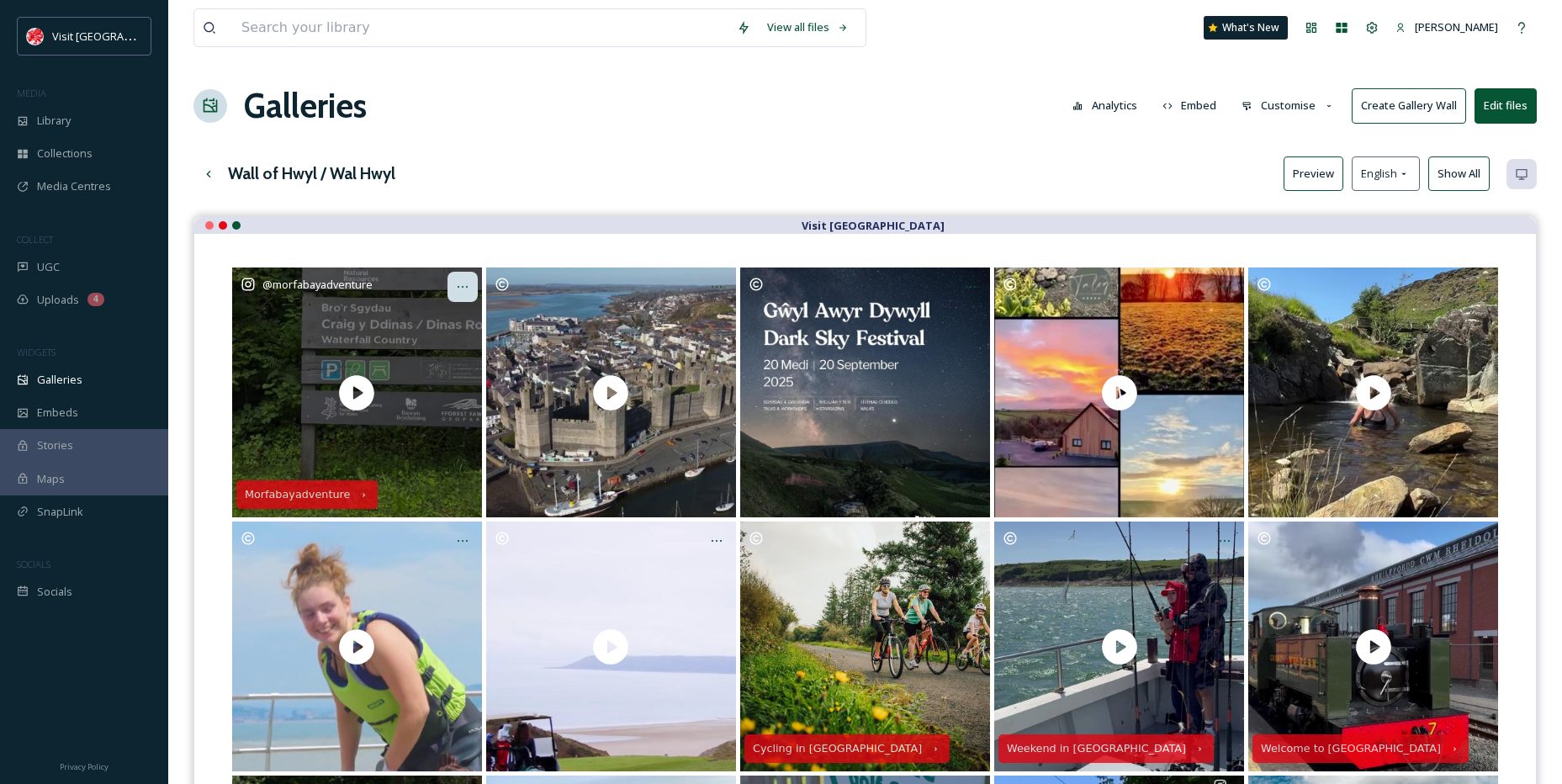
click at [471, 296] on div at bounding box center [463, 286] width 30 height 30
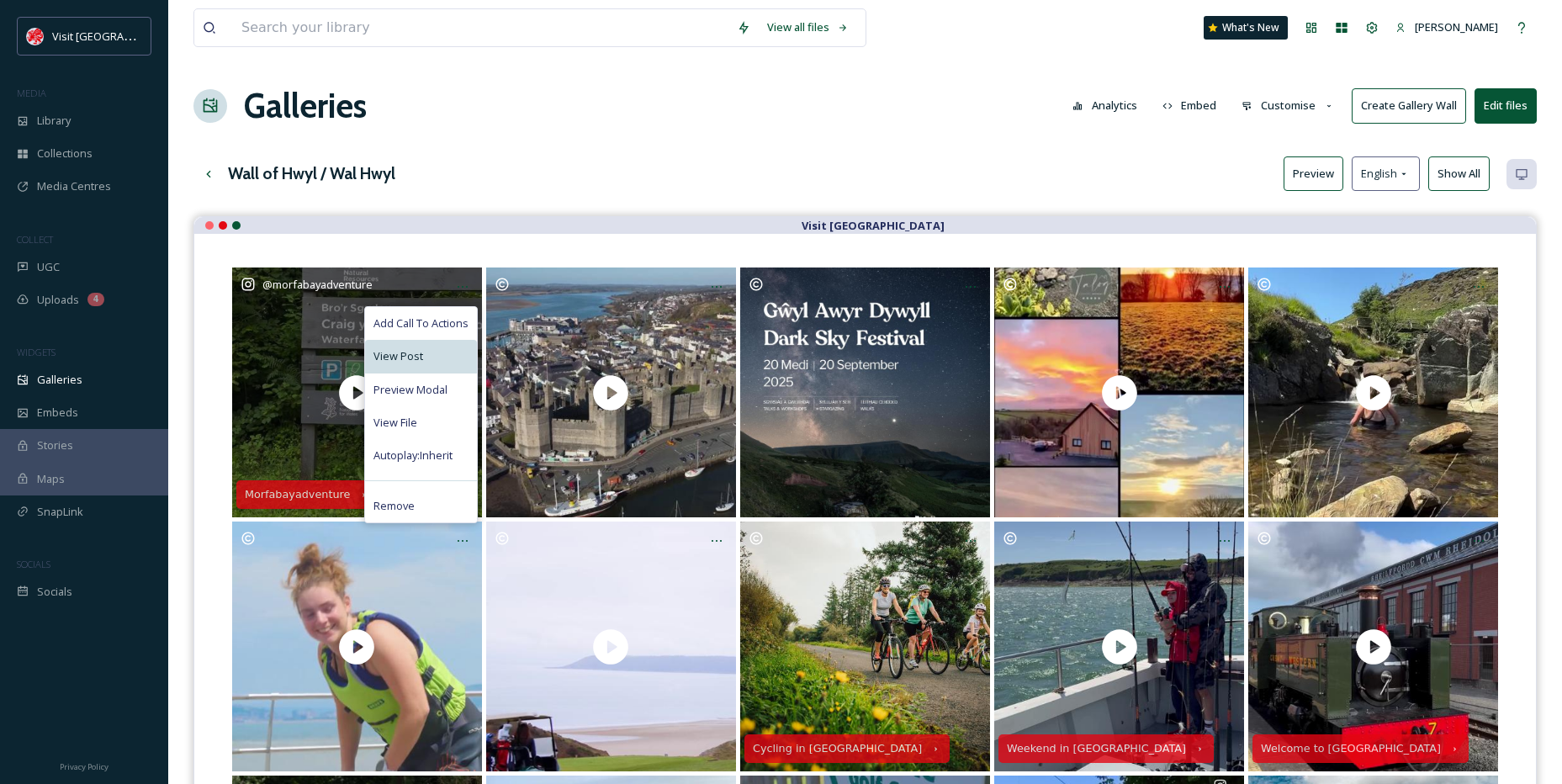
click at [431, 340] on div "View Post" at bounding box center [422, 356] width 112 height 33
click at [415, 416] on span "View File" at bounding box center [395, 422] width 44 height 16
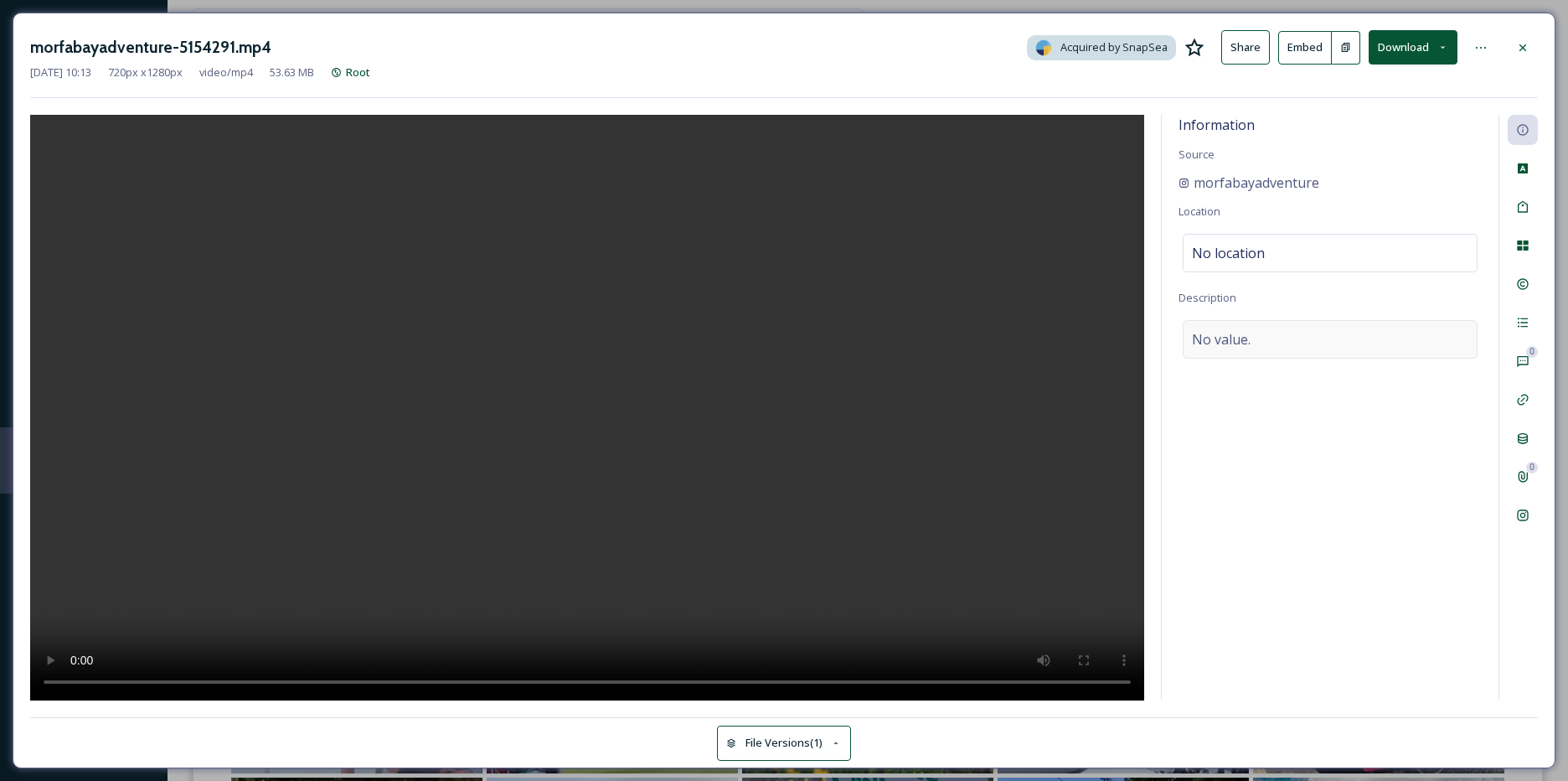
click at [1229, 341] on span "No value." at bounding box center [1221, 340] width 58 height 20
click at [1229, 341] on textarea at bounding box center [1329, 390] width 304 height 139
paste textarea "A D V E N T U R E D A Y S Combine Rock Climbing/Abseiling with Gorge Walking fo…"
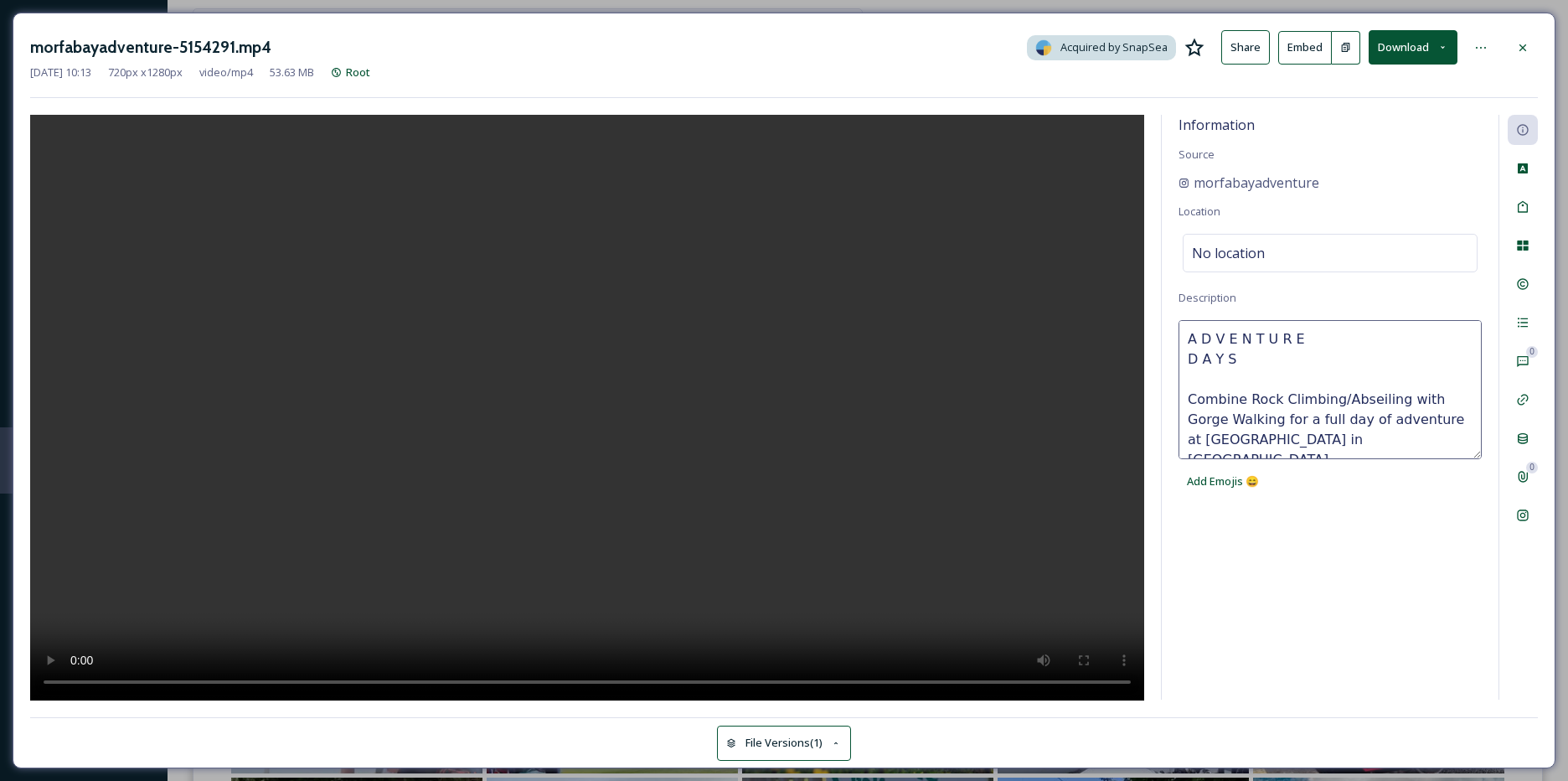
click at [1195, 358] on textarea "A D V E N T U R E D A Y S Combine Rock Climbing/Abseiling with Gorge Walking fo…" at bounding box center [1329, 390] width 304 height 139
click at [1241, 389] on textarea "A D V E N T U R E D A Y S Combine Rock Climbing/Abseiling with Gorge Walking fo…" at bounding box center [1329, 390] width 304 height 139
click at [1267, 347] on textarea "A D V E N T U R E D A Y S Combine Rock Climbing/Abseiling with Gorge Walking fo…" at bounding box center [1329, 390] width 304 height 139
click at [1276, 341] on textarea "A D V E N T UR E D A Y S Combine Rock Climbing/Abseiling with Gorge Walking for…" at bounding box center [1329, 390] width 304 height 139
click at [1251, 339] on textarea "A D V E N T URE D A Y S Combine Rock Climbing/Abseiling with Gorge Walking for …" at bounding box center [1329, 390] width 304 height 139
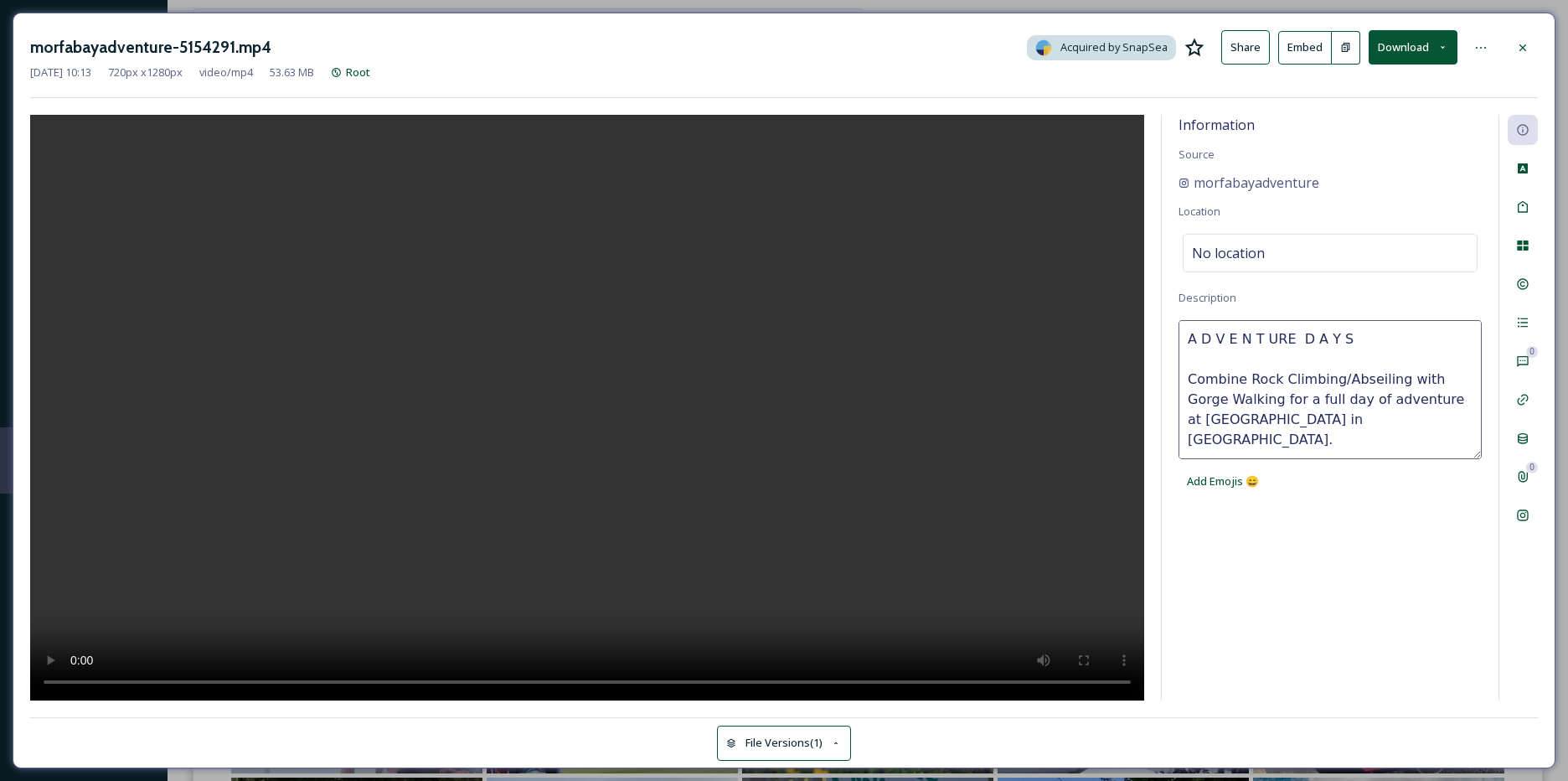
click at [1259, 348] on textarea "A D V E N T URE D A Y S Combine Rock Climbing/Abseiling with Gorge Walking for …" at bounding box center [1329, 390] width 304 height 139
click at [1259, 345] on textarea "A D V E N T URE D A Y S Combine Rock Climbing/Abseiling with Gorge Walking for …" at bounding box center [1329, 390] width 304 height 139
click at [1246, 340] on textarea "A D V E N TURE D A Y S Combine Rock Climbing/Abseiling with Gorge Walking for a…" at bounding box center [1329, 390] width 304 height 139
drag, startPoint x: 1236, startPoint y: 331, endPoint x: 1244, endPoint y: 342, distance: 13.6
click at [1236, 332] on textarea "A D V E NTURE D A Y S Combine Rock Climbing/Abseiling with Gorge Walking for a …" at bounding box center [1329, 390] width 304 height 139
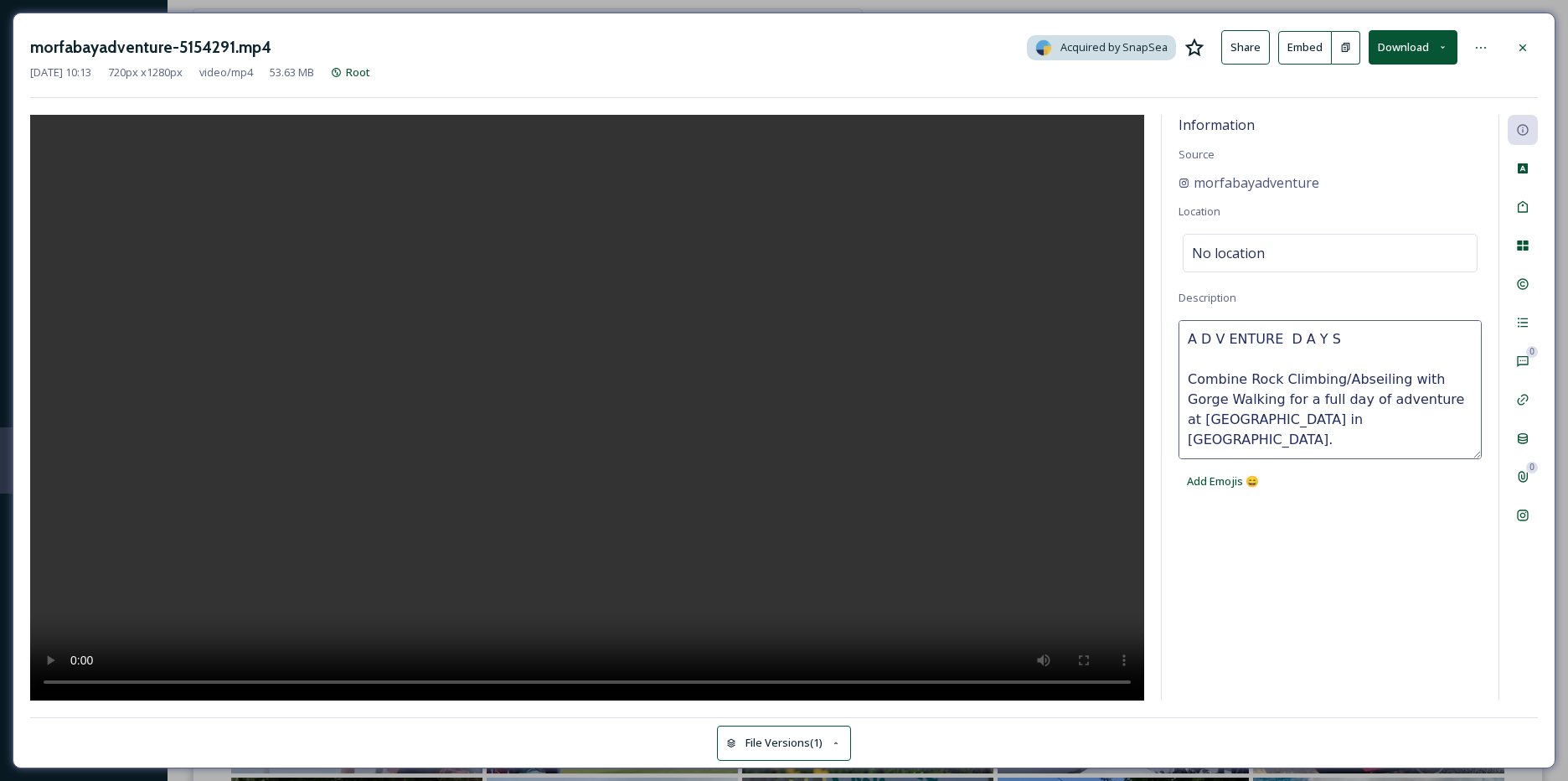
drag, startPoint x: 1225, startPoint y: 338, endPoint x: 1230, endPoint y: 347, distance: 10.3
click at [1227, 342] on textarea "A D V ENTURE D A Y S Combine Rock Climbing/Abseiling with Gorge Walking for a f…" at bounding box center [1329, 390] width 304 height 139
click at [1211, 334] on textarea "A D VENTURE D A Y S Combine Rock Climbing/Abseiling with Gorge Walking for a fu…" at bounding box center [1329, 390] width 304 height 139
click at [1203, 339] on textarea "A DVENTURE D A Y S Combine Rock Climbing/Abseiling with Gorge Walking for a ful…" at bounding box center [1329, 390] width 304 height 139
click at [1280, 337] on textarea "ADVENTURE D A Y S Combine Rock Climbing/Abseiling with Gorge Walking for a full…" at bounding box center [1329, 390] width 304 height 139
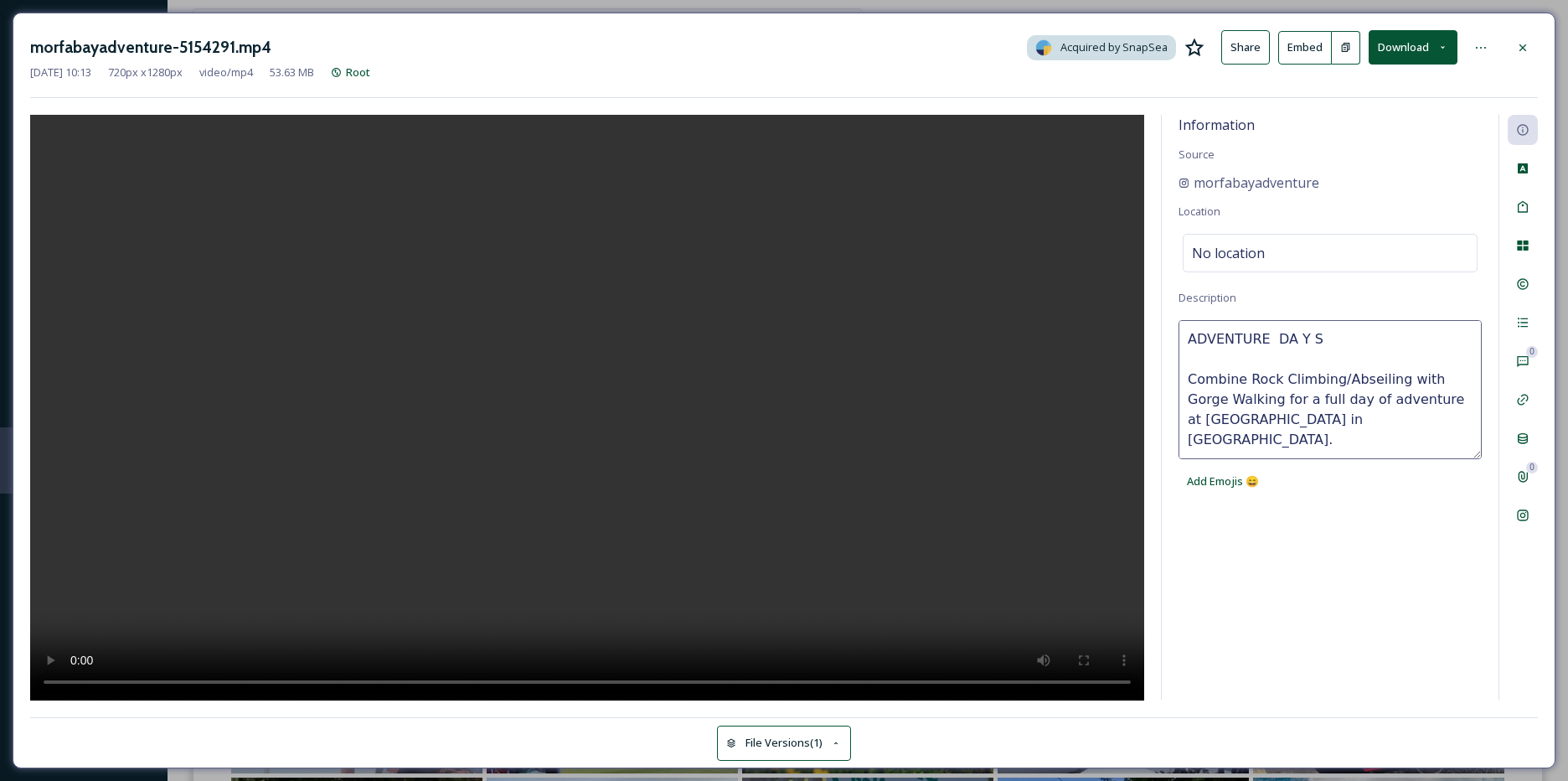
click at [1289, 337] on textarea "ADVENTURE DA Y S Combine Rock Climbing/Abseiling with Gorge Walking for a full …" at bounding box center [1329, 390] width 304 height 139
type textarea "ADVENTURE DAYS Combine Rock Climbing/Abseiling with Gorge Walking for a full da…"
click at [1311, 379] on textarea "ADVENTURE DAYS Combine Rock Climbing/Abseiling with Gorge Walking for a full da…" at bounding box center [1329, 390] width 304 height 139
click at [1276, 361] on textarea "ADVENTURE DAYS Combine Rock Climbing/Abseiling with Gorge Walking for a full da…" at bounding box center [1329, 390] width 304 height 139
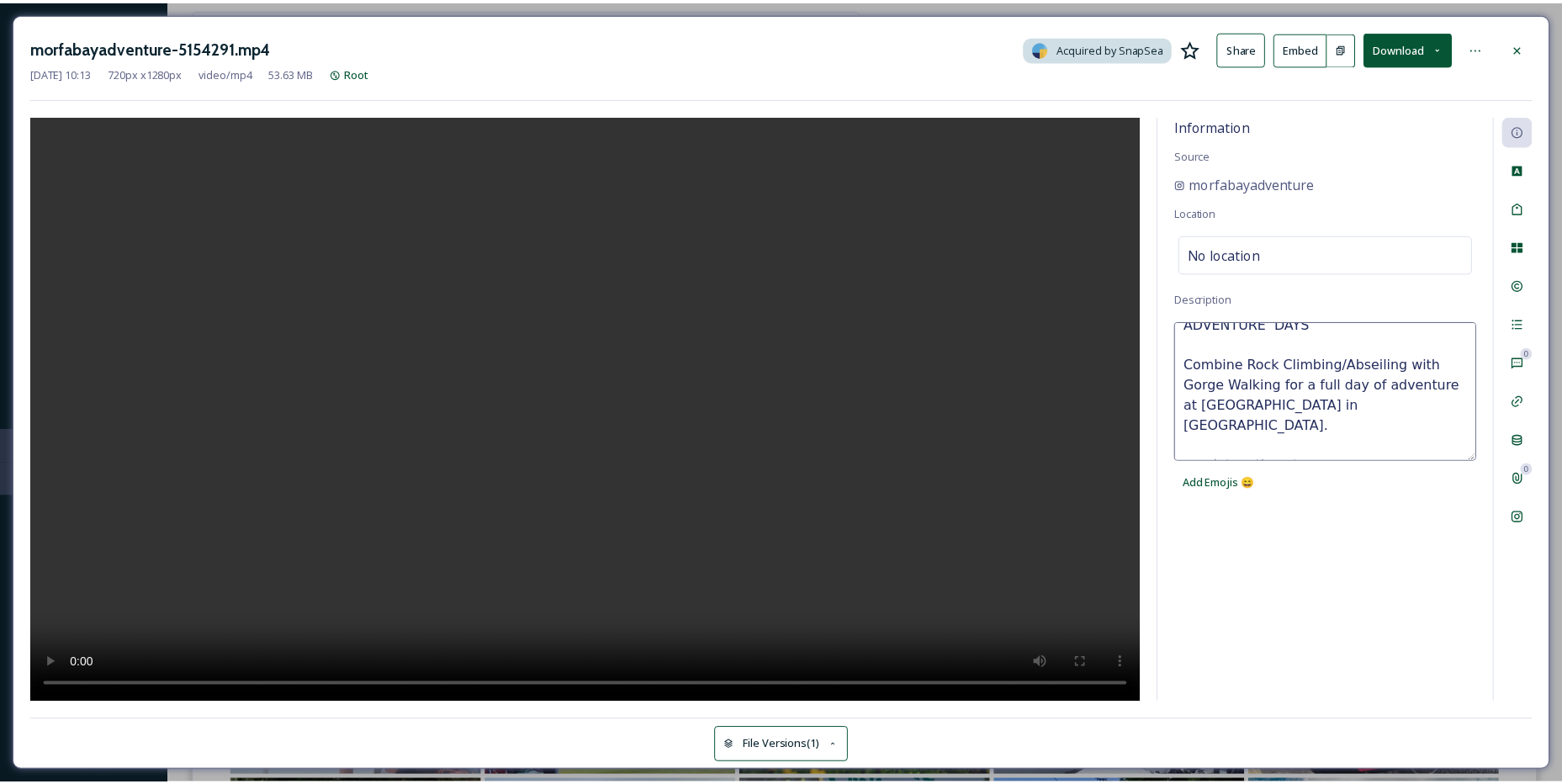
scroll to position [21, 0]
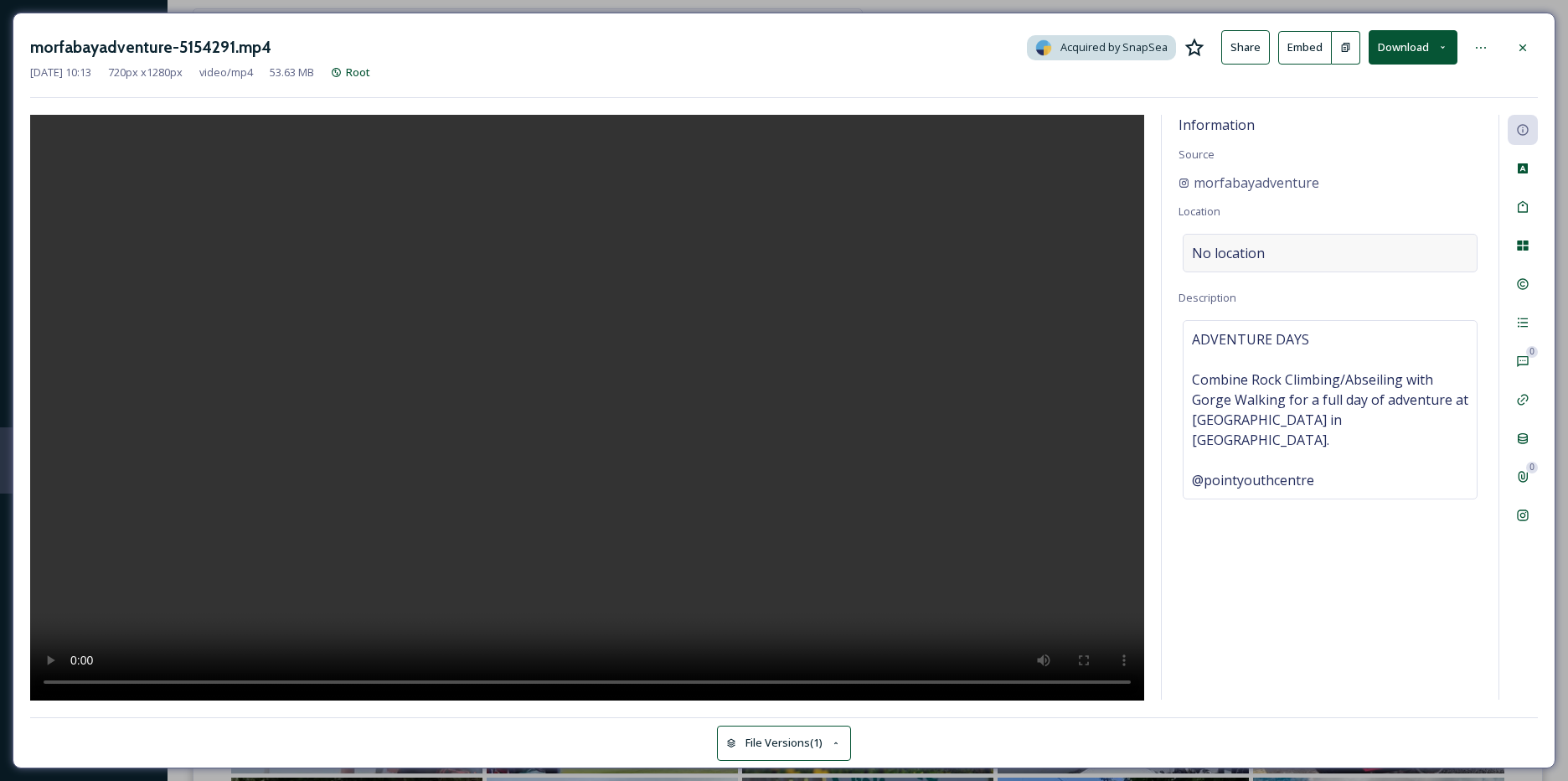
click at [1257, 254] on span "No location" at bounding box center [1228, 254] width 72 height 20
click at [1257, 254] on input at bounding box center [1330, 254] width 293 height 37
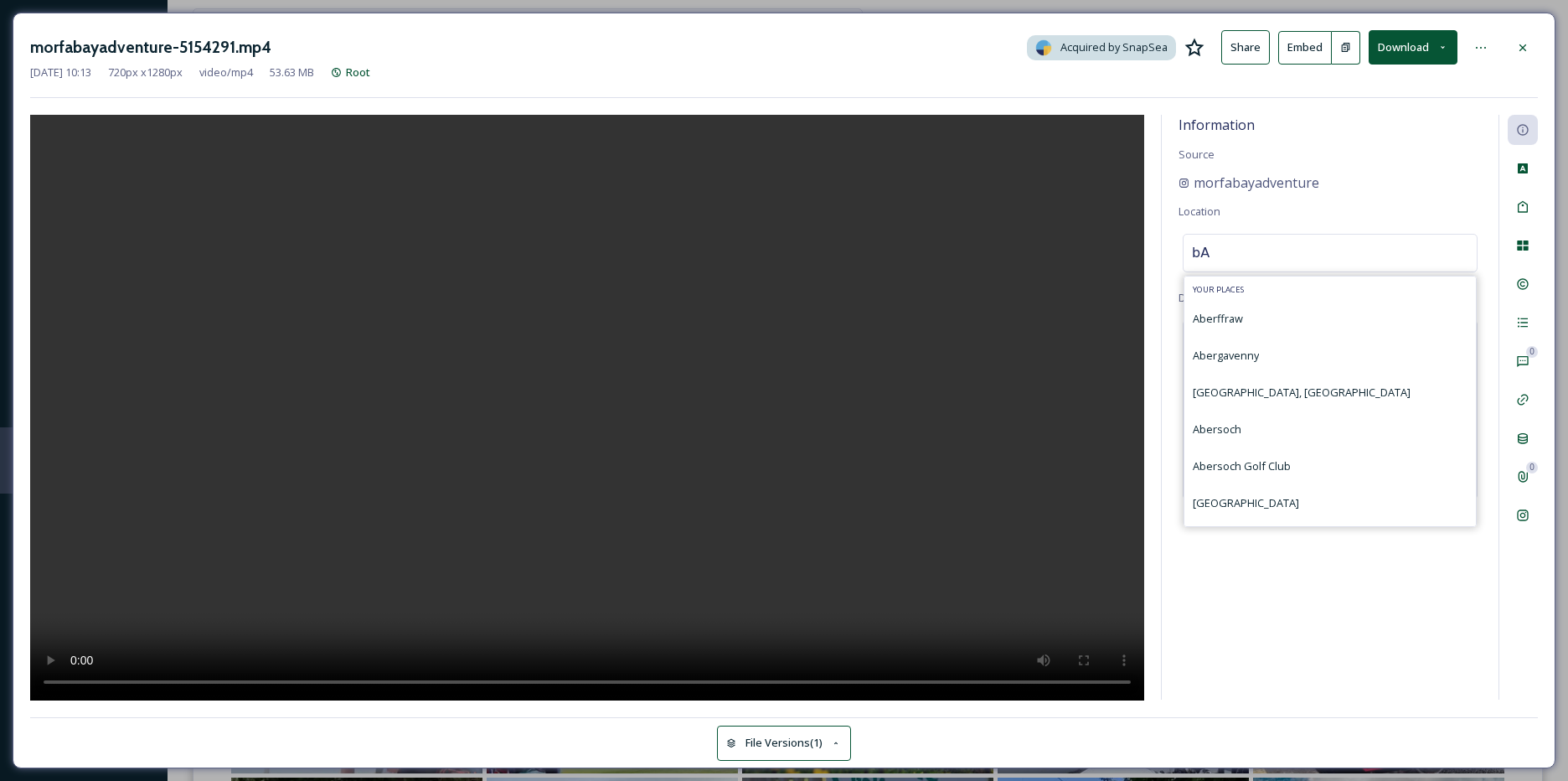
type input "b"
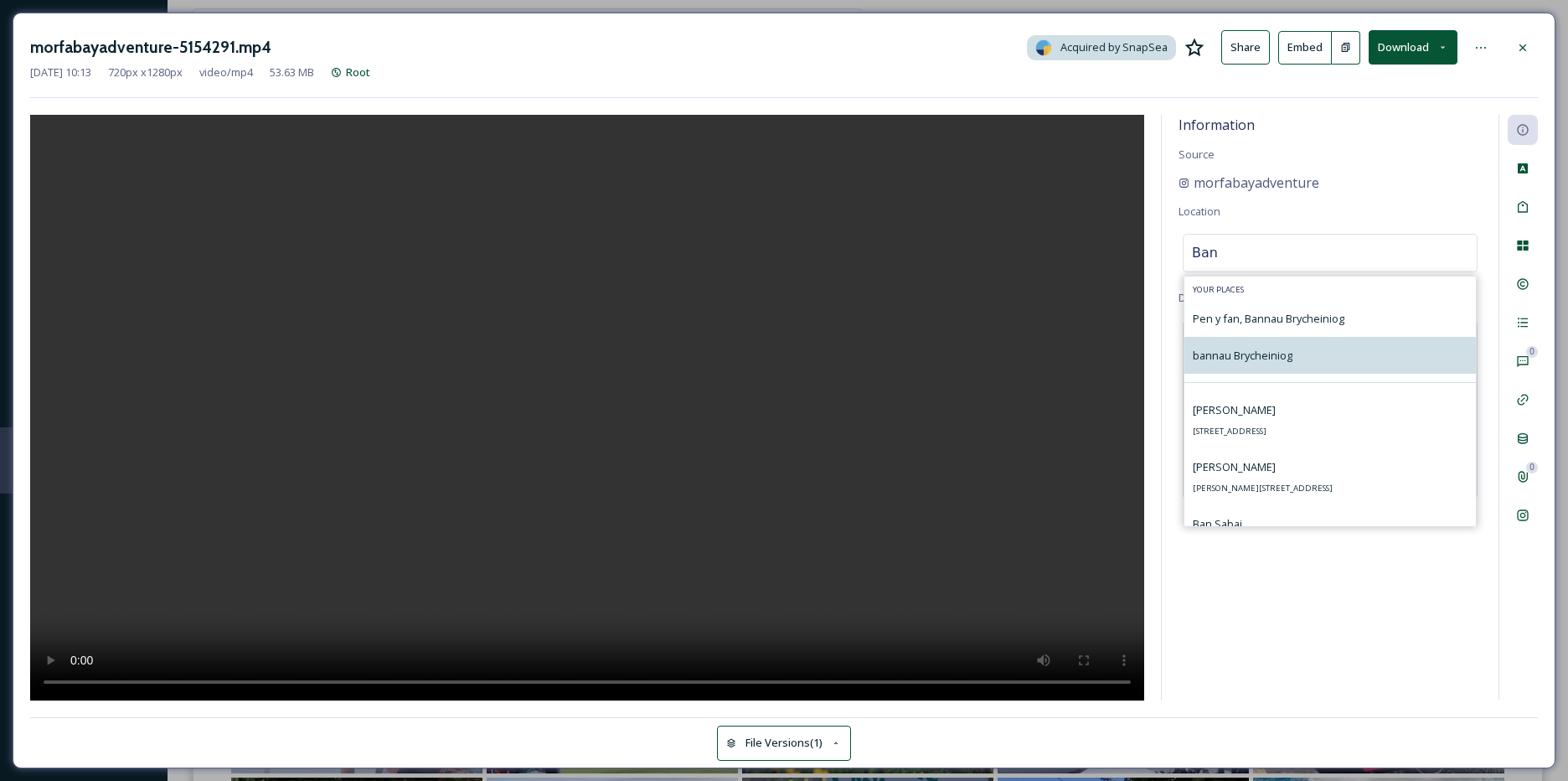
type input "Ban"
click at [1311, 345] on div "bannau Brycheiniog" at bounding box center [1330, 356] width 292 height 37
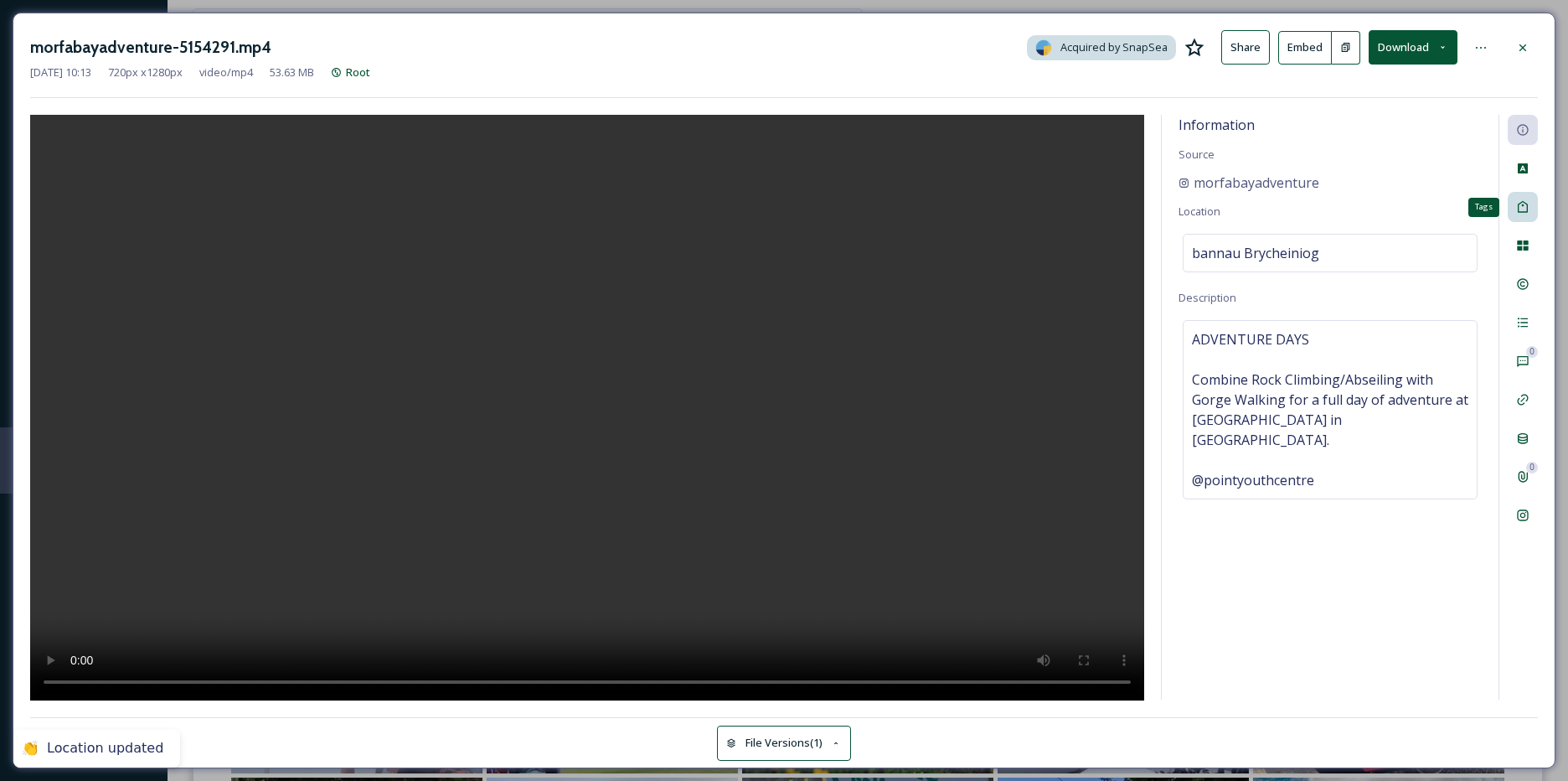
click at [1522, 205] on icon at bounding box center [1523, 207] width 10 height 12
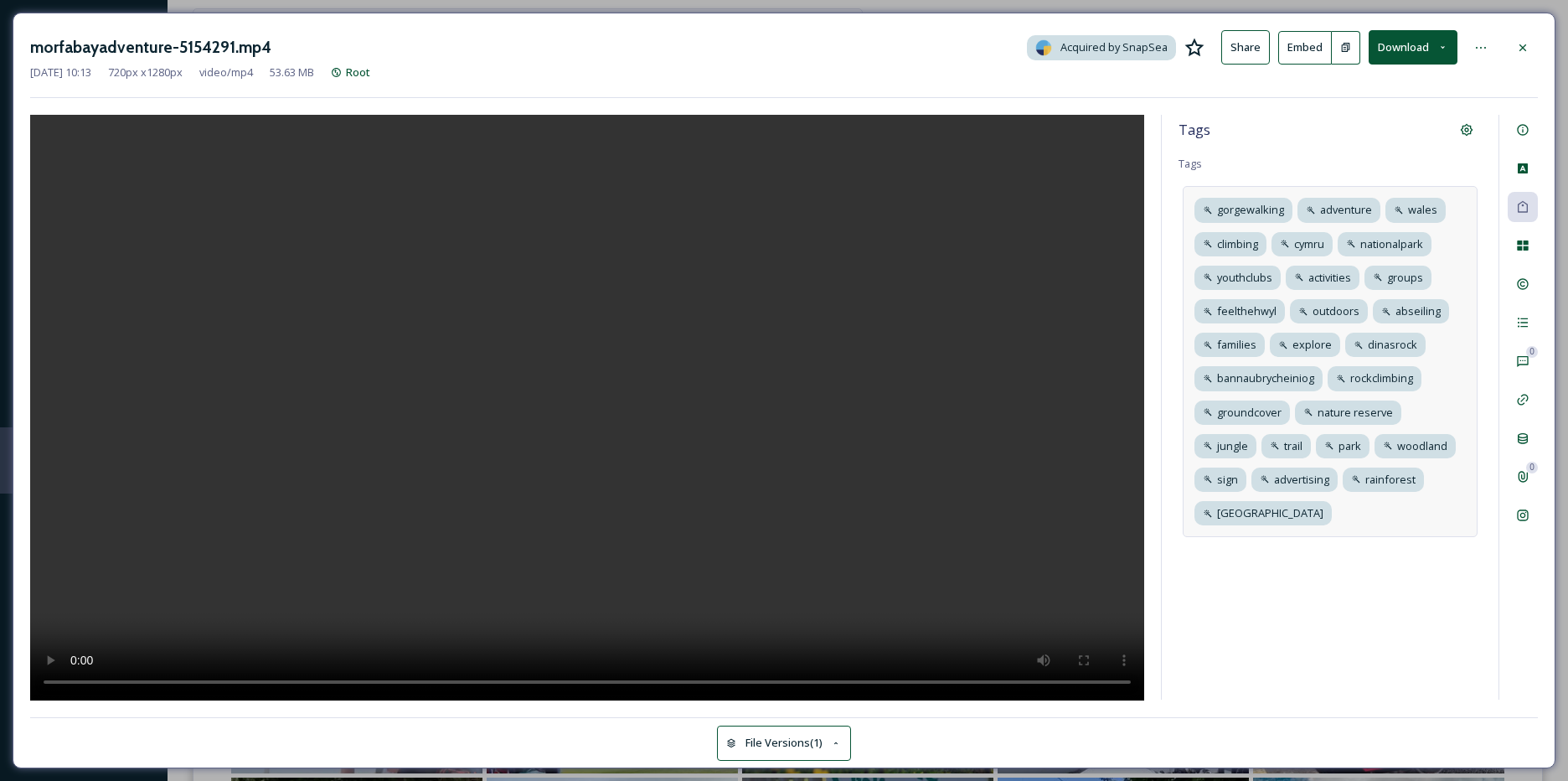
click at [1308, 524] on div "gorgewalking adventure wales climbing cymru nationalpark youthclubs activities …" at bounding box center [1330, 361] width 295 height 351
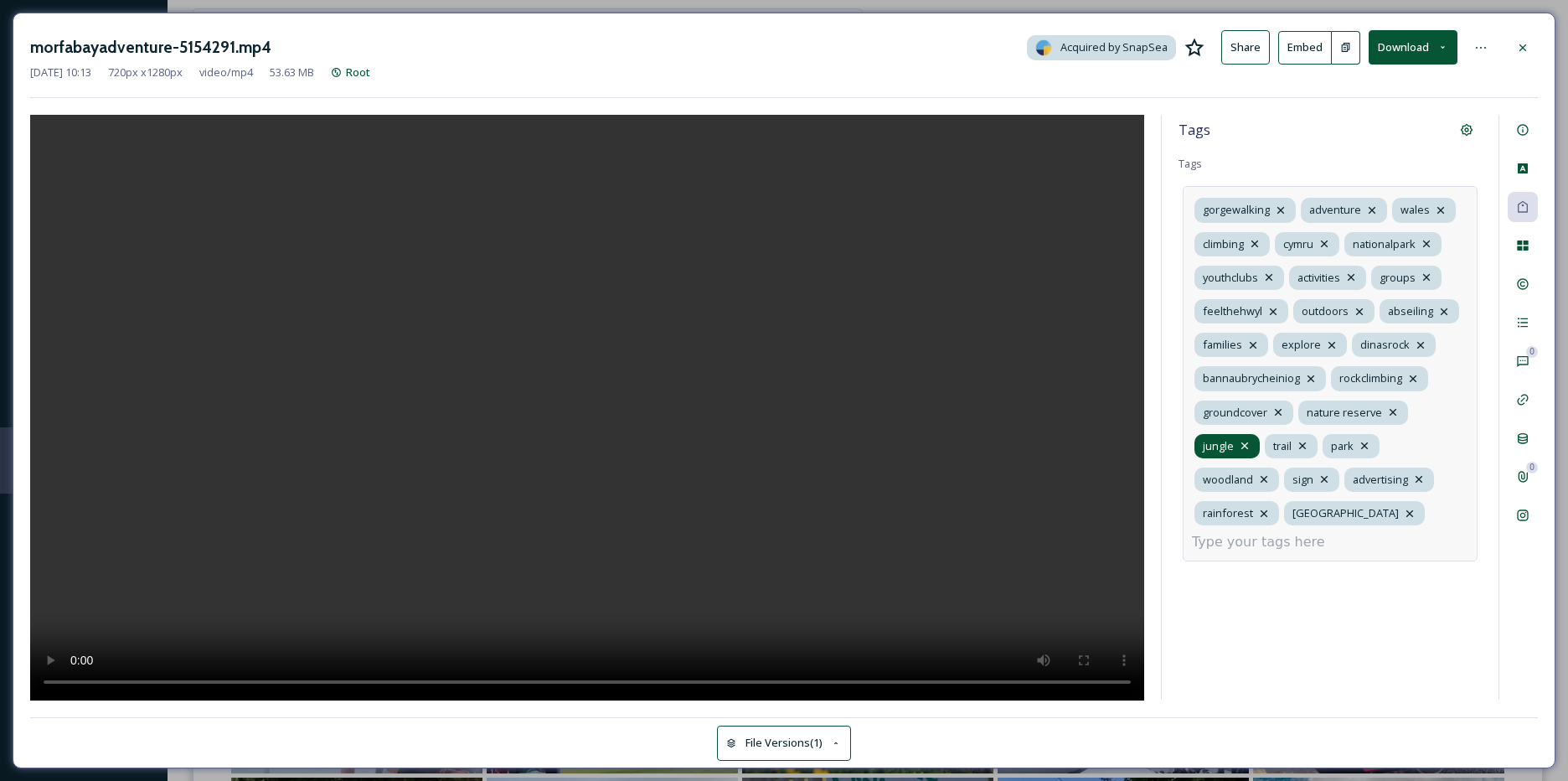
click at [1245, 445] on icon at bounding box center [1244, 445] width 6 height 7
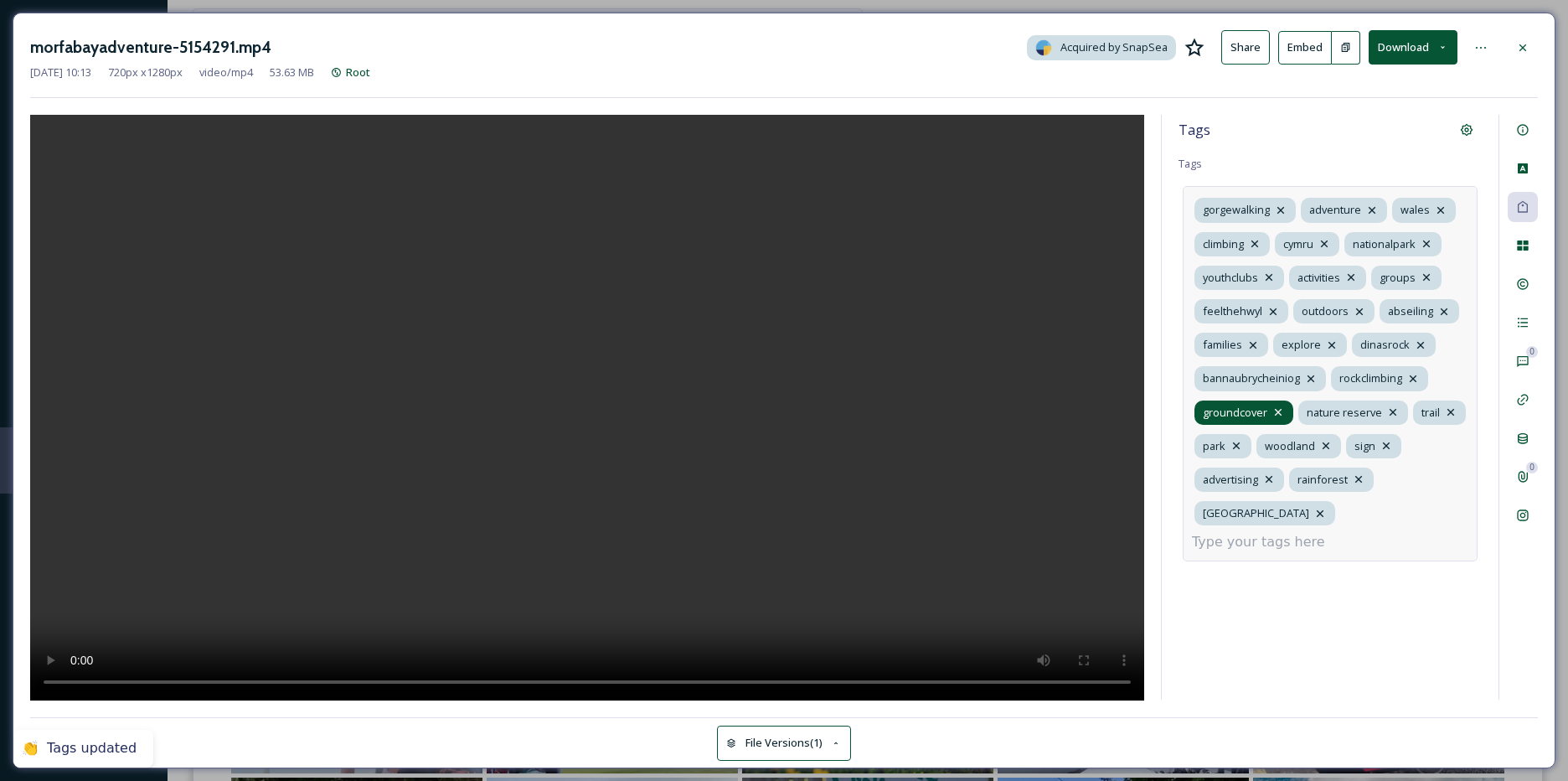
click at [1278, 415] on icon at bounding box center [1278, 412] width 13 height 13
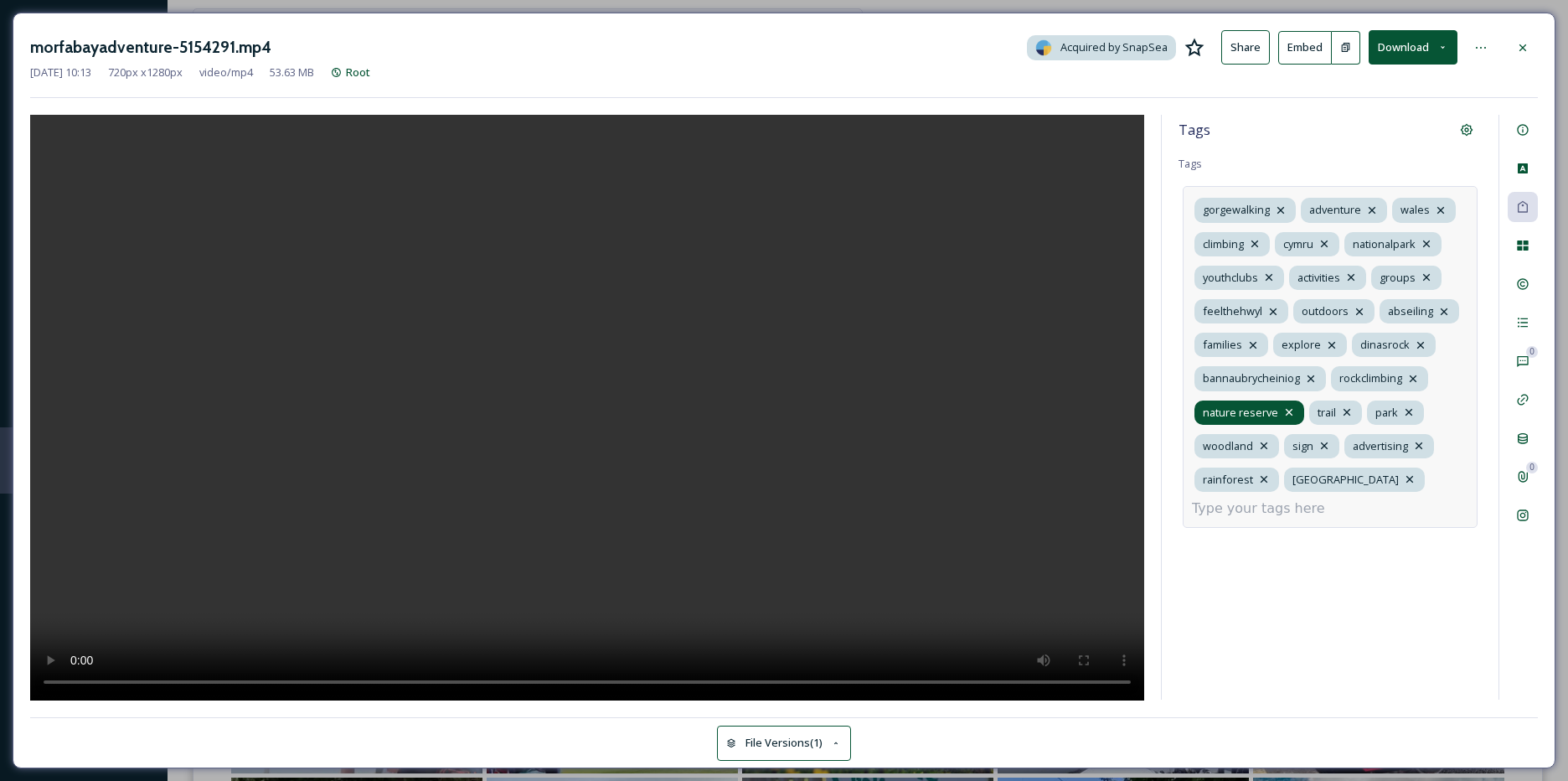
click at [1289, 410] on icon at bounding box center [1289, 411] width 6 height 7
click at [1298, 414] on icon at bounding box center [1294, 412] width 13 height 13
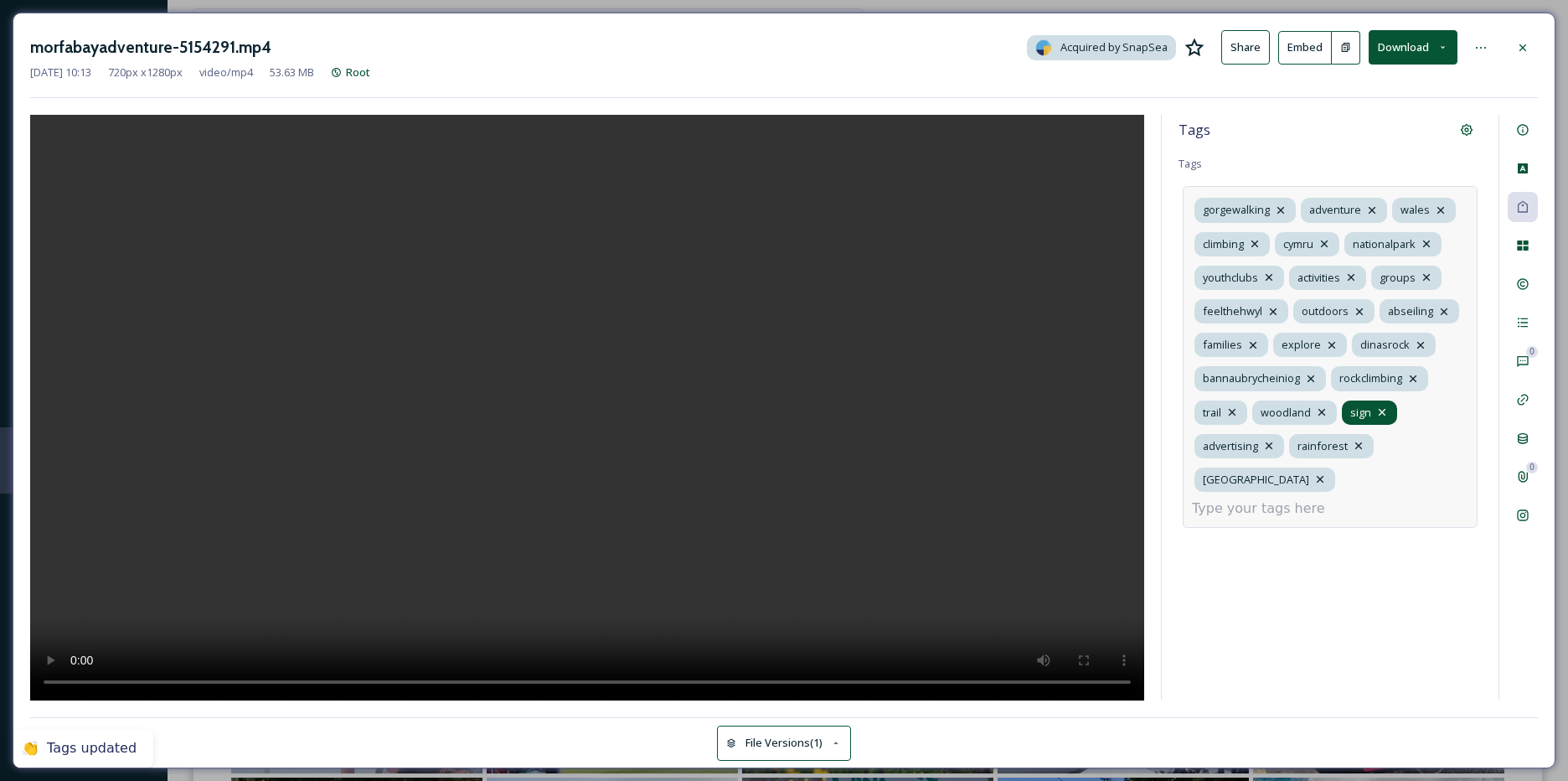
click at [1383, 407] on icon at bounding box center [1381, 412] width 13 height 13
click at [1264, 444] on icon at bounding box center [1263, 445] width 6 height 7
click at [1417, 410] on icon at bounding box center [1416, 412] width 13 height 13
click at [1255, 465] on input at bounding box center [1276, 475] width 167 height 20
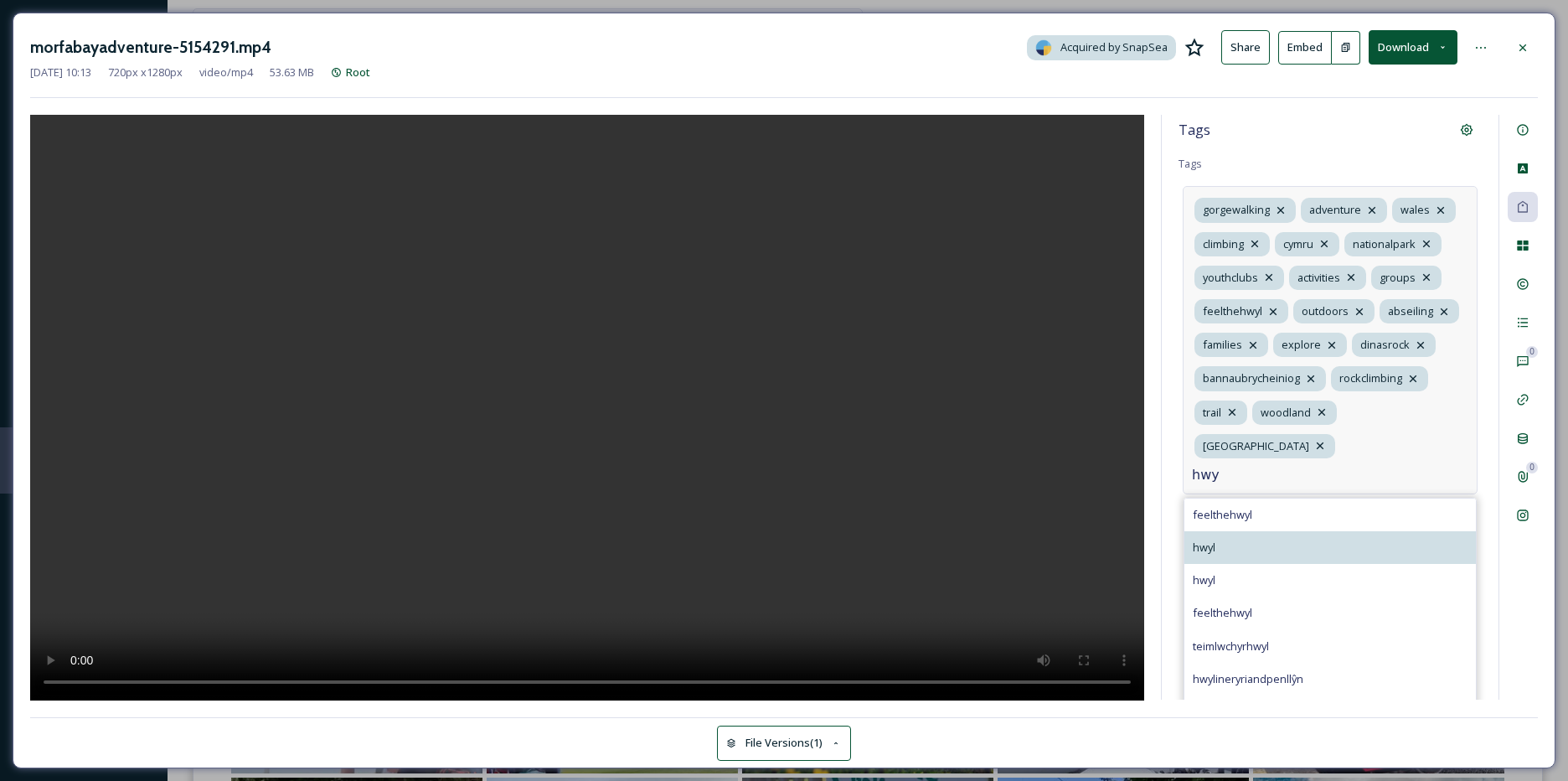
type input "hwy"
click at [1223, 531] on div "hwyl" at bounding box center [1330, 547] width 292 height 33
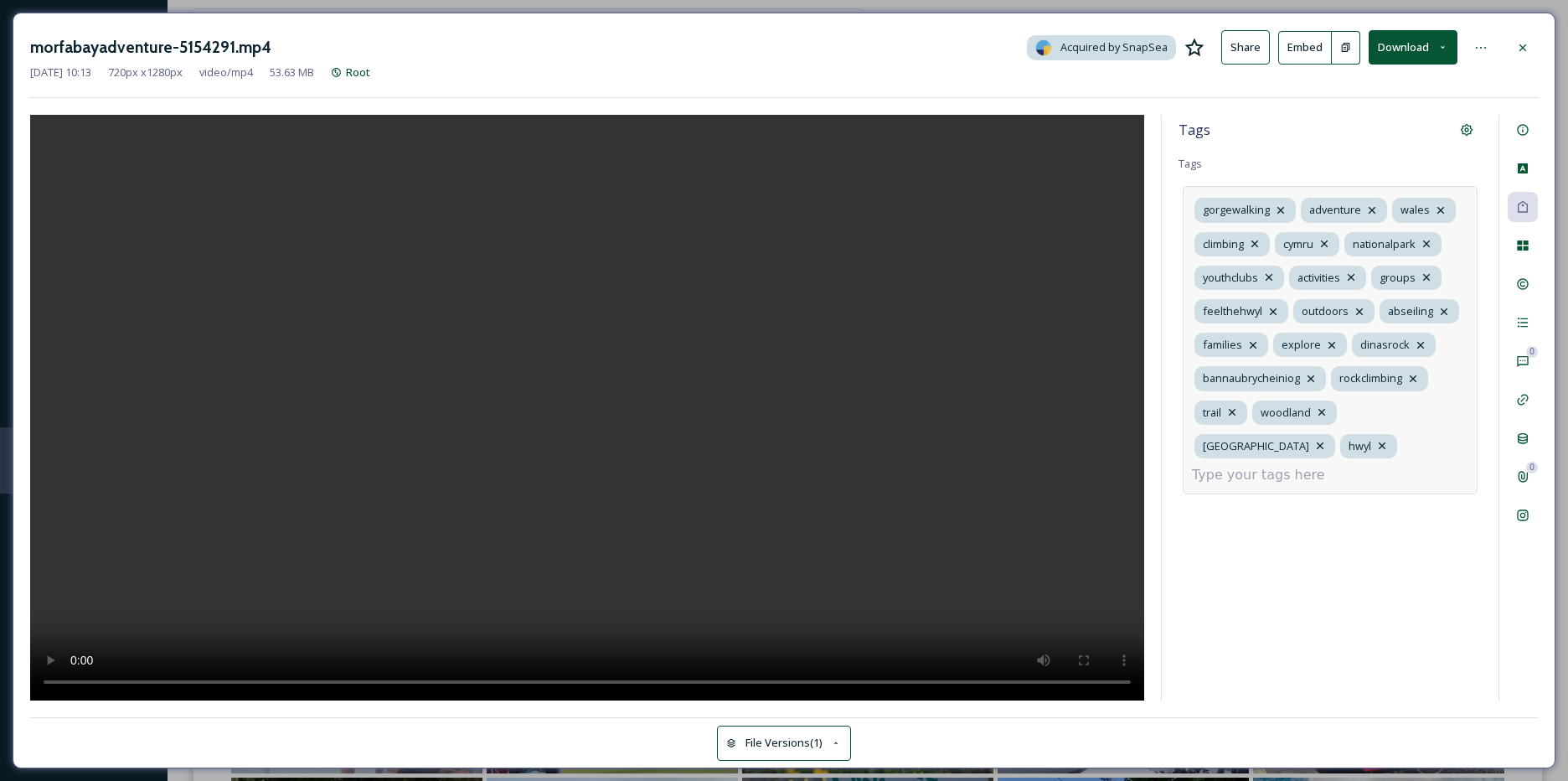
click at [1338, 465] on input at bounding box center [1276, 475] width 167 height 20
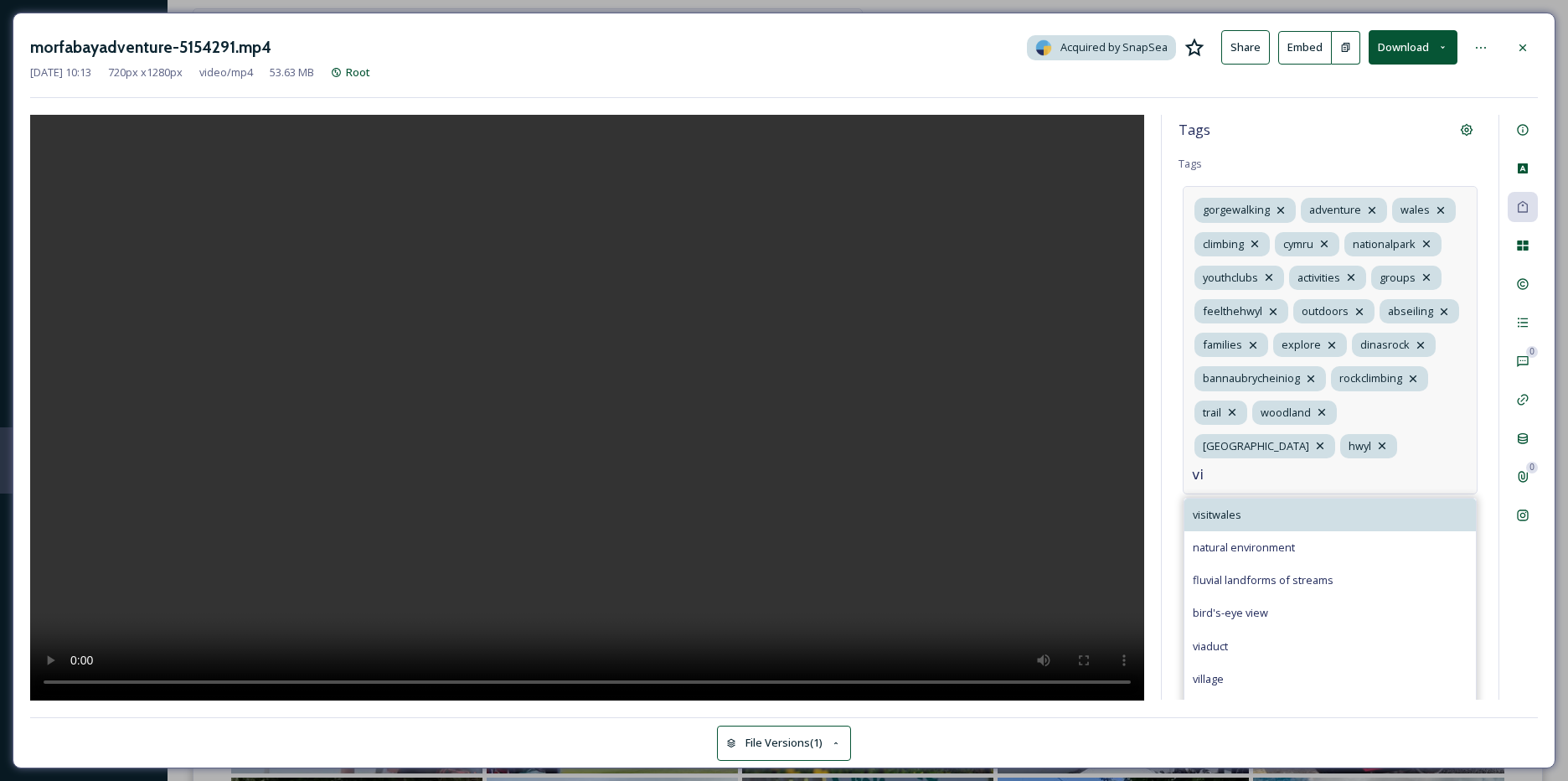
type input "vi"
click at [1272, 508] on div "visitwales" at bounding box center [1330, 514] width 292 height 33
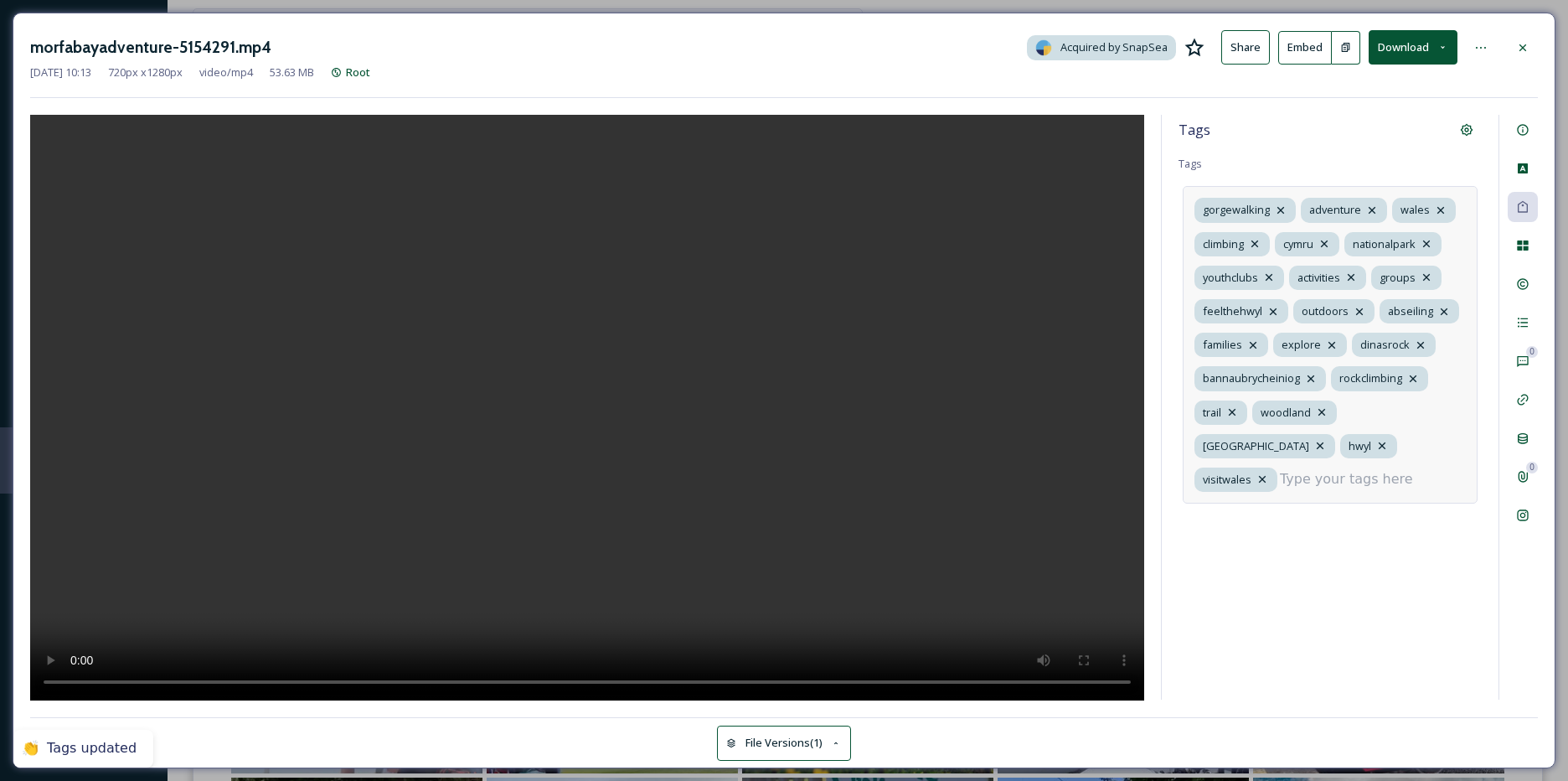
click at [1330, 472] on input at bounding box center [1364, 479] width 167 height 20
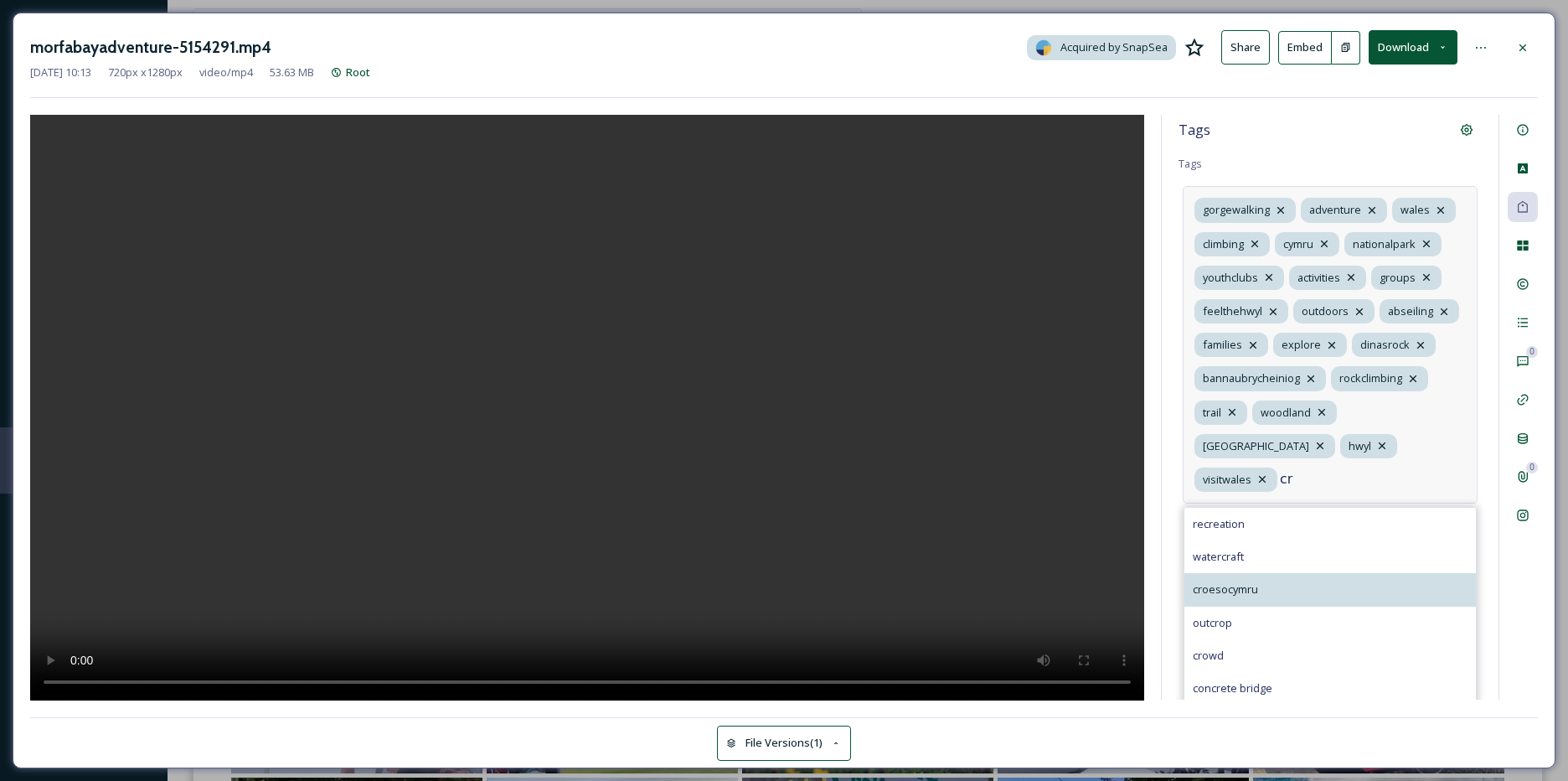
type input "cr"
click at [1229, 573] on div "croesocymru" at bounding box center [1330, 589] width 292 height 33
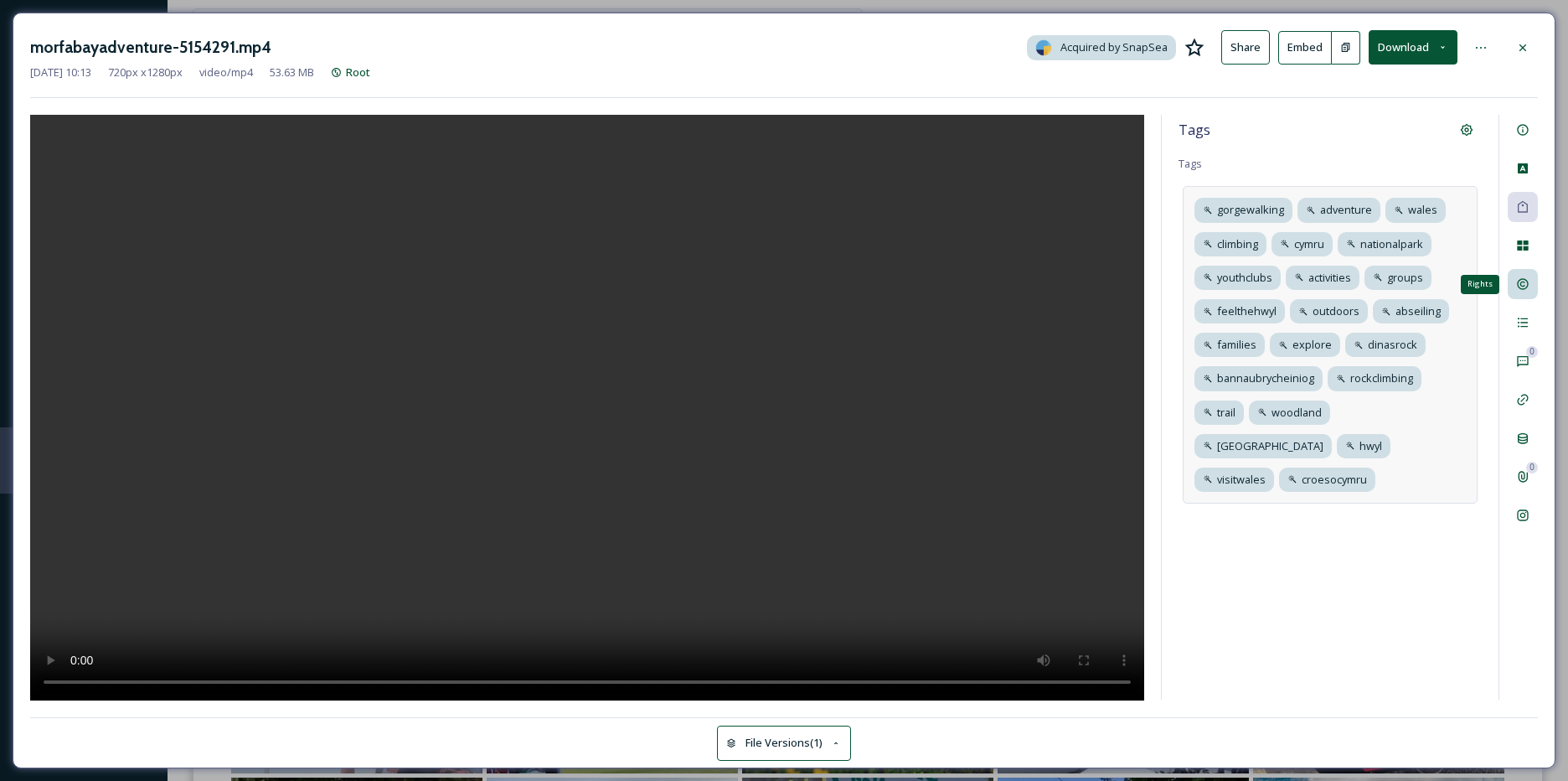
click at [1514, 282] on div "Rights" at bounding box center [1523, 284] width 30 height 30
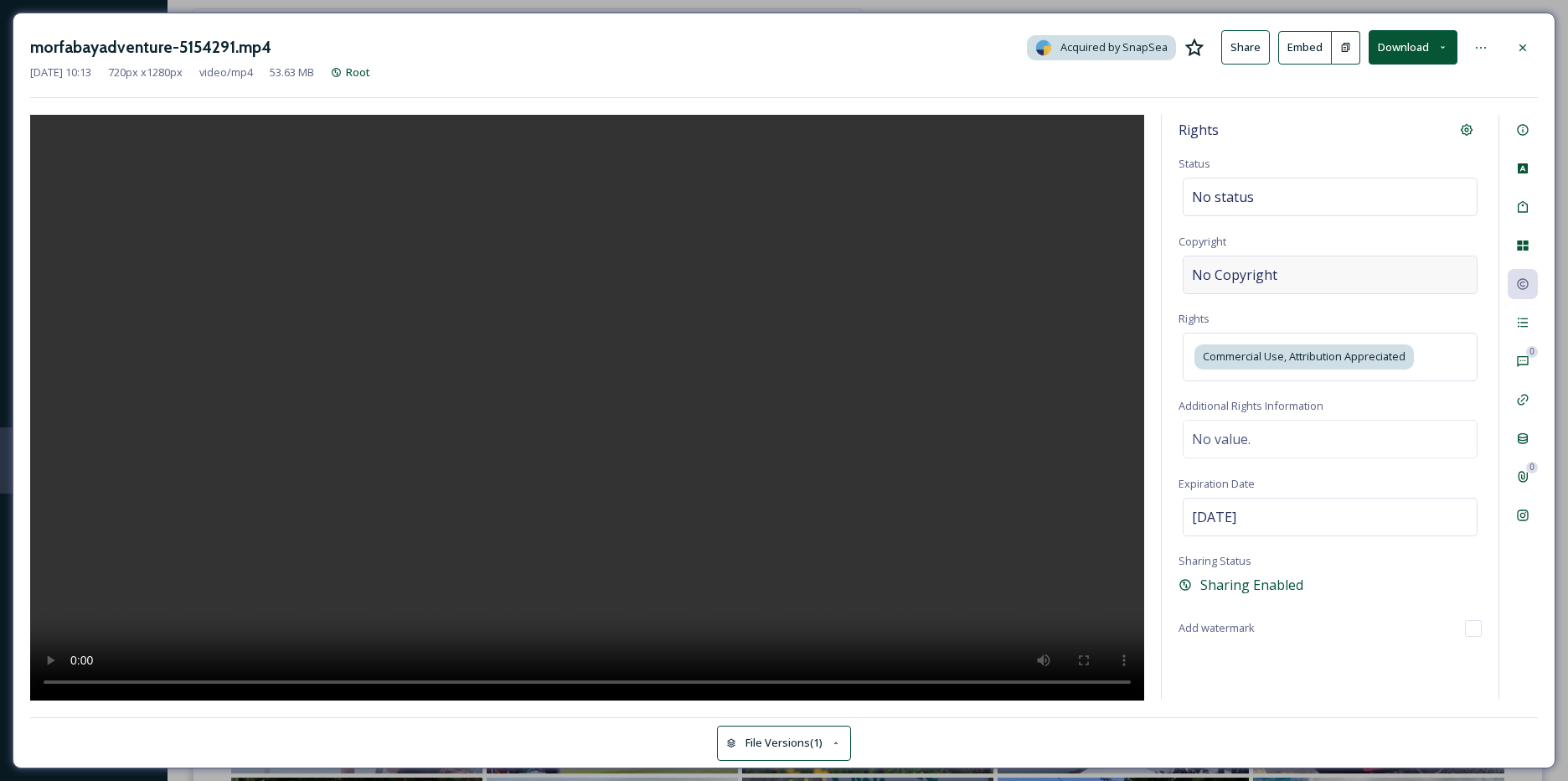
click at [1280, 289] on div "No Copyright" at bounding box center [1330, 275] width 295 height 39
type input "morfabayadventure"
click at [1522, 332] on div "Activity" at bounding box center [1523, 322] width 30 height 30
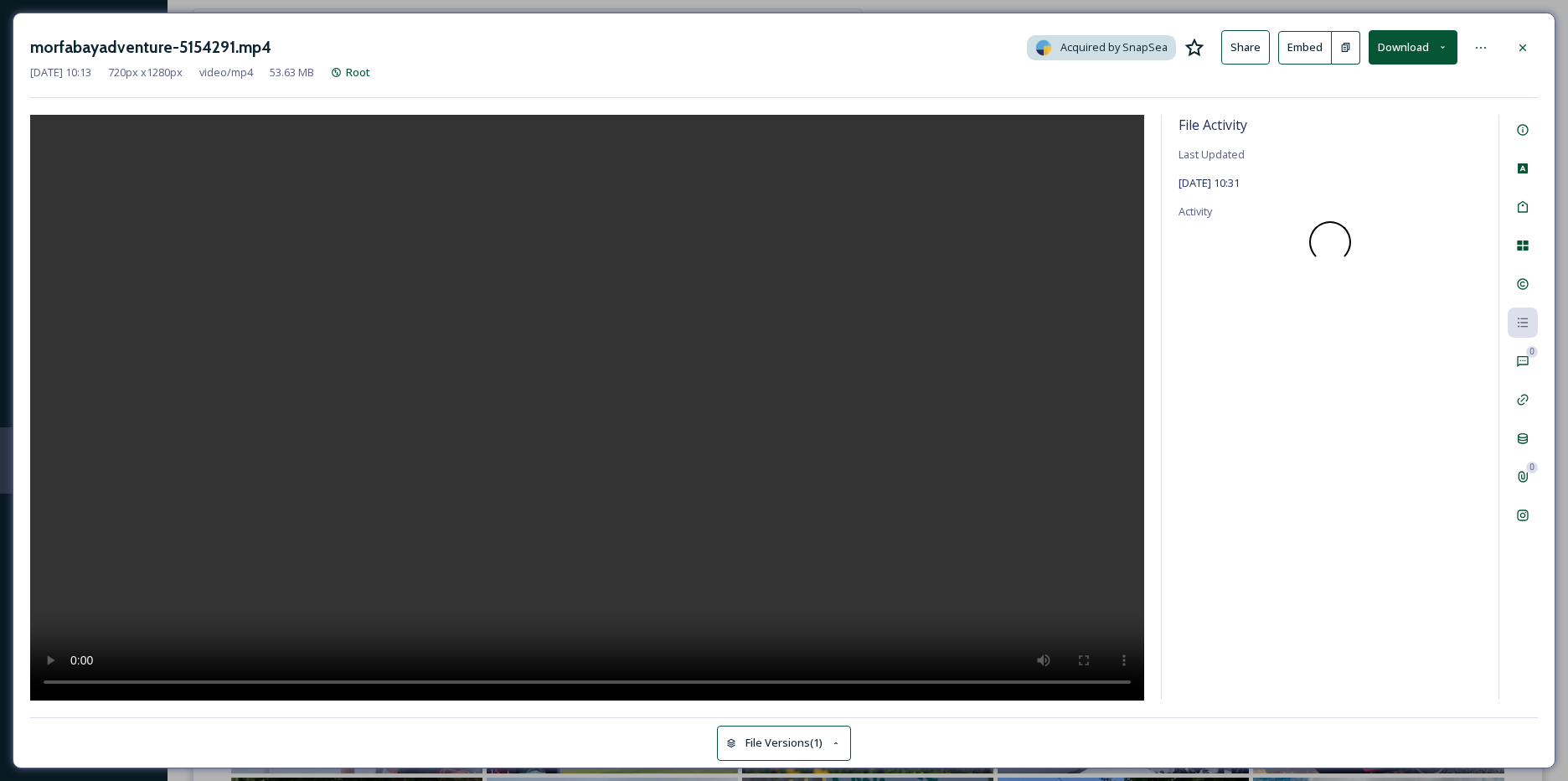
click at [1521, 59] on div at bounding box center [1523, 47] width 30 height 30
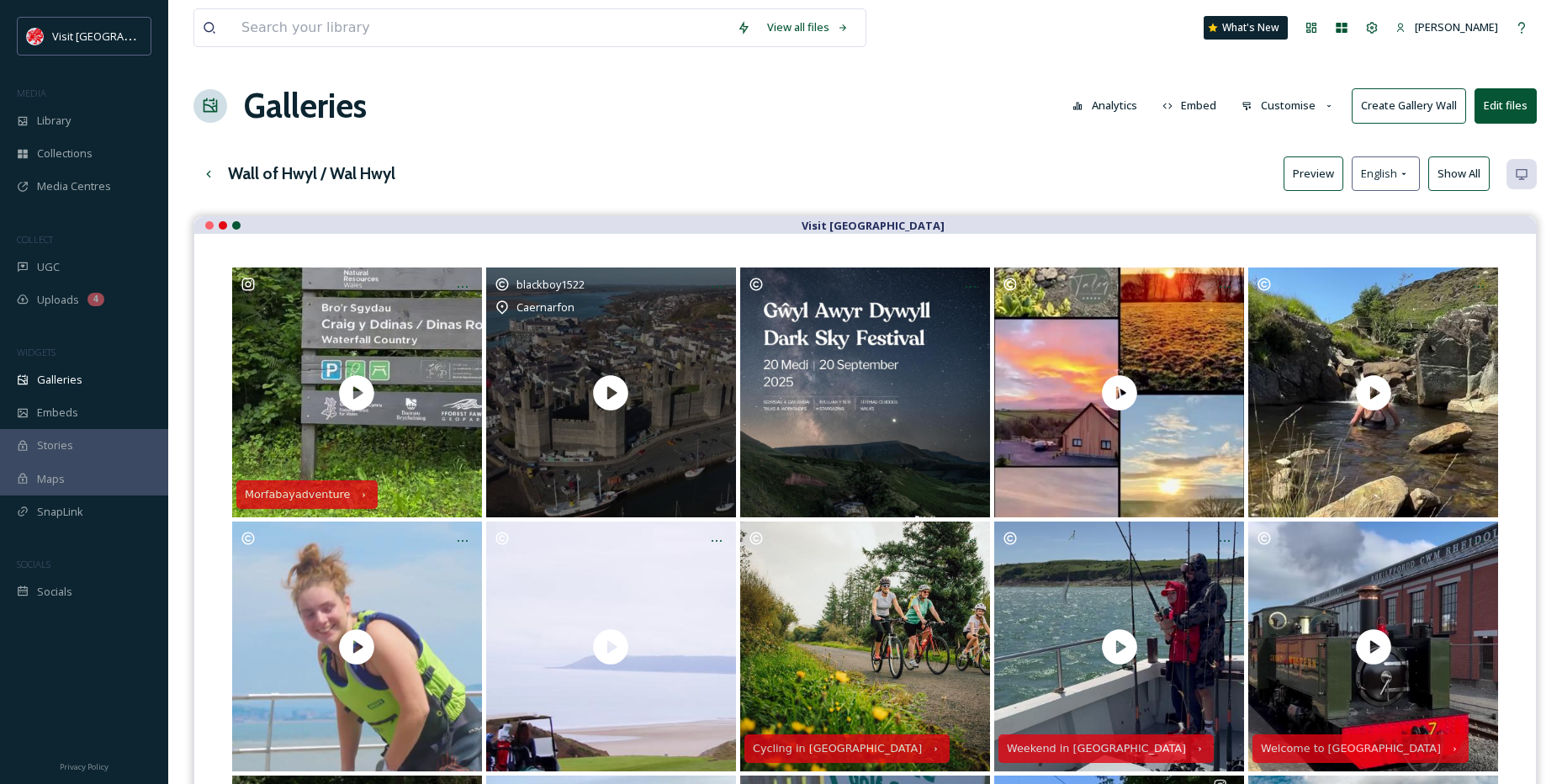
click at [578, 318] on div "blackboy1522 Caernarfon" at bounding box center [611, 392] width 250 height 250
click at [602, 380] on icon at bounding box center [612, 392] width 35 height 35
click at [598, 282] on div "blackboy1522" at bounding box center [612, 284] width 233 height 17
click at [719, 299] on div at bounding box center [716, 286] width 30 height 30
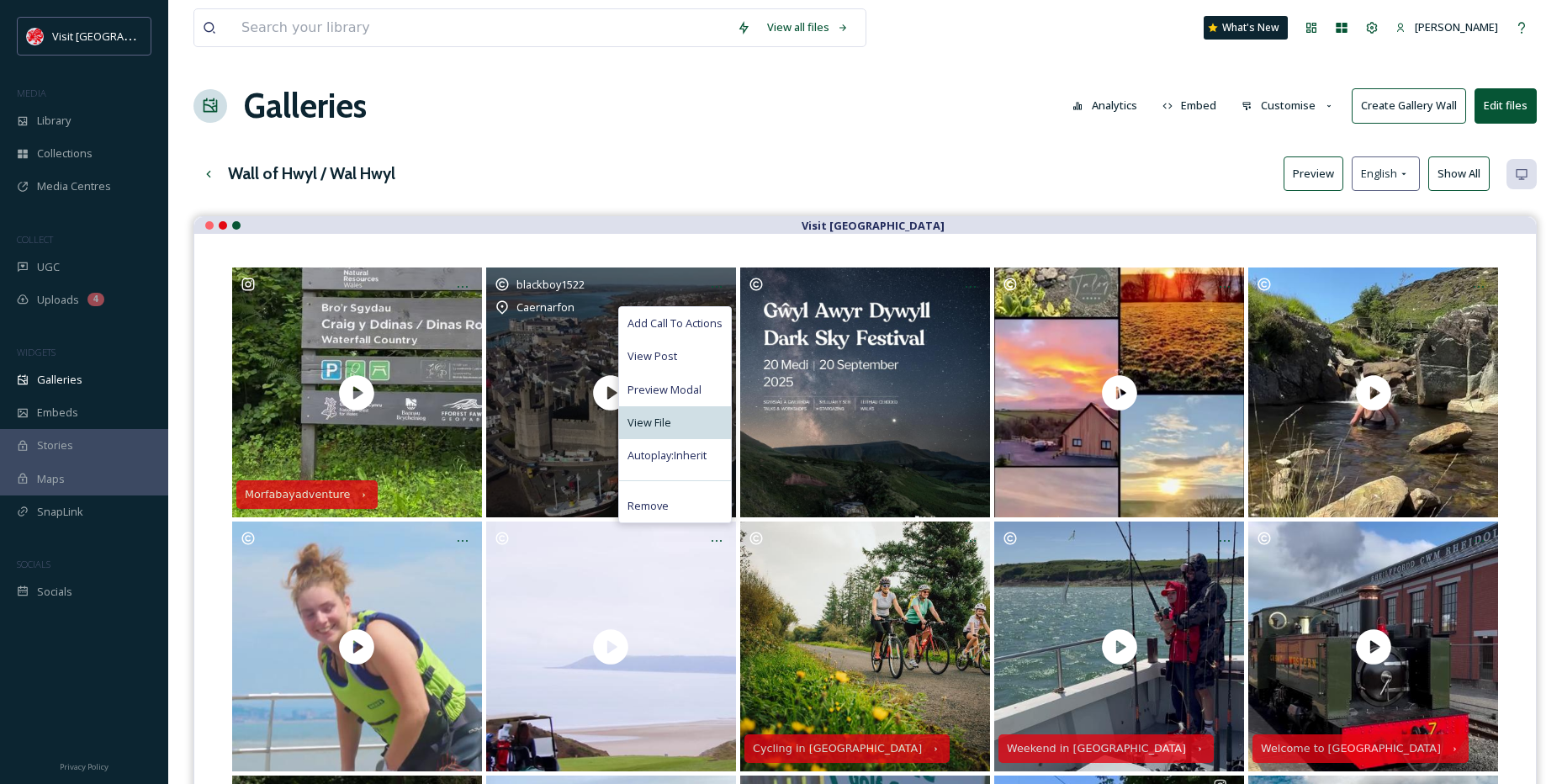
click at [684, 411] on div "View File" at bounding box center [675, 422] width 112 height 33
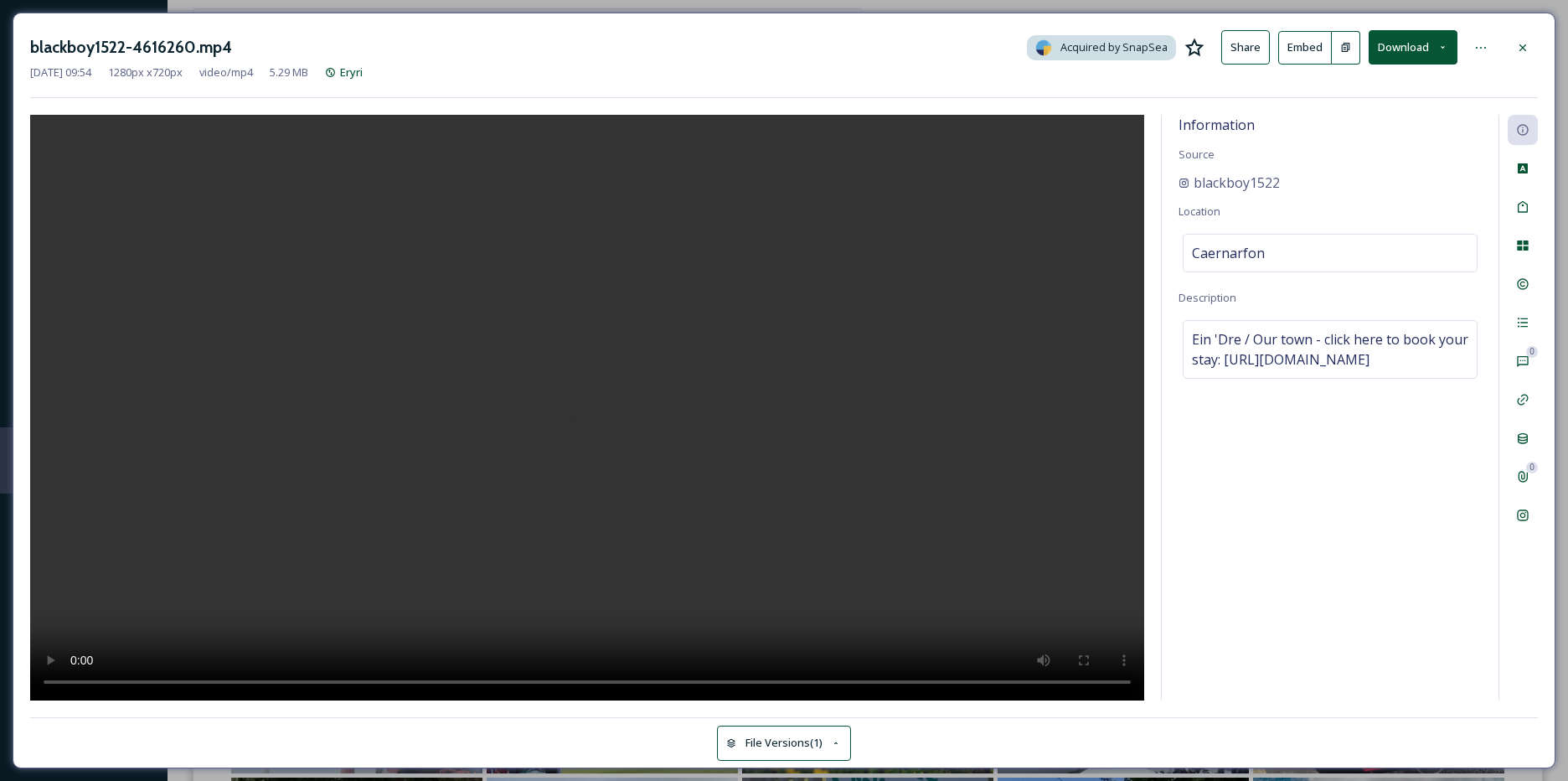
click at [1529, 46] on icon at bounding box center [1523, 47] width 13 height 13
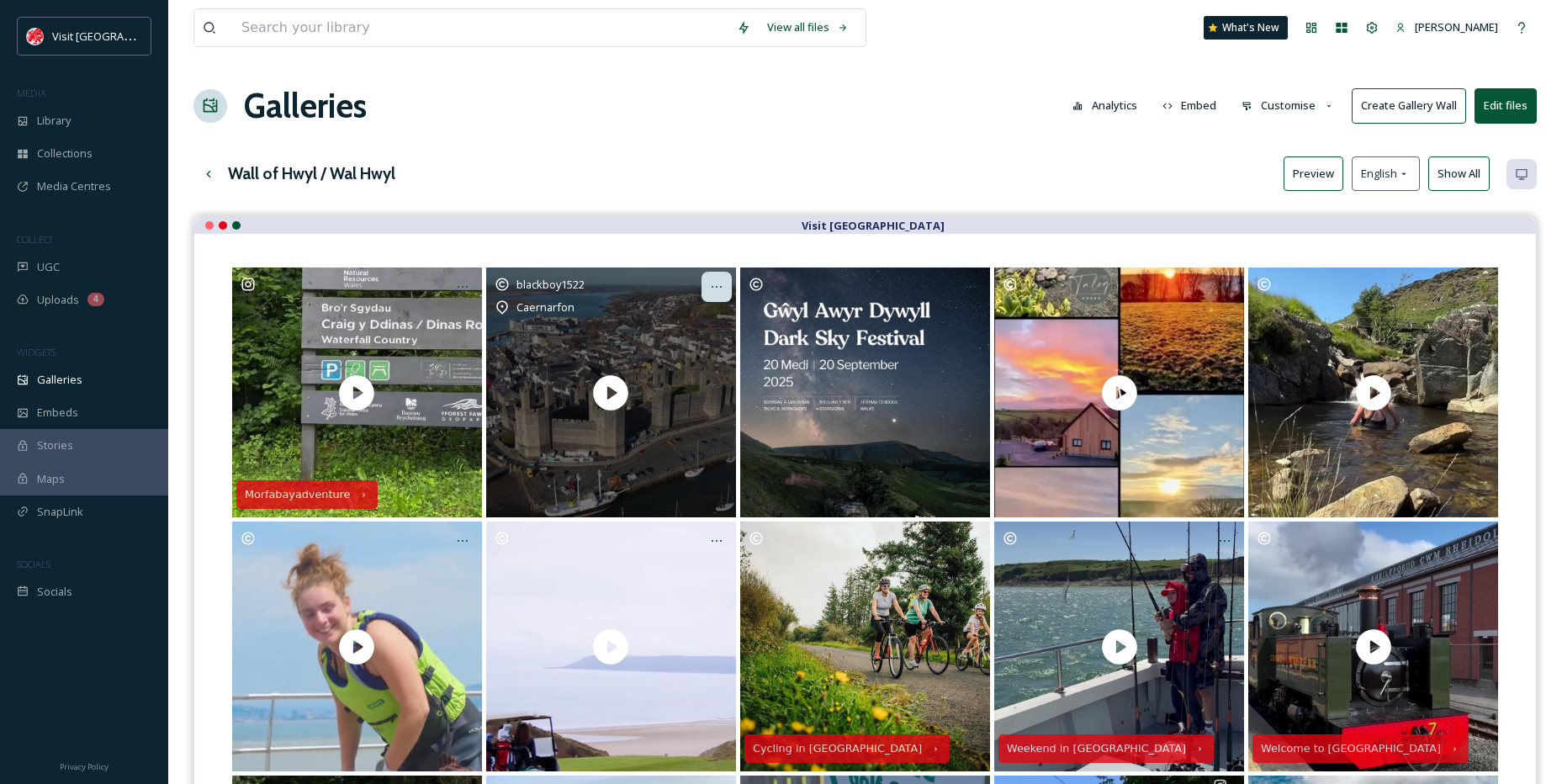
click at [716, 284] on icon at bounding box center [716, 286] width 13 height 13
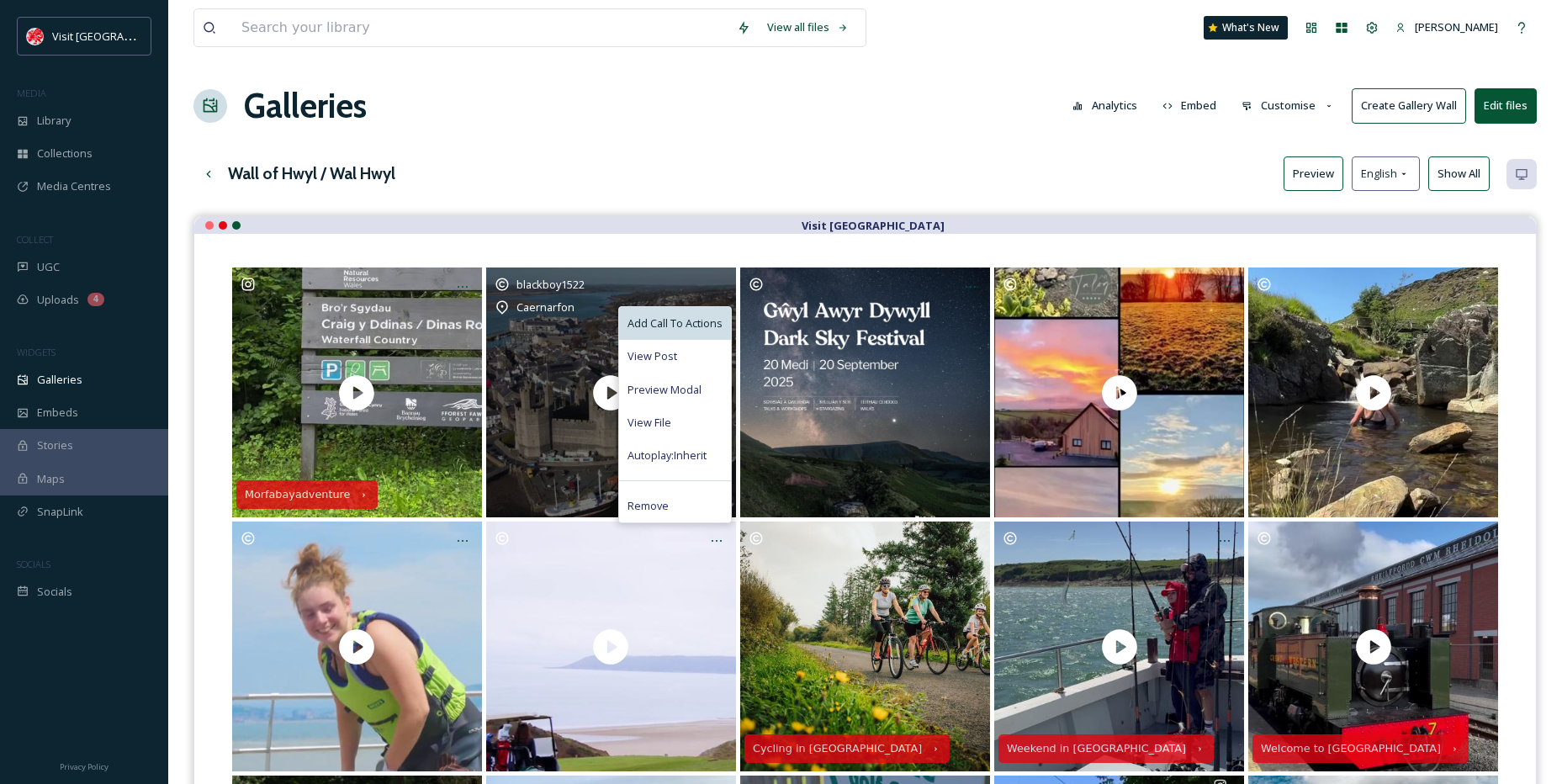
click at [691, 315] on span "Add Call To Actions" at bounding box center [675, 323] width 95 height 16
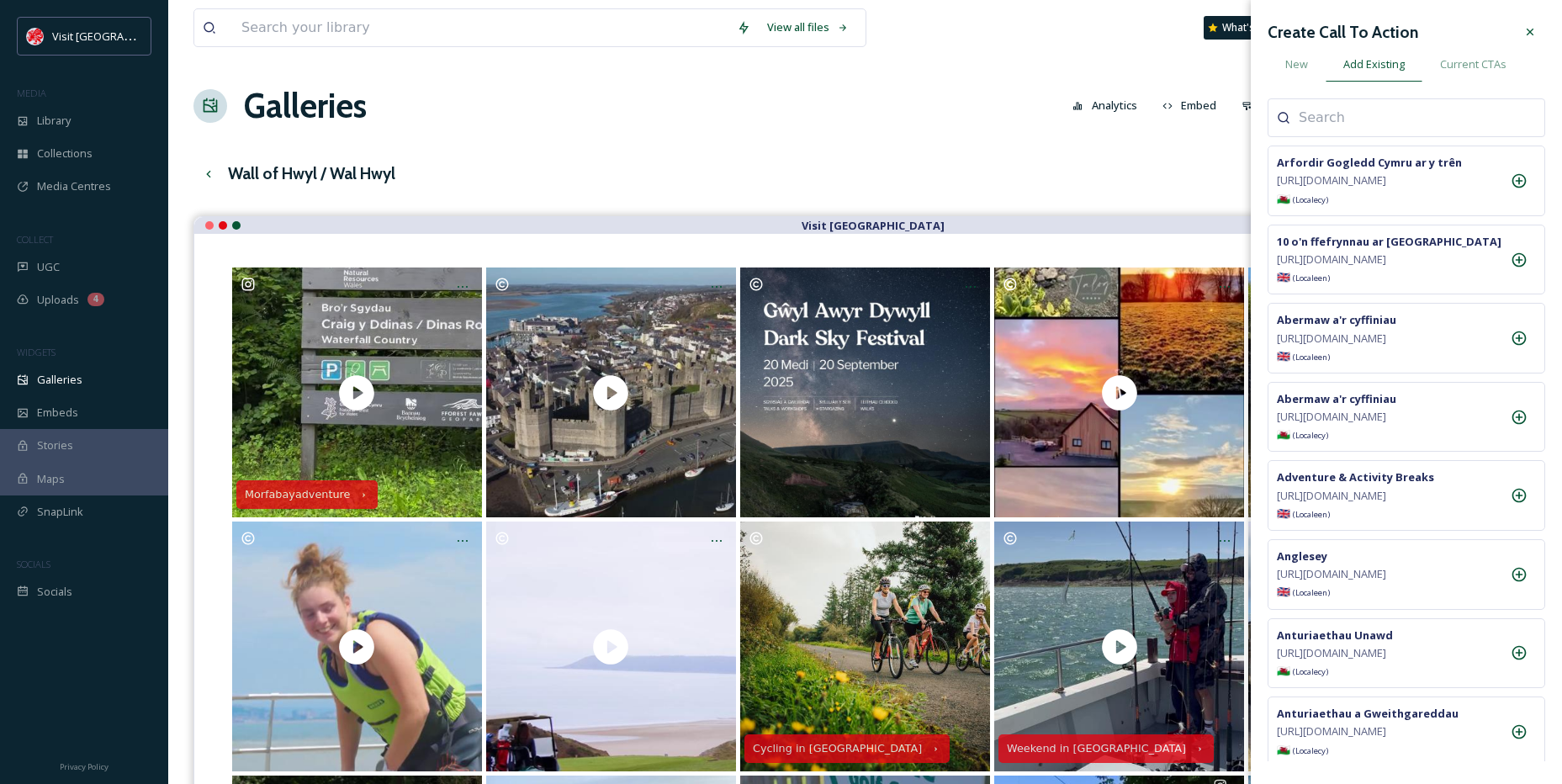
click at [1368, 95] on div "Create Call To Action New Add Existing Current CTAs Arfordir Gogledd Cymru ar y…" at bounding box center [1407, 389] width 278 height 744
click at [1357, 117] on input at bounding box center [1383, 117] width 168 height 21
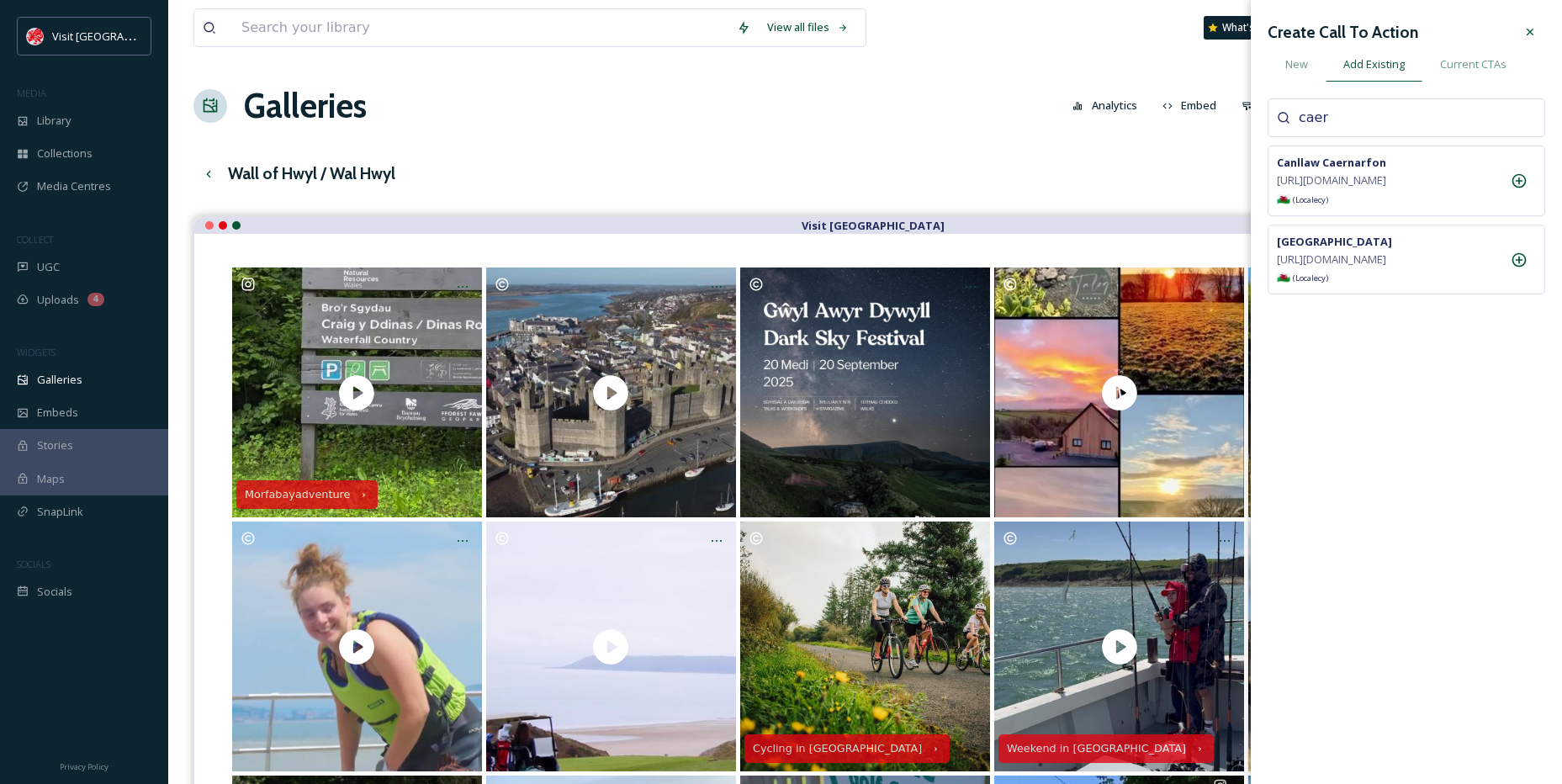
type input "caer"
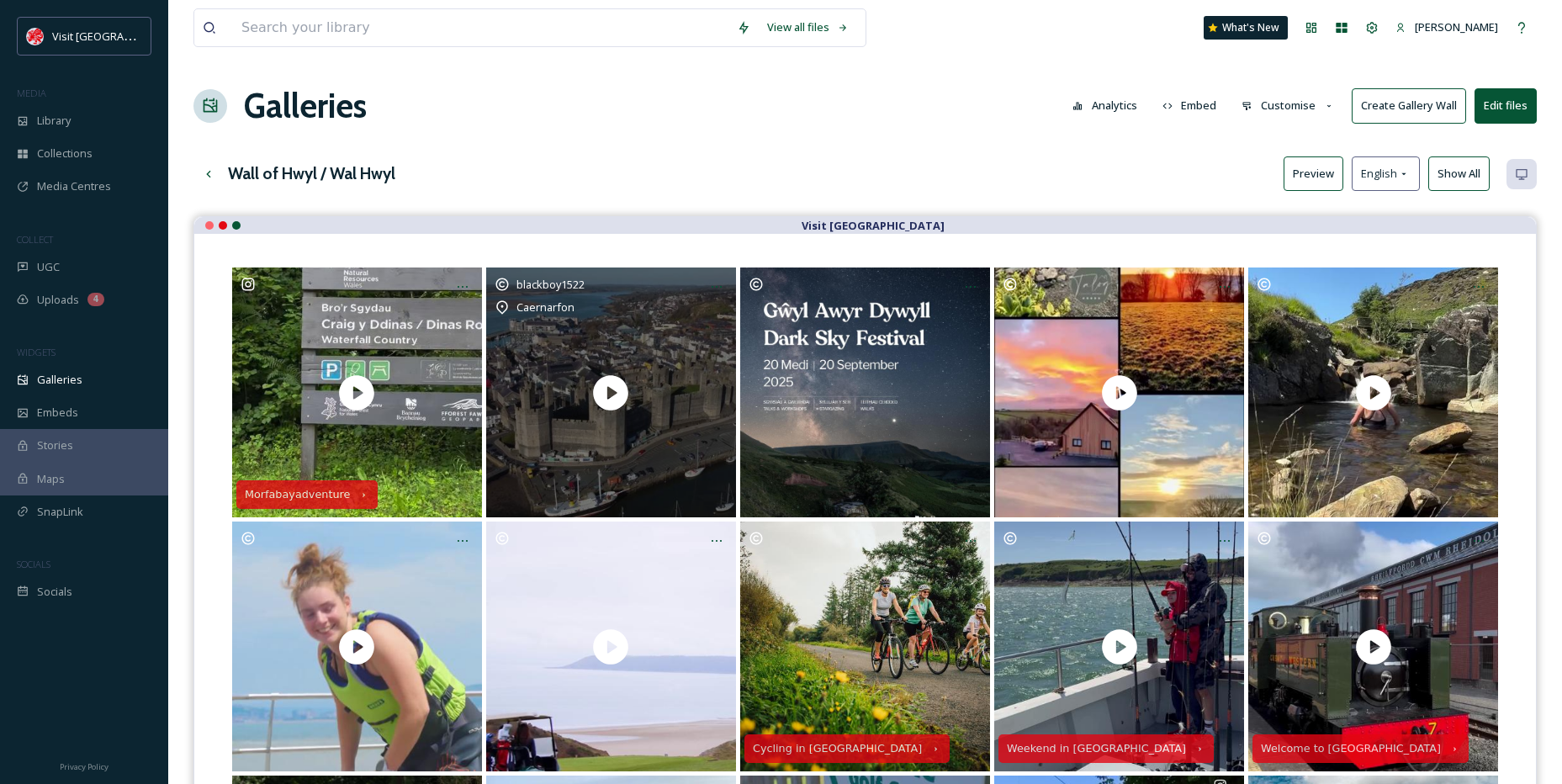
click at [593, 395] on icon at bounding box center [610, 392] width 42 height 42
click at [667, 358] on div "blackboy1522 Caernarfon" at bounding box center [611, 392] width 250 height 250
click at [642, 322] on div "blackboy1522 Caernarfon" at bounding box center [611, 392] width 250 height 250
click at [707, 285] on div at bounding box center [716, 286] width 30 height 30
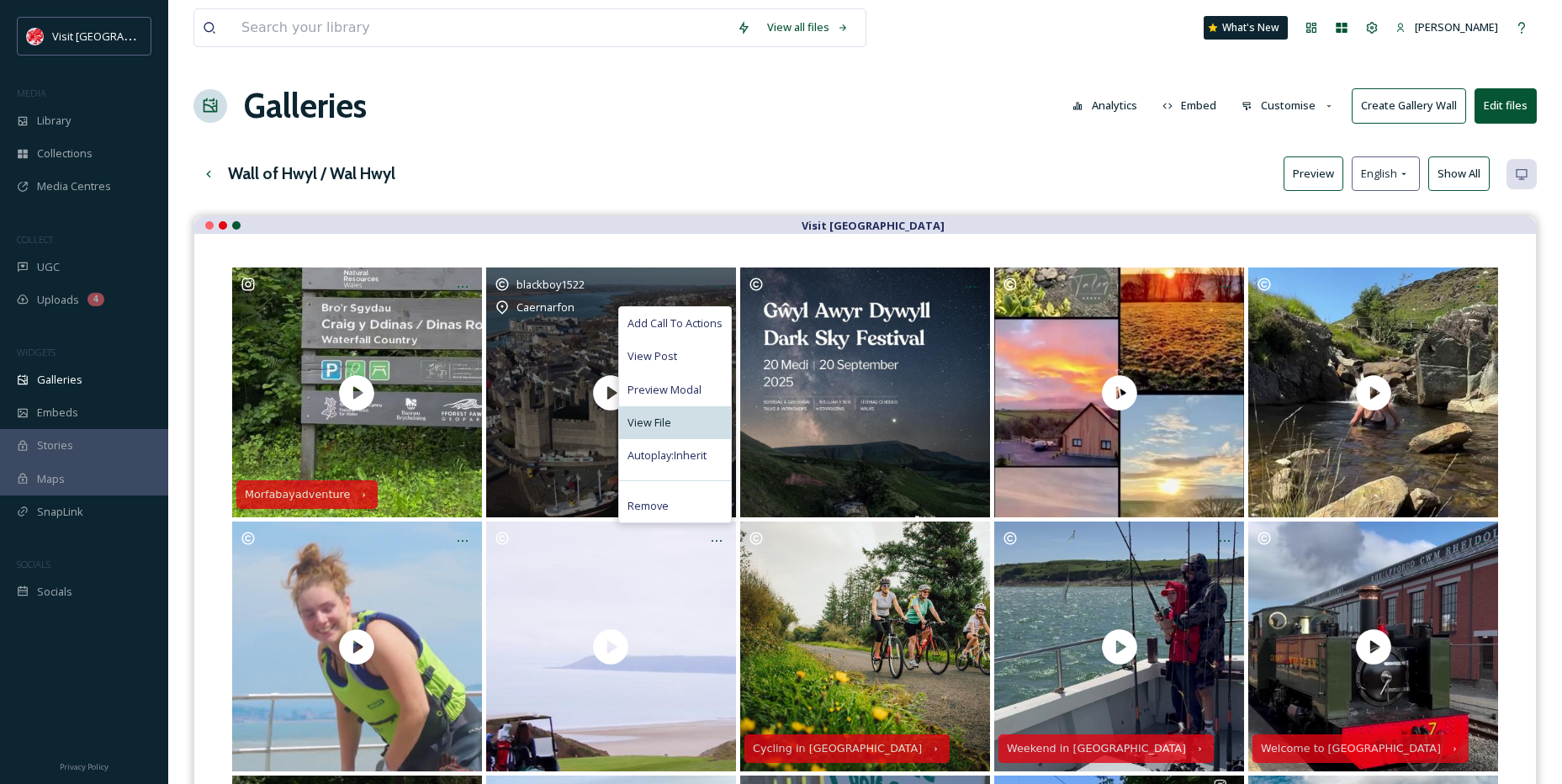
click at [649, 419] on span "View File" at bounding box center [649, 422] width 44 height 16
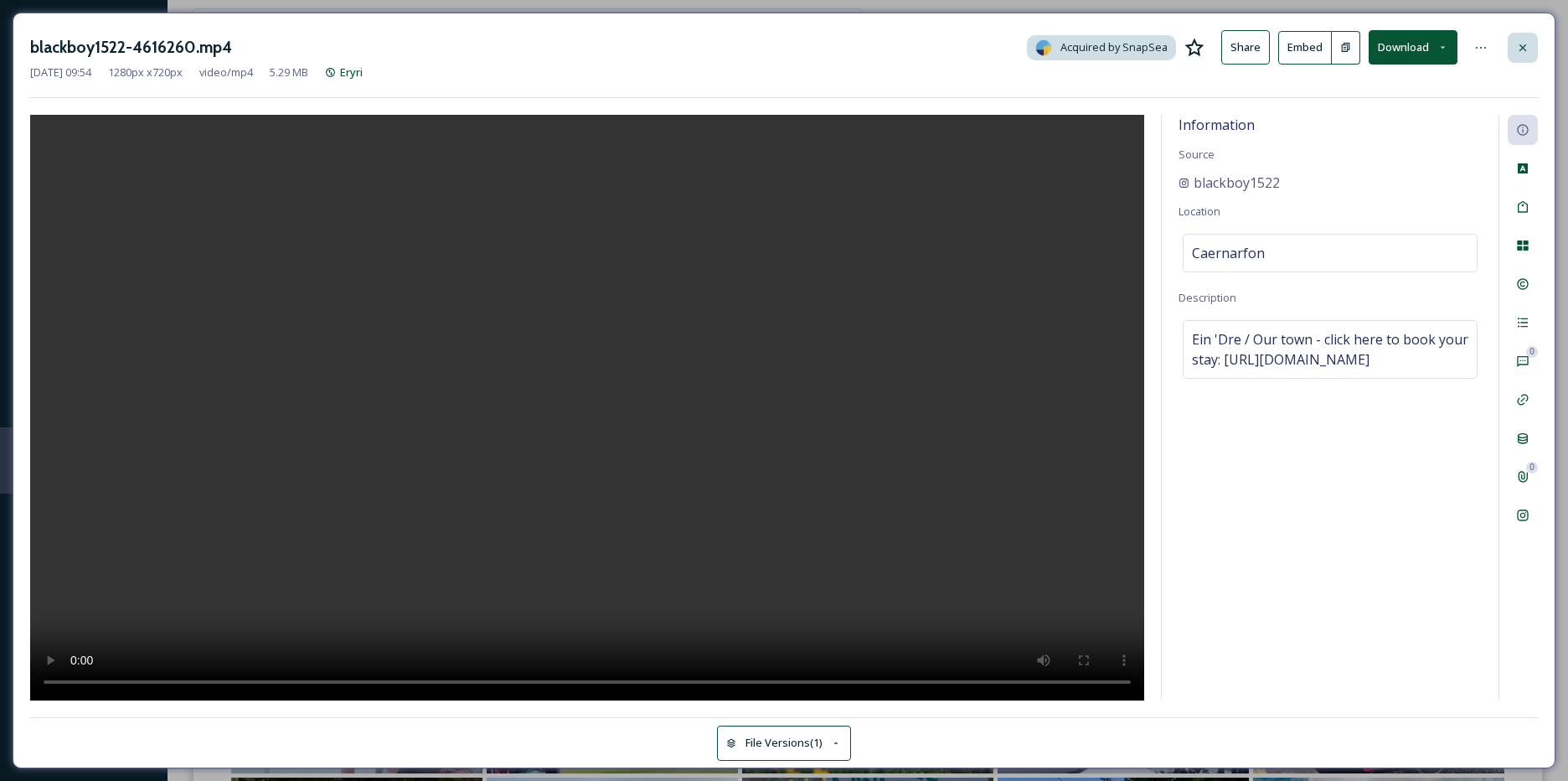
click at [1535, 35] on div at bounding box center [1523, 47] width 30 height 30
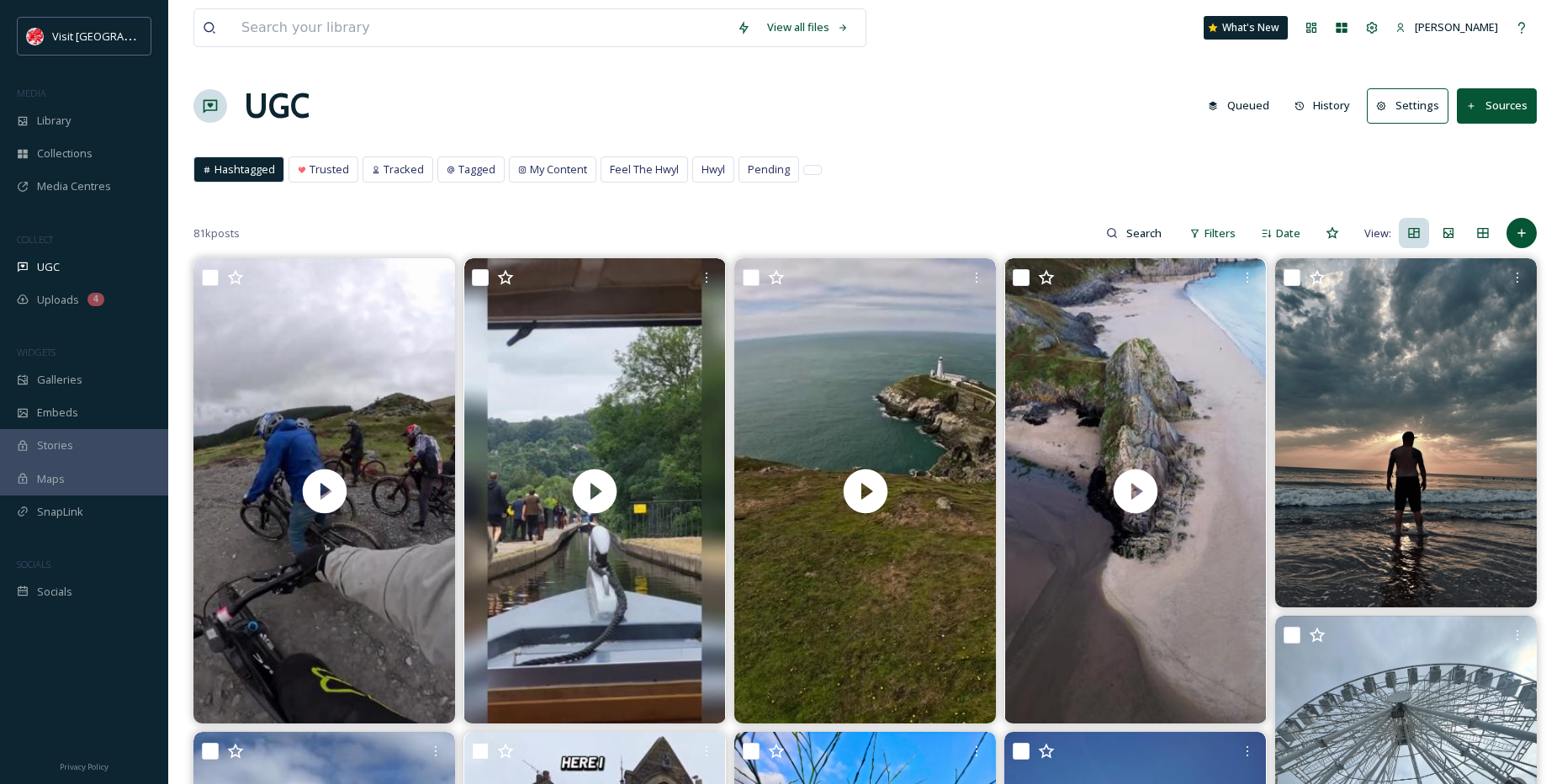
click at [1477, 103] on icon at bounding box center [1472, 106] width 11 height 11
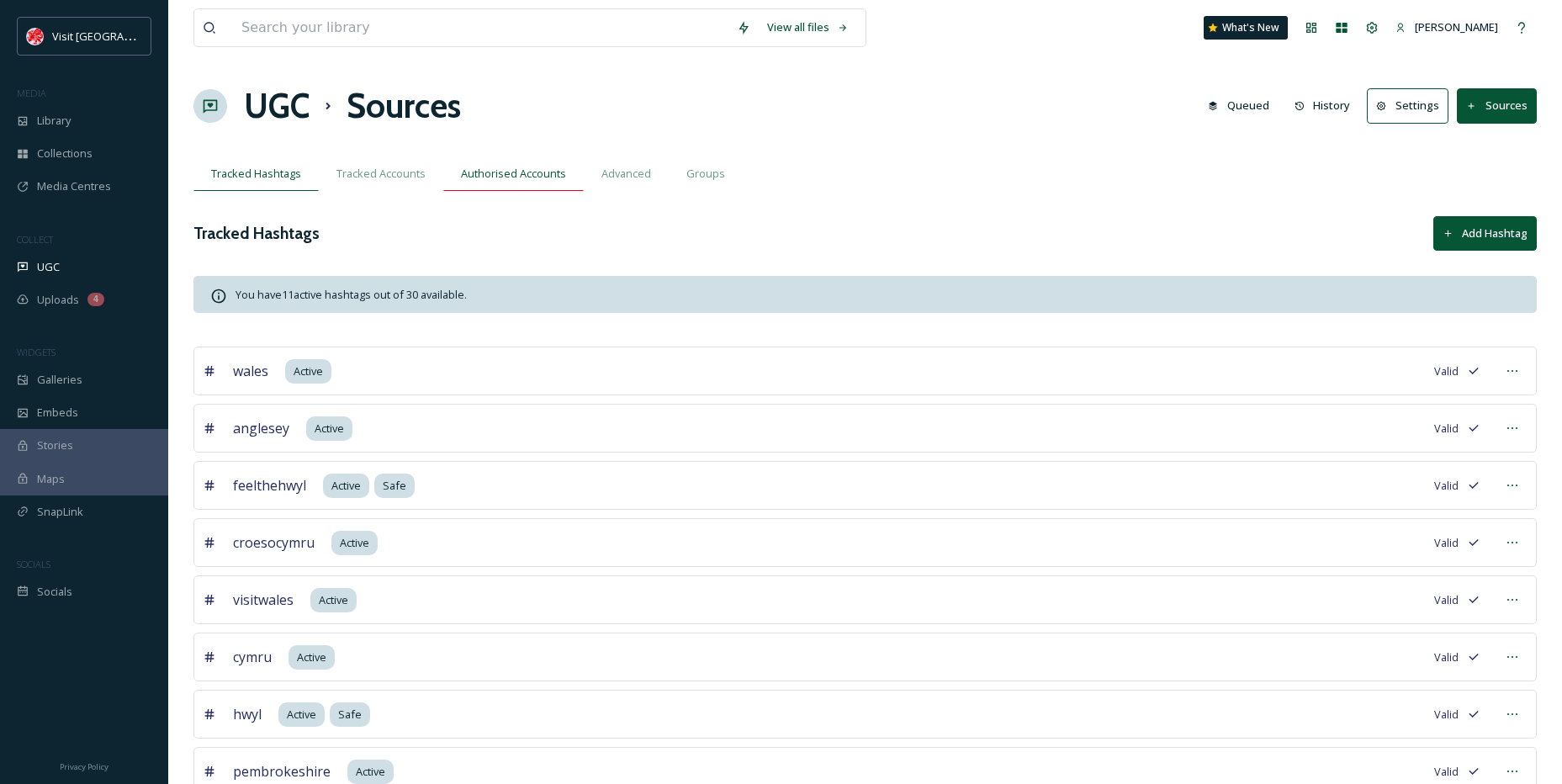
click at [500, 171] on span "Authorised Accounts" at bounding box center [513, 173] width 105 height 16
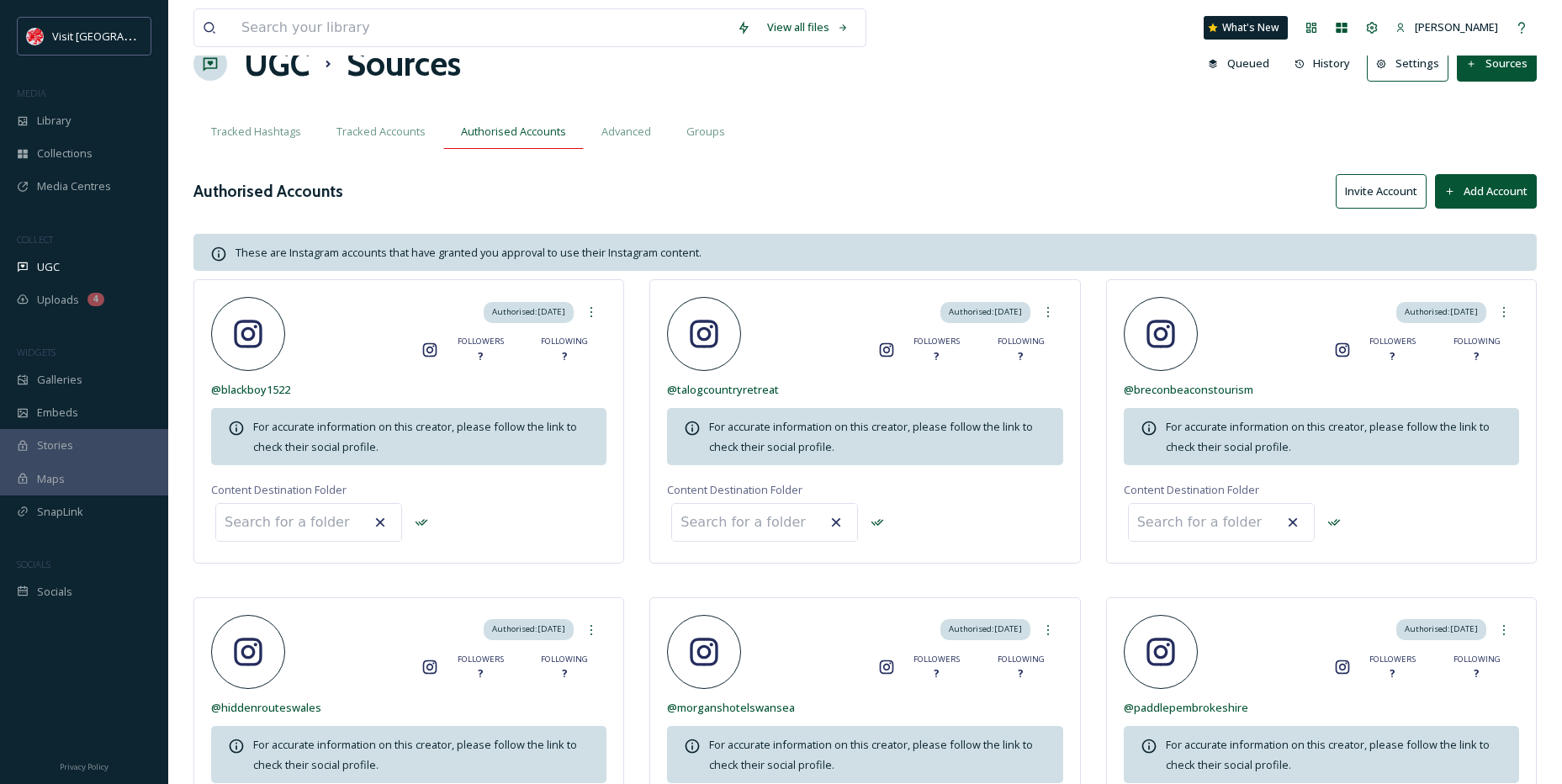
scroll to position [84, 0]
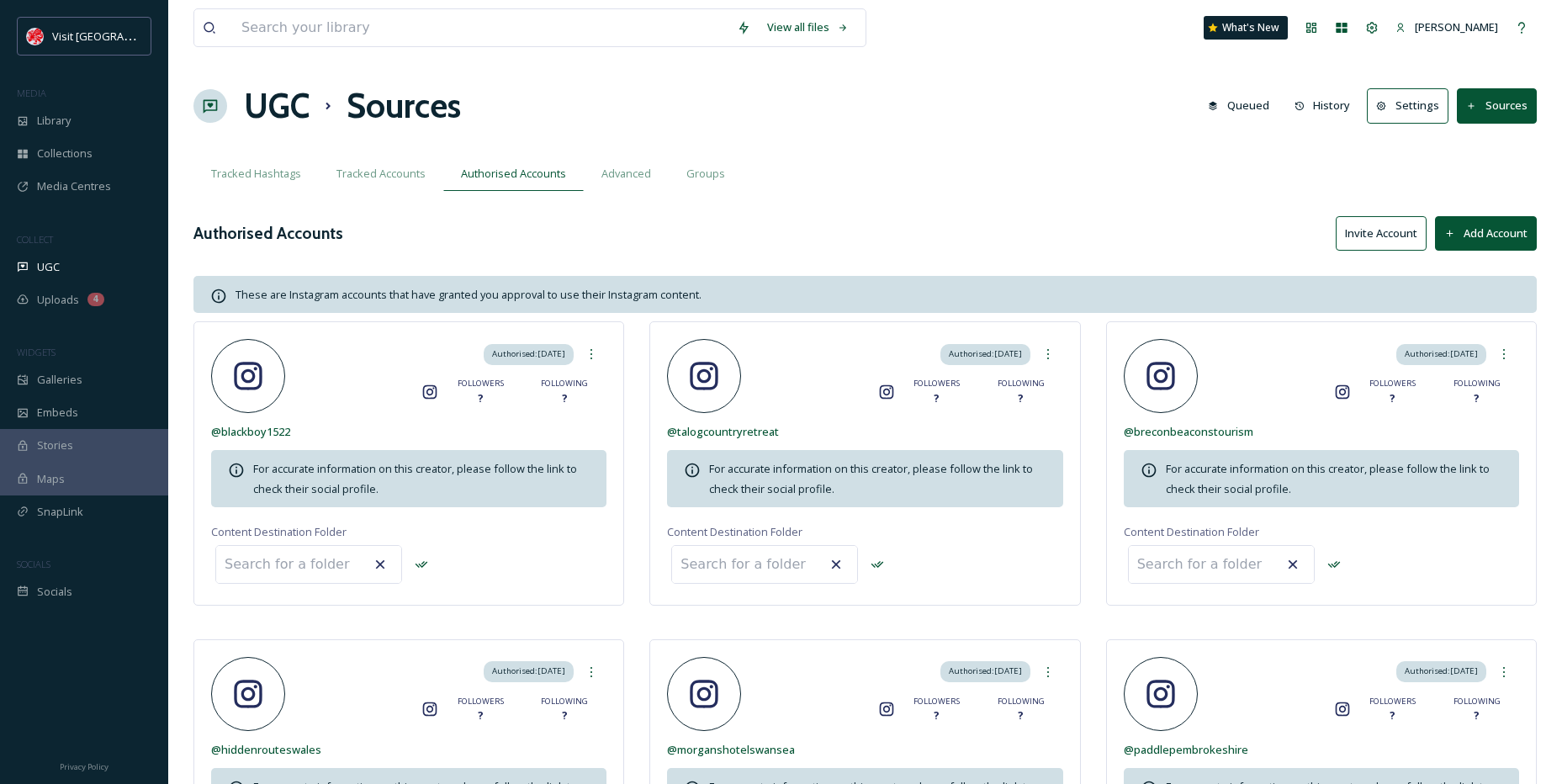
scroll to position [84, 0]
